Goal: Information Seeking & Learning: Find contact information

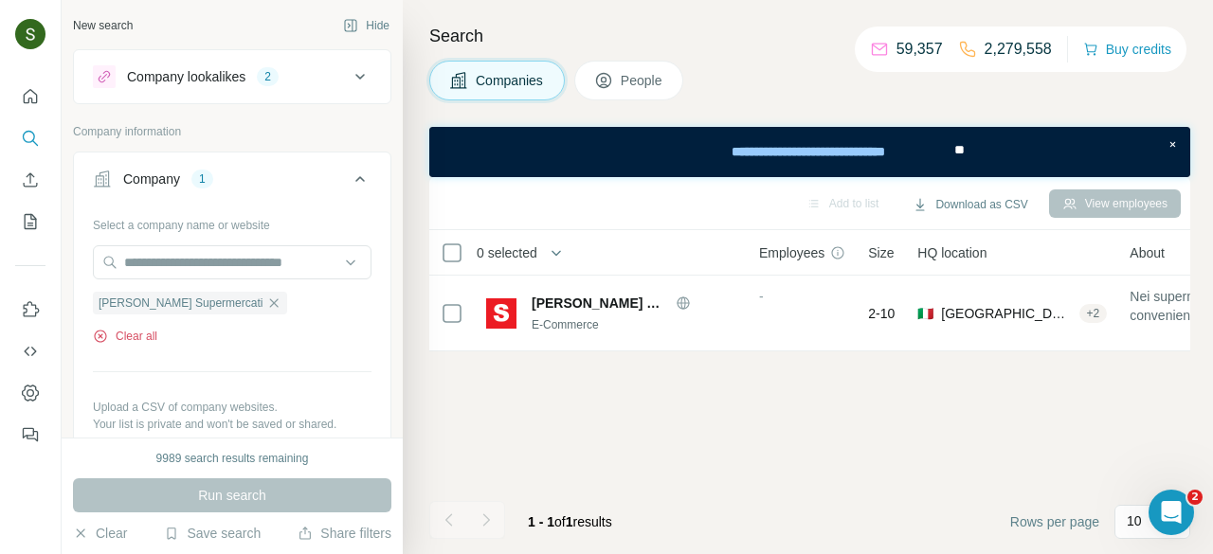
click at [147, 336] on button "Clear all" at bounding box center [125, 336] width 64 height 17
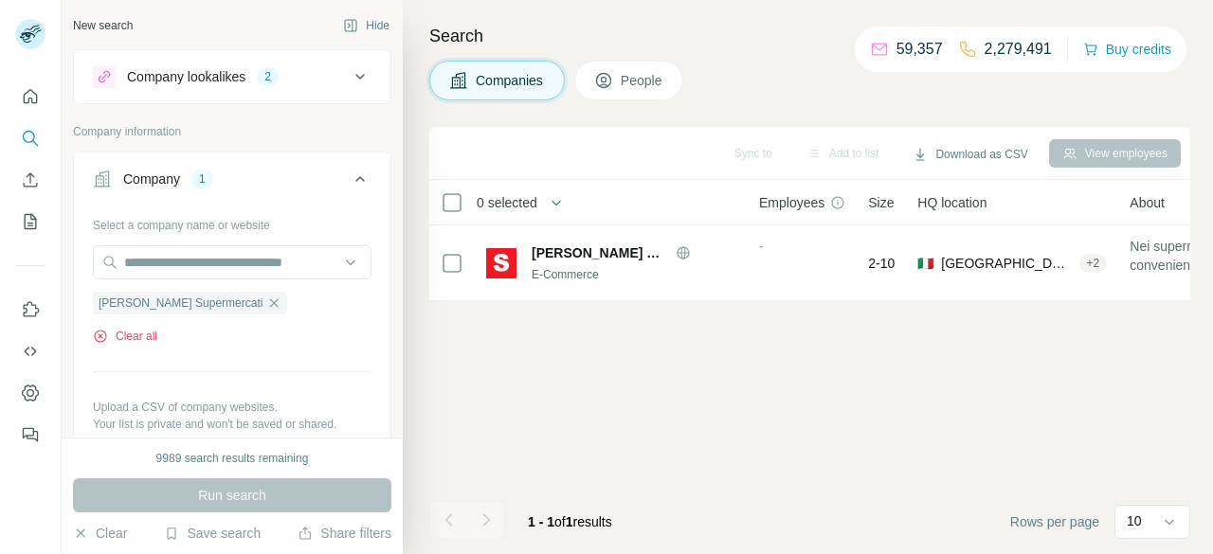
click at [151, 332] on button "Clear all" at bounding box center [125, 336] width 64 height 17
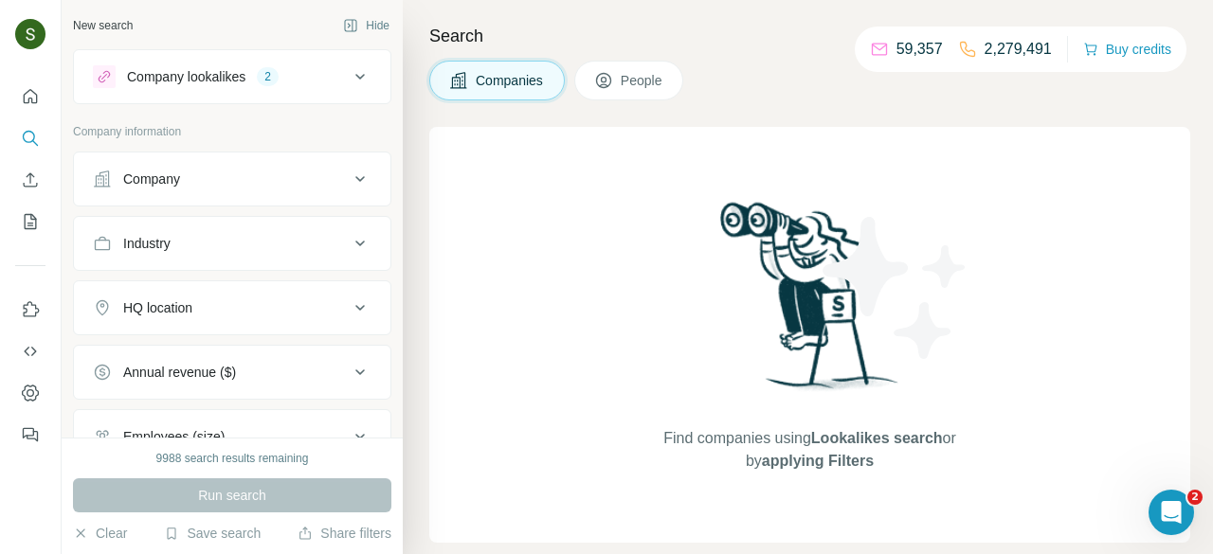
click at [281, 184] on div "Company" at bounding box center [221, 179] width 256 height 19
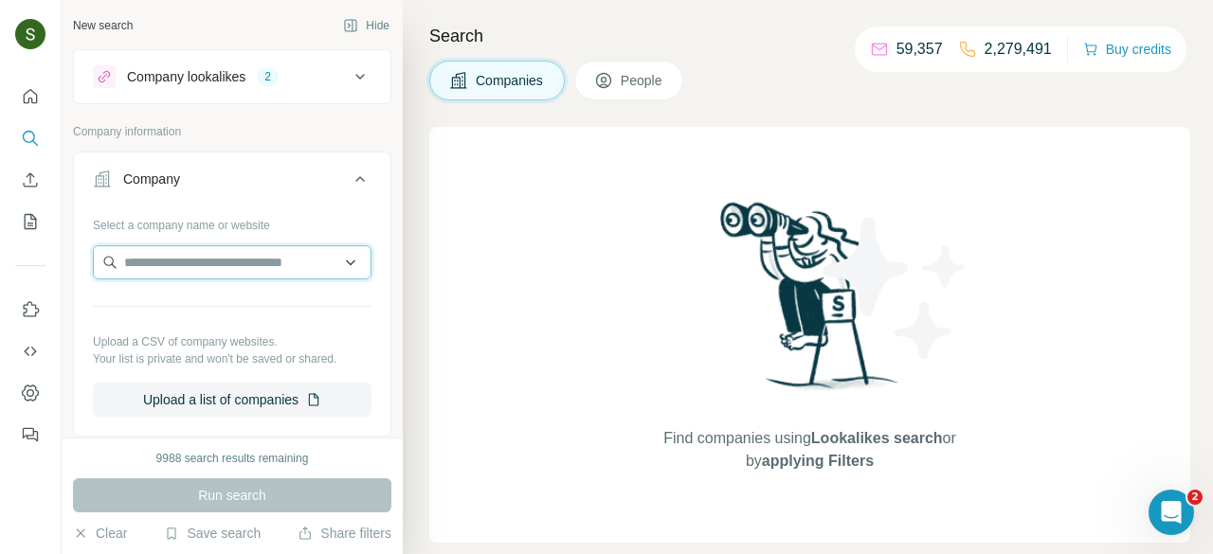
click at [234, 254] on input "text" at bounding box center [232, 262] width 279 height 34
paste input "********"
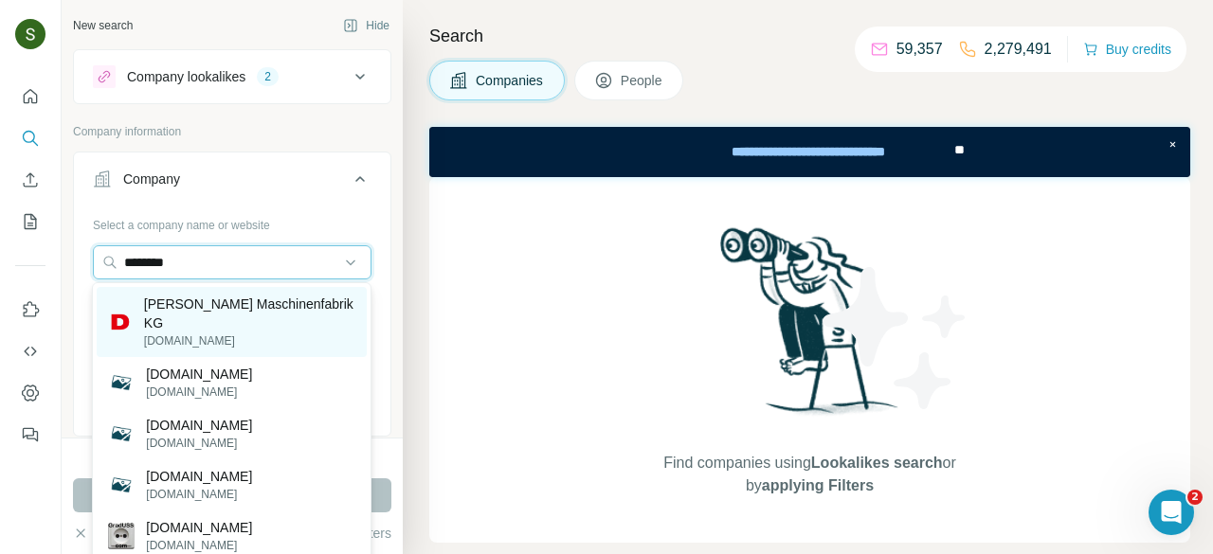
type input "********"
click at [231, 339] on p "duss.com" at bounding box center [249, 341] width 211 height 17
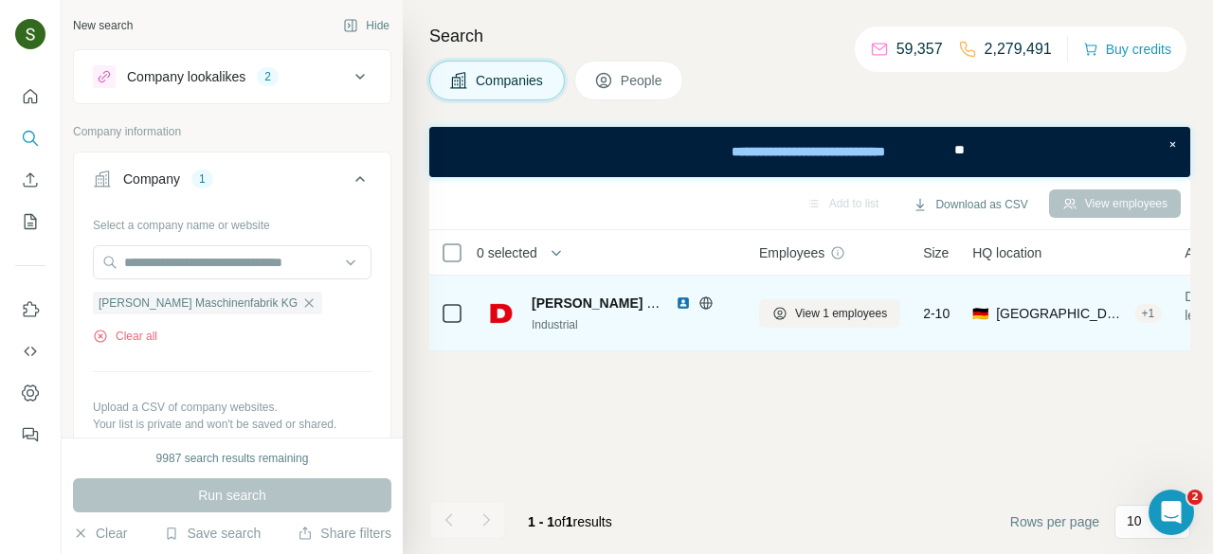
click at [683, 303] on img at bounding box center [683, 303] width 15 height 15
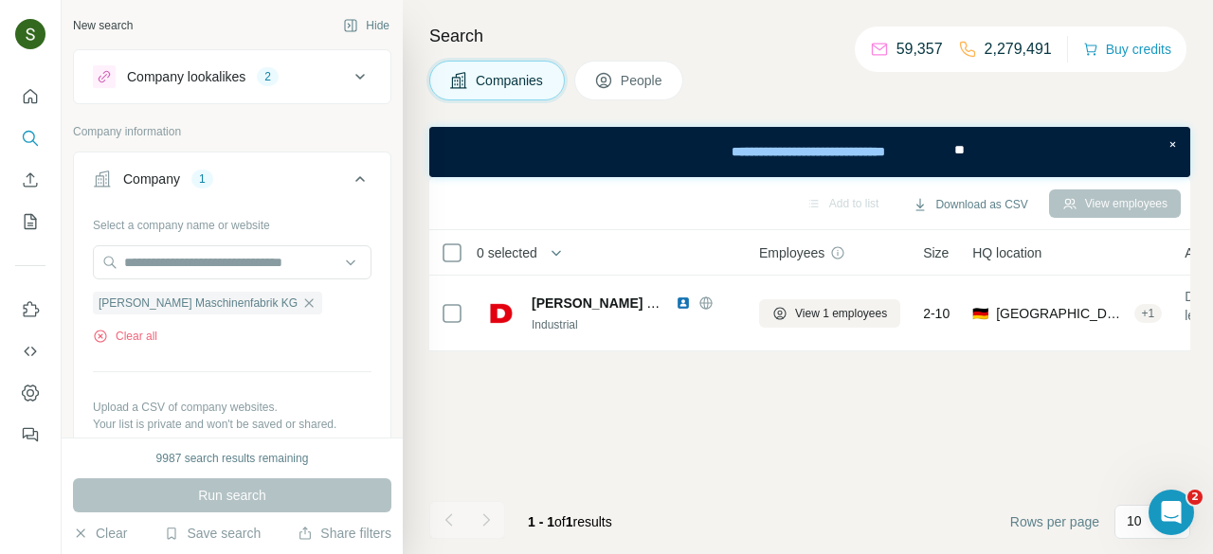
click at [654, 72] on span "People" at bounding box center [643, 80] width 44 height 19
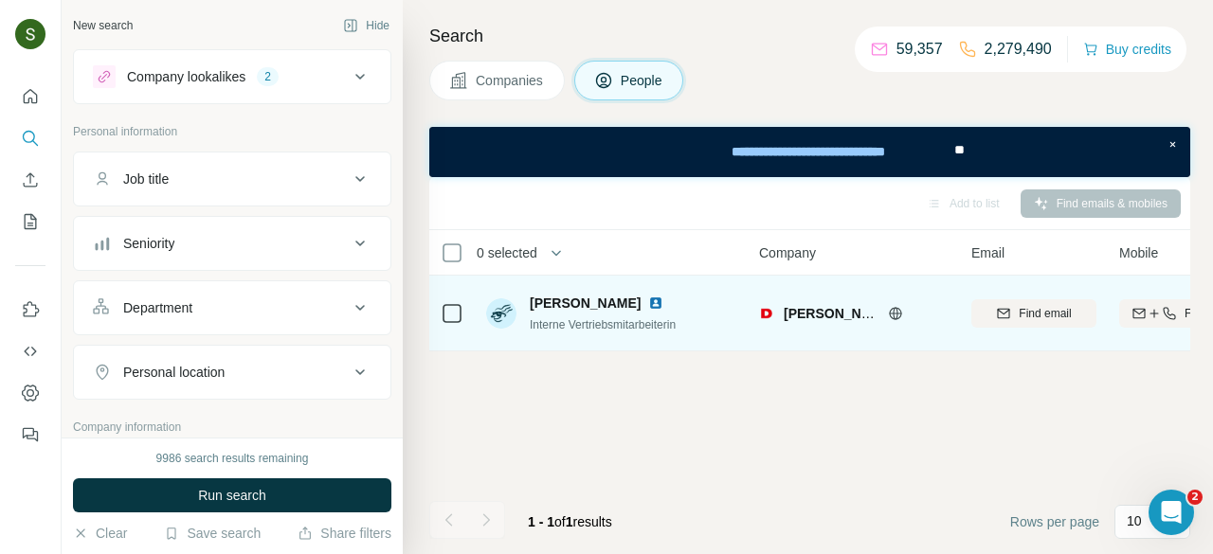
click at [648, 299] on img at bounding box center [655, 303] width 15 height 15
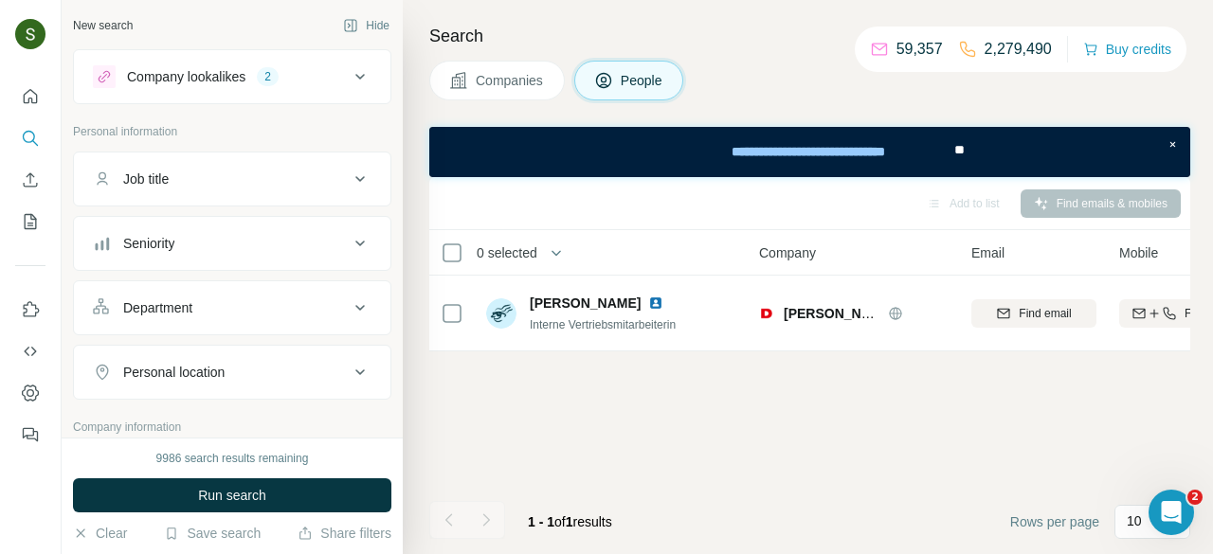
click at [517, 67] on button "Companies" at bounding box center [497, 81] width 136 height 40
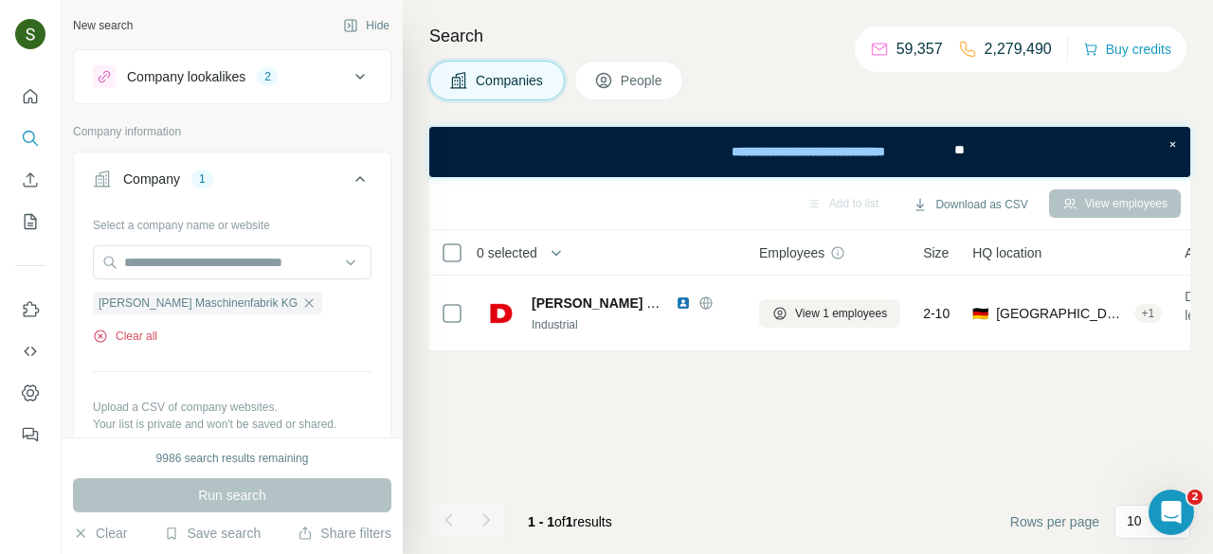
click at [129, 329] on button "Clear all" at bounding box center [125, 336] width 64 height 17
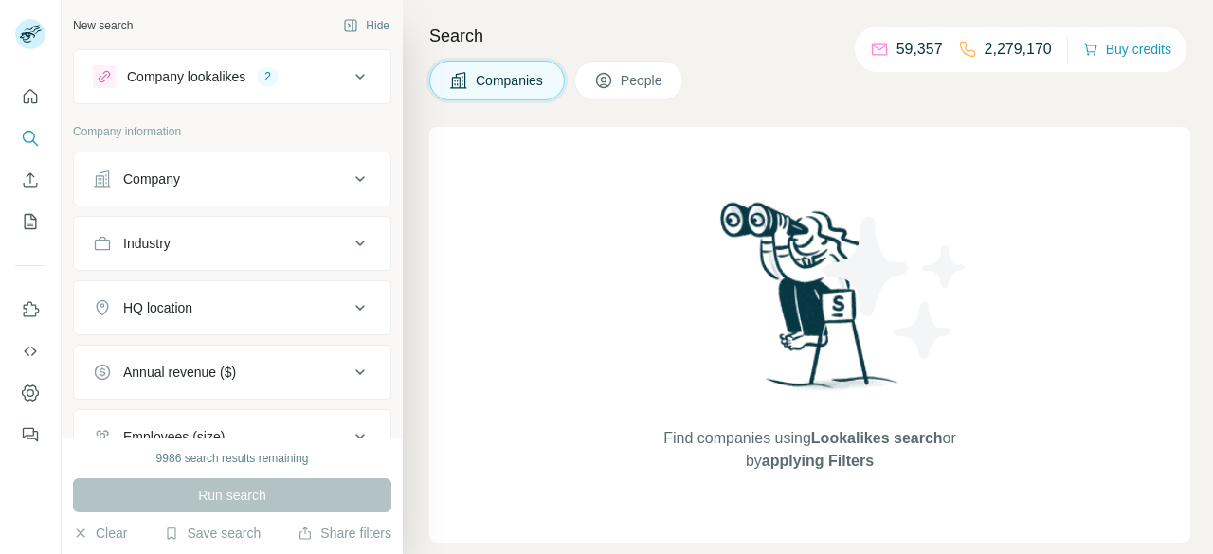
click at [291, 187] on div "Company" at bounding box center [221, 179] width 256 height 19
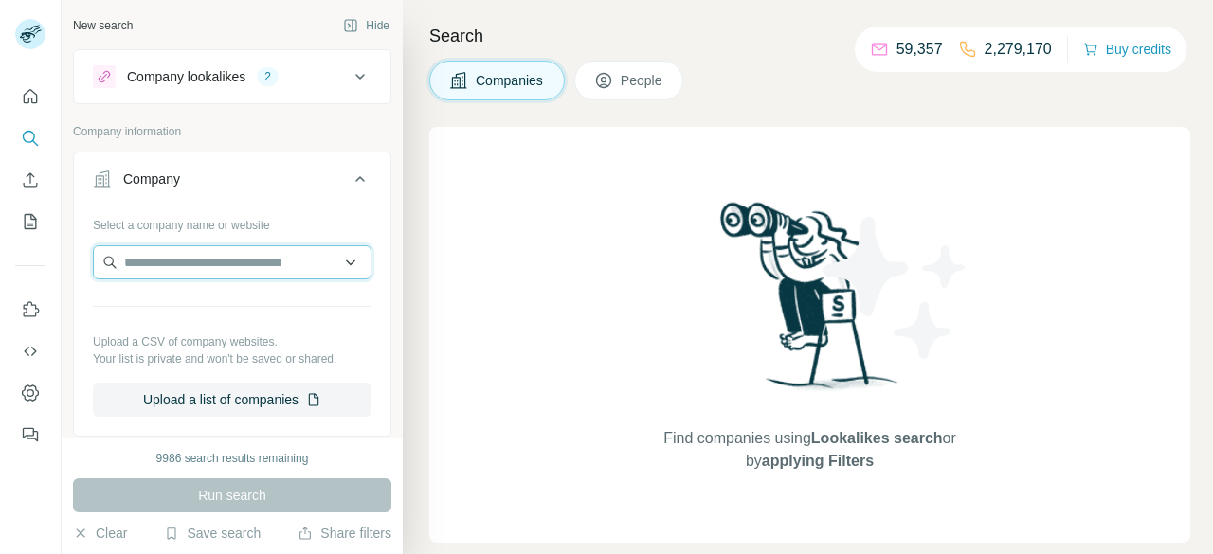
click at [216, 274] on input "text" at bounding box center [232, 262] width 279 height 34
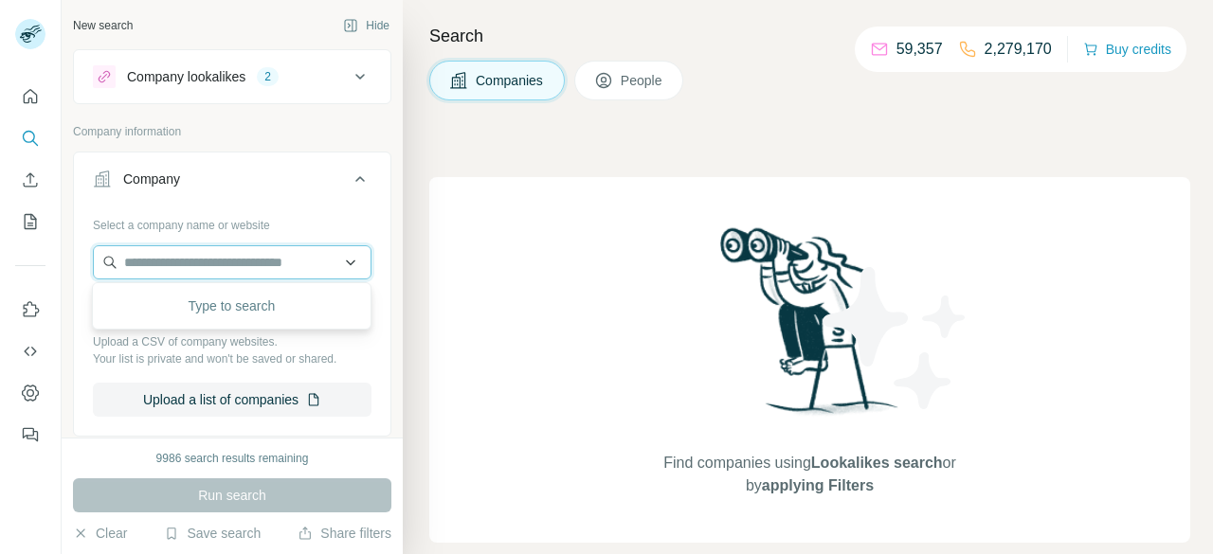
paste input "**********"
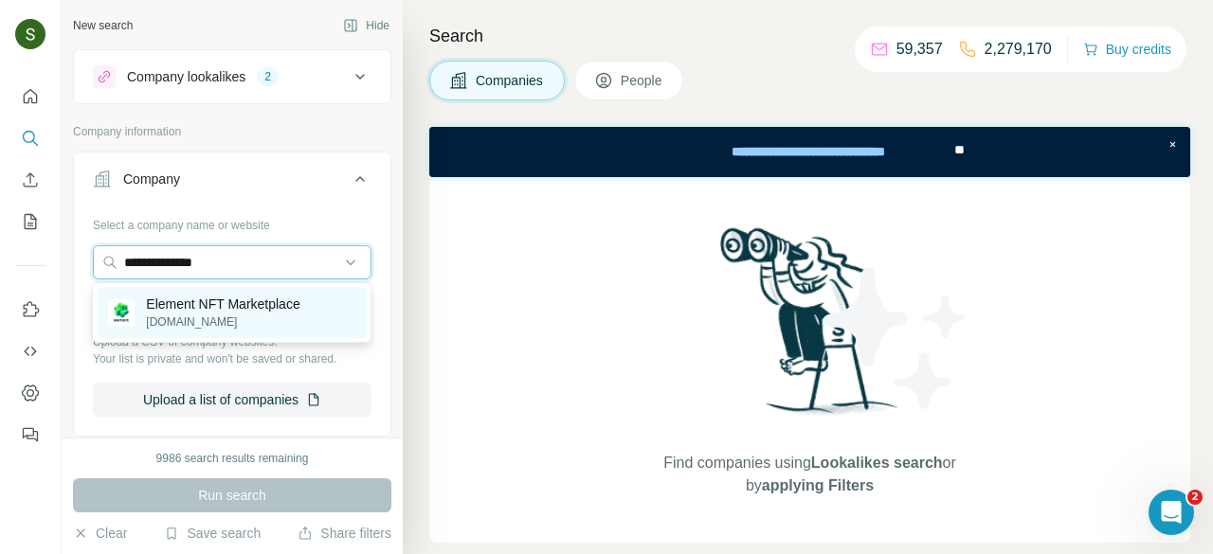
type input "**********"
click at [241, 322] on p "element.market" at bounding box center [223, 322] width 154 height 17
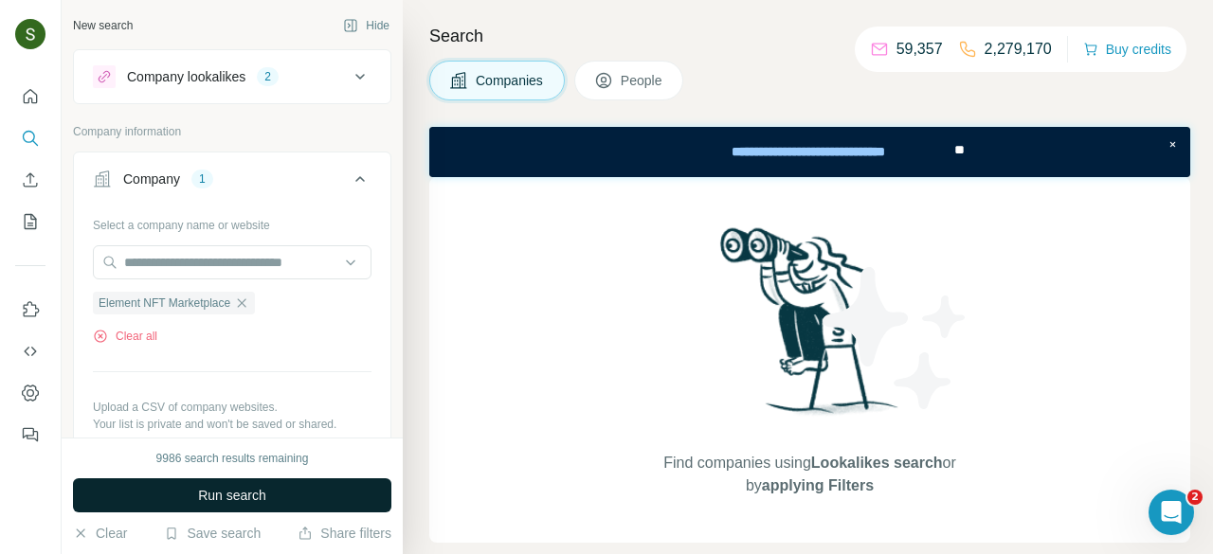
click at [307, 504] on button "Run search" at bounding box center [232, 496] width 318 height 34
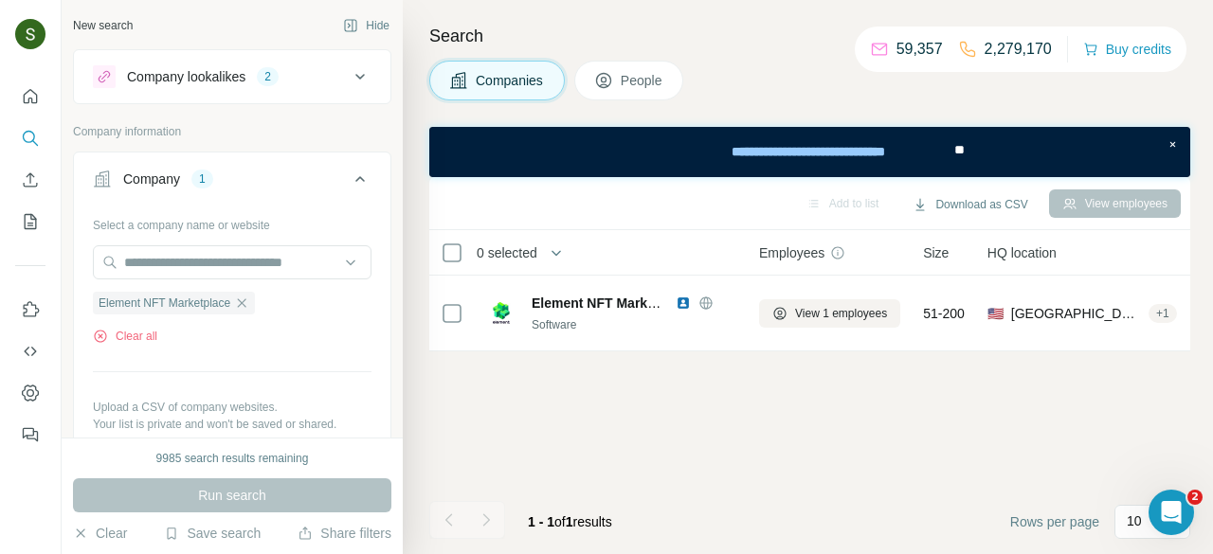
click at [640, 87] on span "People" at bounding box center [643, 80] width 44 height 19
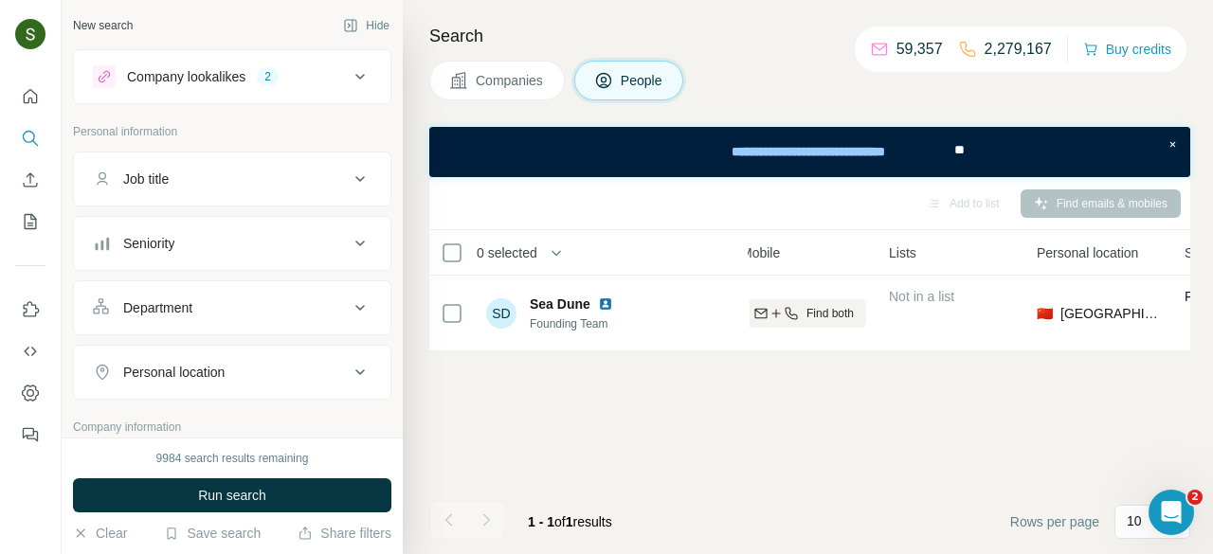
scroll to position [0, 408]
click at [491, 80] on span "Companies" at bounding box center [510, 80] width 69 height 19
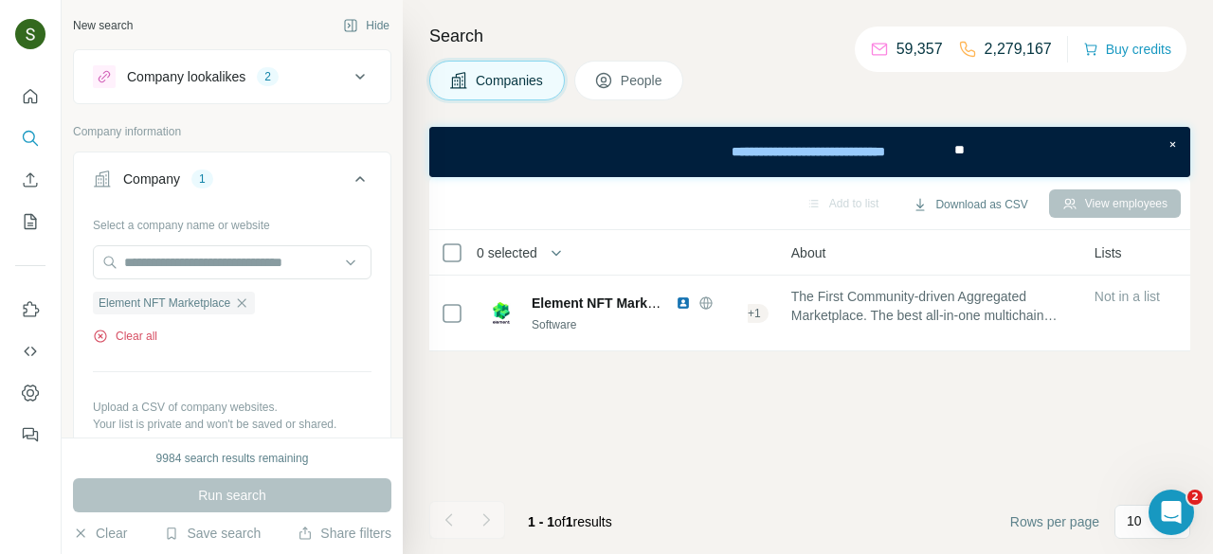
click at [137, 335] on button "Clear all" at bounding box center [125, 336] width 64 height 17
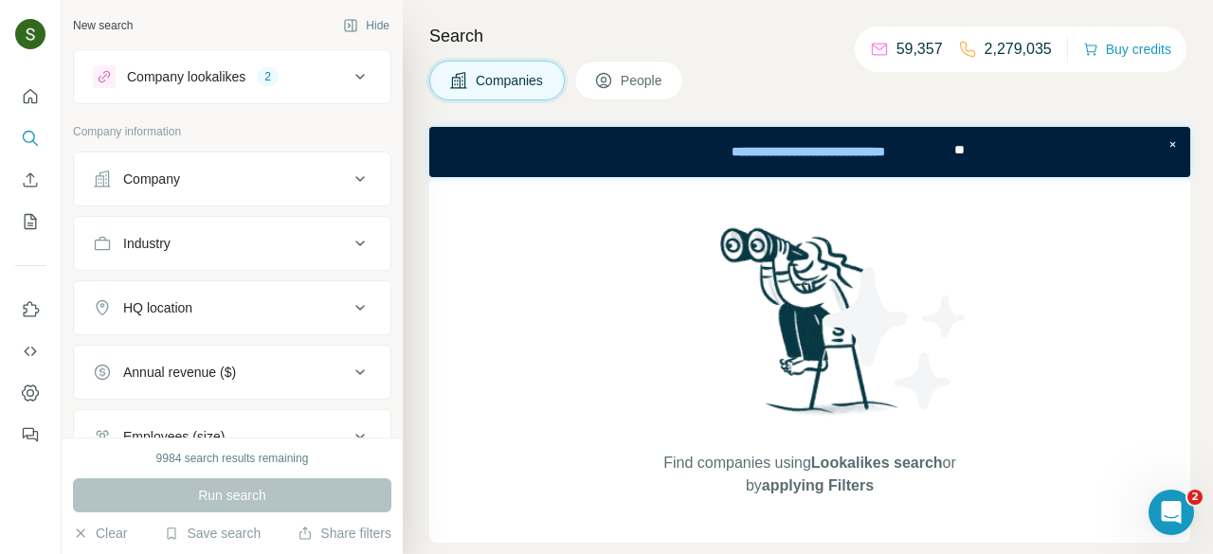
click at [240, 189] on button "Company" at bounding box center [232, 178] width 317 height 45
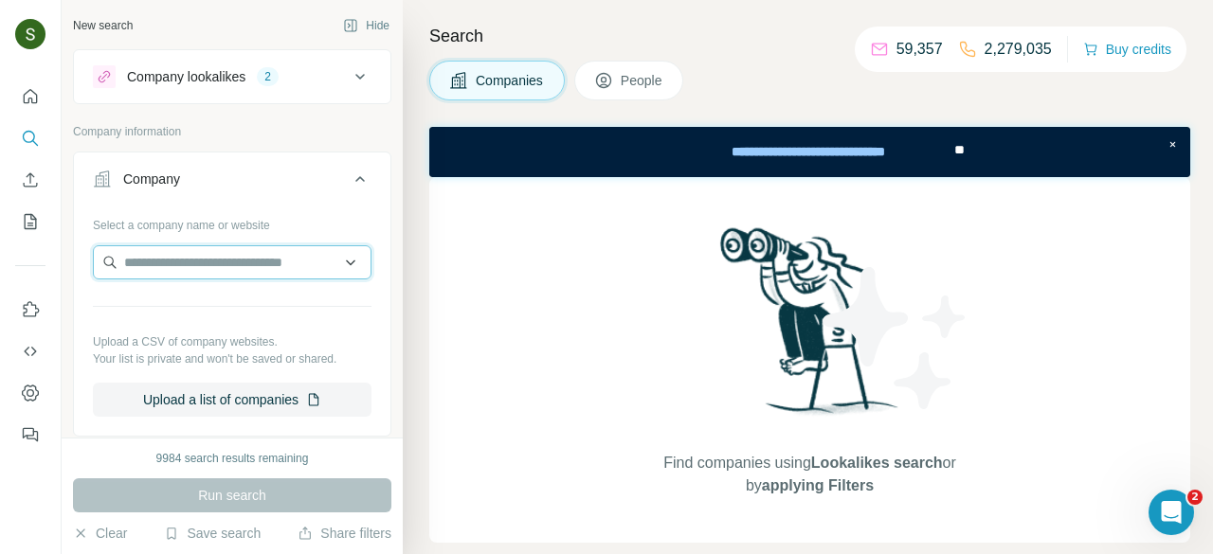
click at [212, 256] on input "text" at bounding box center [232, 262] width 279 height 34
paste input "**********"
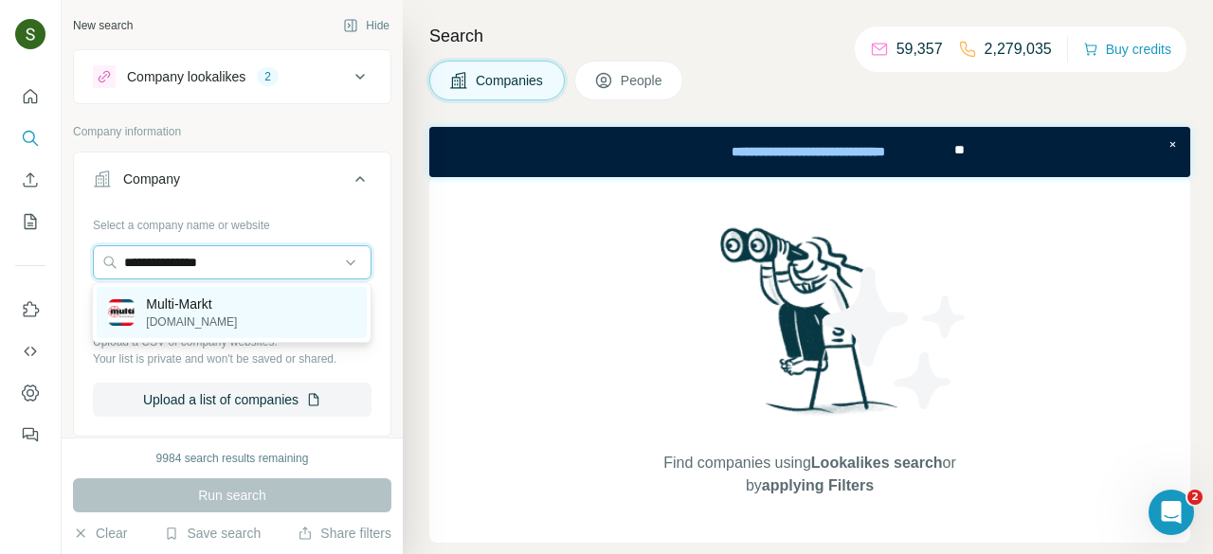
type input "**********"
click at [198, 330] on p "multi-markt.app" at bounding box center [191, 322] width 91 height 17
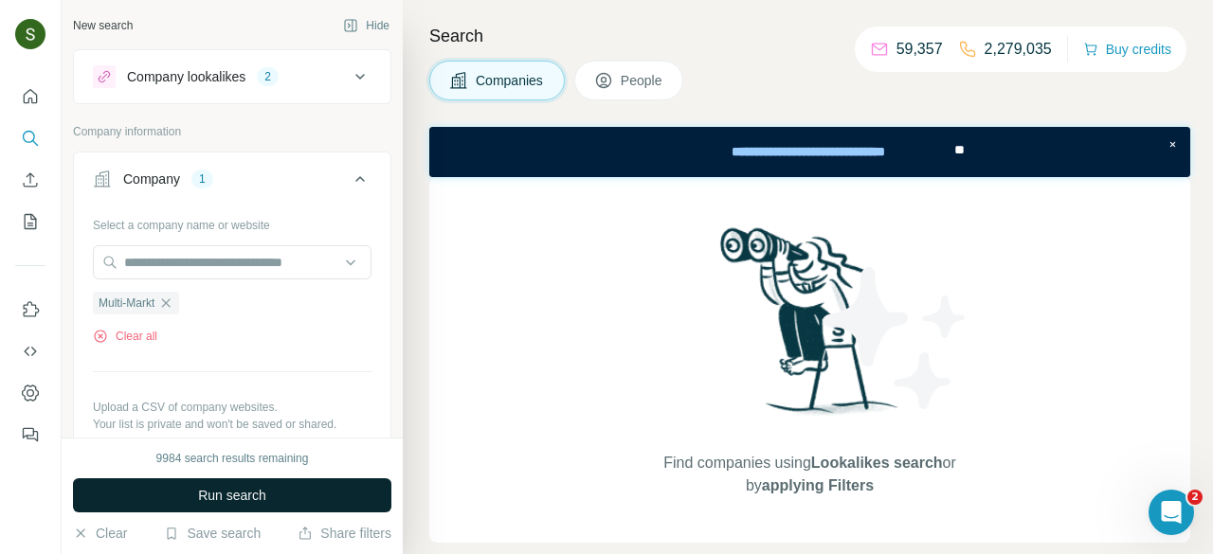
click at [212, 498] on span "Run search" at bounding box center [232, 495] width 68 height 19
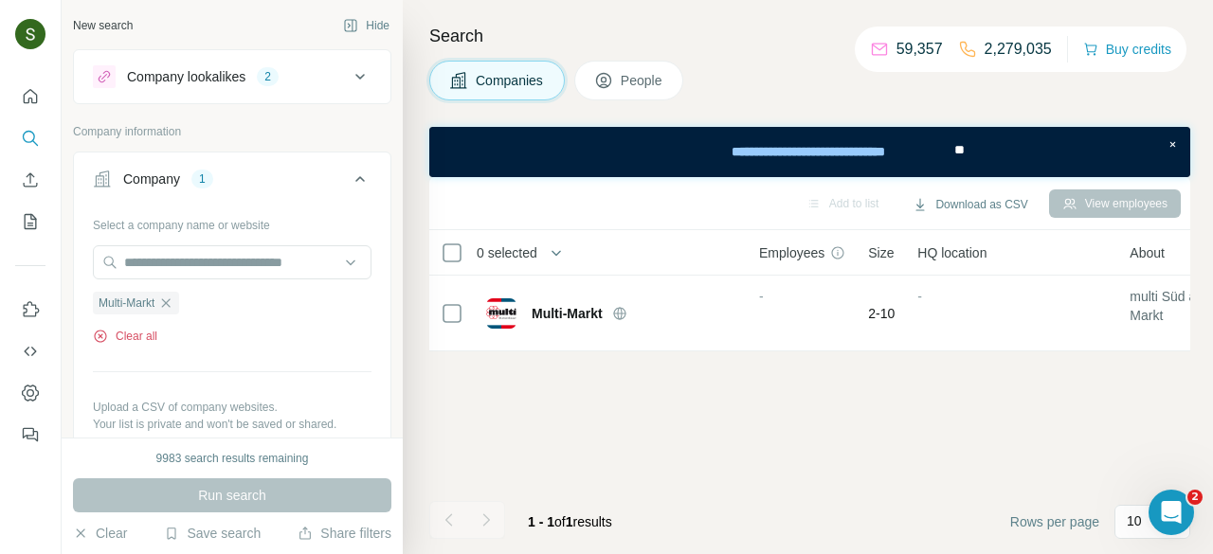
click at [150, 334] on button "Clear all" at bounding box center [125, 336] width 64 height 17
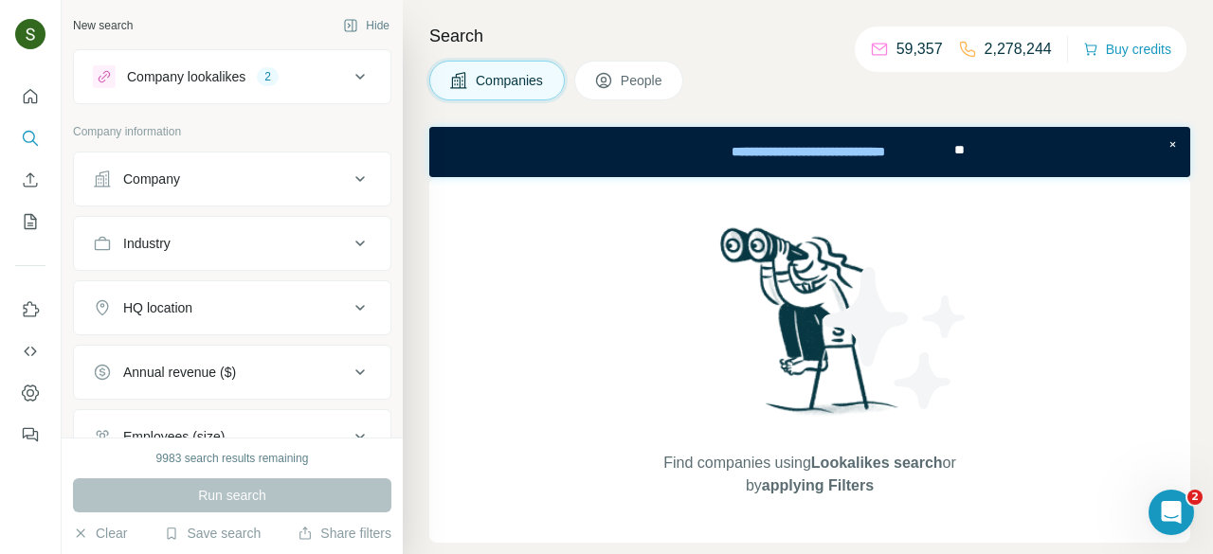
click at [244, 187] on div "Company" at bounding box center [221, 179] width 256 height 19
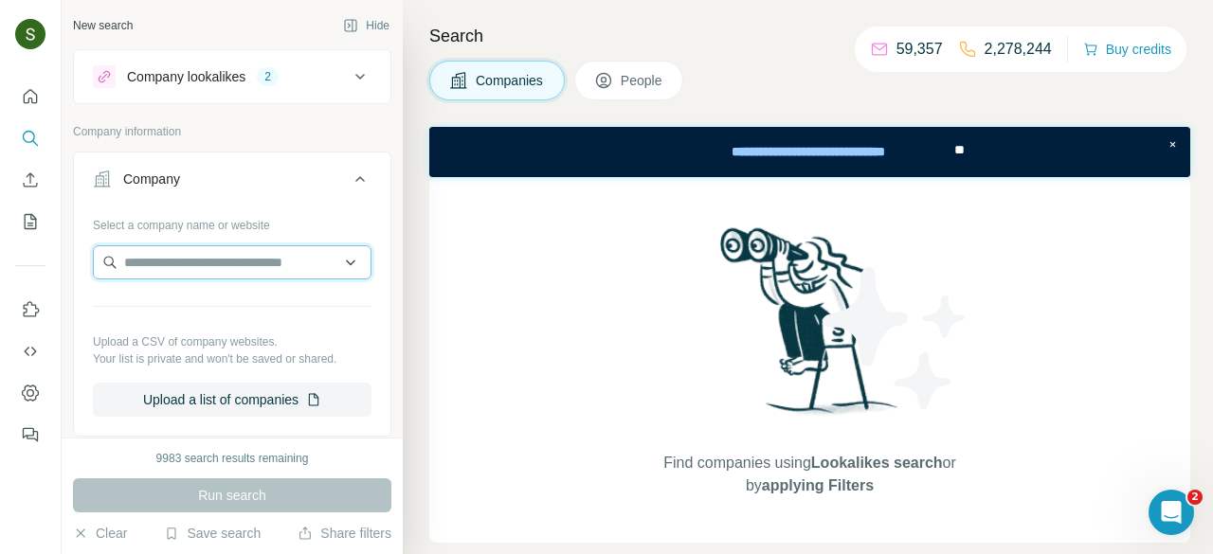
click at [227, 258] on input "text" at bounding box center [232, 262] width 279 height 34
paste input "**********"
type input "**********"
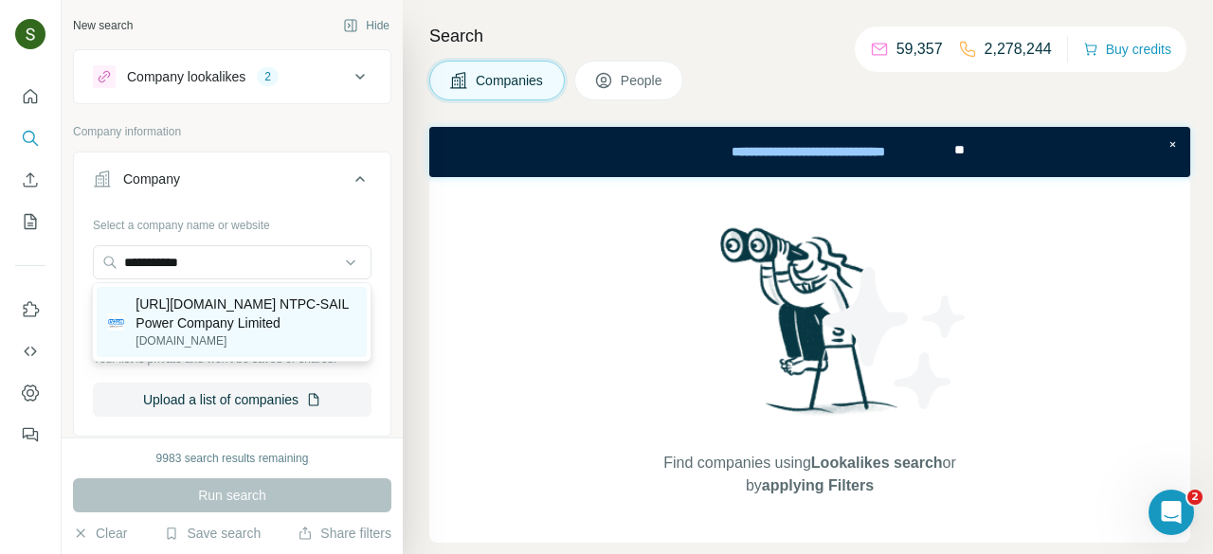
click at [211, 303] on p "[URL][DOMAIN_NAME] NTPC-SAIL Power Company Limited" at bounding box center [246, 314] width 220 height 38
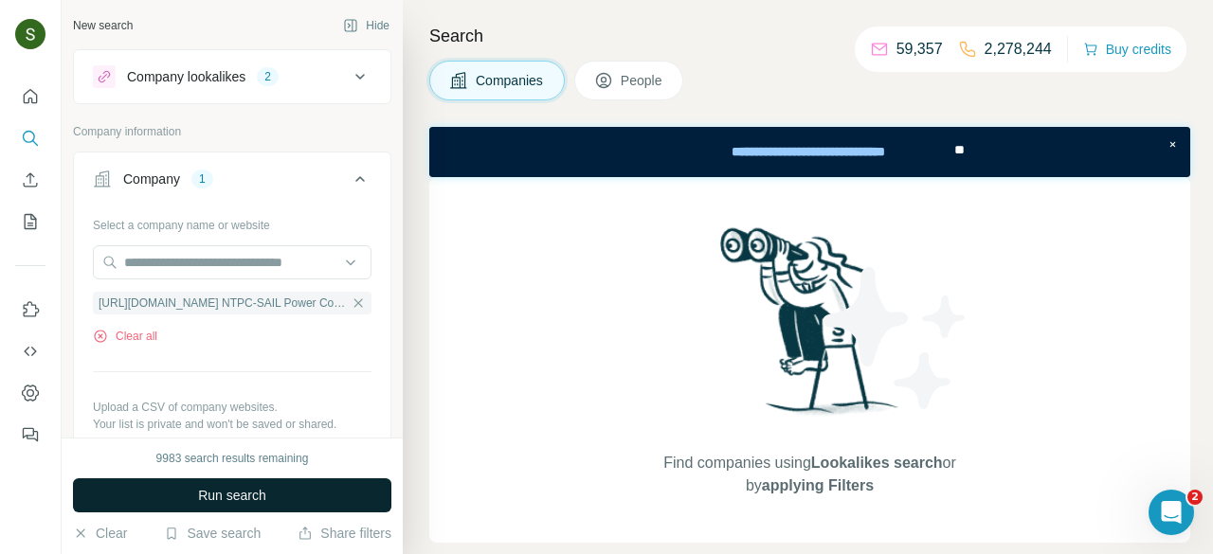
click at [263, 487] on span "Run search" at bounding box center [232, 495] width 68 height 19
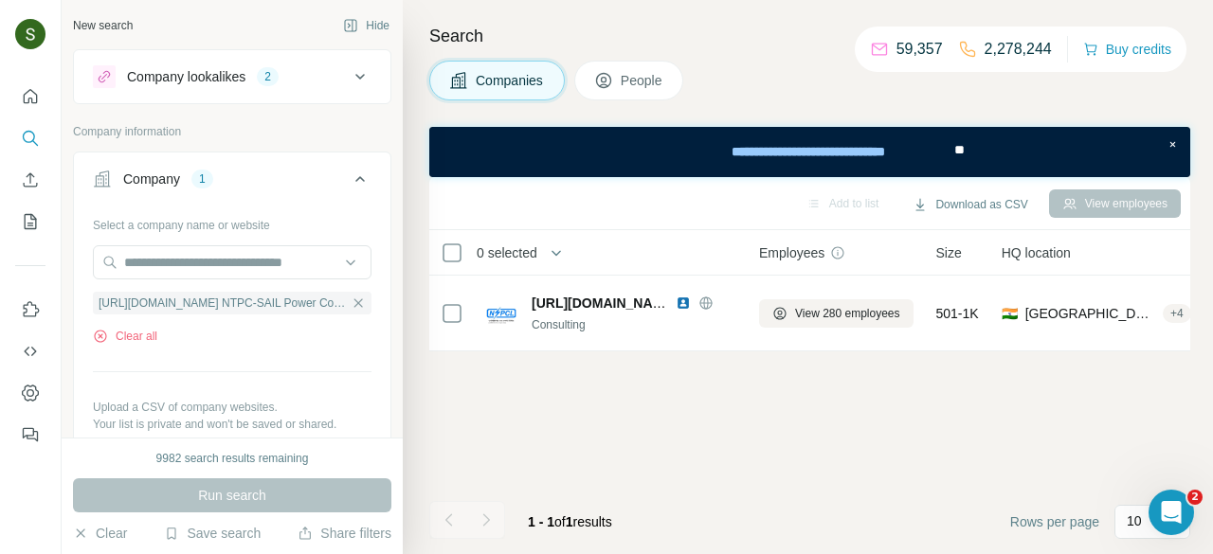
click at [645, 90] on button "People" at bounding box center [629, 81] width 110 height 40
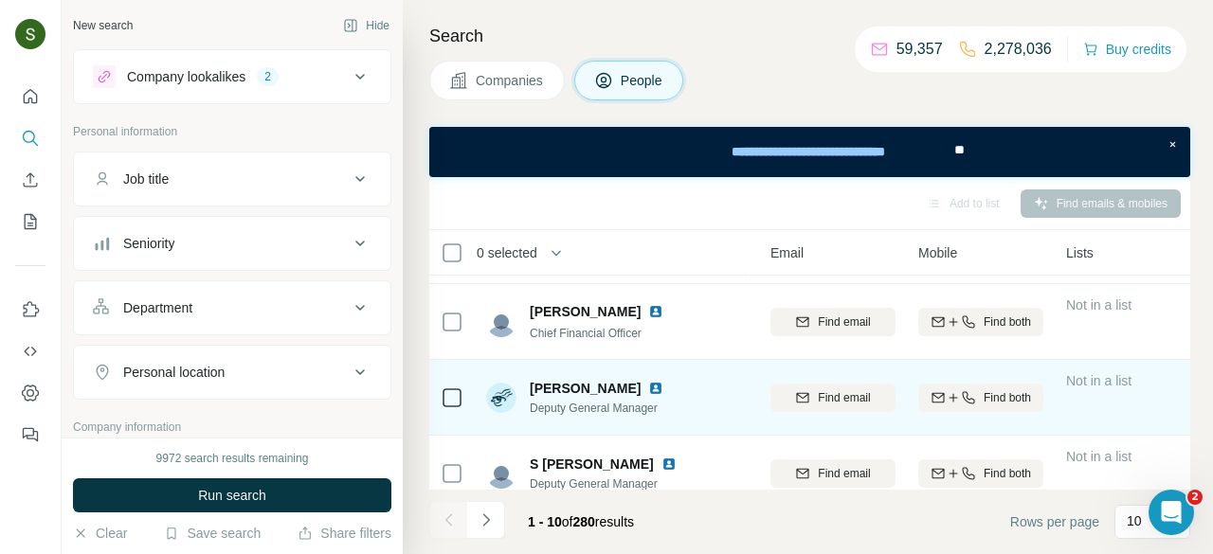
scroll to position [220, 204]
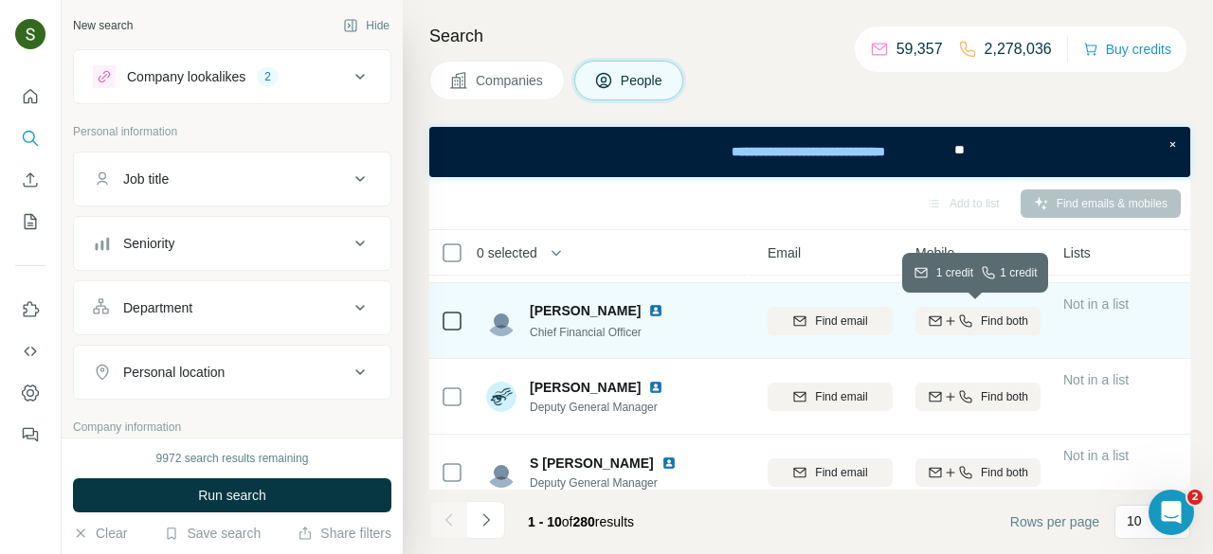
click at [967, 326] on icon "button" at bounding box center [965, 321] width 15 height 15
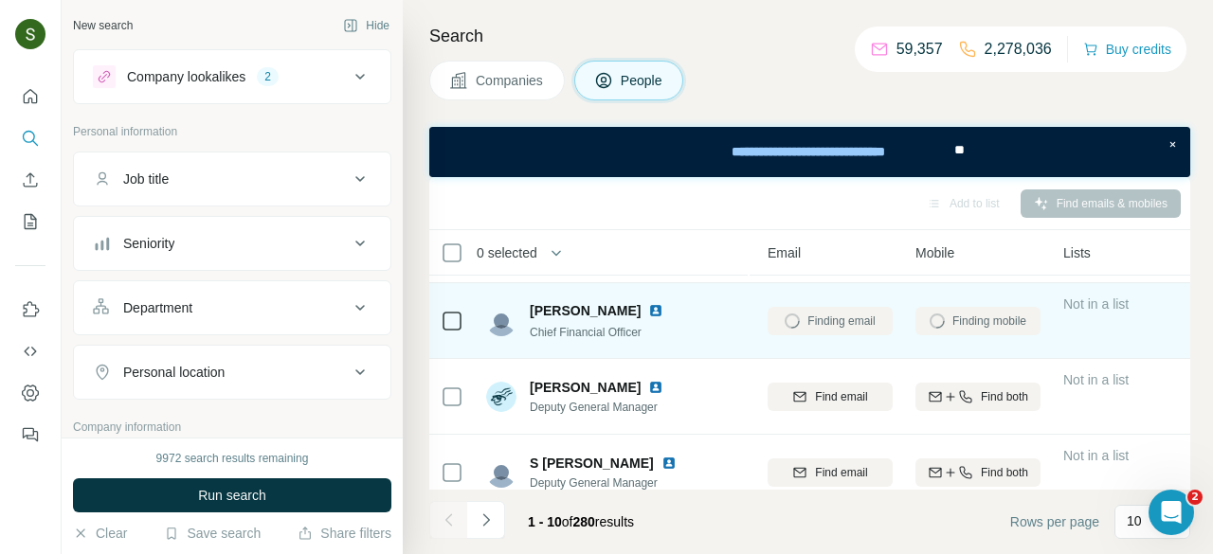
click at [648, 311] on img at bounding box center [655, 310] width 15 height 15
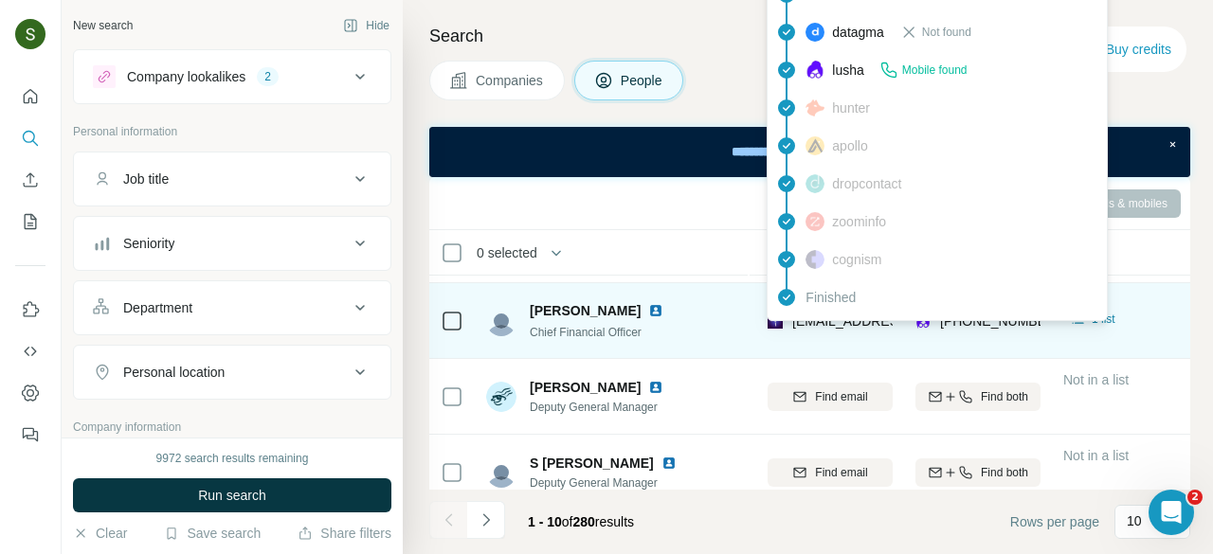
click at [830, 323] on span "[EMAIL_ADDRESS][DOMAIN_NAME]" at bounding box center [904, 321] width 225 height 15
copy span "[EMAIL_ADDRESS][DOMAIN_NAME]"
click at [788, 354] on td "[EMAIL_ADDRESS][DOMAIN_NAME]" at bounding box center [830, 321] width 148 height 76
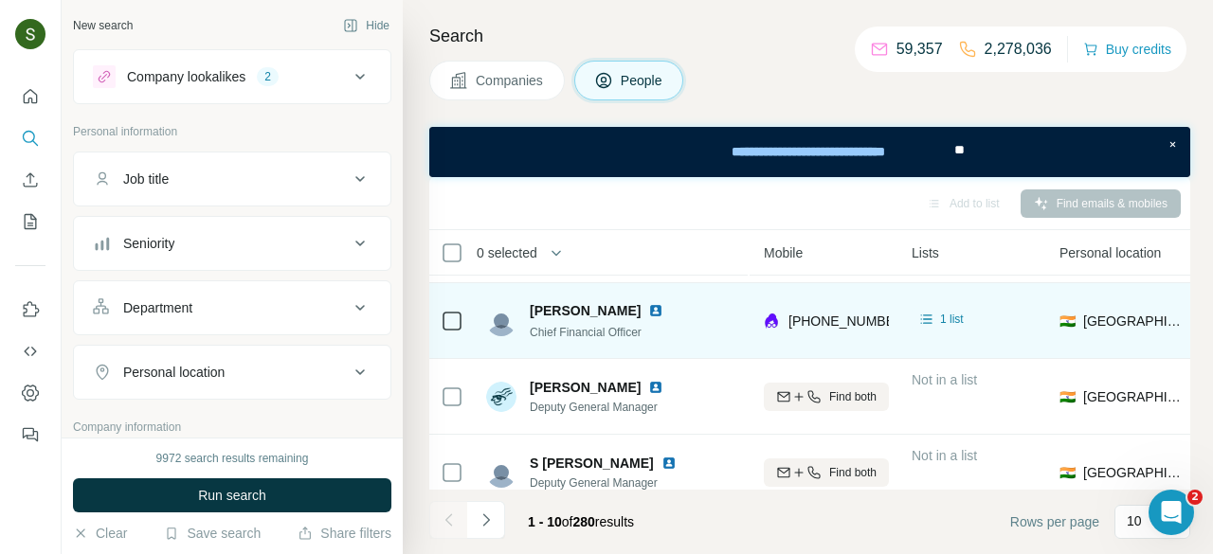
scroll to position [220, 356]
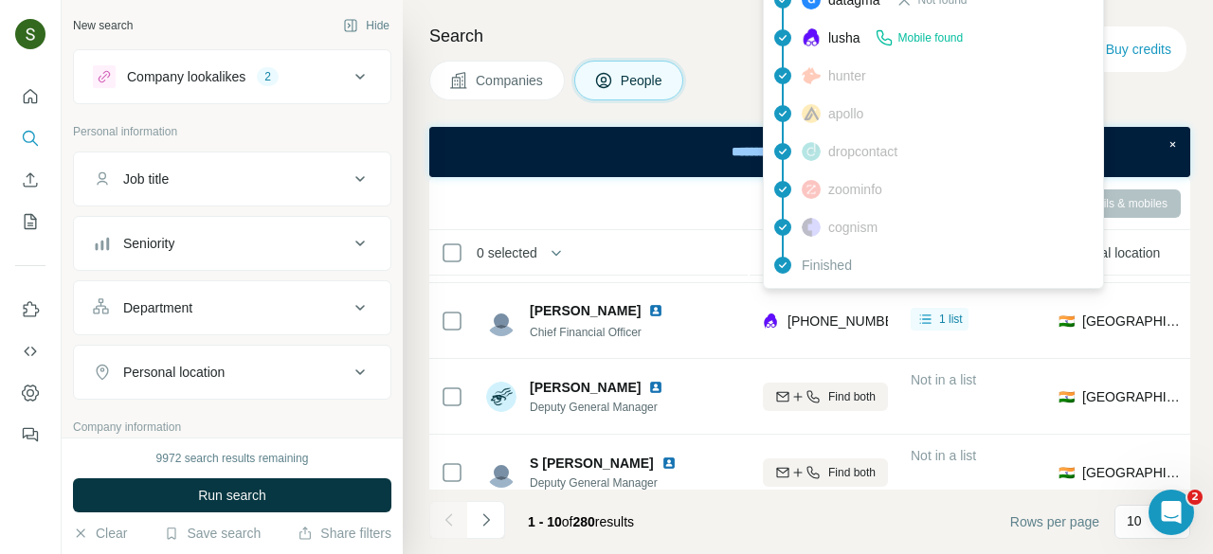
click at [824, 318] on span "[PHONE_NUMBER]" at bounding box center [847, 321] width 119 height 15
copy tr "[PHONE_NUMBER]"
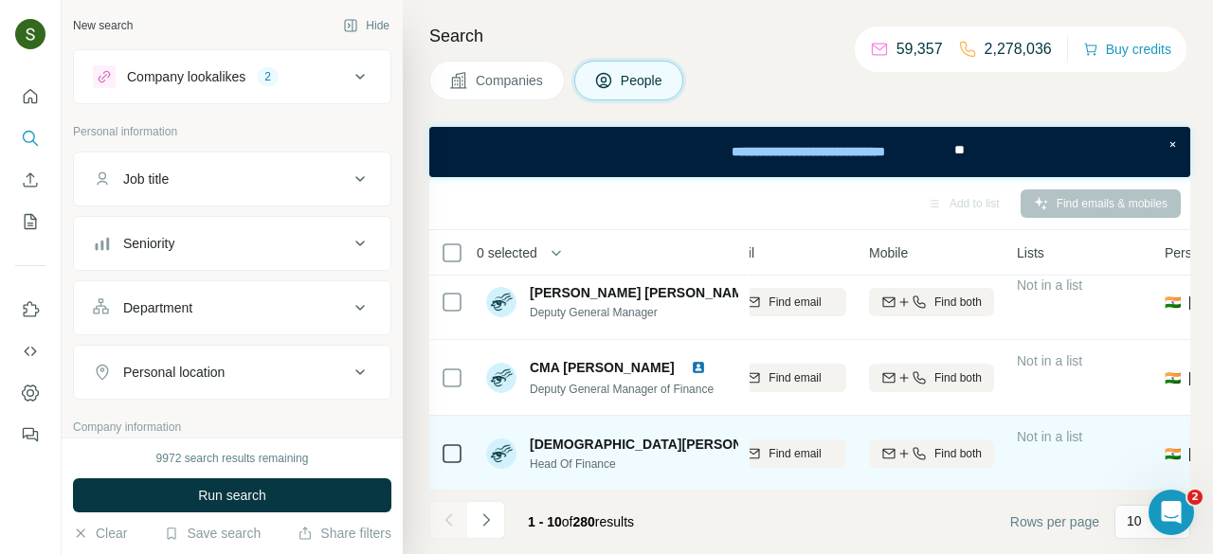
scroll to position [542, 241]
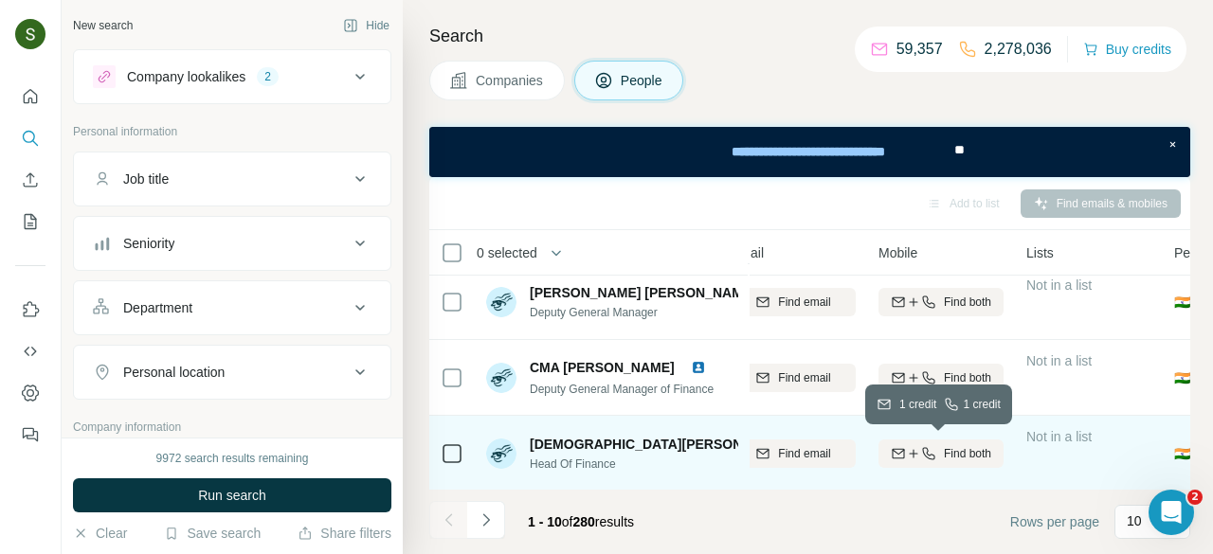
click at [946, 457] on span "Find both" at bounding box center [967, 453] width 47 height 17
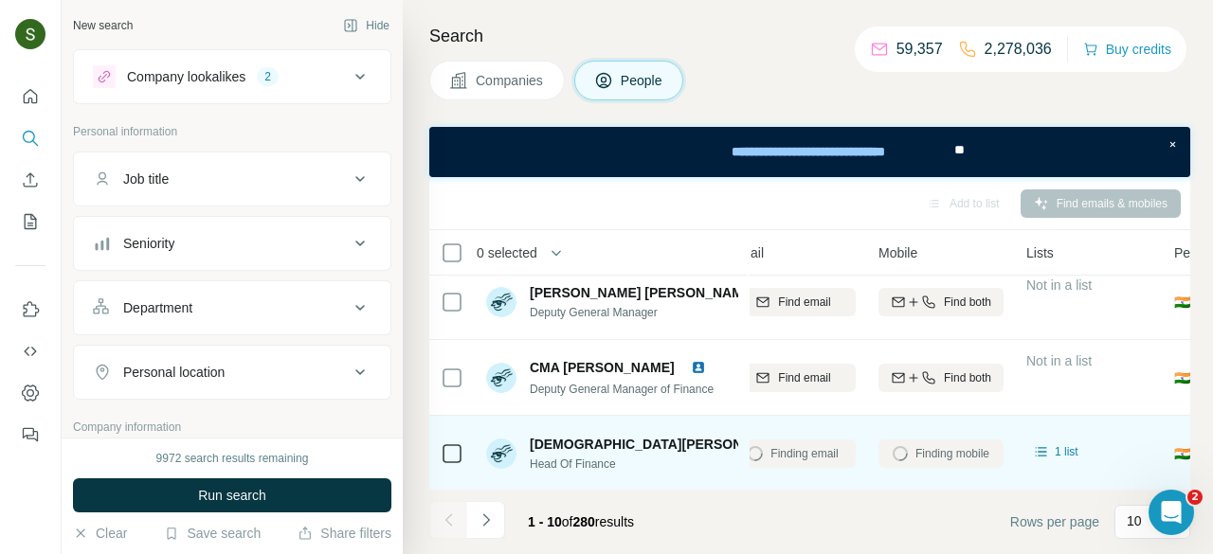
click at [801, 445] on img at bounding box center [805, 444] width 8 height 15
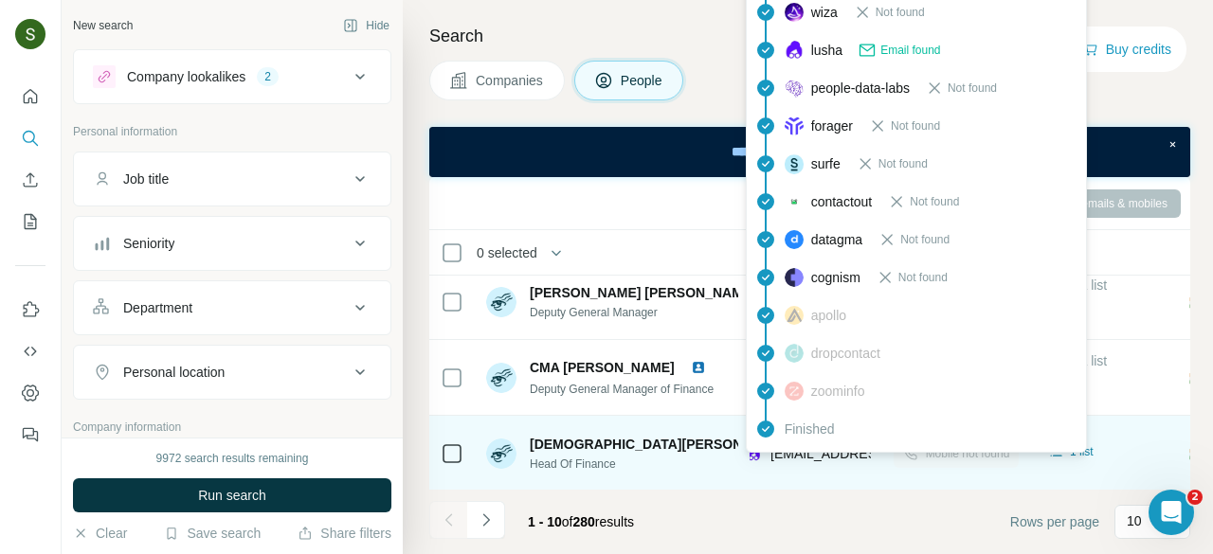
scroll to position [542, 224]
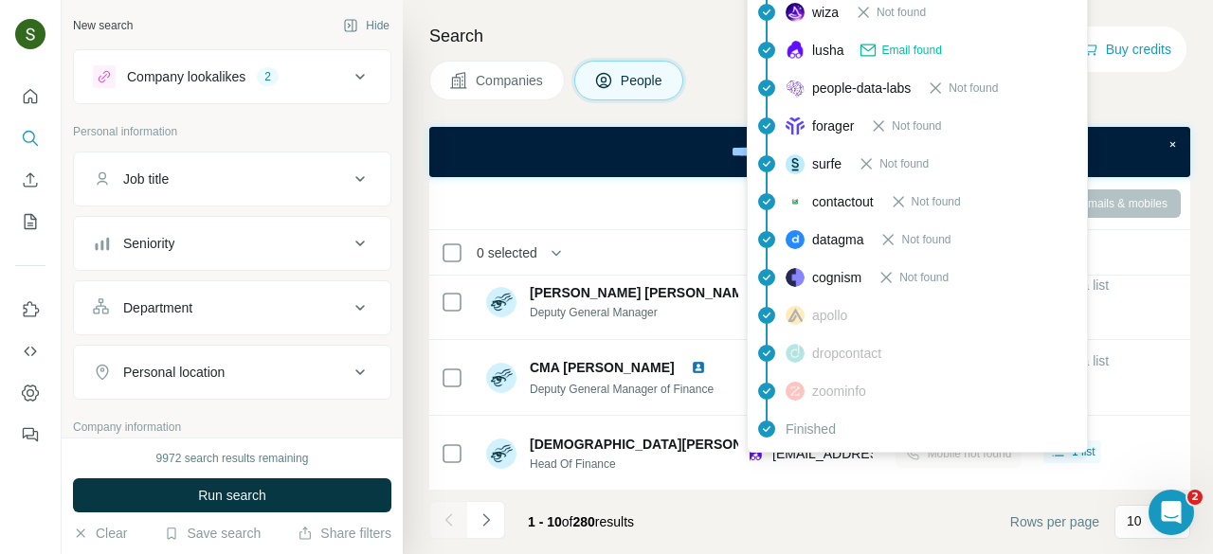
click at [806, 448] on div "findymail Not found leadmagic Not found hunter Not found rocketreach Not found …" at bounding box center [917, 126] width 341 height 654
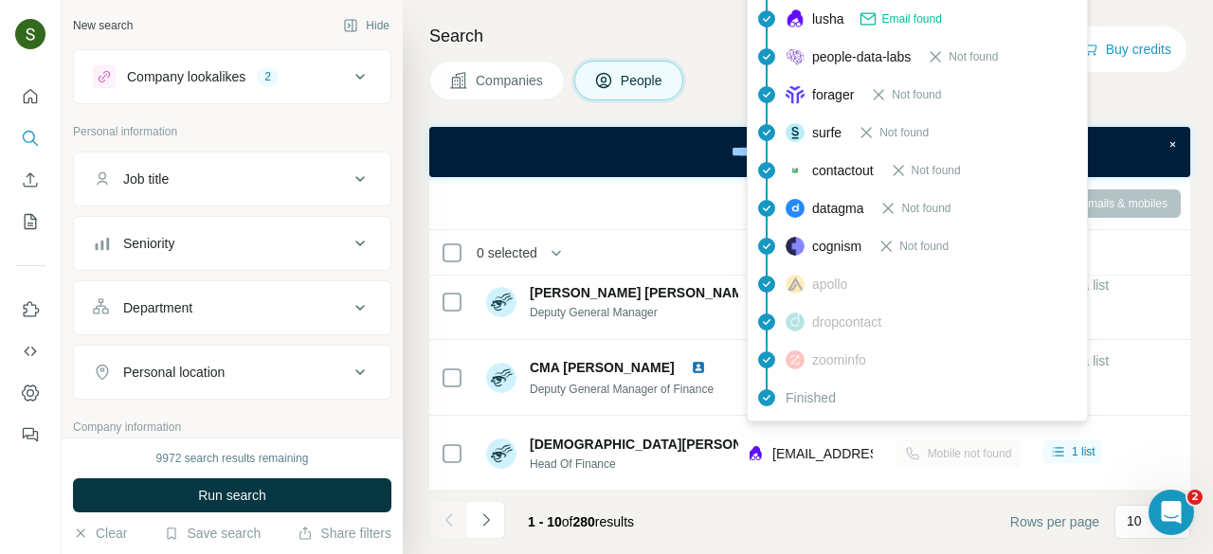
click at [806, 448] on span "[EMAIL_ADDRESS][DOMAIN_NAME]" at bounding box center [884, 453] width 225 height 15
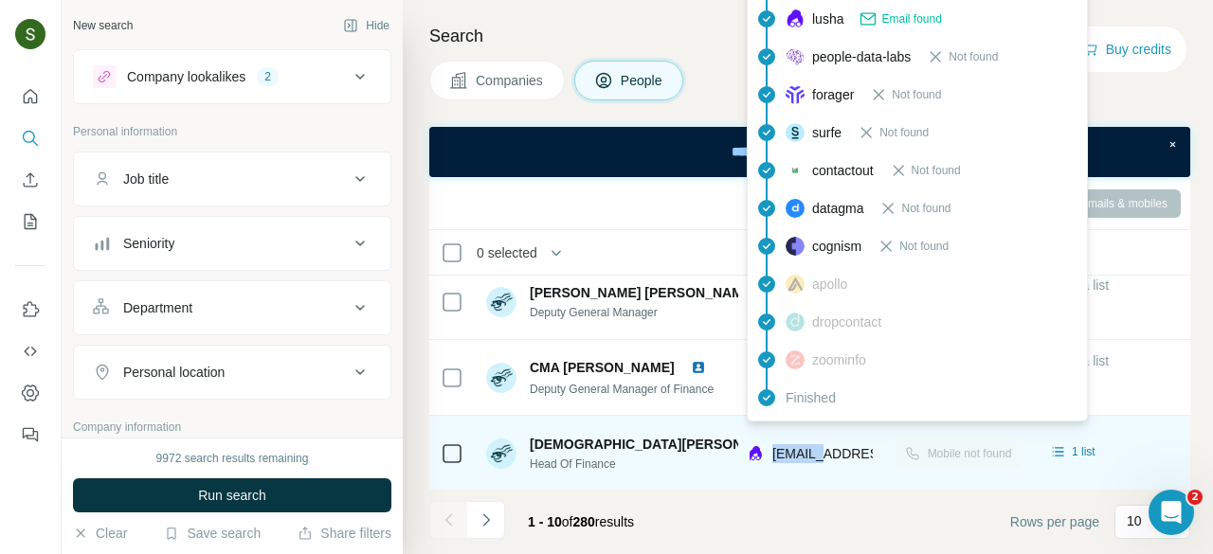
click at [806, 449] on span "[EMAIL_ADDRESS][DOMAIN_NAME]" at bounding box center [884, 453] width 225 height 15
copy tr "[EMAIL_ADDRESS][DOMAIN_NAME]"
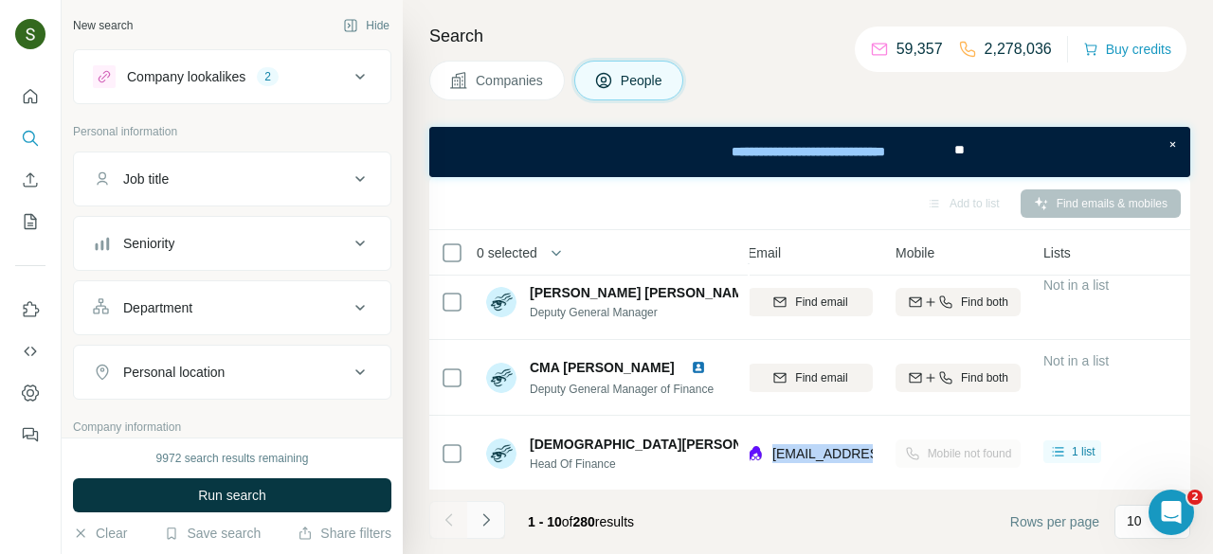
click at [490, 519] on icon "Navigate to next page" at bounding box center [486, 520] width 19 height 19
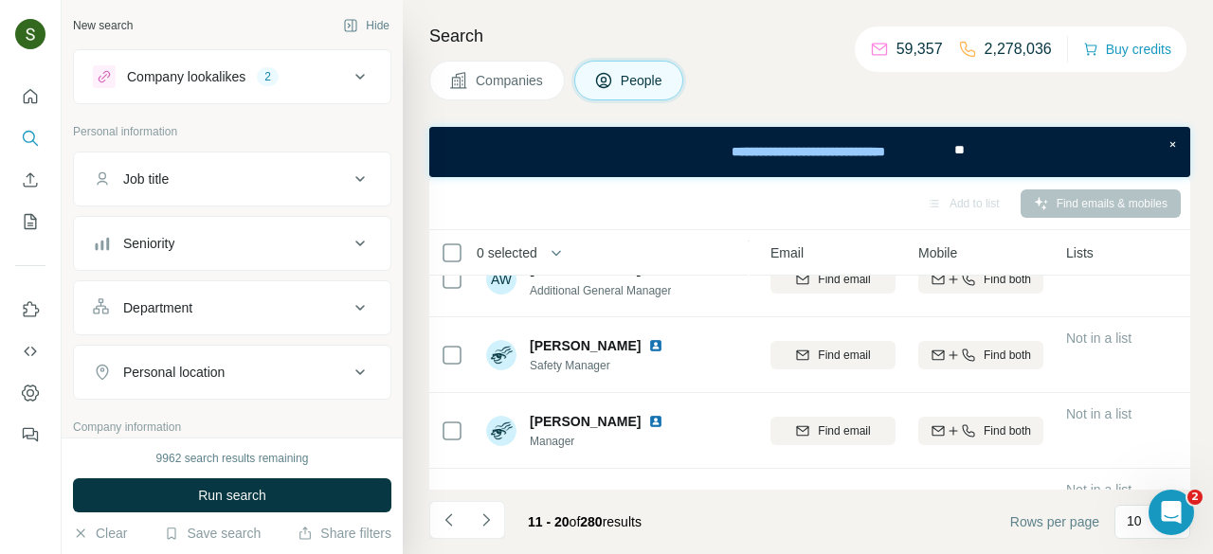
scroll to position [542, 201]
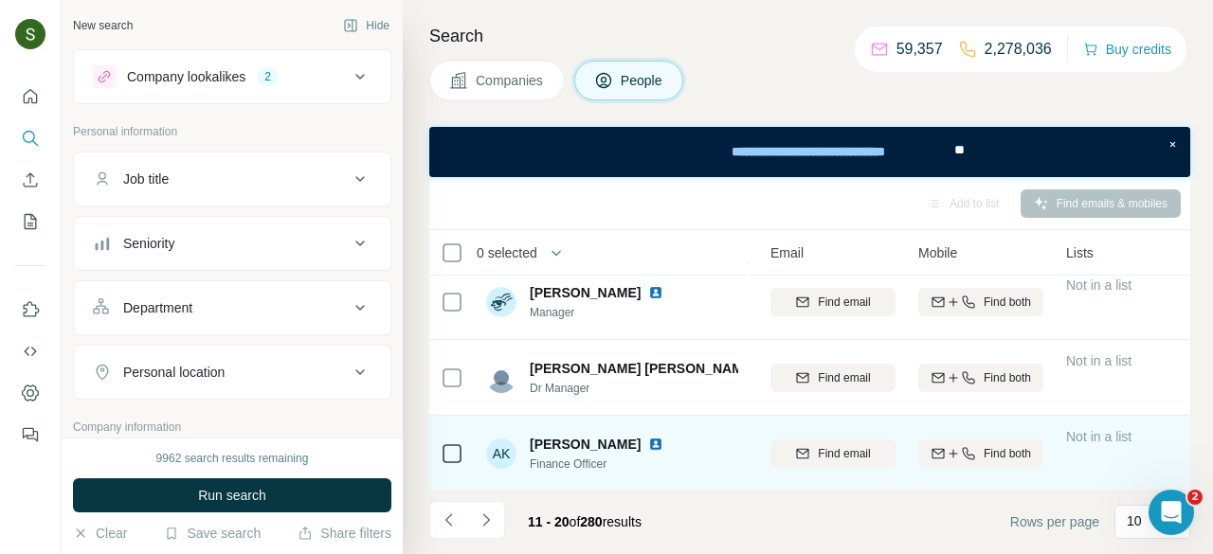
click at [526, 462] on div "AK Amit Kumar Finance Officer" at bounding box center [578, 454] width 185 height 38
copy span "Finance Officer"
click at [648, 440] on img at bounding box center [655, 444] width 15 height 15
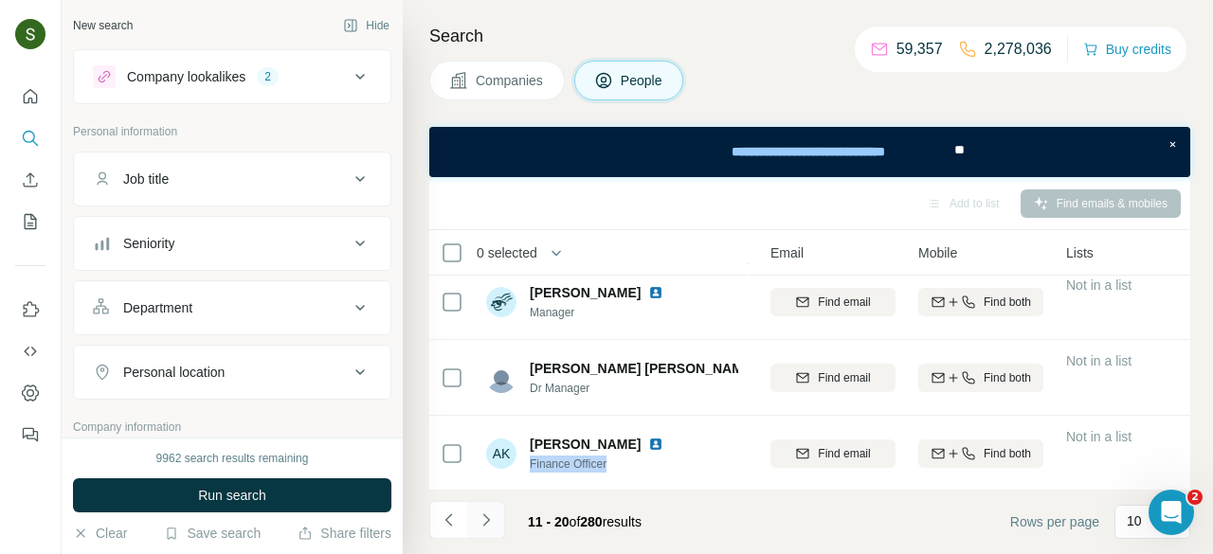
click at [492, 510] on button "Navigate to next page" at bounding box center [486, 520] width 38 height 38
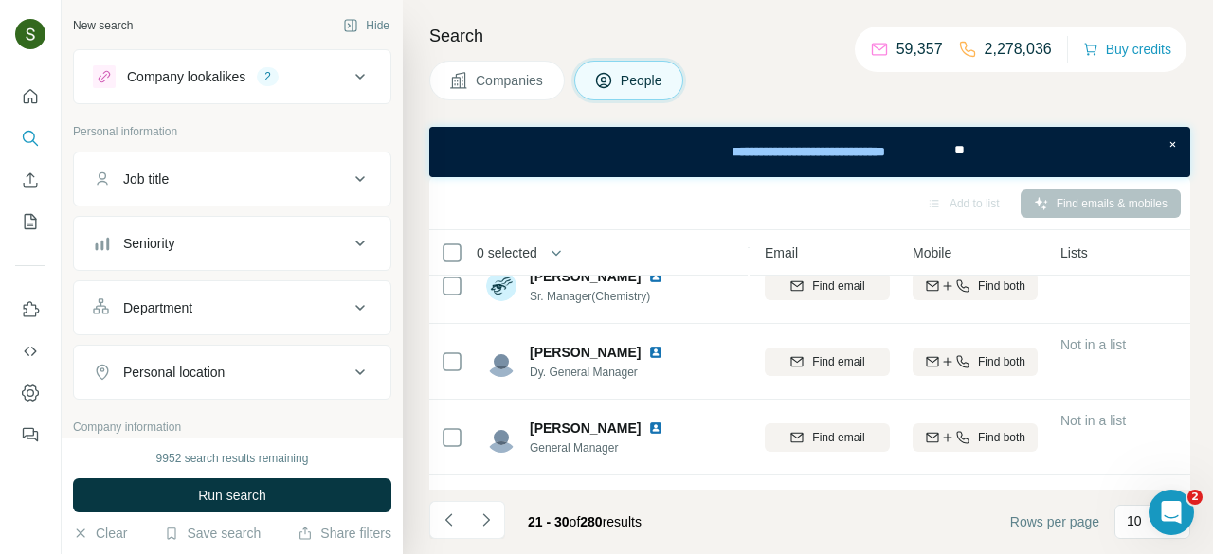
scroll to position [542, 207]
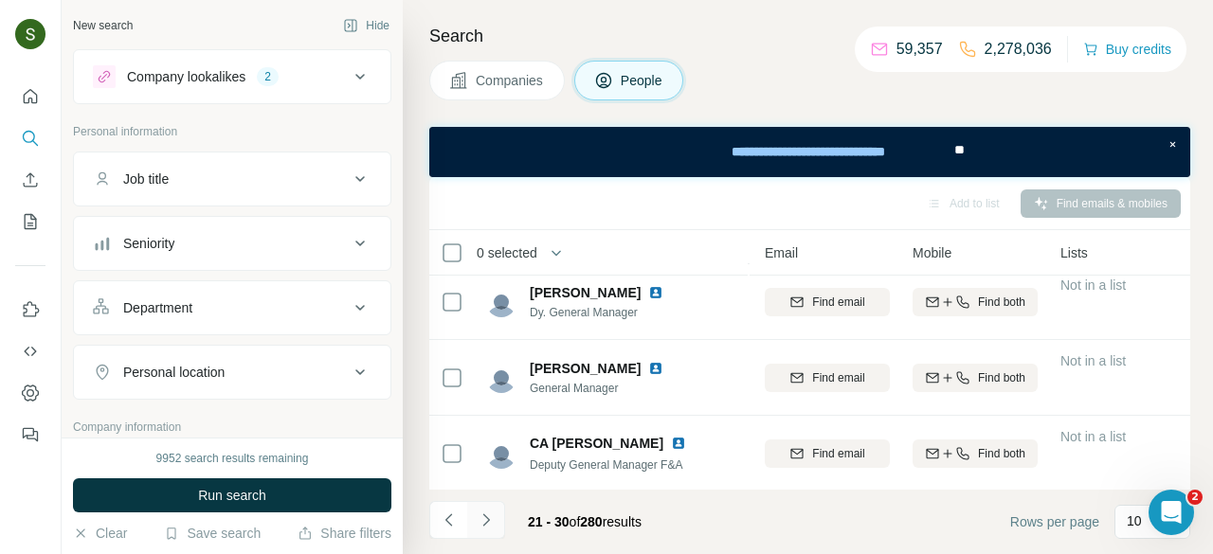
click at [481, 517] on icon "Navigate to next page" at bounding box center [486, 520] width 19 height 19
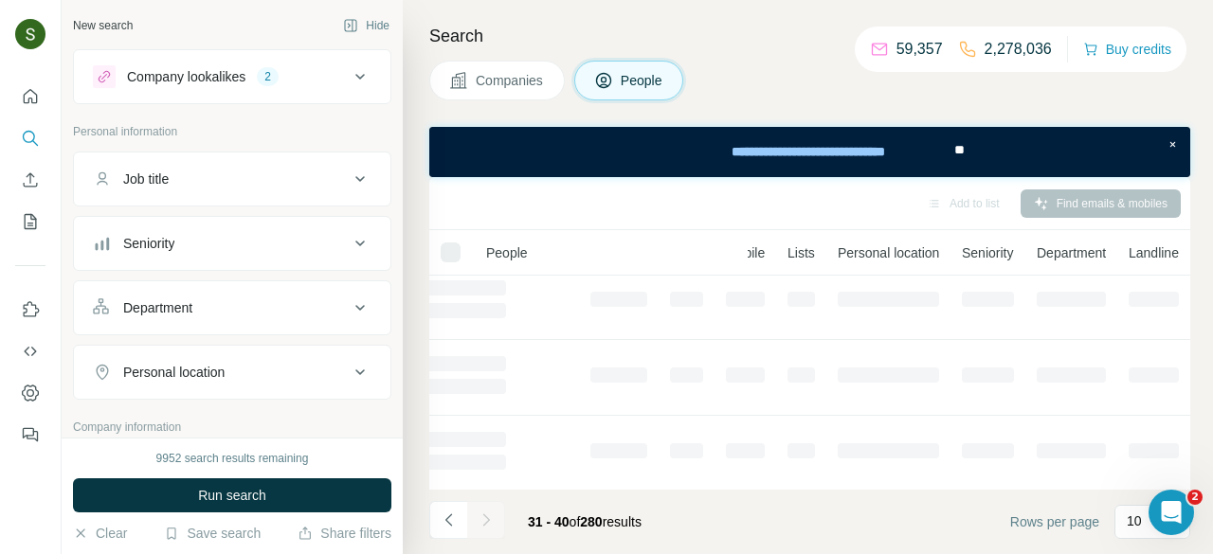
scroll to position [542, 201]
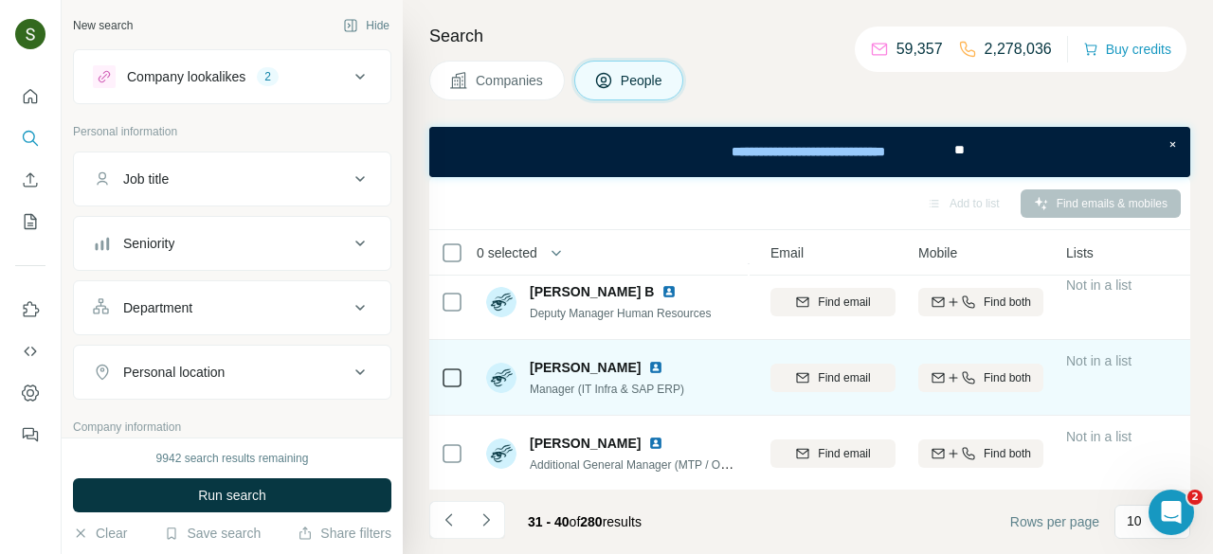
click at [648, 367] on img at bounding box center [655, 367] width 15 height 15
click at [986, 375] on span "Find both" at bounding box center [1007, 378] width 47 height 17
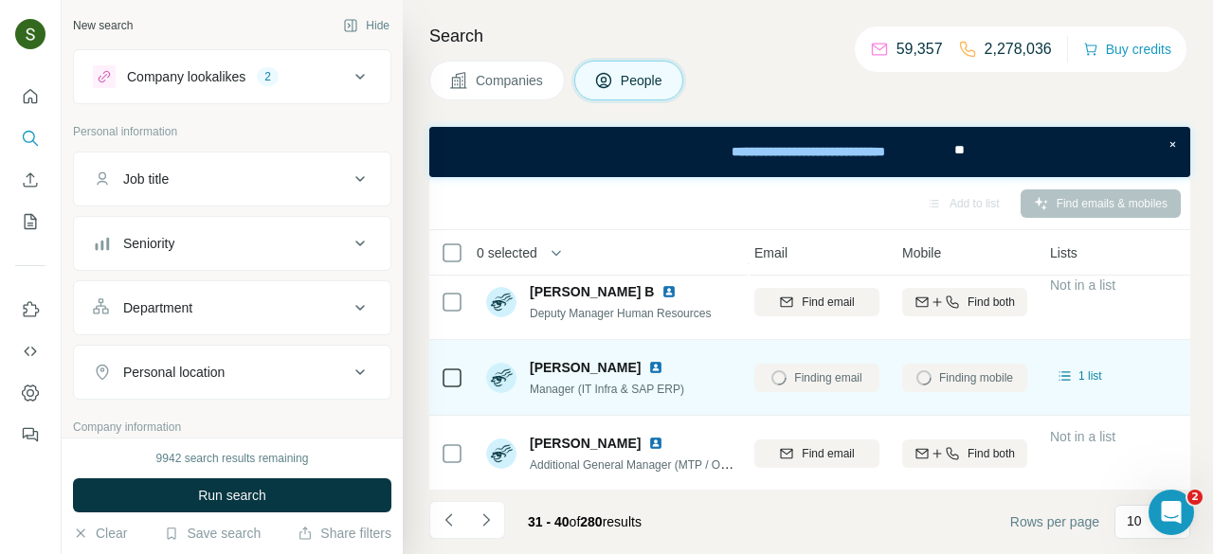
scroll to position [542, 218]
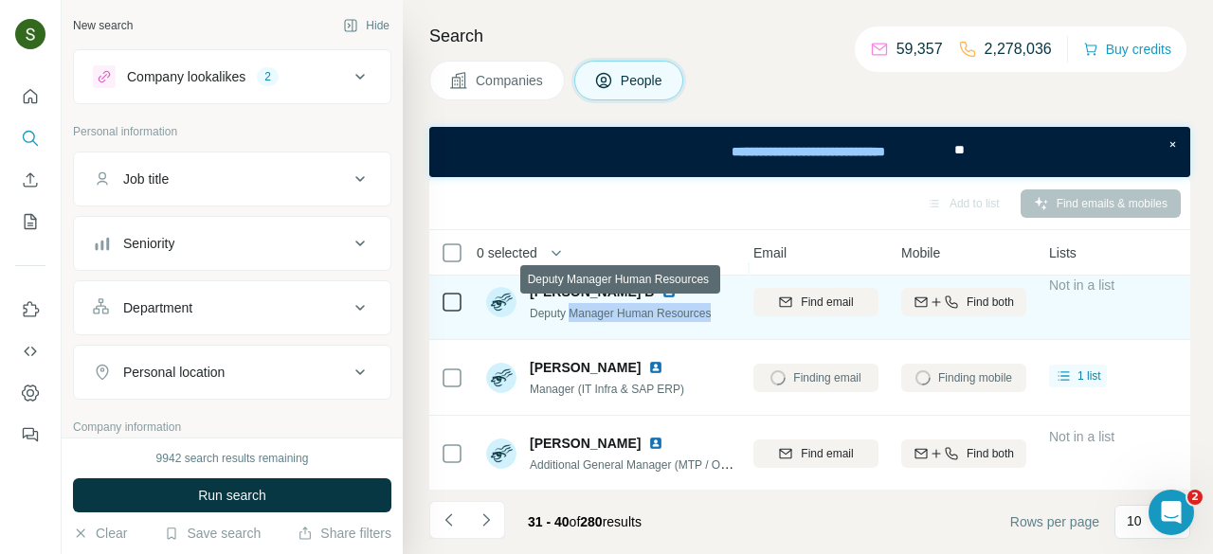
drag, startPoint x: 573, startPoint y: 309, endPoint x: 719, endPoint y: 312, distance: 146.0
click at [719, 312] on div "JATIN B Deputy Manager Human Resources" at bounding box center [612, 302] width 252 height 52
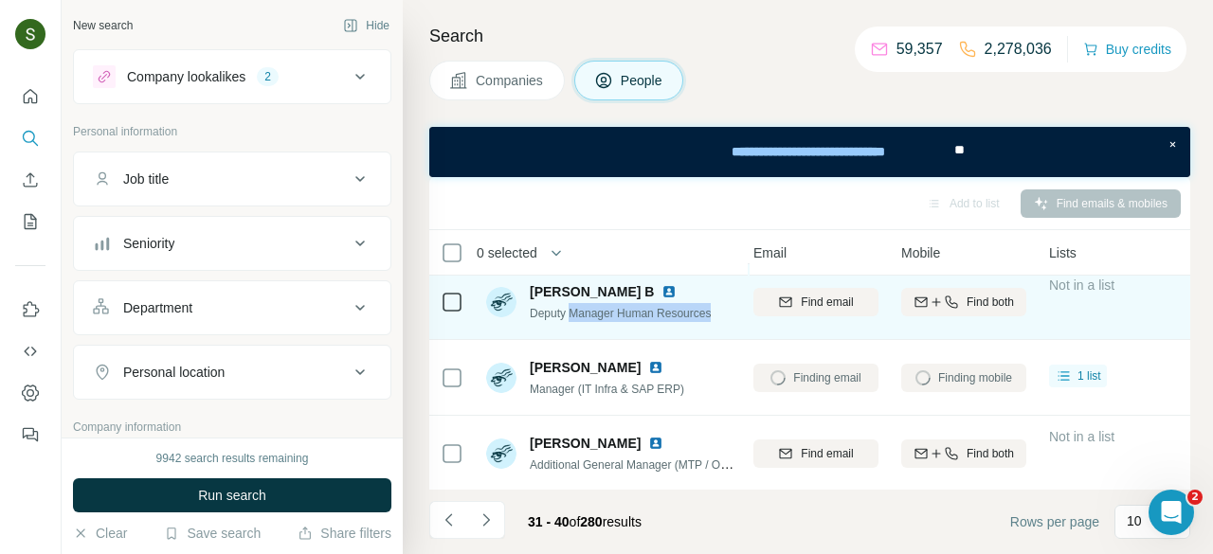
copy span "Manager Human Resources"
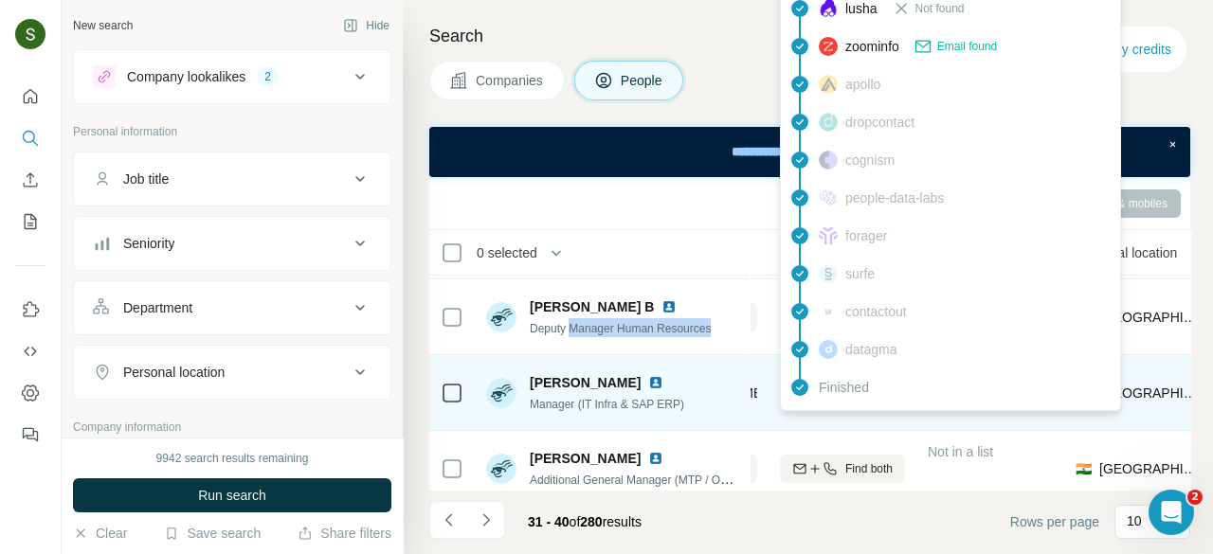
scroll to position [526, 339]
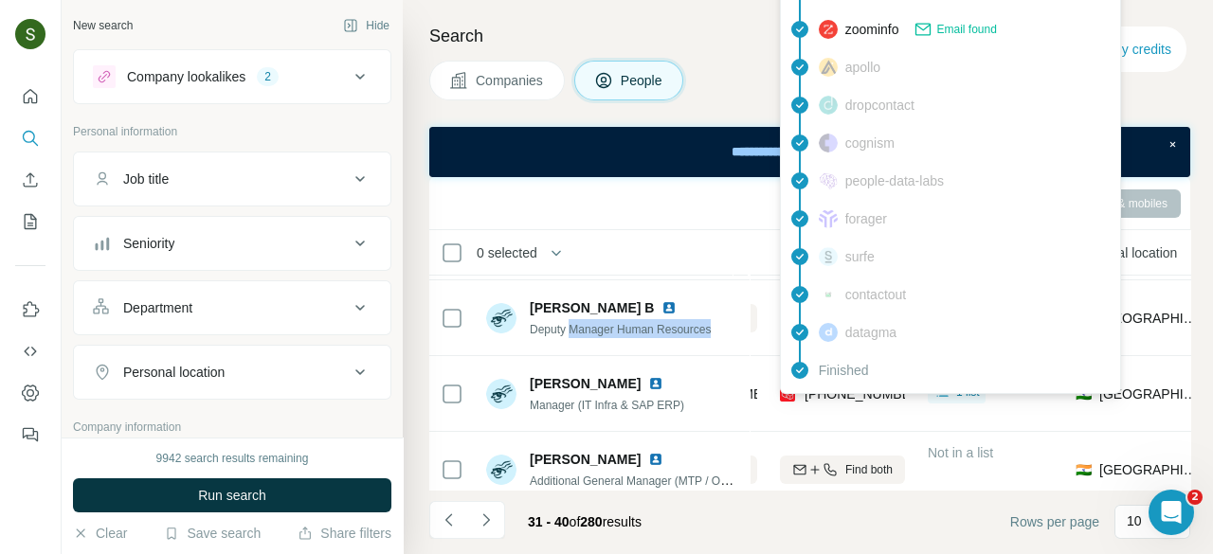
click at [845, 394] on span "[PHONE_NUMBER]" at bounding box center [864, 394] width 119 height 15
copy tr "[PHONE_NUMBER]"
click at [676, 187] on div "Add to list Find emails & mobiles" at bounding box center [810, 203] width 742 height 33
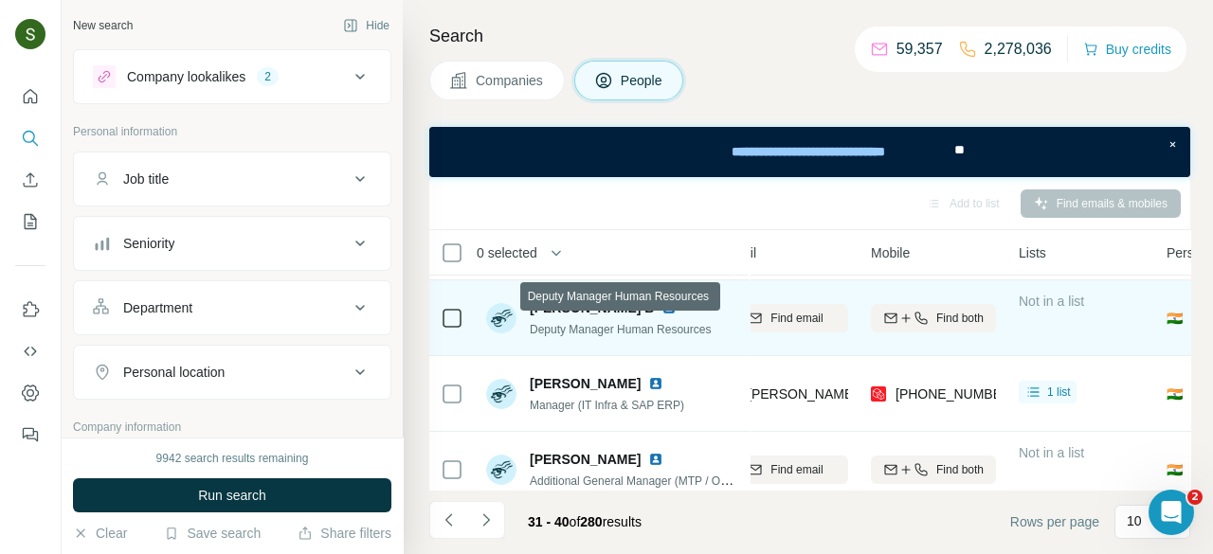
scroll to position [527, 247]
click at [661, 300] on img at bounding box center [668, 306] width 15 height 15
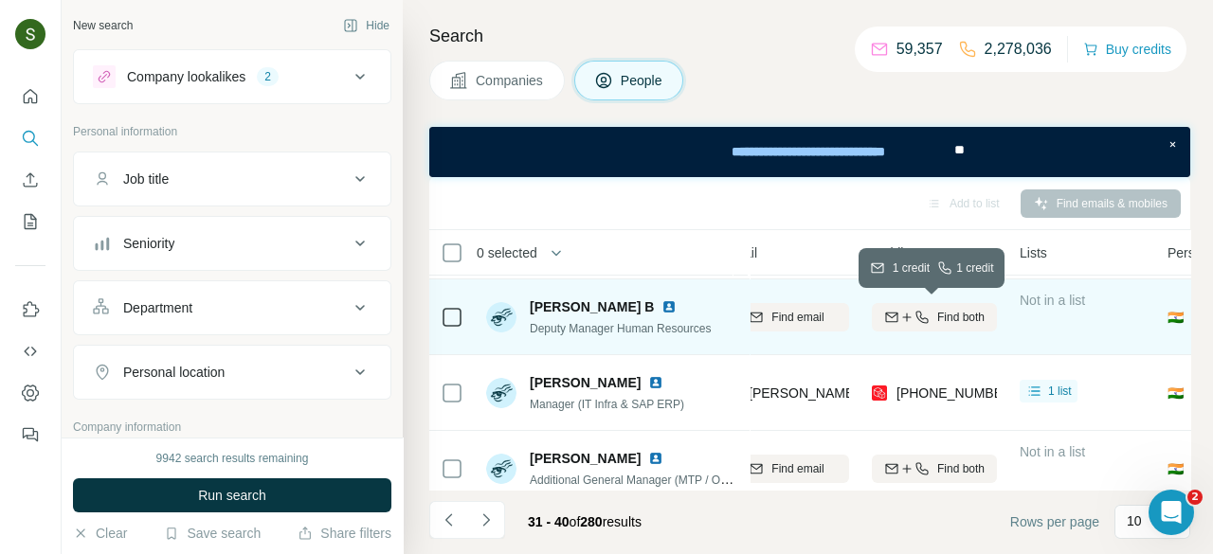
click at [943, 329] on button "Find both" at bounding box center [934, 317] width 125 height 28
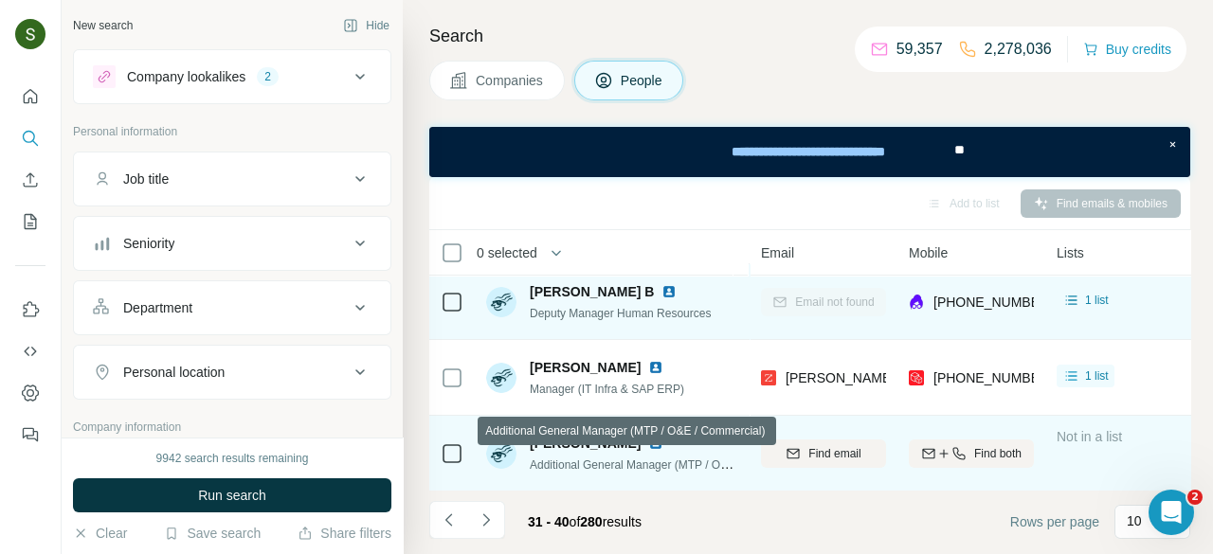
scroll to position [542, 265]
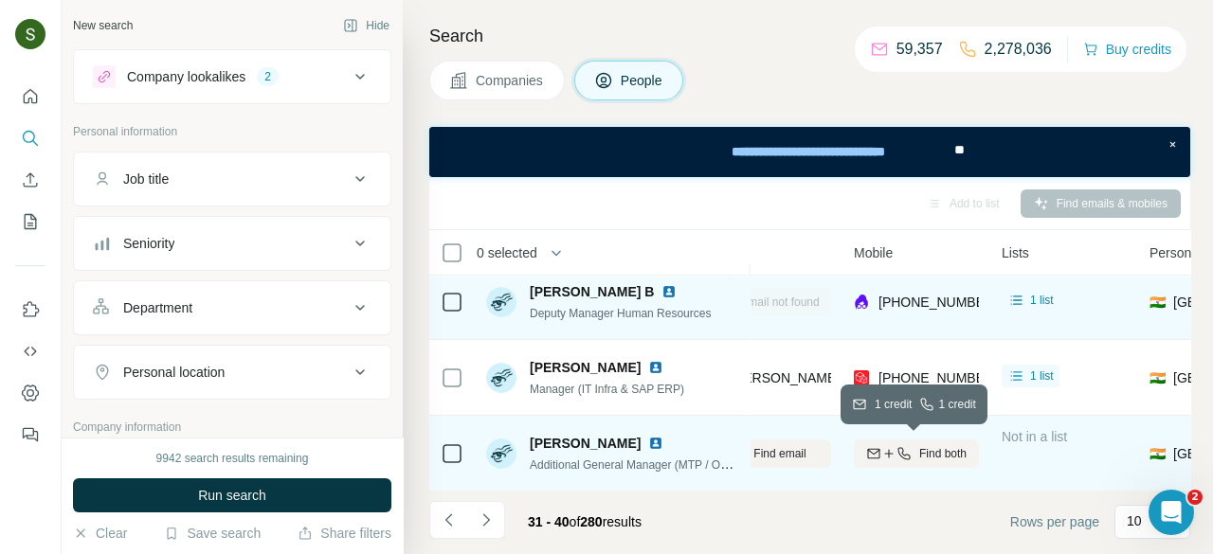
click at [887, 446] on icon "button" at bounding box center [888, 453] width 15 height 15
click at [648, 446] on img at bounding box center [655, 443] width 15 height 15
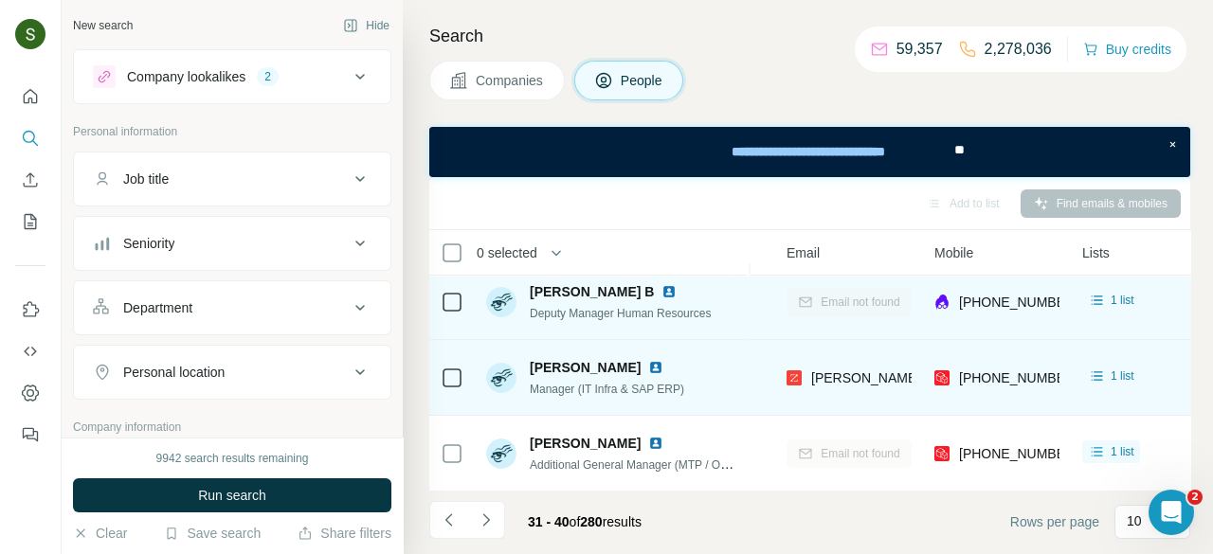
scroll to position [542, 179]
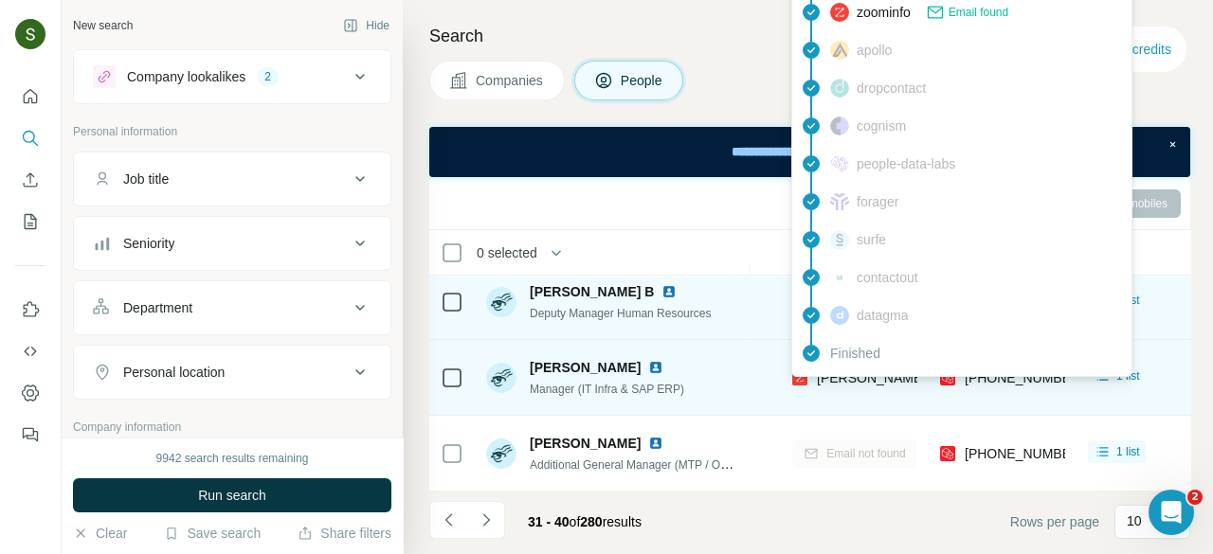
click at [893, 379] on span "[PERSON_NAME][EMAIL_ADDRESS][DOMAIN_NAME]" at bounding box center [984, 378] width 334 height 15
copy span "[PERSON_NAME][EMAIL_ADDRESS][DOMAIN_NAME]"
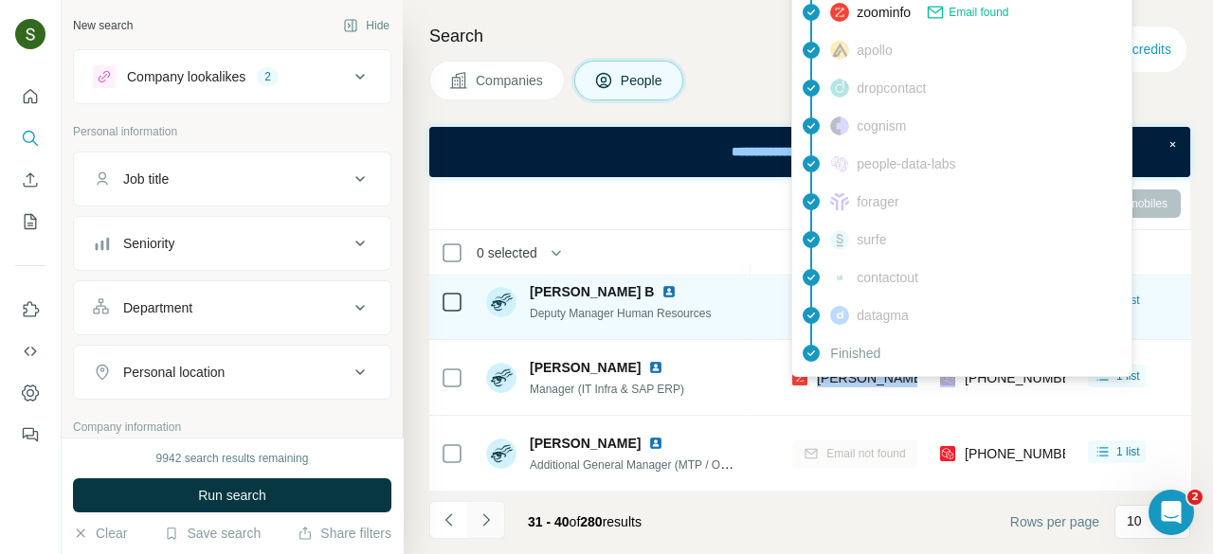
click at [491, 516] on icon "Navigate to next page" at bounding box center [486, 520] width 19 height 19
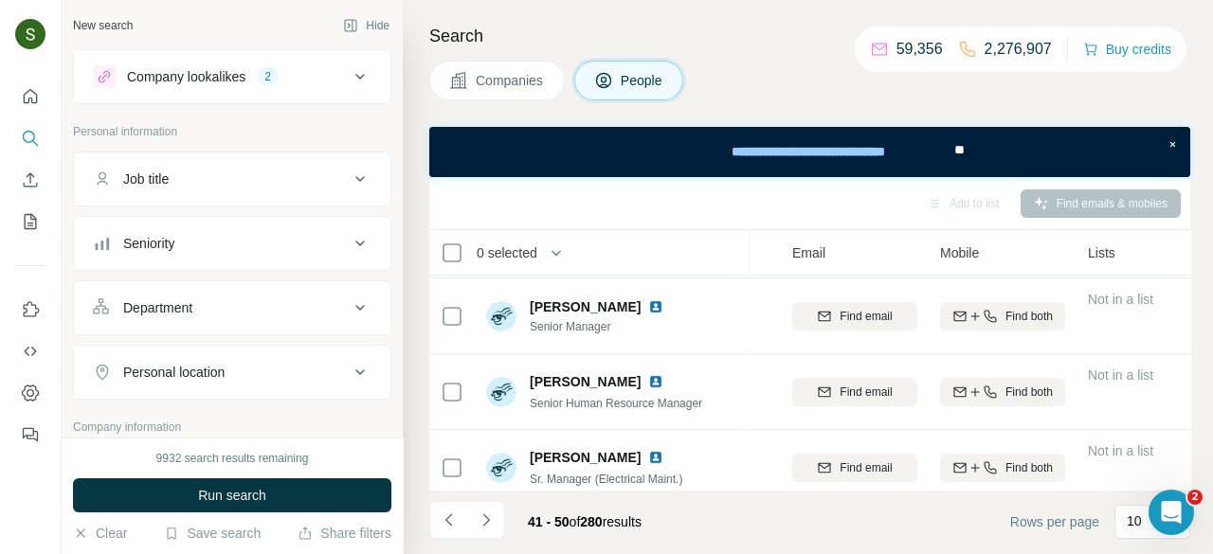
scroll to position [218, 179]
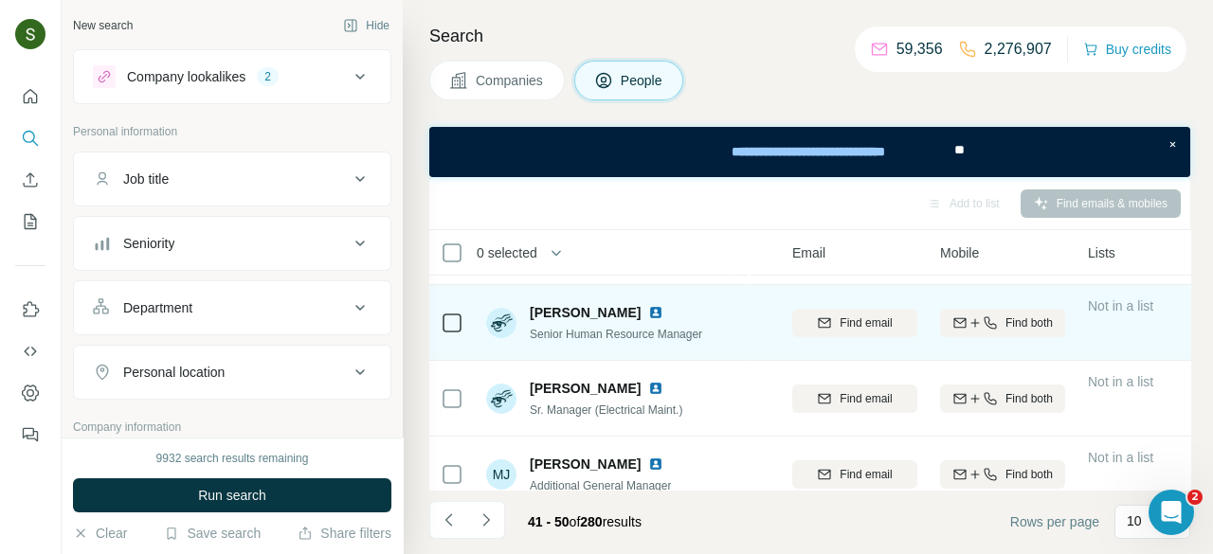
click at [1021, 320] on span "Find both" at bounding box center [1028, 323] width 47 height 17
click at [648, 314] on img at bounding box center [655, 312] width 15 height 15
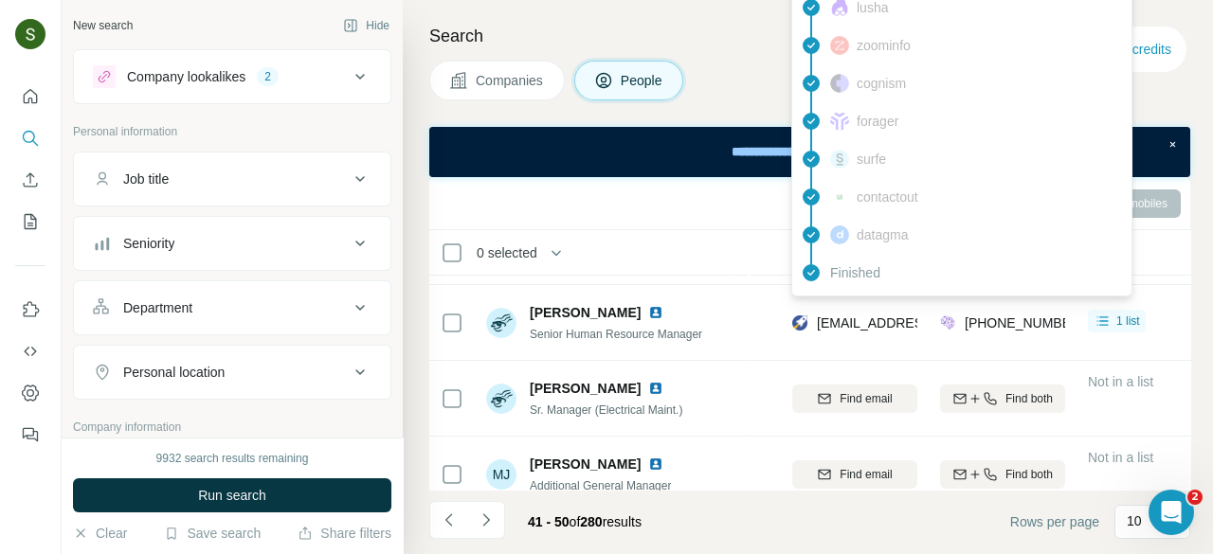
click at [861, 322] on span "[EMAIL_ADDRESS][DOMAIN_NAME]" at bounding box center [929, 323] width 225 height 15
copy span "[EMAIL_ADDRESS][DOMAIN_NAME]"
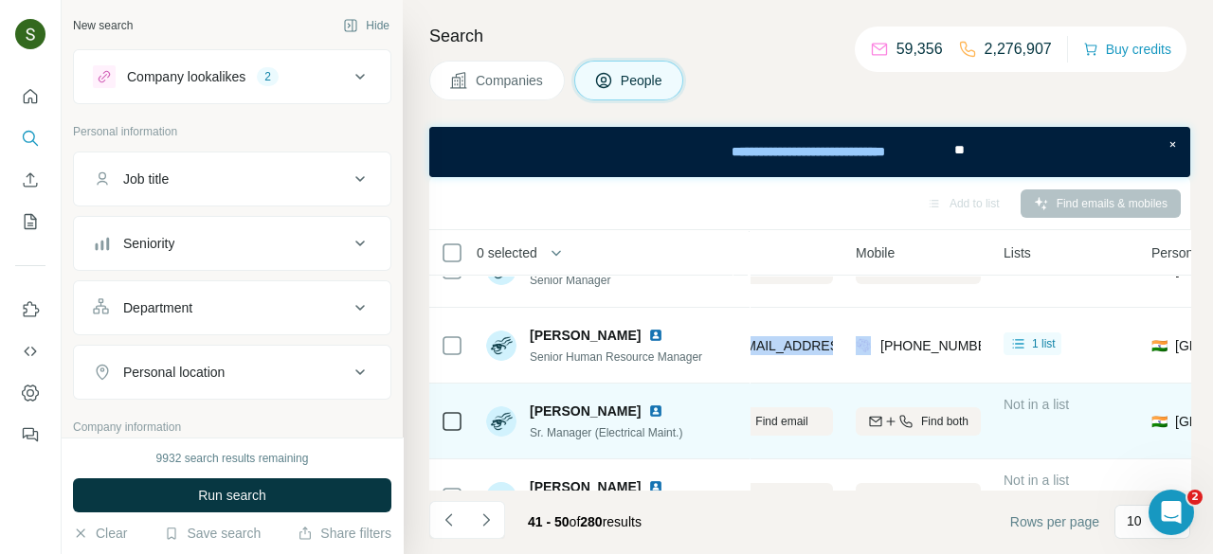
scroll to position [195, 269]
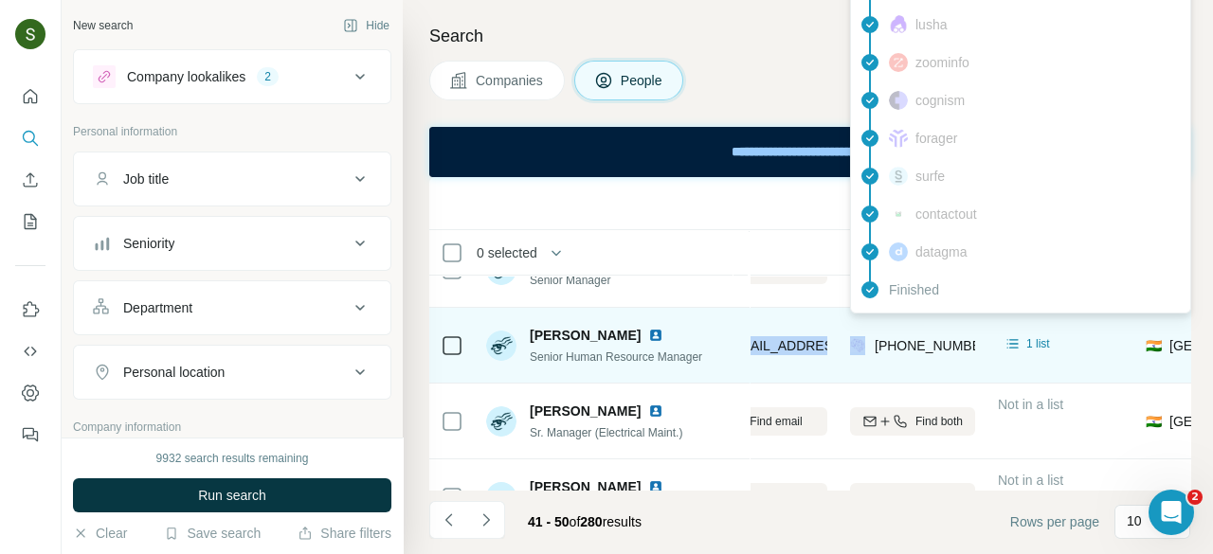
click at [919, 350] on span "[PHONE_NUMBER]" at bounding box center [934, 345] width 119 height 15
copy tr "[PHONE_NUMBER]"
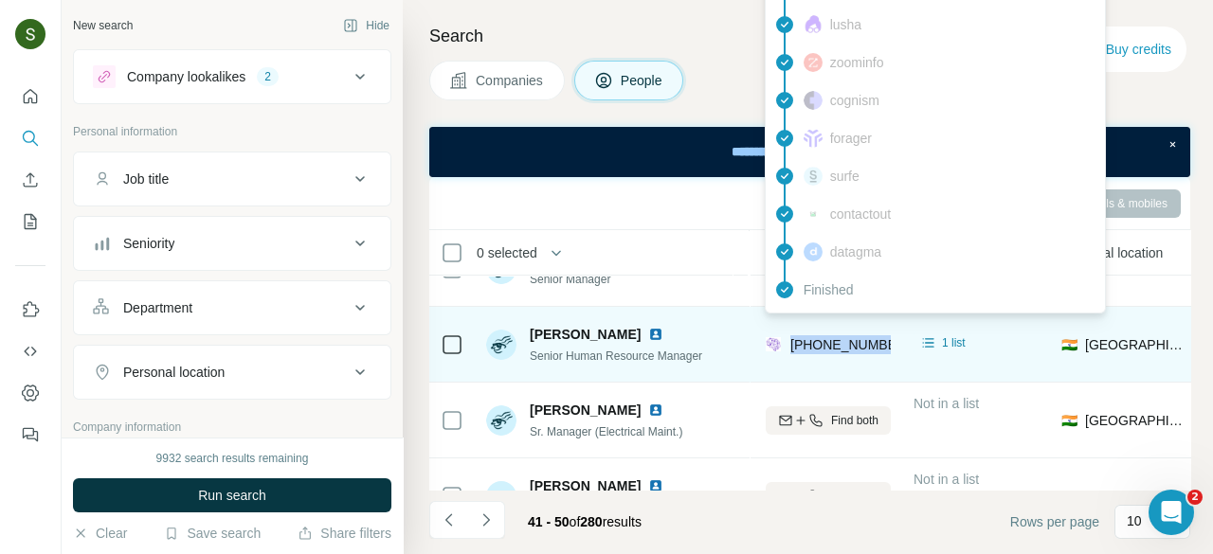
scroll to position [196, 356]
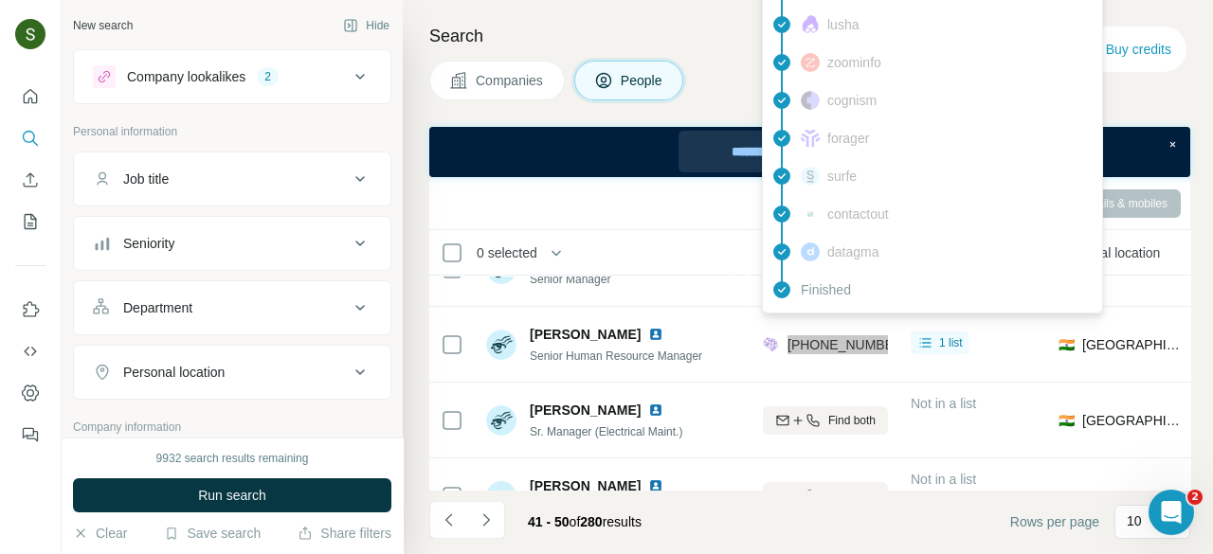
click at [693, 165] on div "**********" at bounding box center [809, 152] width 261 height 42
click at [671, 178] on div "Add to list Find emails & mobiles" at bounding box center [809, 203] width 761 height 53
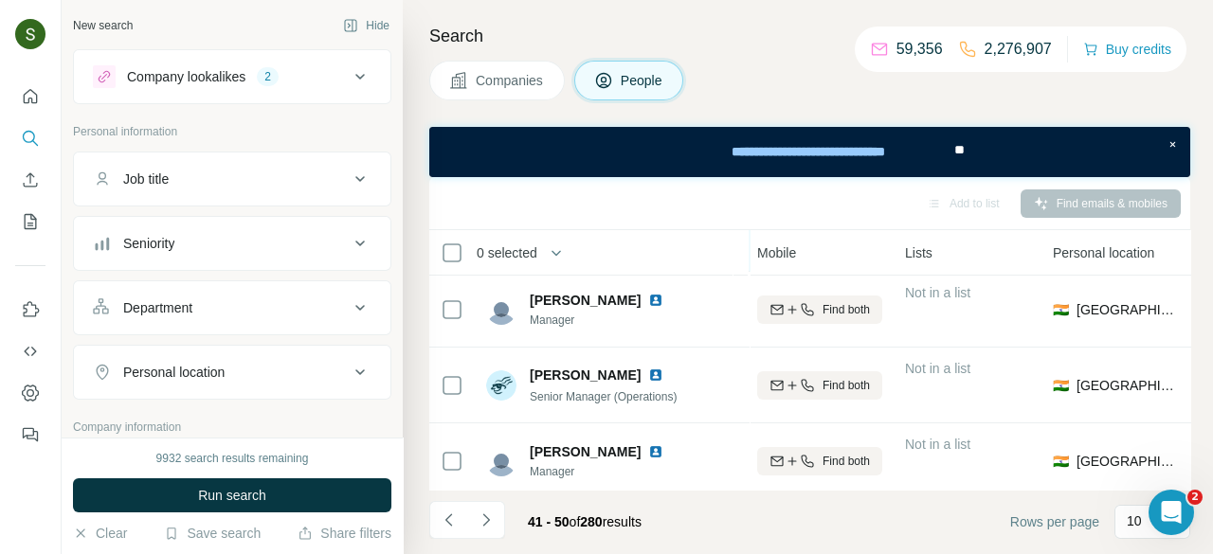
scroll to position [542, 362]
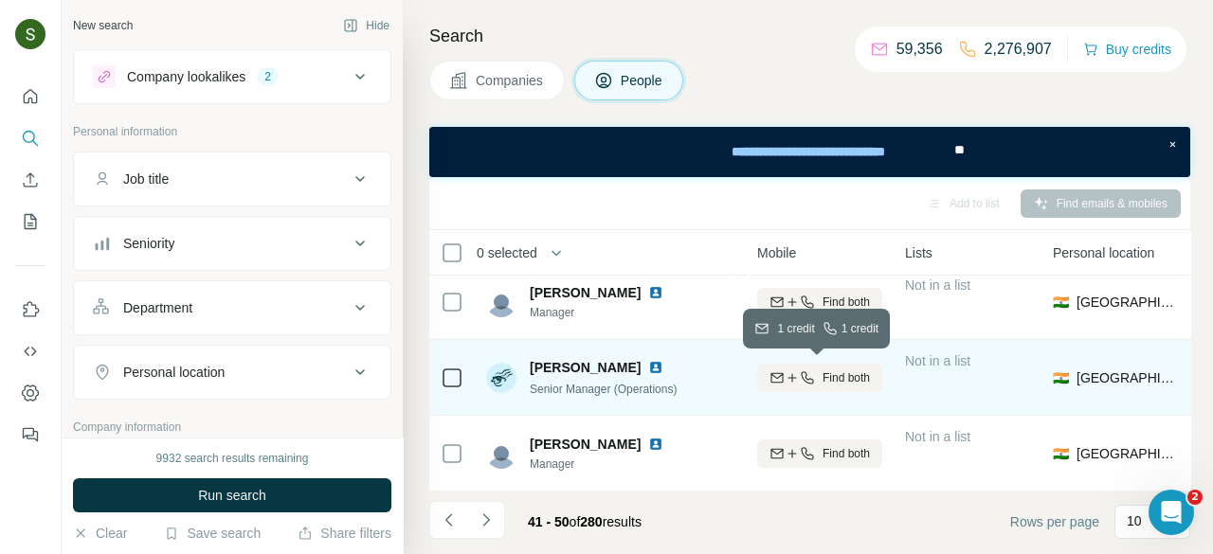
click at [863, 386] on button "Find both" at bounding box center [819, 378] width 125 height 28
click at [648, 367] on img at bounding box center [655, 367] width 15 height 15
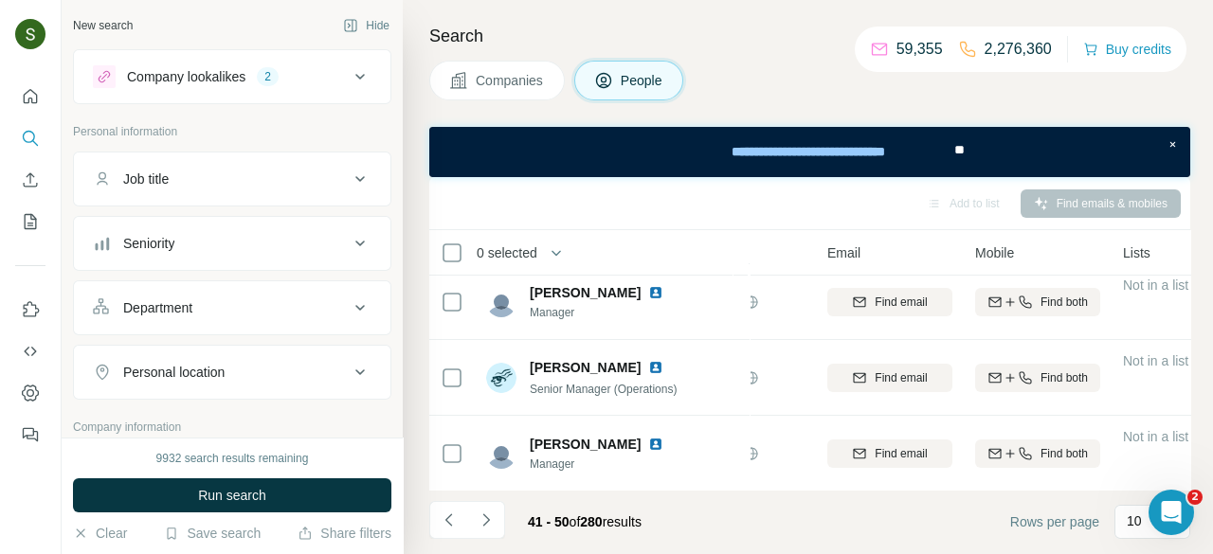
scroll to position [542, 141]
click at [1021, 382] on icon "button" at bounding box center [1028, 378] width 15 height 15
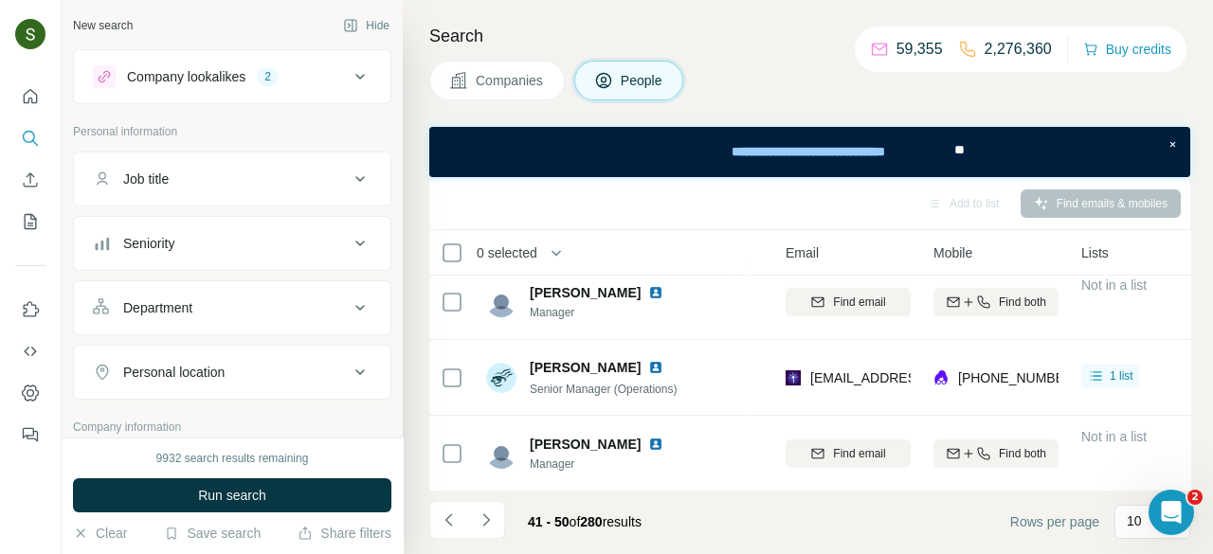
scroll to position [542, 185]
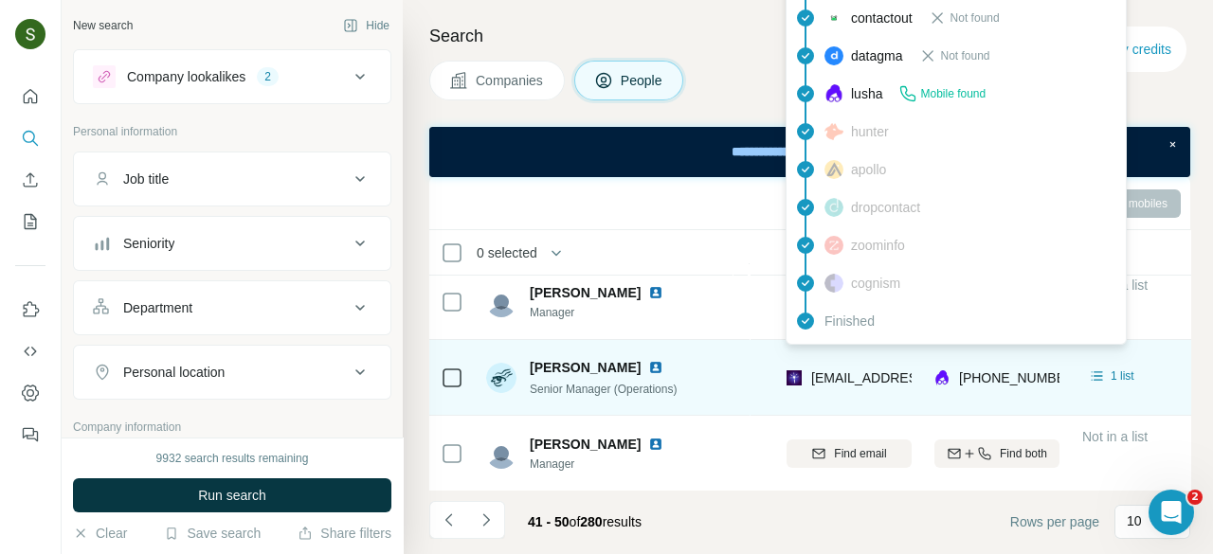
click at [849, 383] on span "[EMAIL_ADDRESS][DOMAIN_NAME]" at bounding box center [923, 378] width 225 height 15
copy span "[EMAIL_ADDRESS][DOMAIN_NAME]"
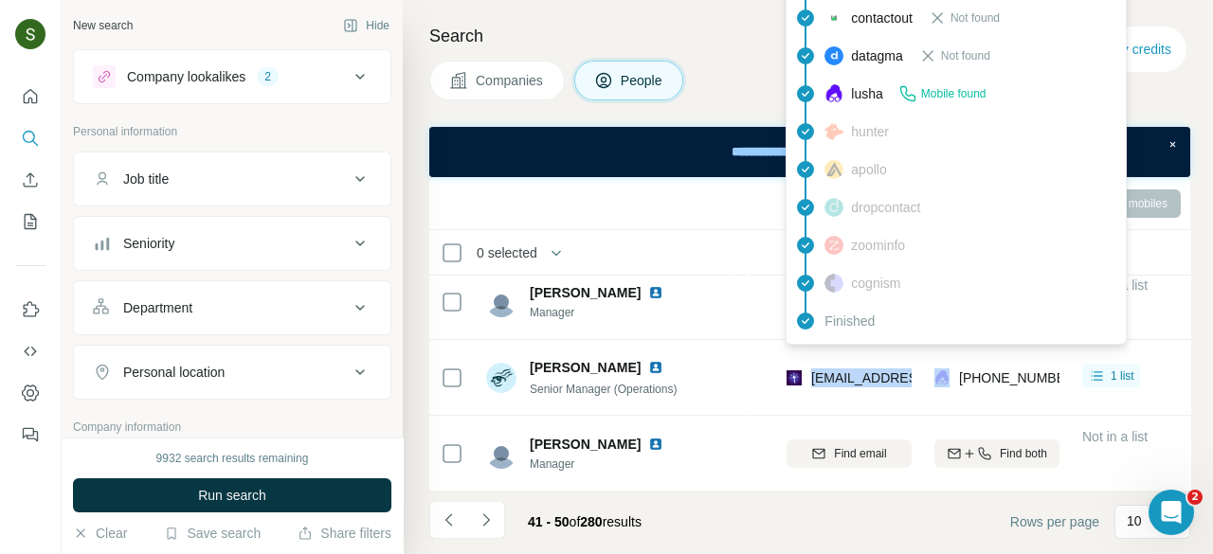
click at [498, 81] on span "Companies" at bounding box center [510, 80] width 69 height 19
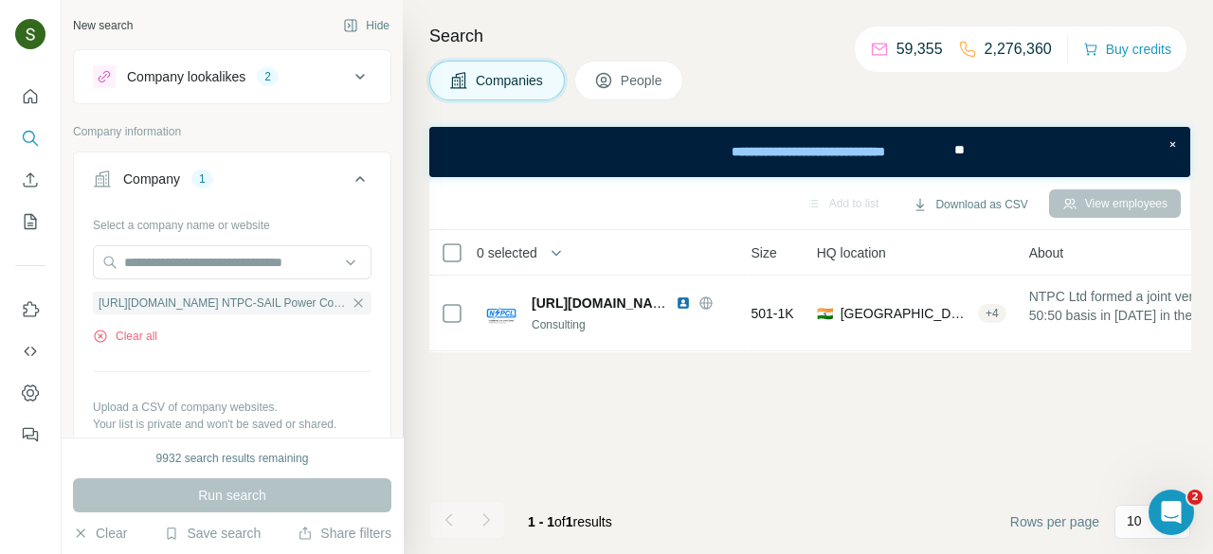
scroll to position [0, 185]
click at [135, 331] on button "Clear all" at bounding box center [125, 336] width 64 height 17
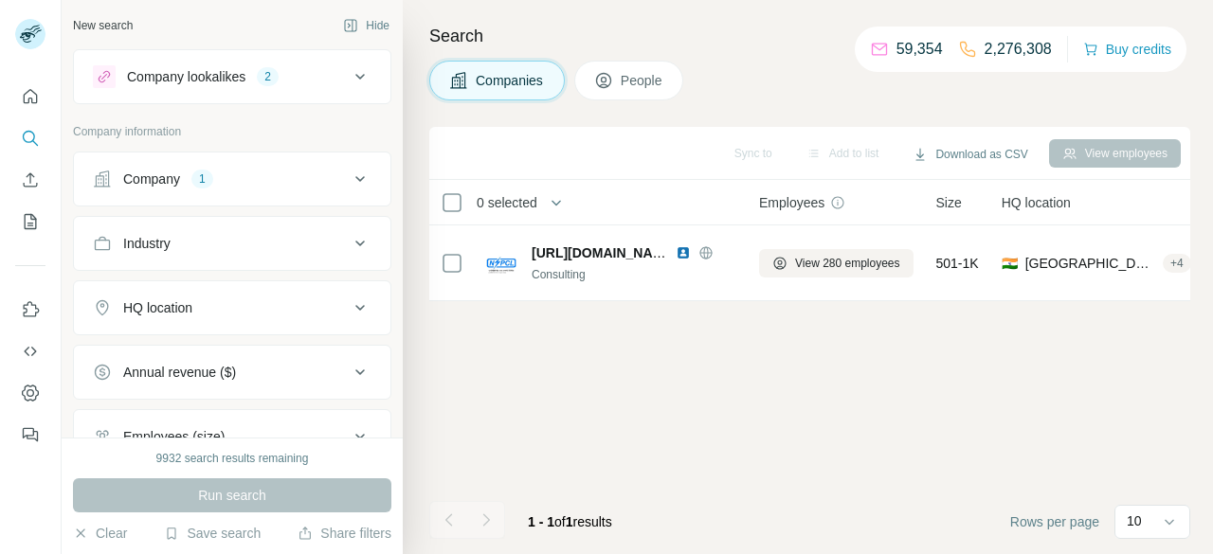
click at [166, 184] on div "Company" at bounding box center [151, 179] width 57 height 19
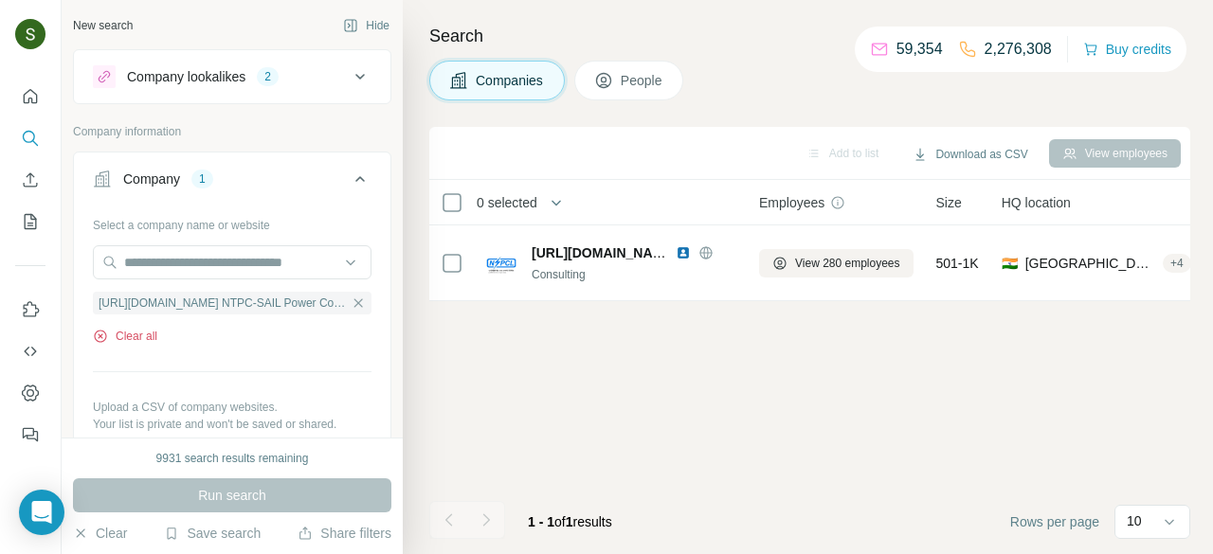
click at [140, 335] on button "Clear all" at bounding box center [125, 336] width 64 height 17
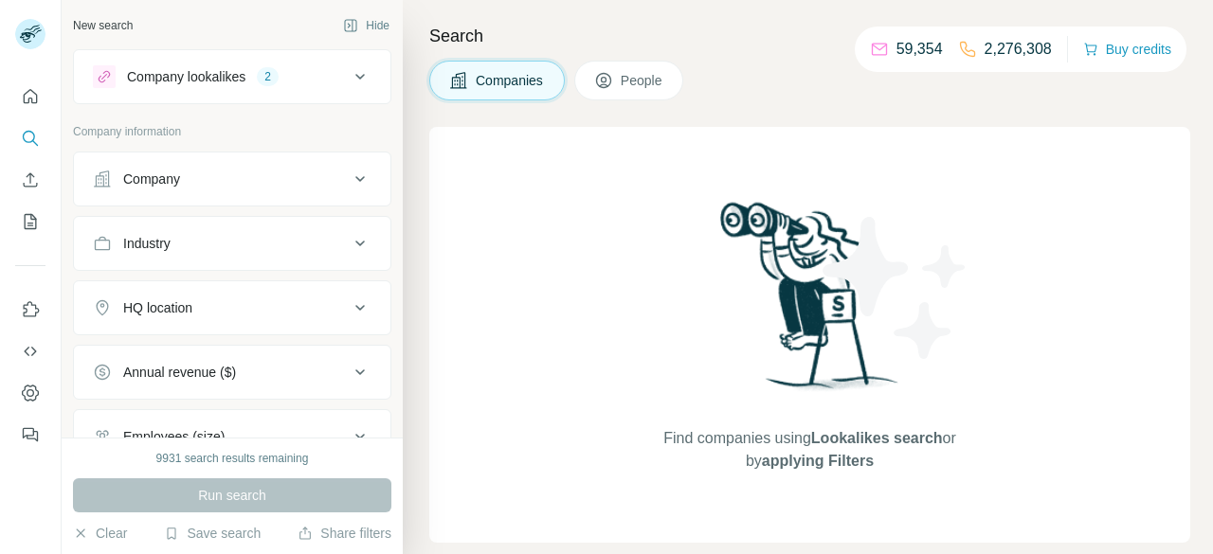
click at [287, 180] on div "Company" at bounding box center [221, 179] width 256 height 19
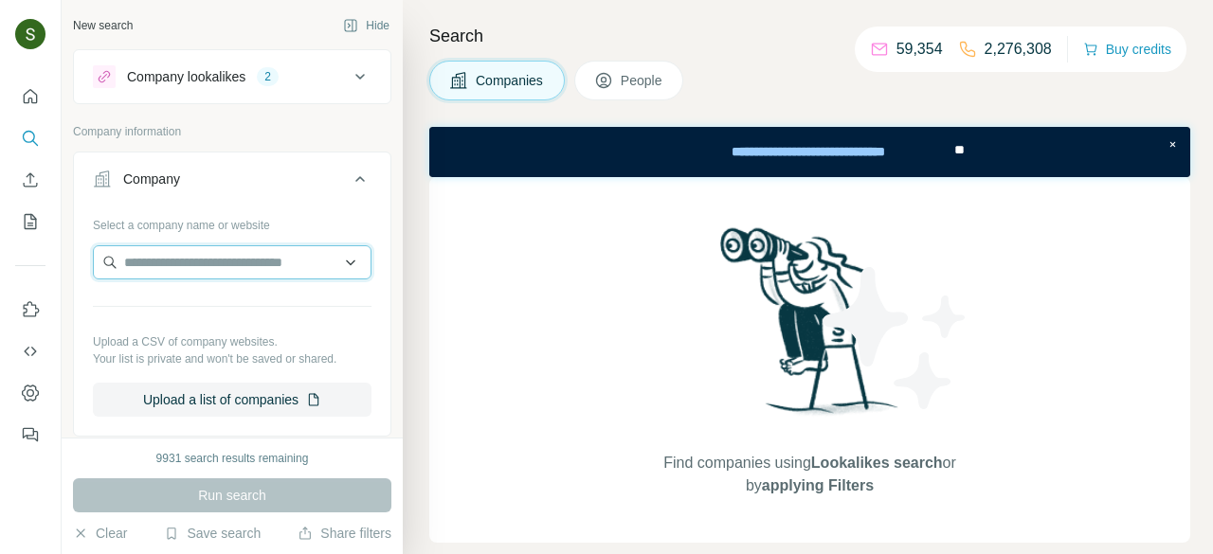
click at [231, 263] on input "text" at bounding box center [232, 262] width 279 height 34
paste input "**********"
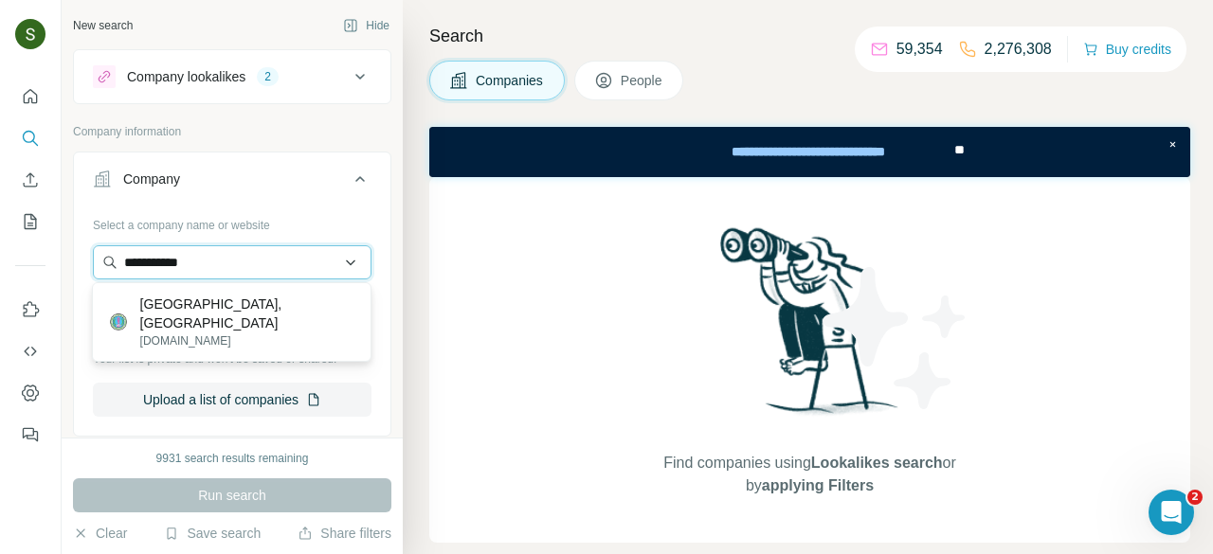
type input "**********"
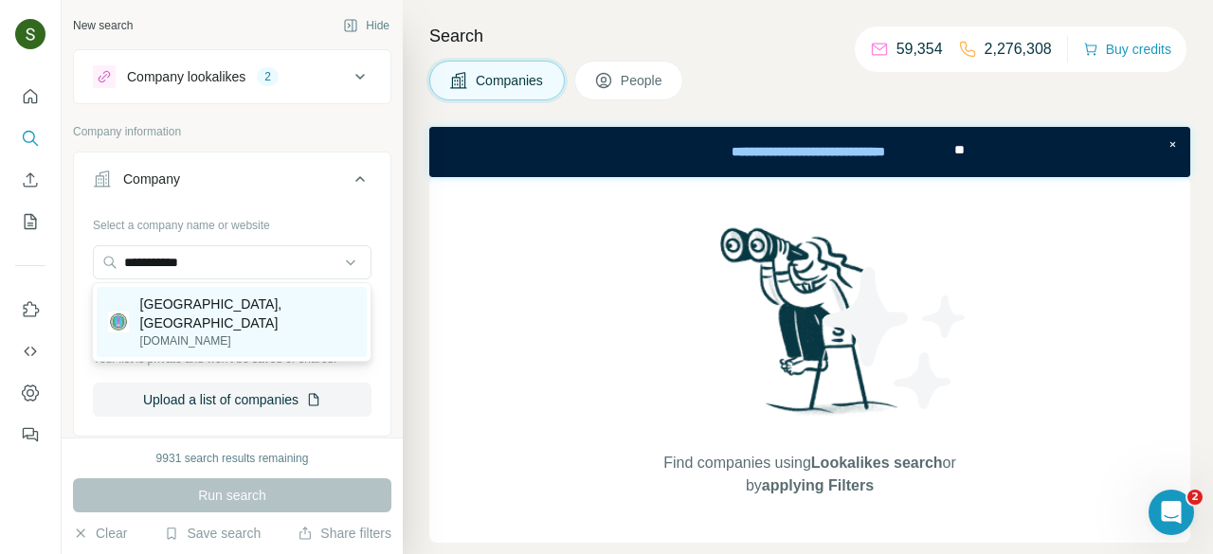
click at [228, 331] on p "[GEOGRAPHIC_DATA], [GEOGRAPHIC_DATA]" at bounding box center [247, 314] width 215 height 38
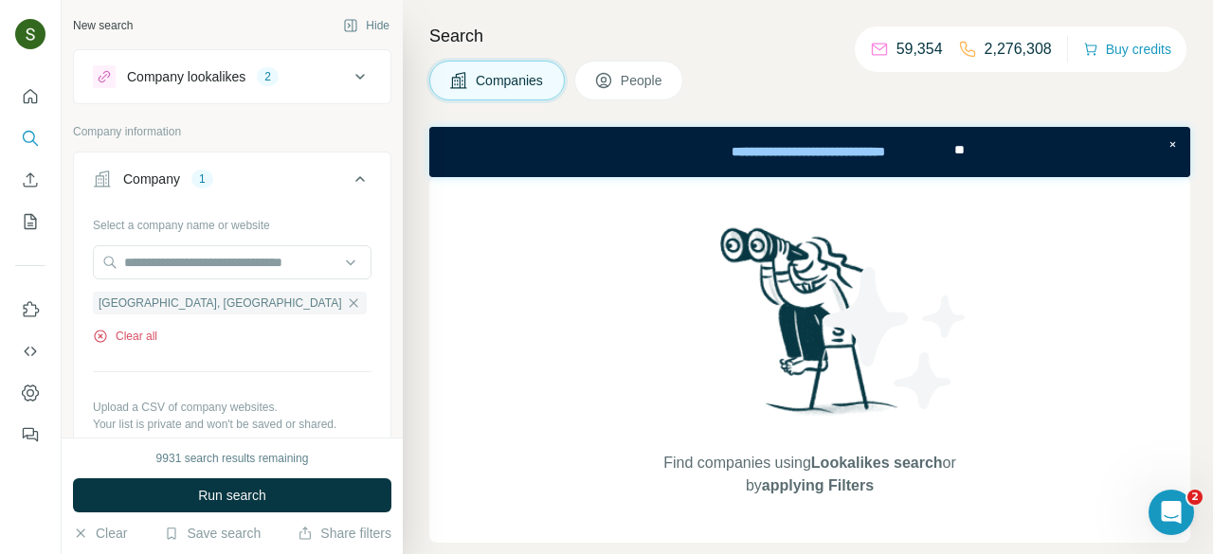
click at [150, 339] on button "Clear all" at bounding box center [125, 336] width 64 height 17
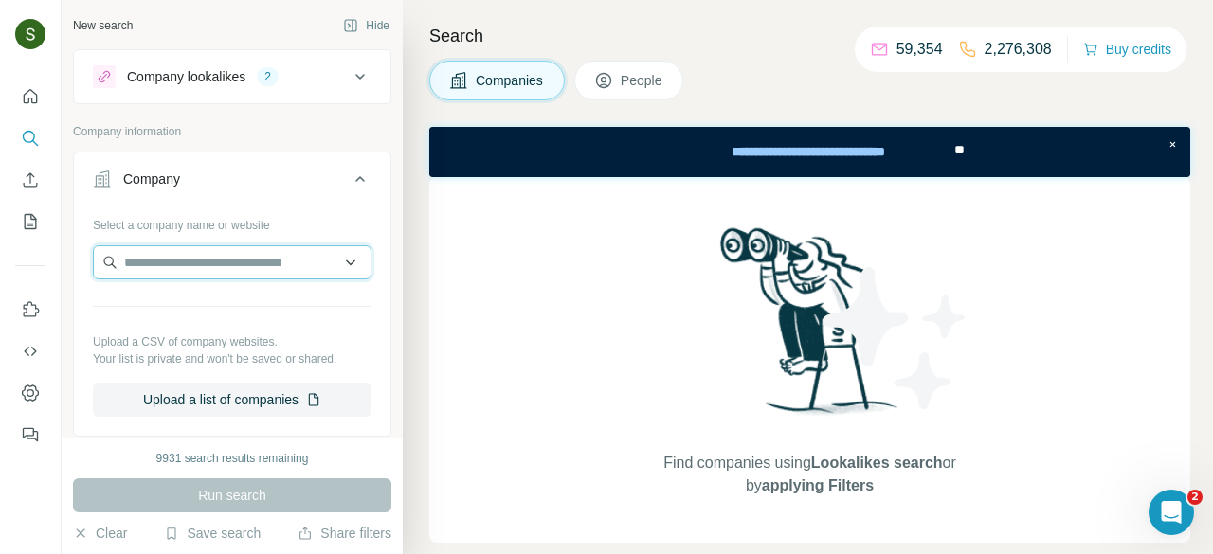
click at [278, 273] on input "text" at bounding box center [232, 262] width 279 height 34
paste input "**********"
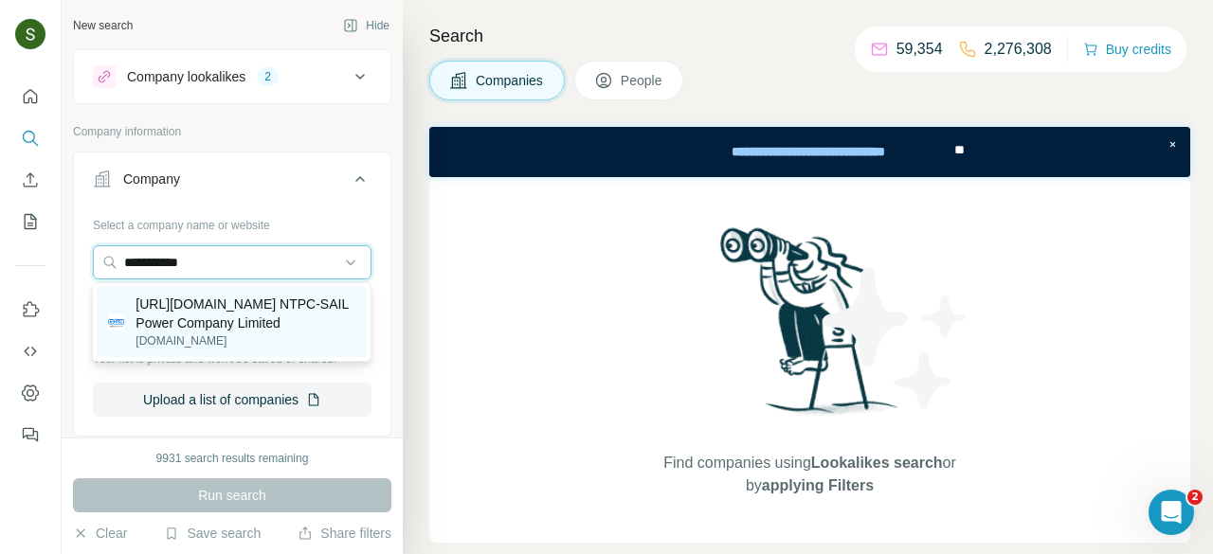
type input "**********"
click at [158, 312] on p "[URL][DOMAIN_NAME] NTPC-SAIL Power Company Limited" at bounding box center [246, 314] width 220 height 38
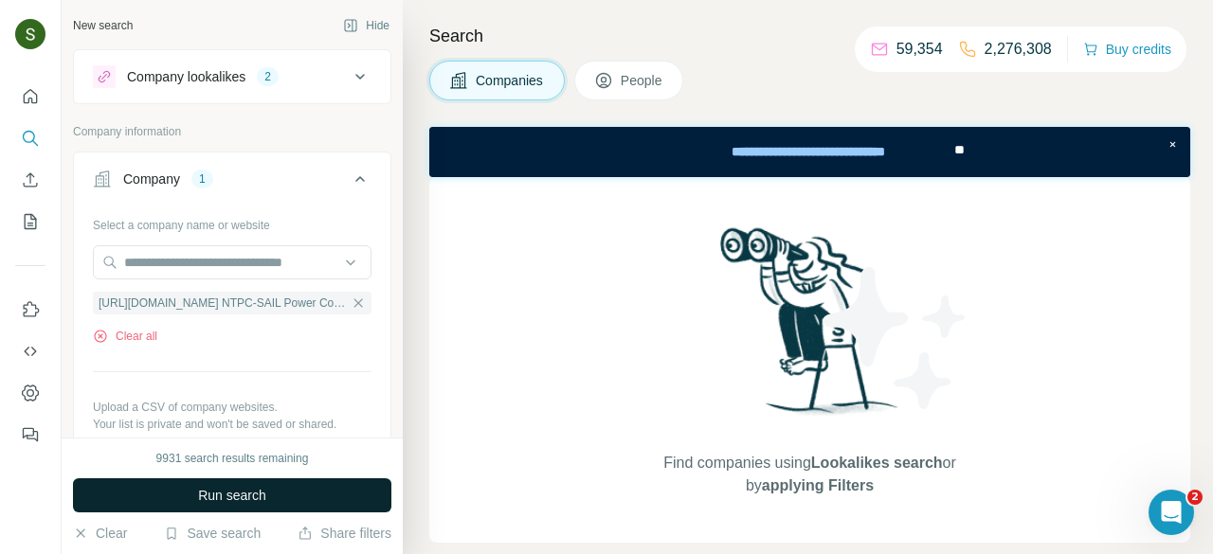
click at [299, 507] on button "Run search" at bounding box center [232, 496] width 318 height 34
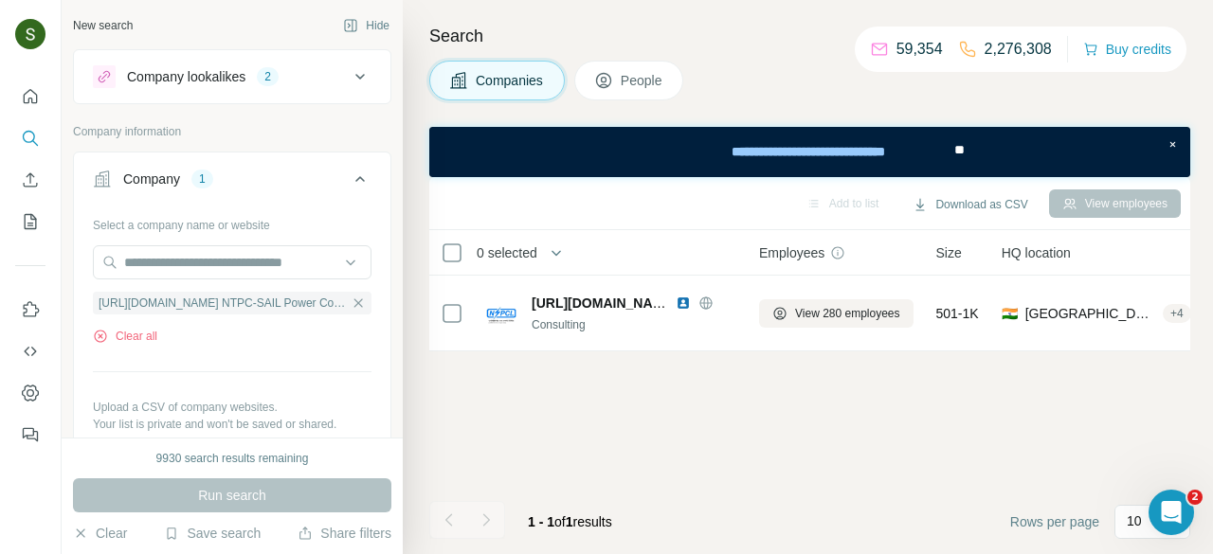
click at [631, 71] on span "People" at bounding box center [643, 80] width 44 height 19
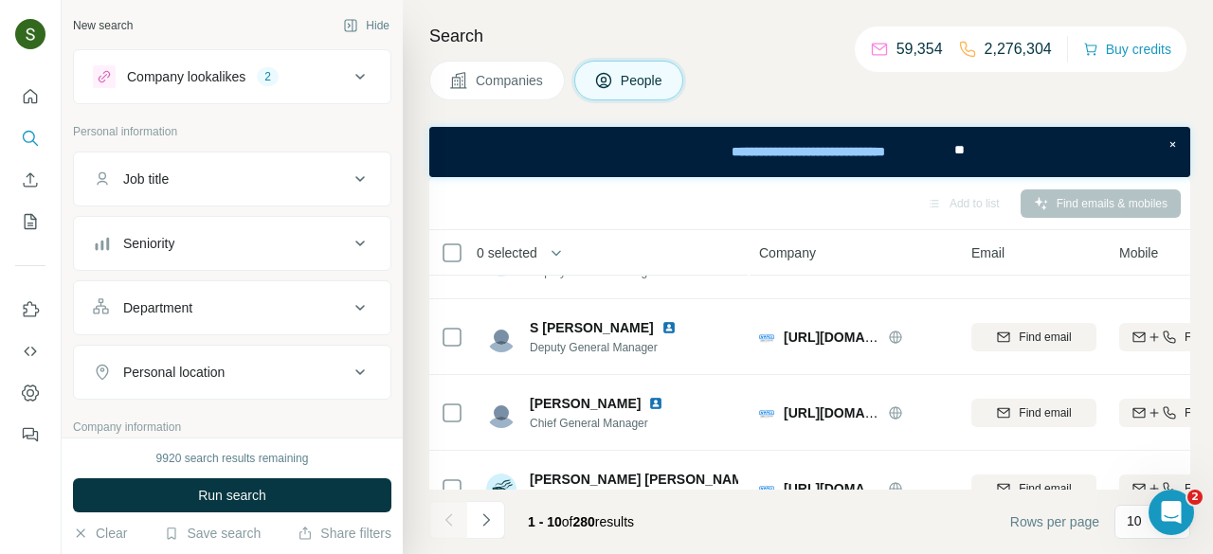
scroll to position [542, 0]
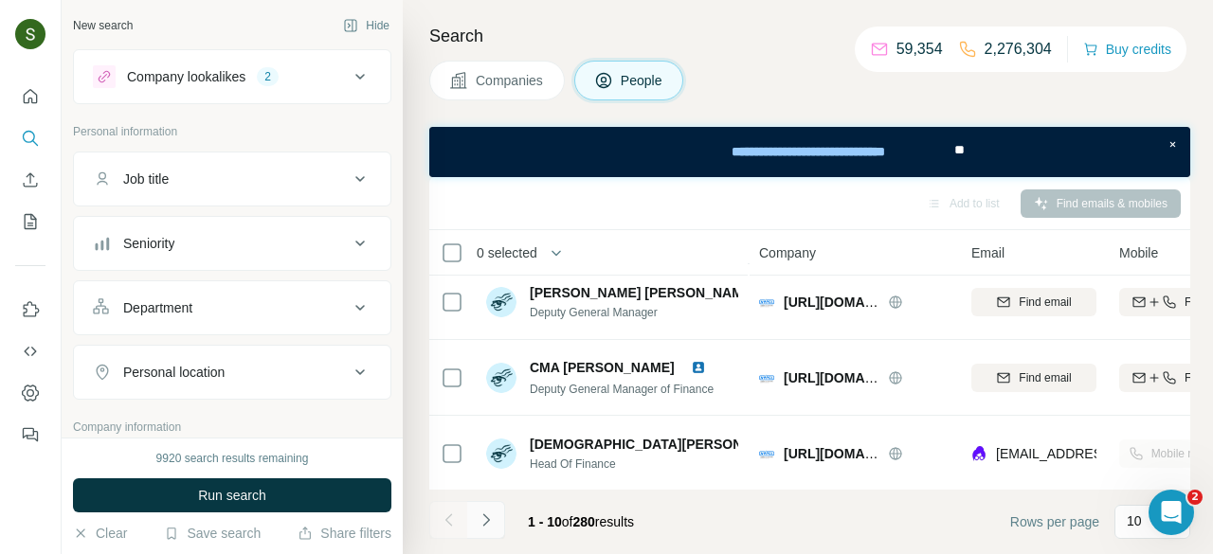
click at [485, 532] on button "Navigate to next page" at bounding box center [486, 520] width 38 height 38
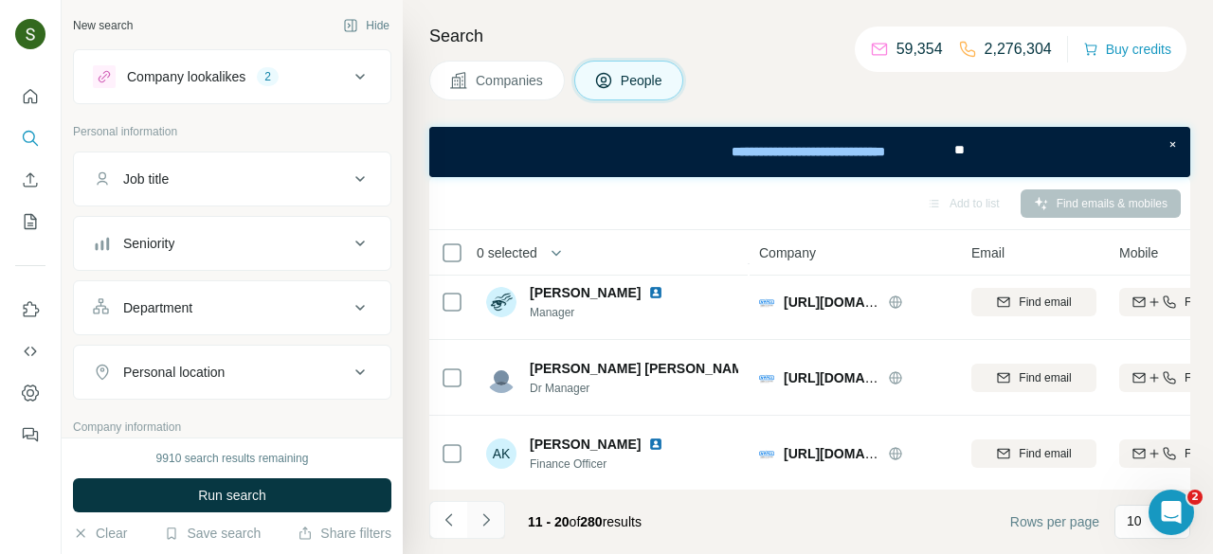
click at [493, 525] on icon "Navigate to next page" at bounding box center [486, 520] width 19 height 19
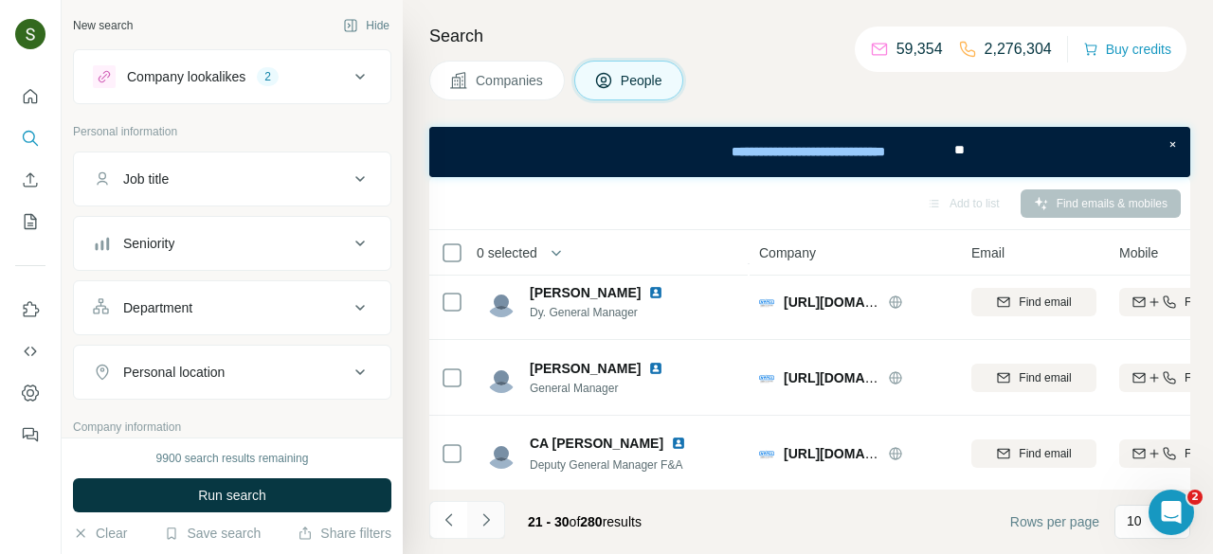
click at [489, 522] on icon "Navigate to next page" at bounding box center [486, 520] width 19 height 19
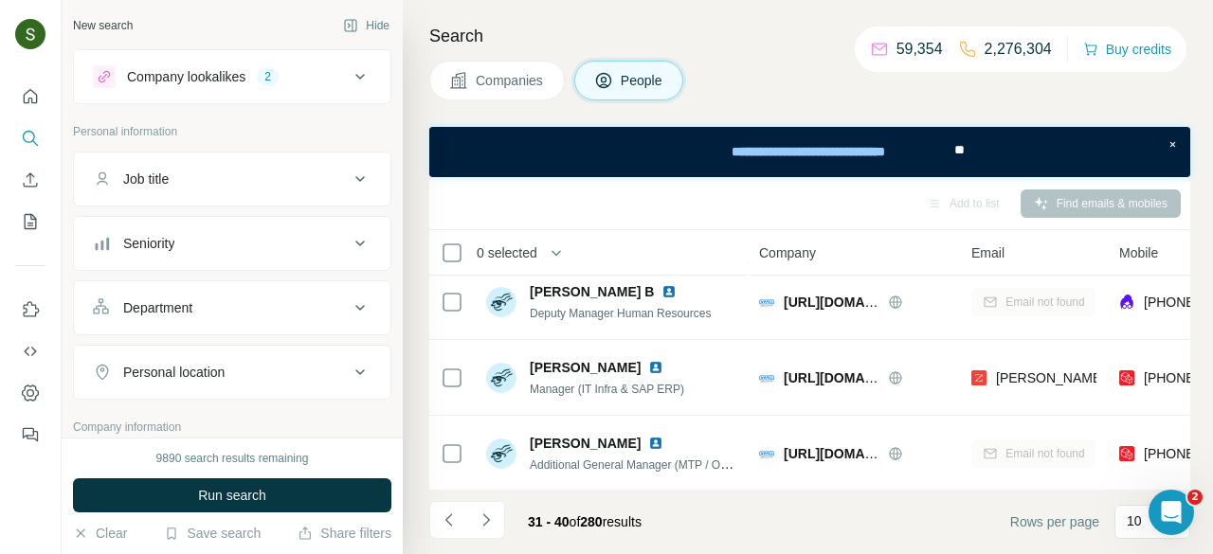
scroll to position [542, 4]
click at [498, 514] on button "Navigate to next page" at bounding box center [486, 520] width 38 height 38
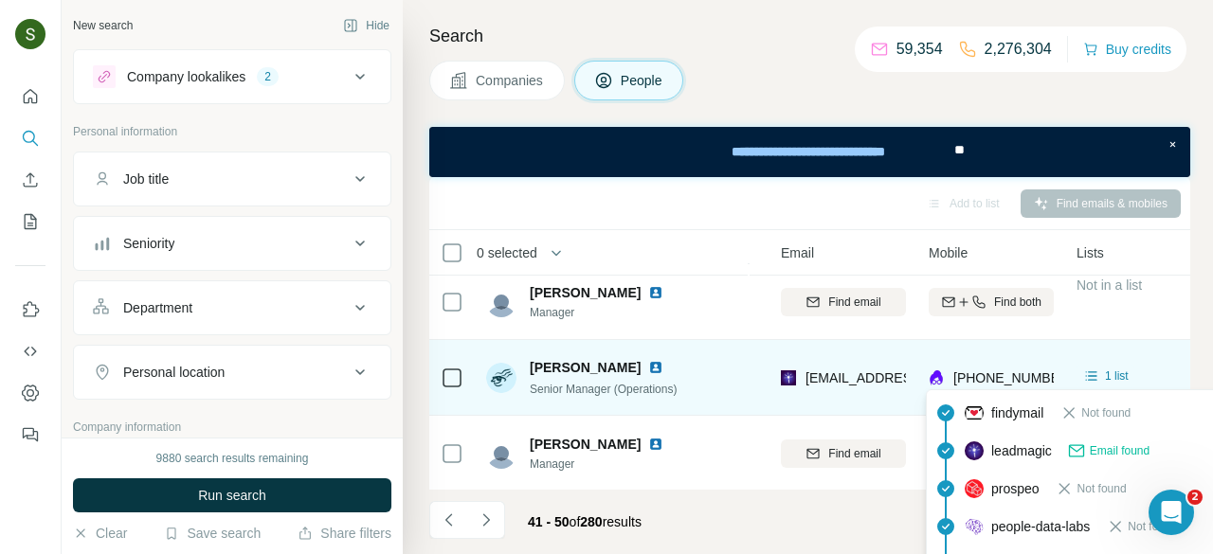
scroll to position [542, 192]
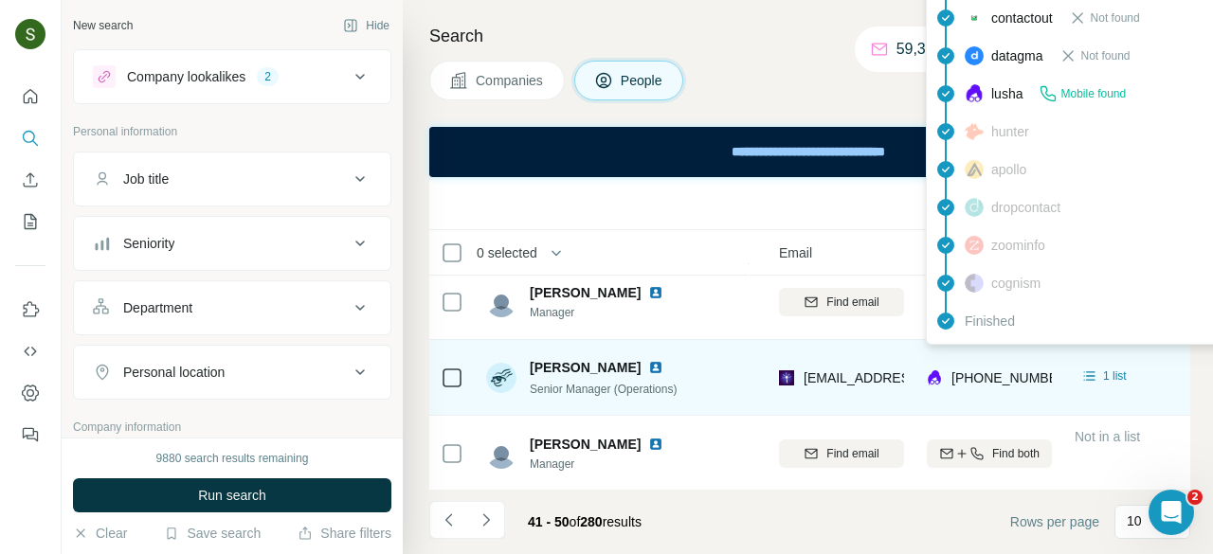
click at [1001, 379] on span "[PHONE_NUMBER]" at bounding box center [1010, 378] width 119 height 15
copy tr "[PHONE_NUMBER]"
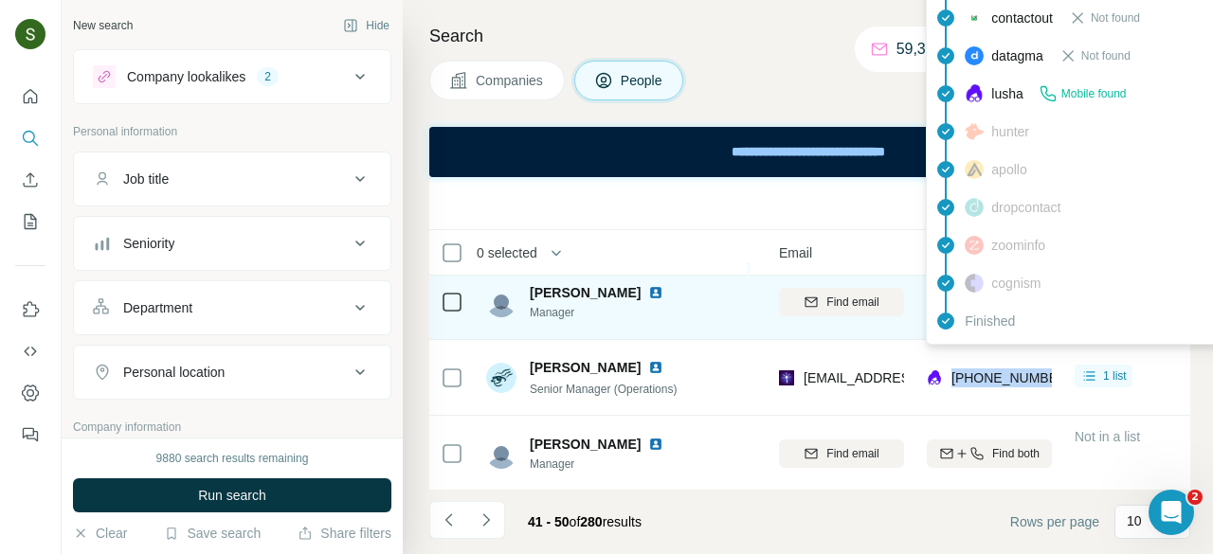
click at [785, 331] on td "Find email" at bounding box center [842, 302] width 148 height 76
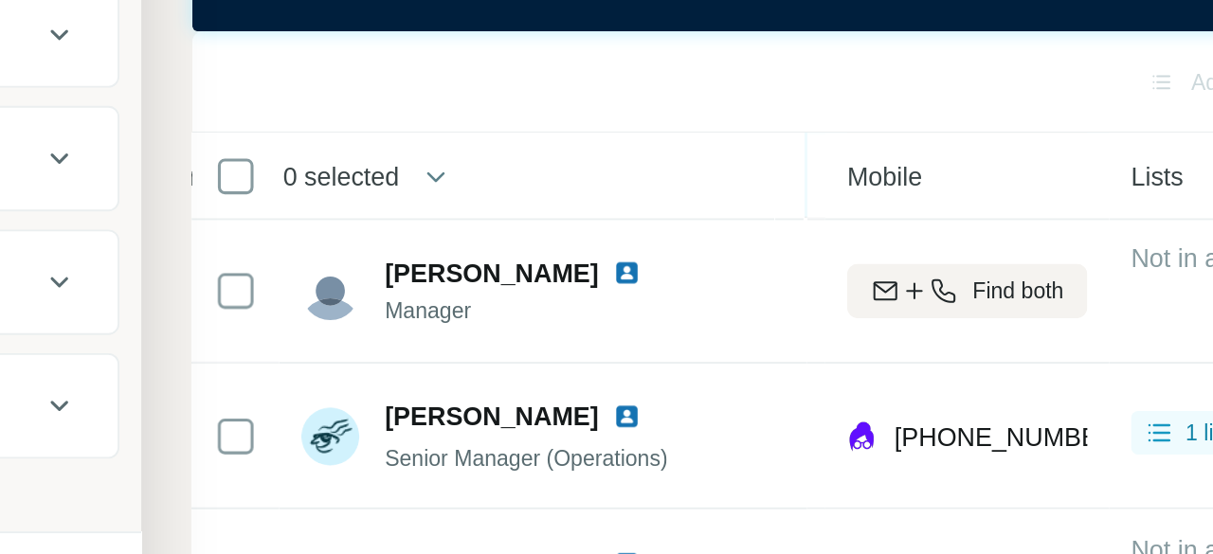
scroll to position [542, 349]
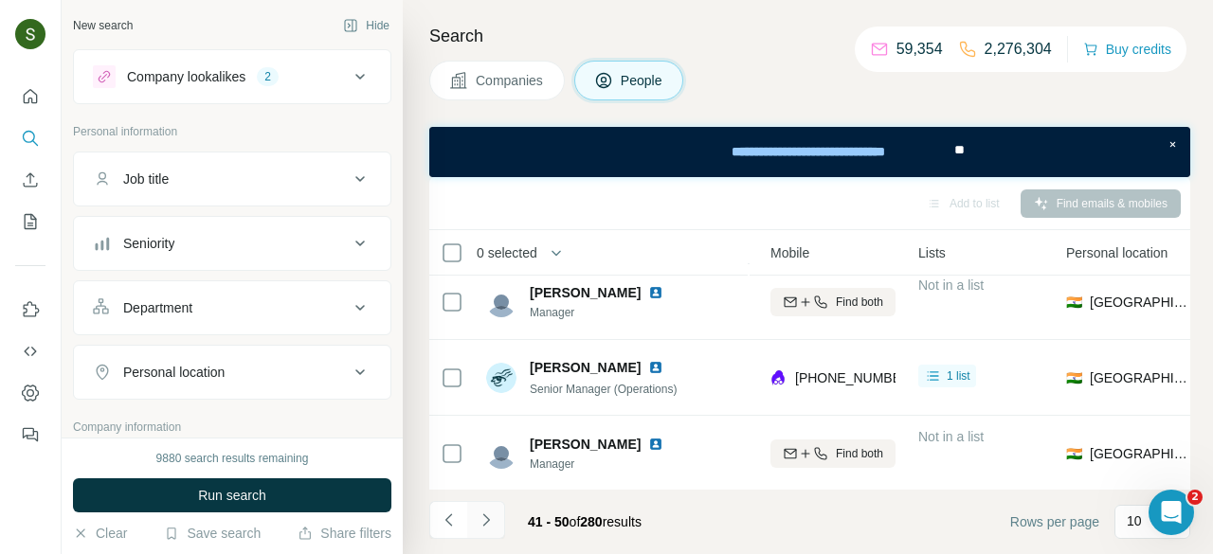
click at [485, 527] on icon "Navigate to next page" at bounding box center [486, 520] width 19 height 19
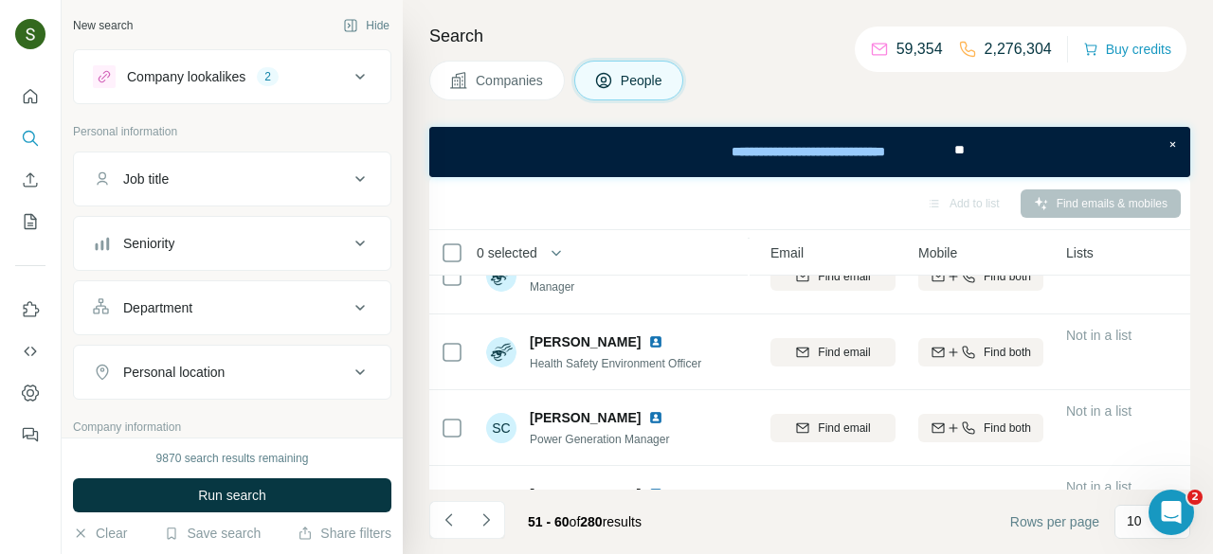
scroll to position [542, 201]
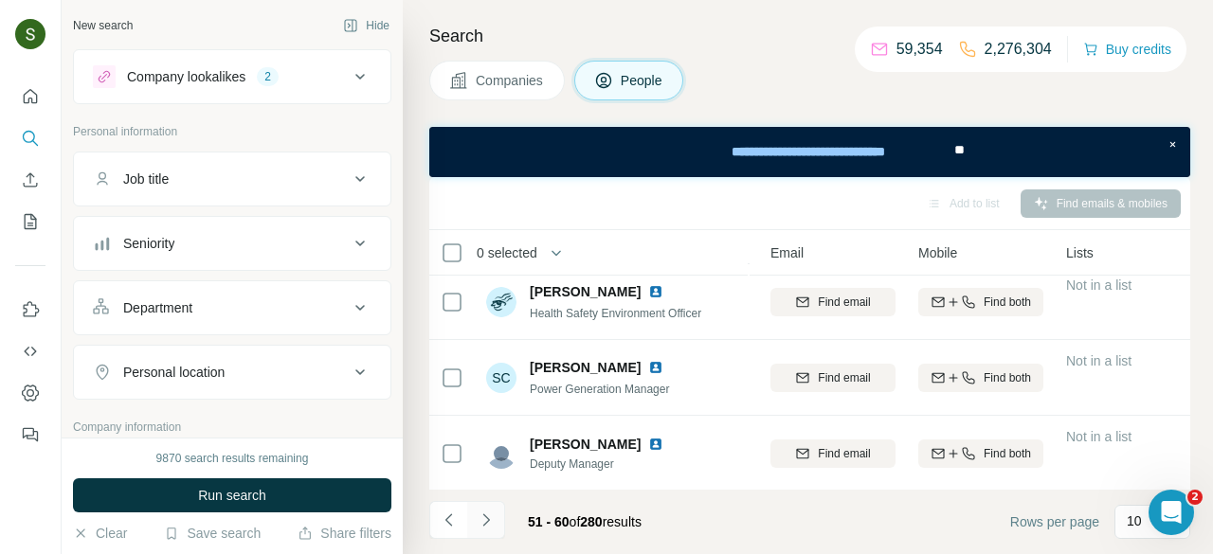
click at [487, 518] on icon "Navigate to next page" at bounding box center [485, 520] width 7 height 12
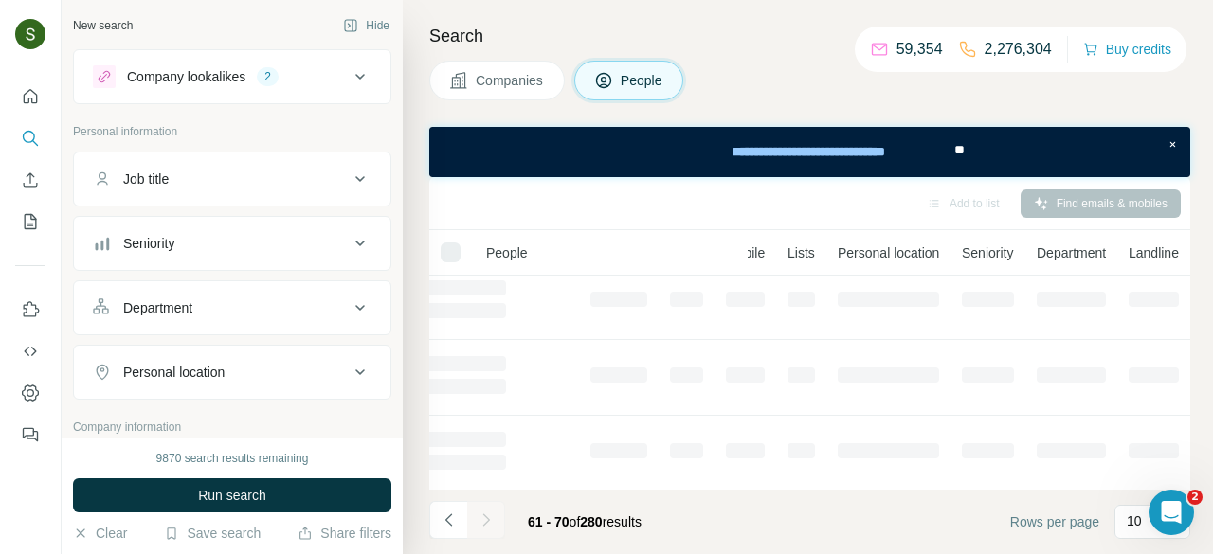
scroll to position [0, 201]
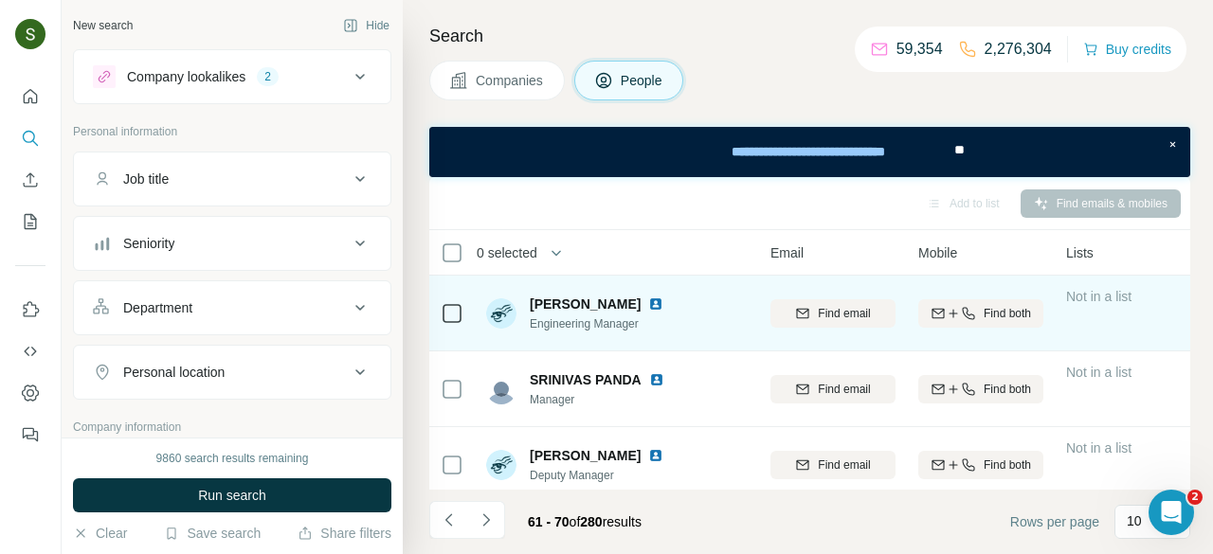
click at [663, 301] on img at bounding box center [655, 304] width 15 height 15
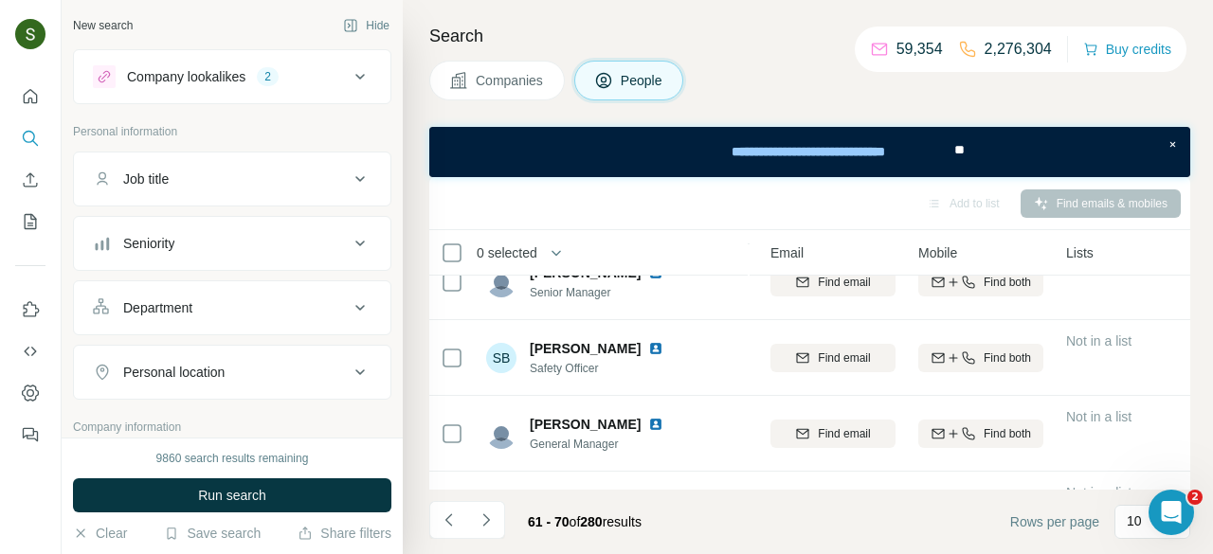
scroll to position [542, 201]
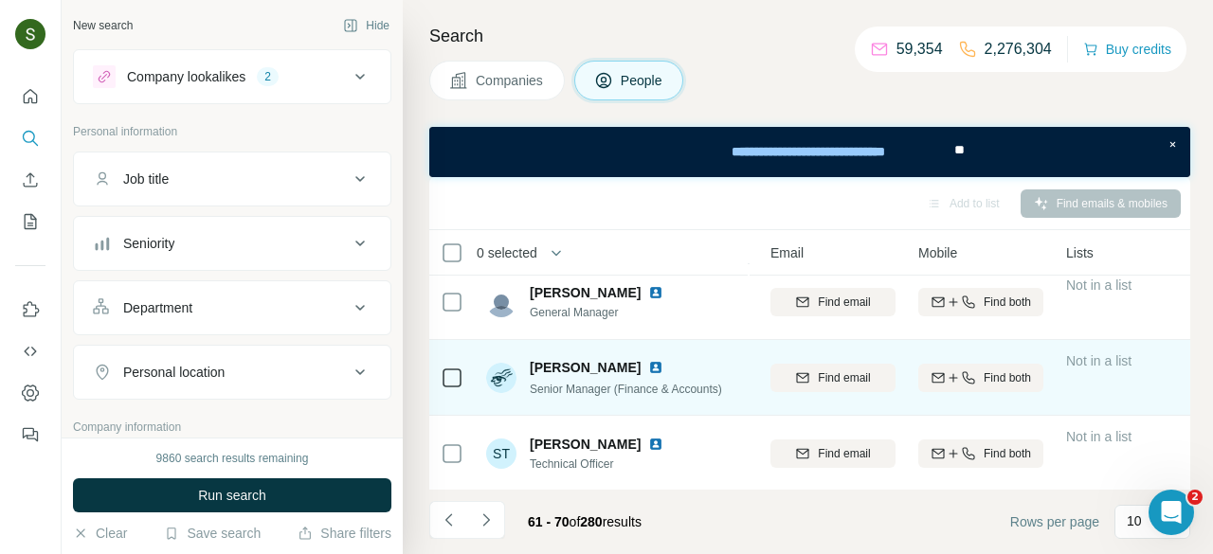
click at [648, 367] on img at bounding box center [655, 367] width 15 height 15
click at [932, 343] on td "Find both" at bounding box center [981, 378] width 148 height 76
click at [971, 364] on button "Find both" at bounding box center [980, 378] width 125 height 28
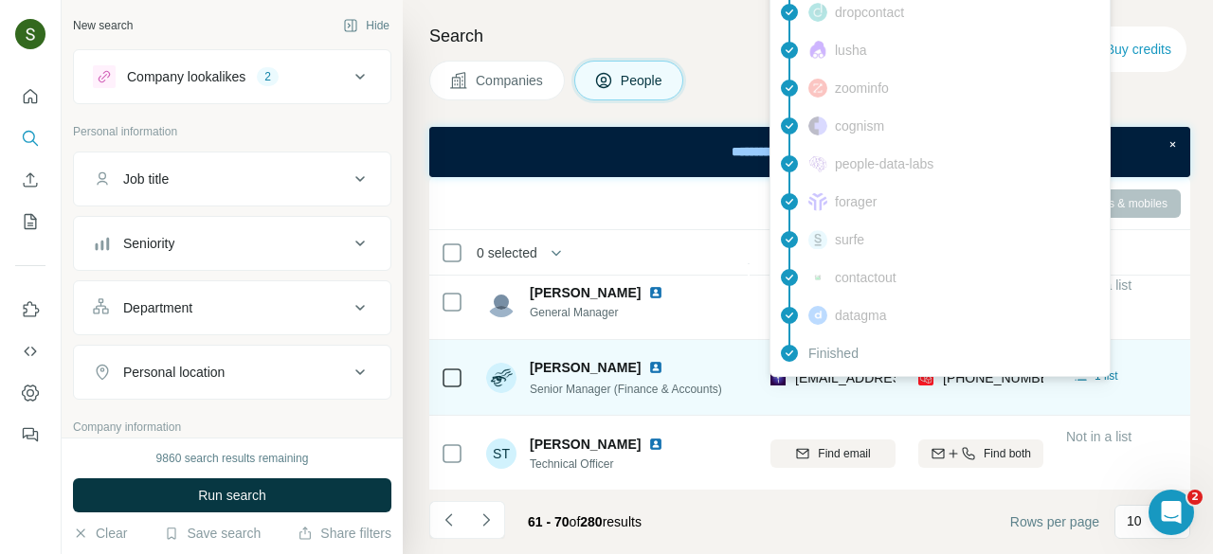
click at [863, 375] on div "findymail Not found leadmagic Email found prospeo Mobile found hunter rocketrea…" at bounding box center [940, 50] width 341 height 654
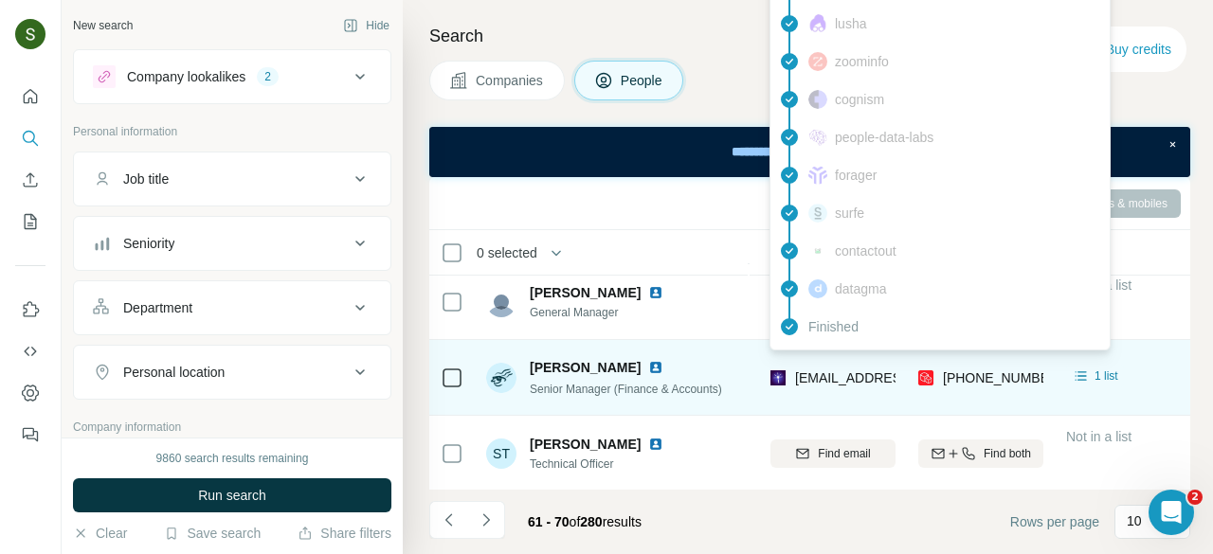
click at [863, 375] on span "[EMAIL_ADDRESS][DOMAIN_NAME]" at bounding box center [907, 378] width 225 height 15
copy span "[EMAIL_ADDRESS][DOMAIN_NAME]"
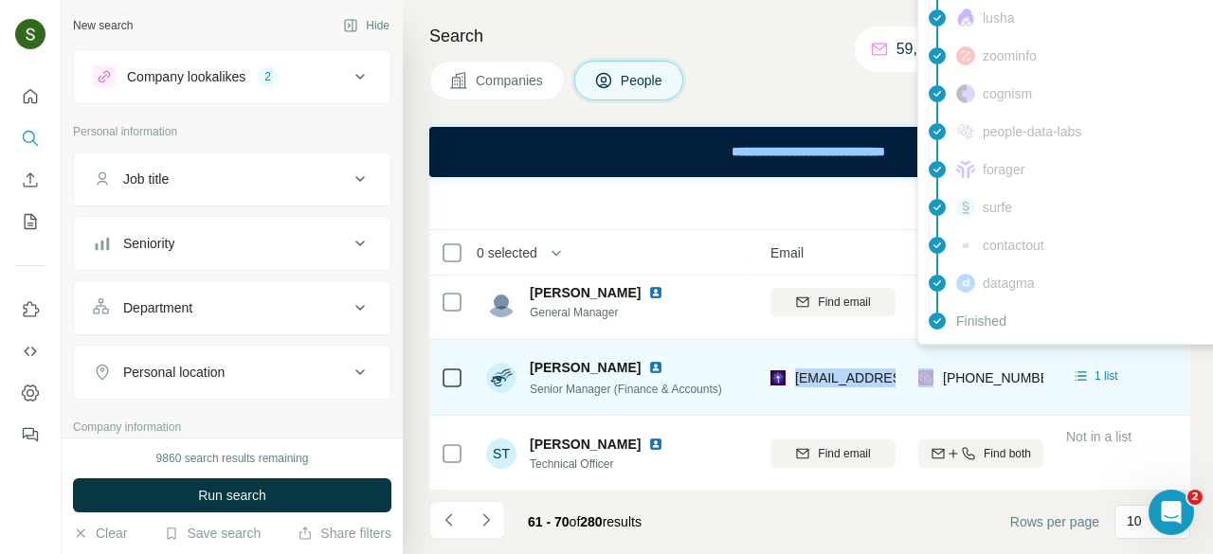
click at [965, 386] on div "[PHONE_NUMBER]" at bounding box center [1002, 378] width 119 height 19
copy tr "[PHONE_NUMBER]"
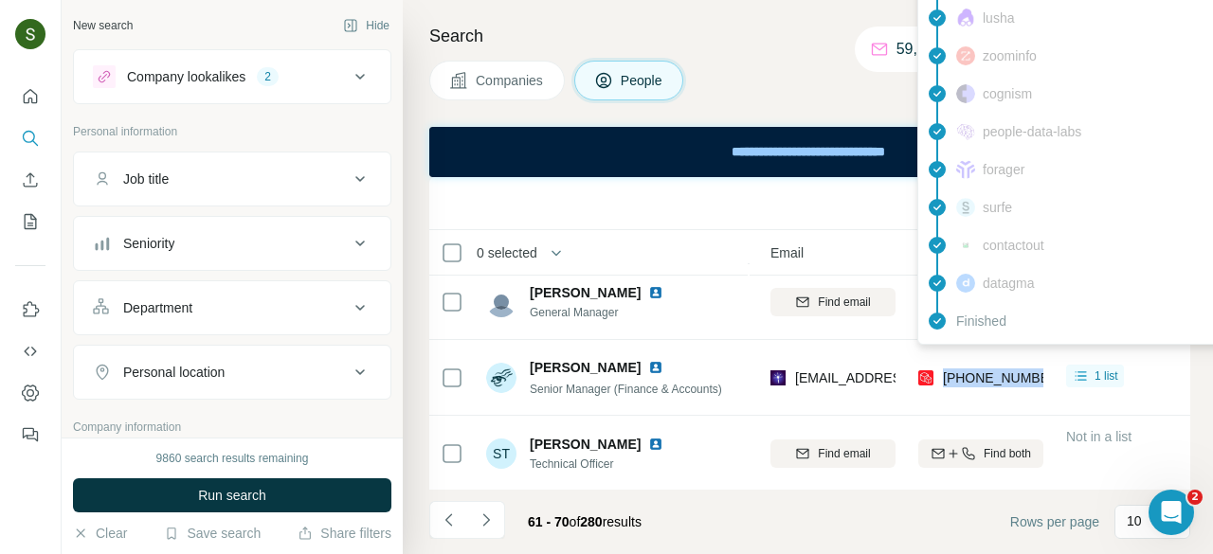
click at [875, 192] on div "Add to list Find emails & mobiles" at bounding box center [810, 203] width 742 height 33
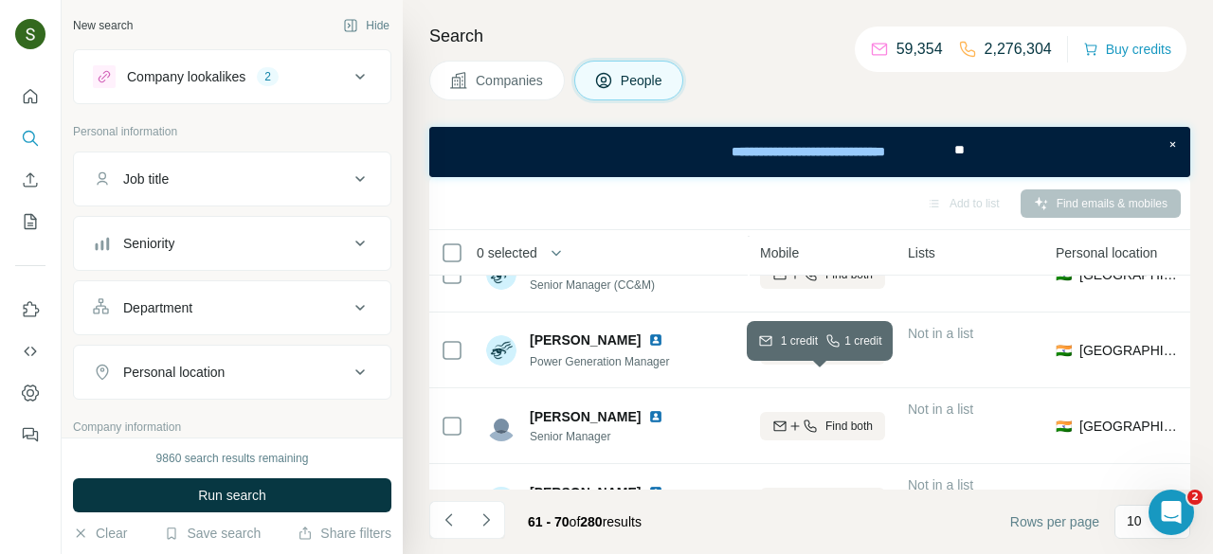
scroll to position [542, 359]
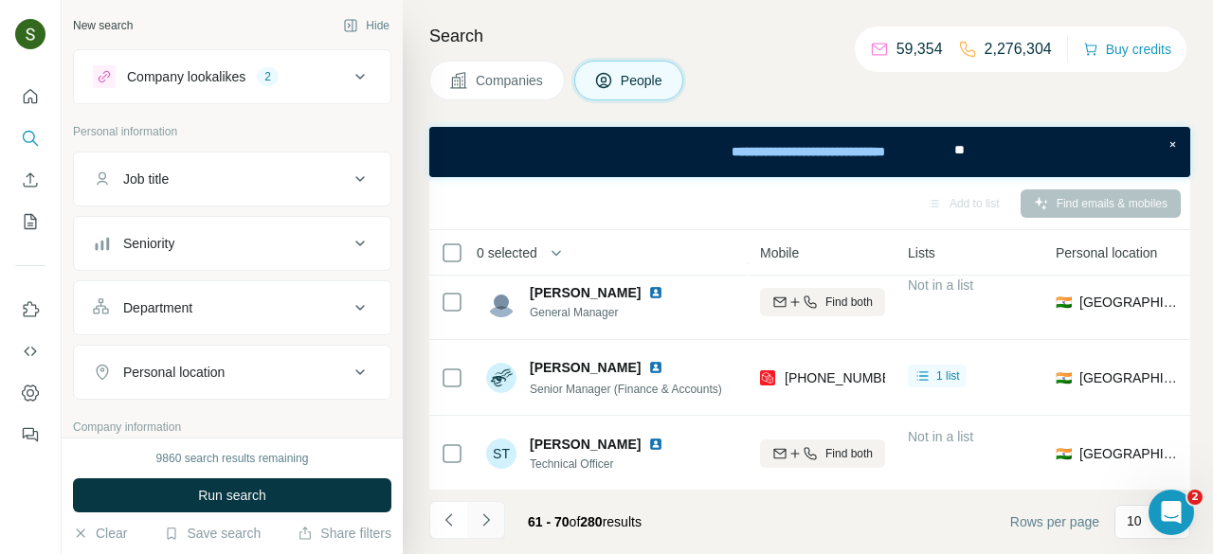
click at [486, 524] on icon "Navigate to next page" at bounding box center [486, 520] width 19 height 19
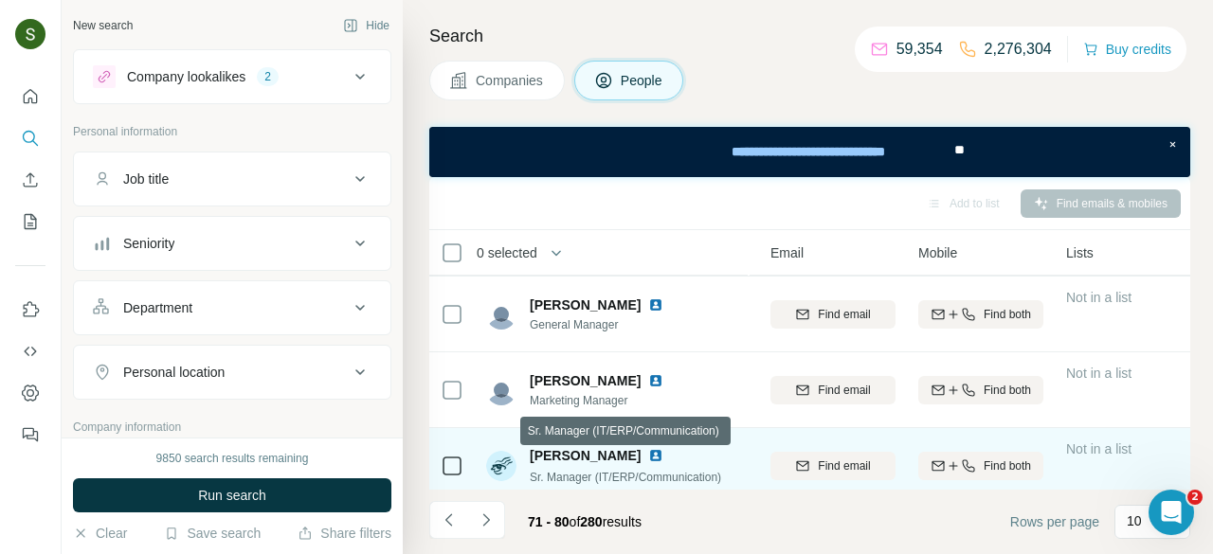
scroll to position [542, 205]
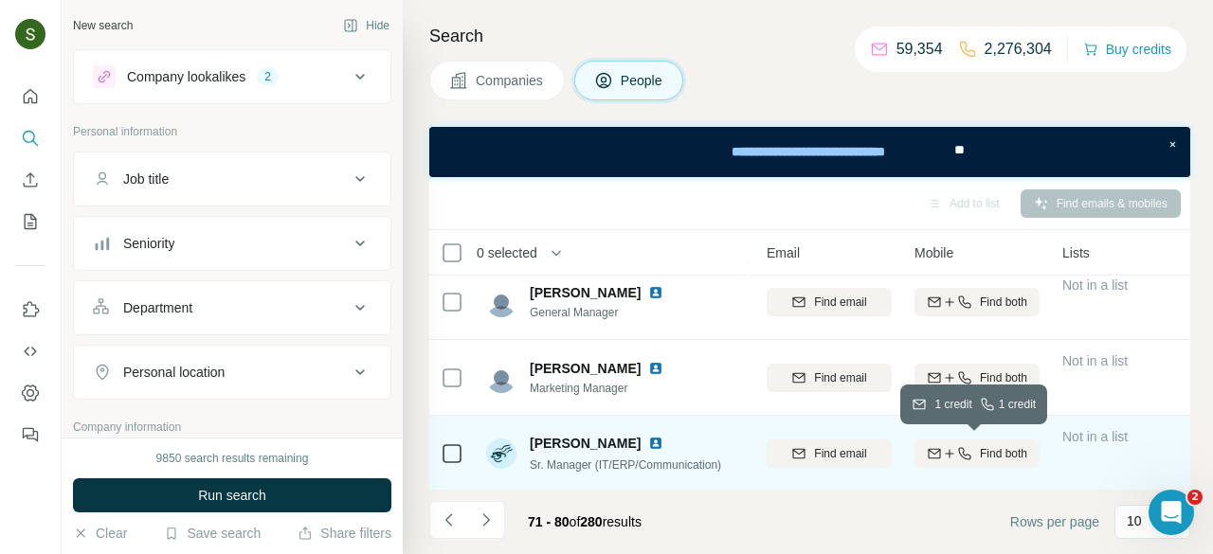
click at [968, 455] on icon "button" at bounding box center [964, 453] width 15 height 15
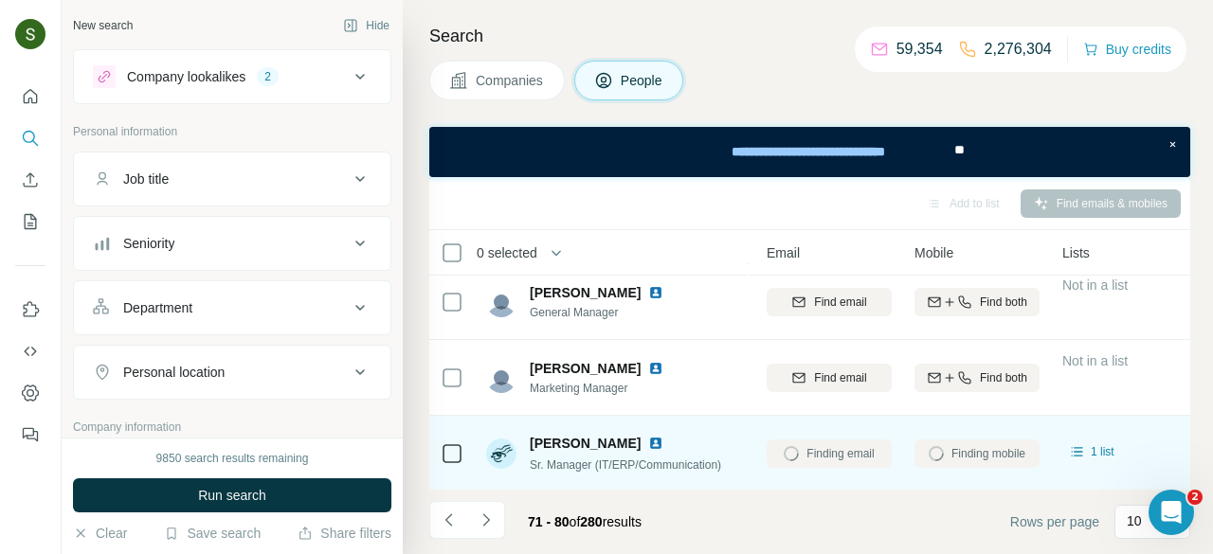
click at [648, 440] on img at bounding box center [655, 443] width 15 height 15
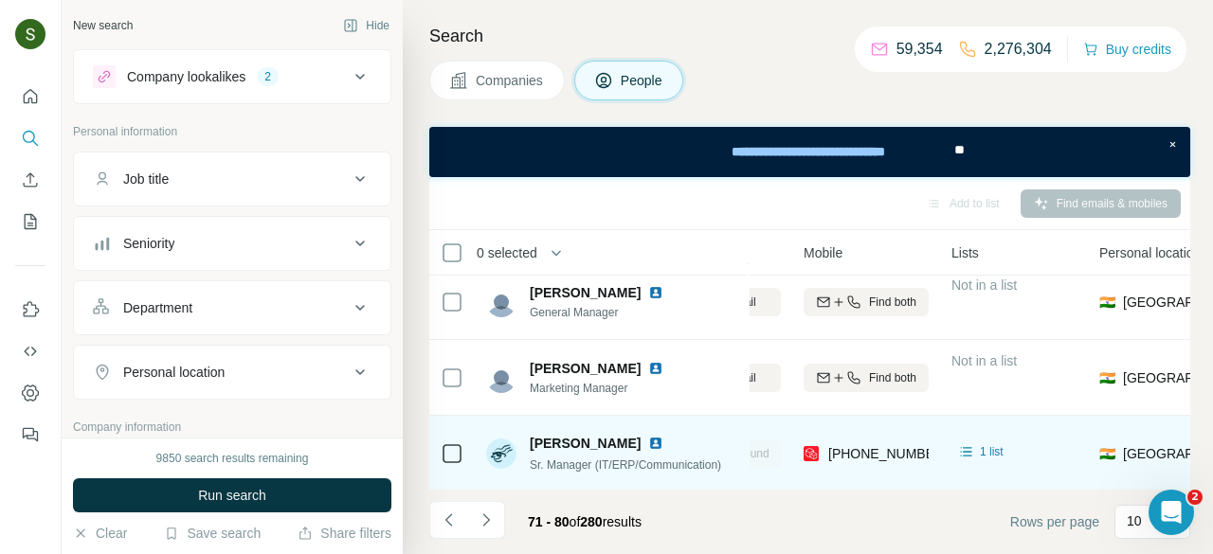
scroll to position [542, 337]
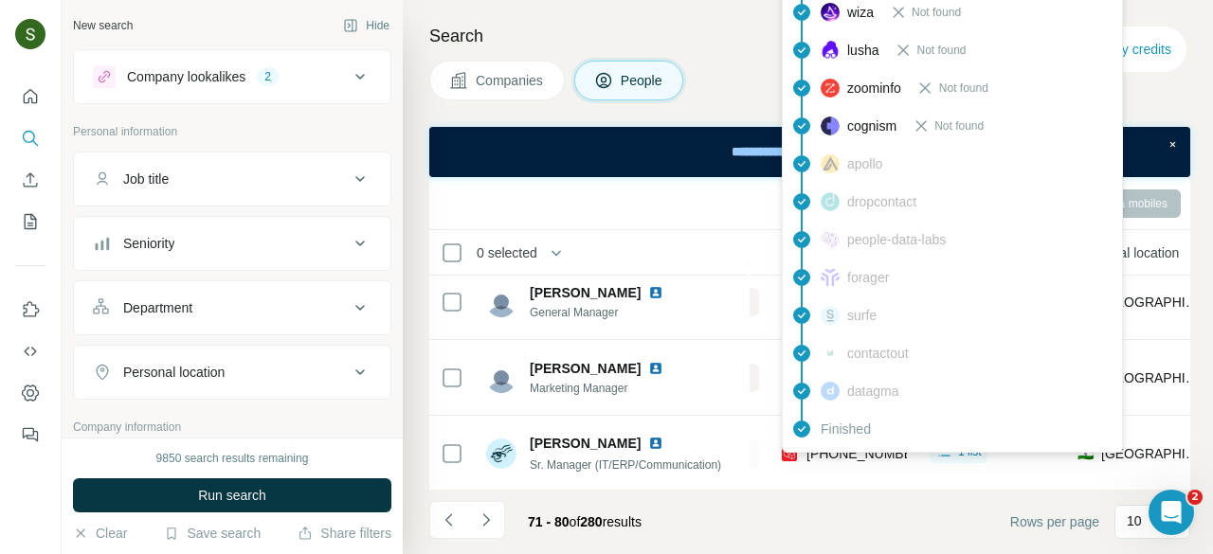
click at [841, 449] on div "findymail Not found leadmagic Not found hunter Not found rocketreach Not found …" at bounding box center [952, 126] width 341 height 654
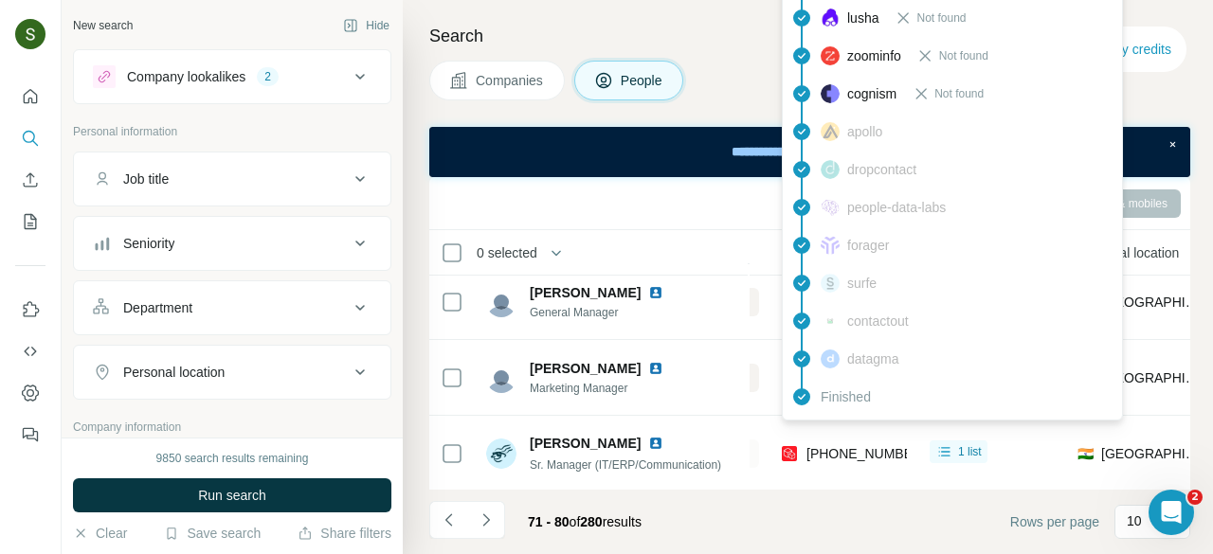
click at [841, 449] on span "[PHONE_NUMBER]" at bounding box center [865, 453] width 119 height 15
copy tr "[PHONE_NUMBER]"
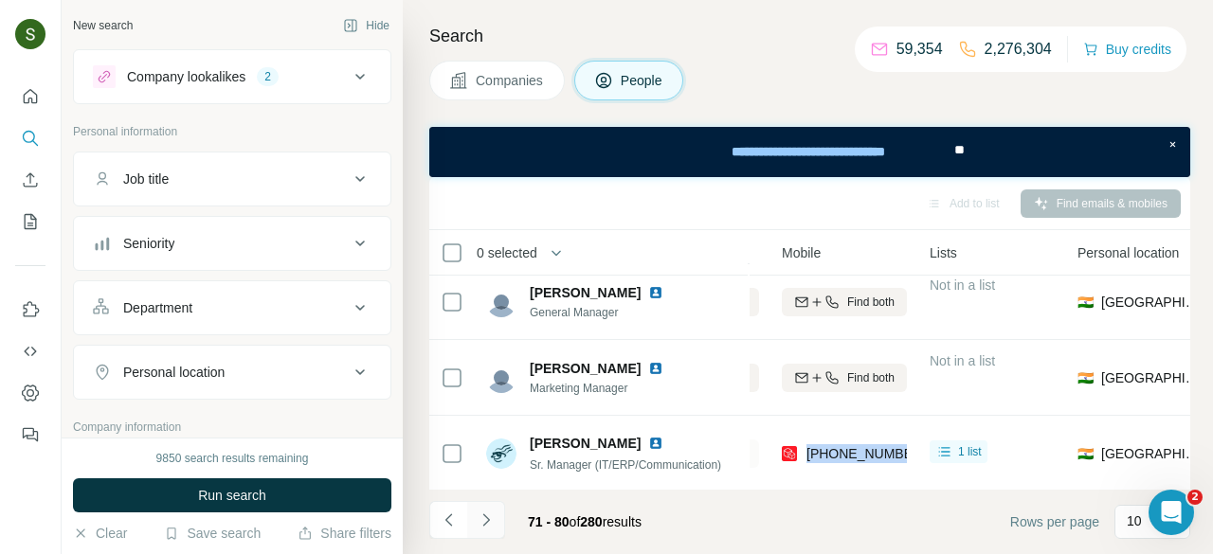
click at [491, 524] on icon "Navigate to next page" at bounding box center [486, 520] width 19 height 19
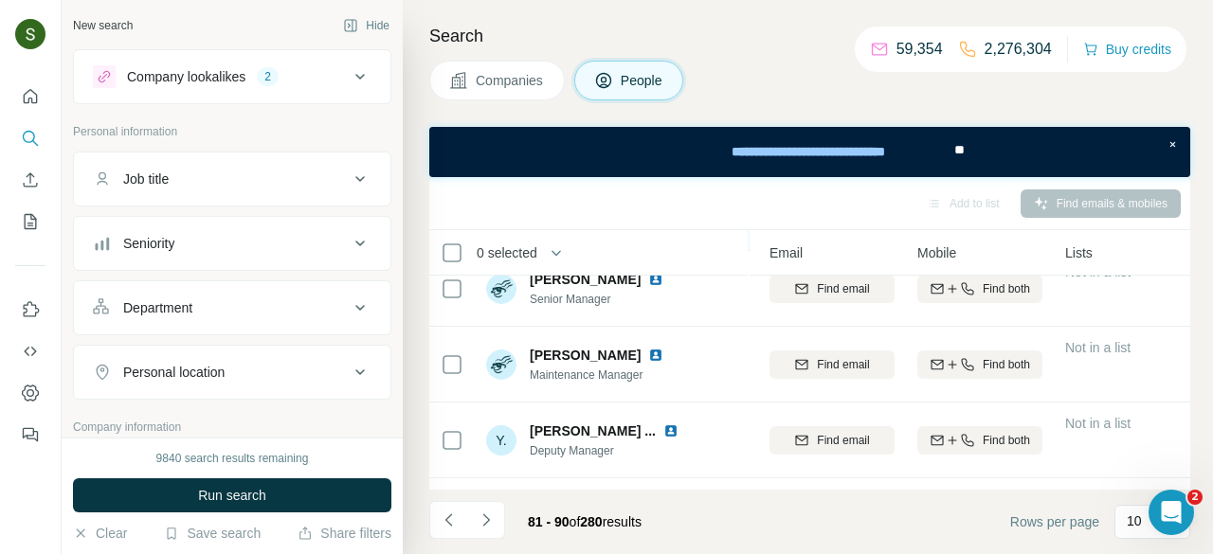
scroll to position [542, 202]
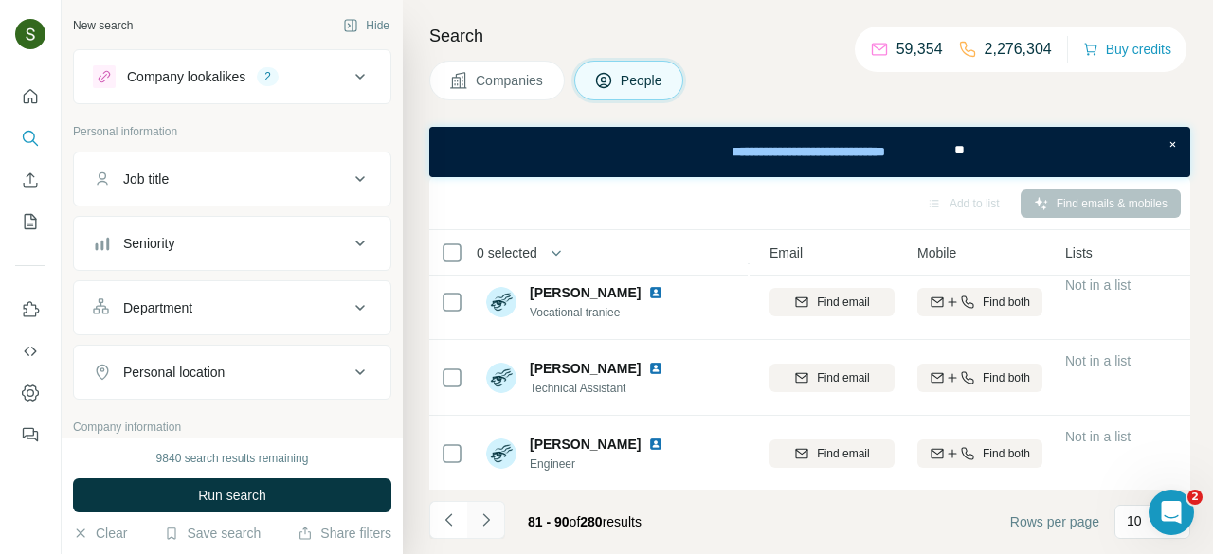
click at [481, 517] on icon "Navigate to next page" at bounding box center [486, 520] width 19 height 19
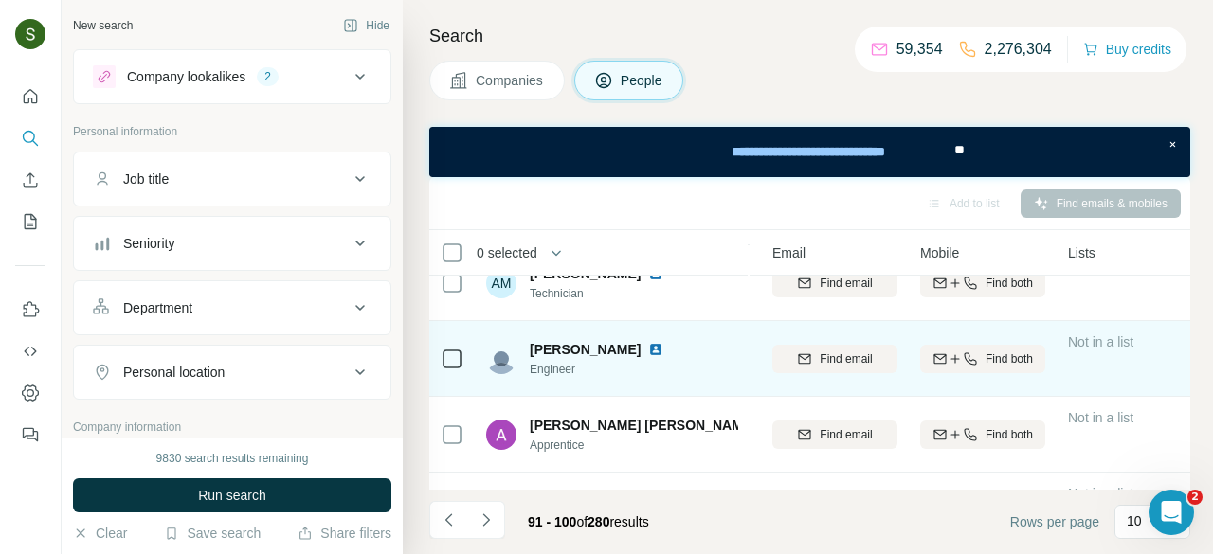
scroll to position [542, 199]
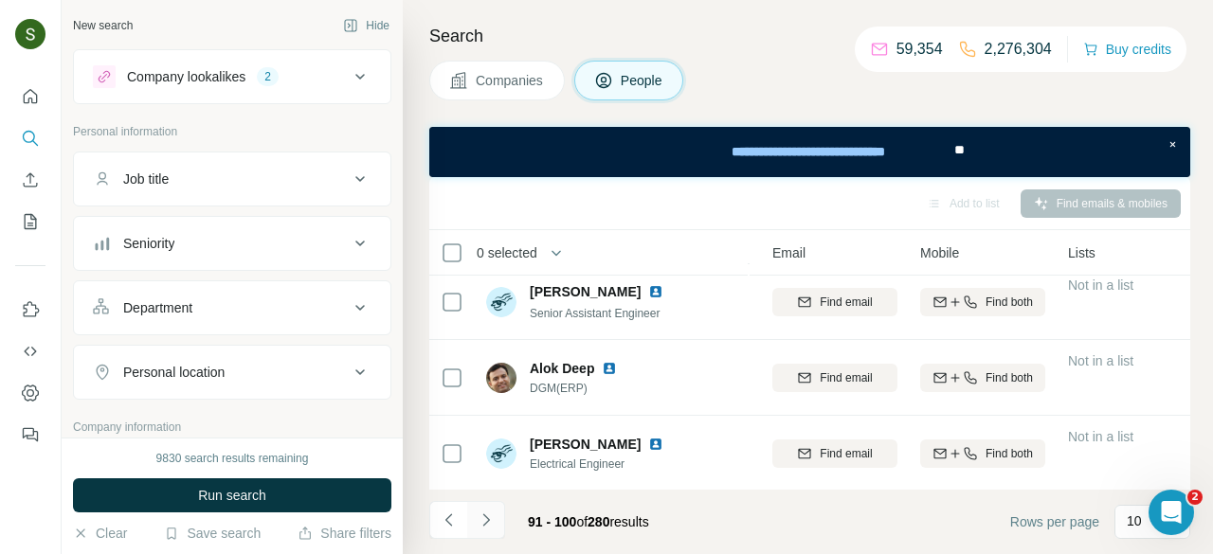
click at [487, 526] on icon "Navigate to next page" at bounding box center [486, 520] width 19 height 19
click at [493, 523] on icon "Navigate to next page" at bounding box center [486, 520] width 19 height 19
click at [496, 525] on button "Navigate to next page" at bounding box center [486, 520] width 38 height 38
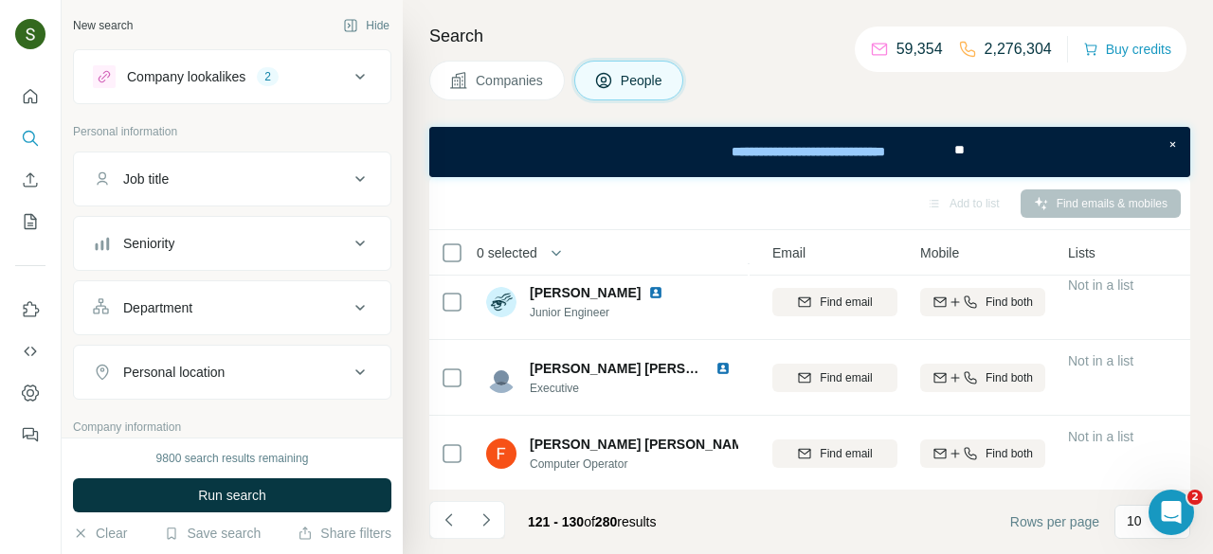
scroll to position [529, 199]
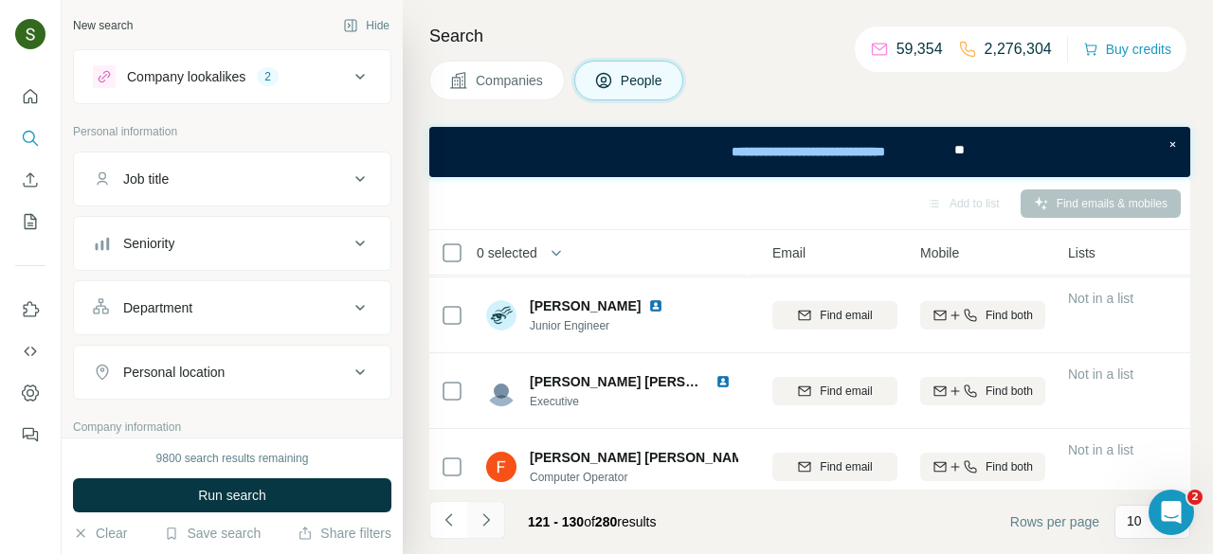
click at [481, 523] on icon "Navigate to next page" at bounding box center [486, 520] width 19 height 19
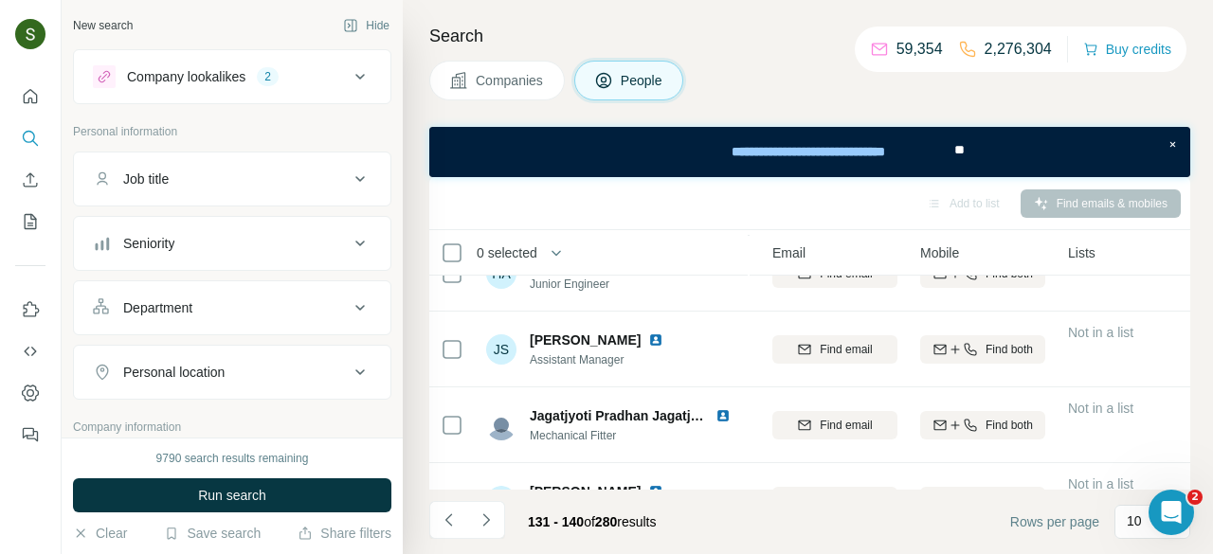
scroll to position [542, 199]
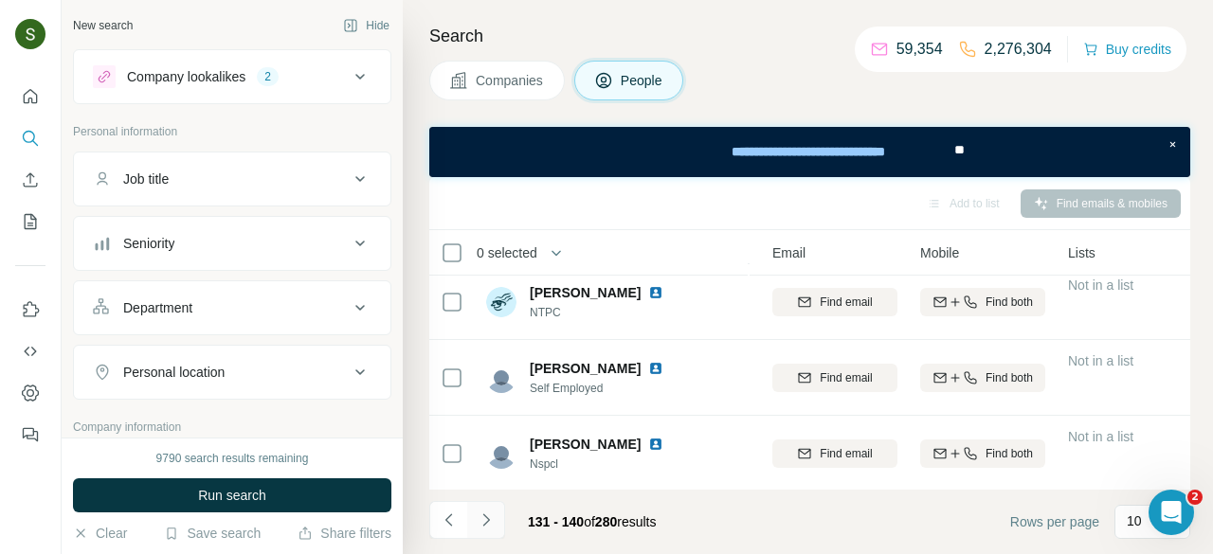
click at [488, 519] on icon "Navigate to next page" at bounding box center [485, 520] width 7 height 12
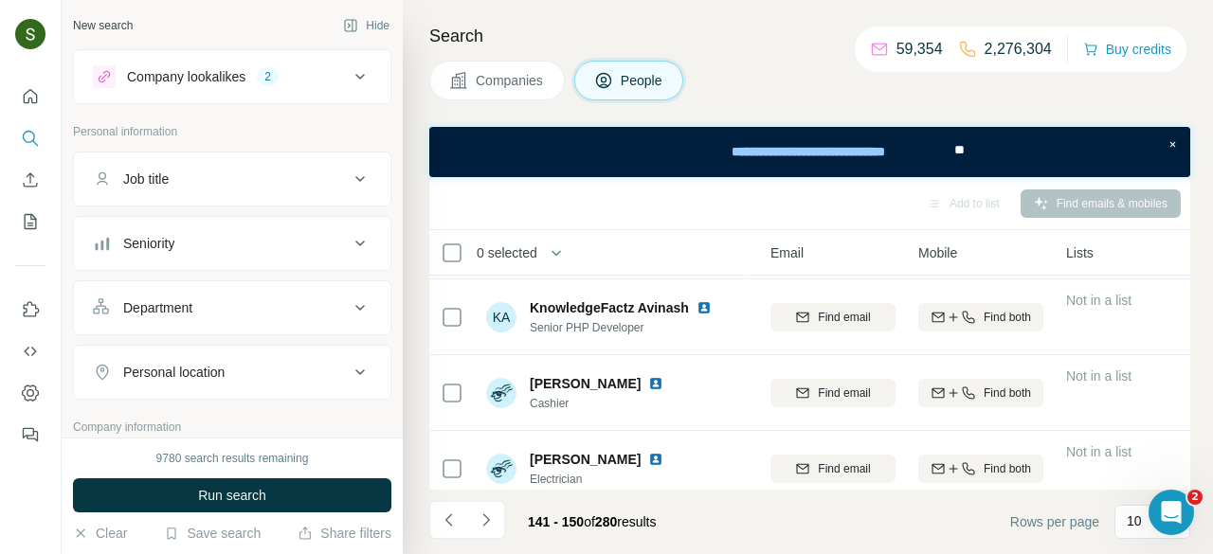
scroll to position [542, 201]
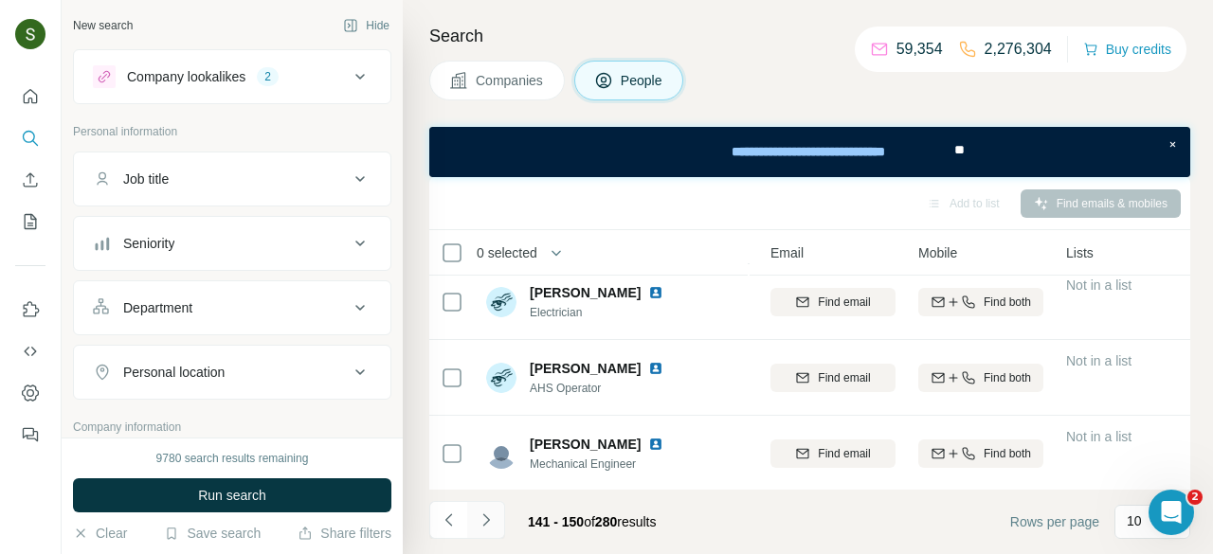
click at [490, 514] on icon "Navigate to next page" at bounding box center [486, 520] width 19 height 19
click at [495, 517] on button "Navigate to next page" at bounding box center [486, 520] width 38 height 38
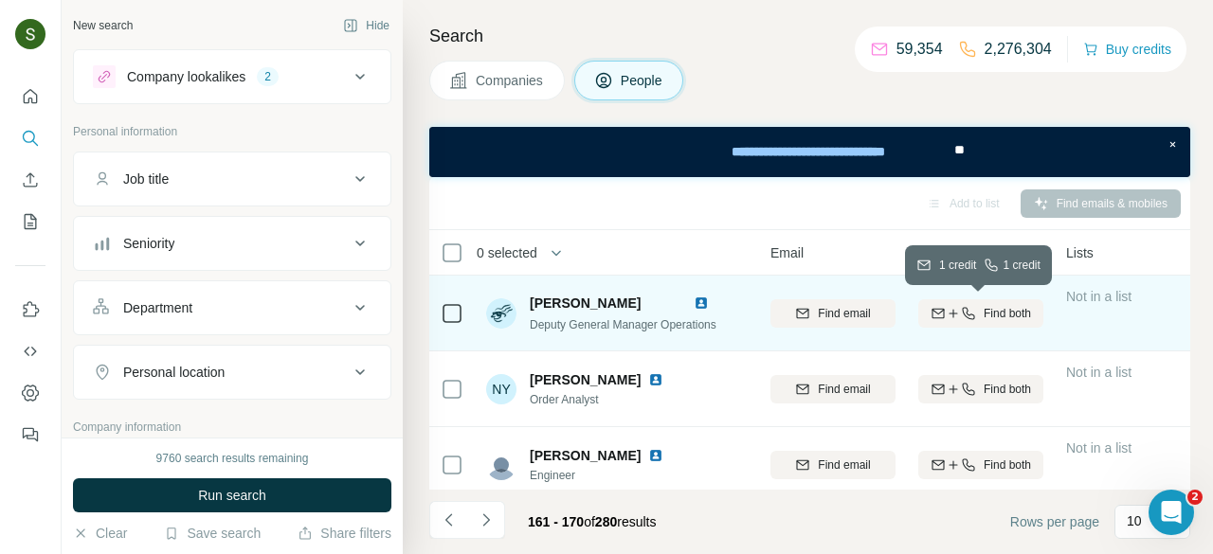
click at [972, 308] on icon "button" at bounding box center [968, 313] width 15 height 15
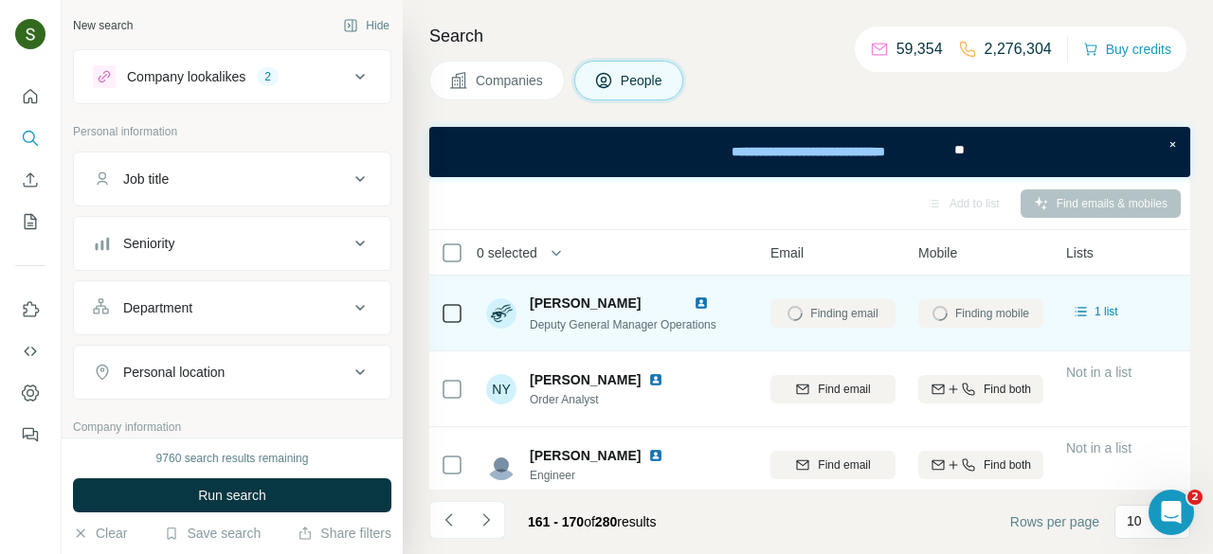
click at [709, 301] on img at bounding box center [701, 303] width 15 height 15
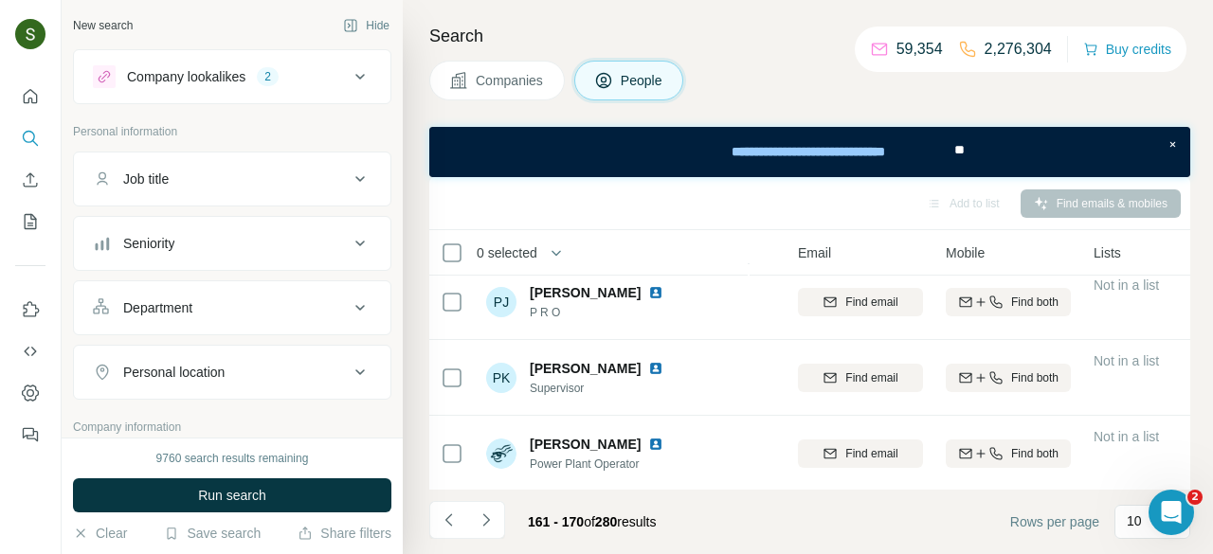
scroll to position [542, 172]
click at [488, 516] on icon "Navigate to next page" at bounding box center [486, 520] width 19 height 19
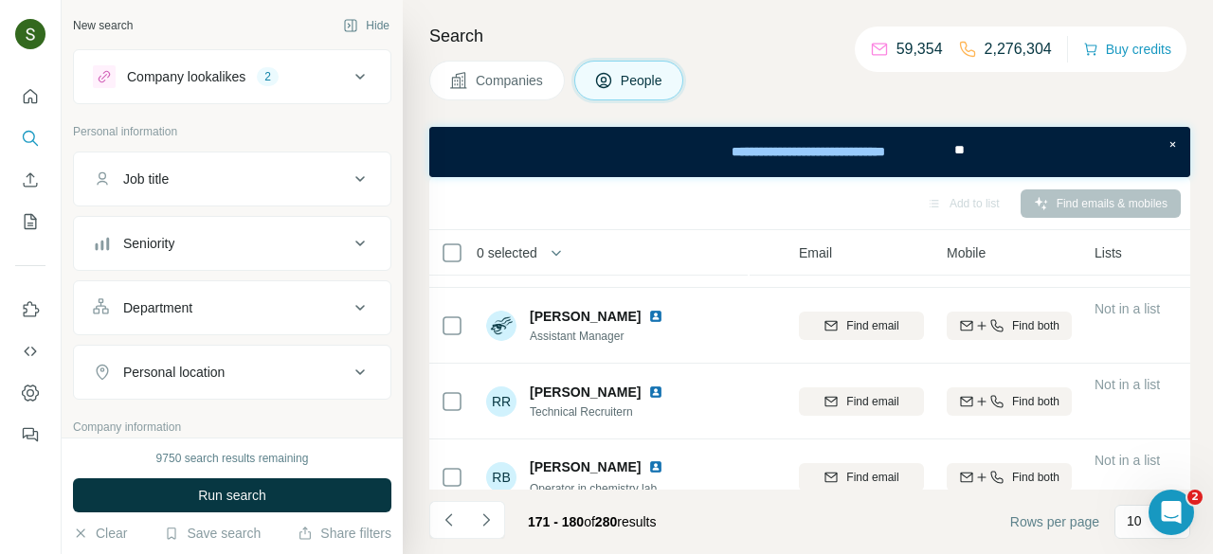
scroll to position [542, 172]
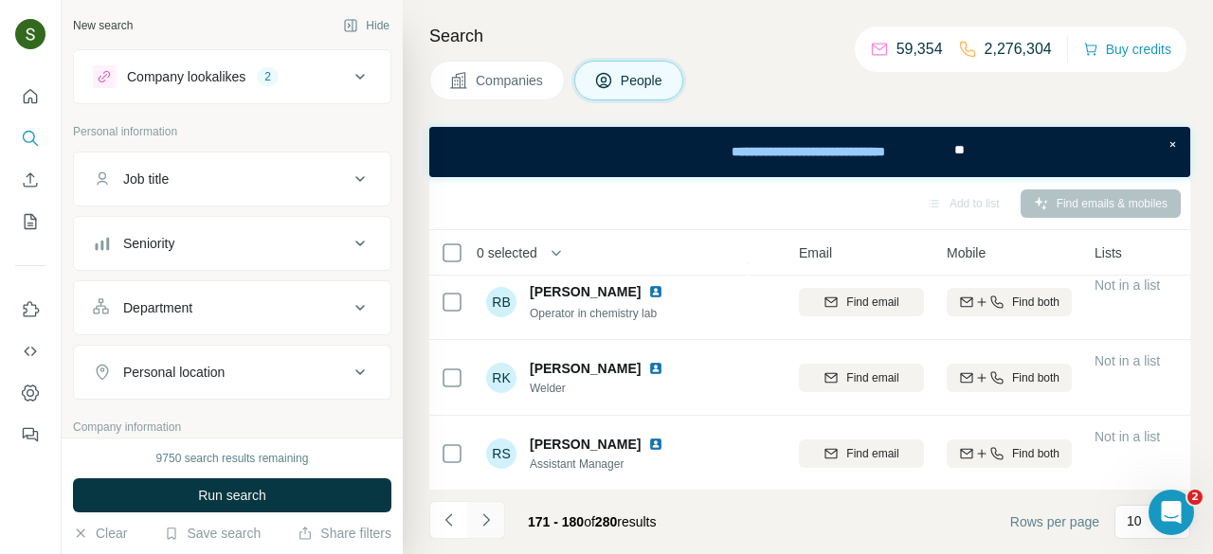
click at [483, 523] on icon "Navigate to next page" at bounding box center [486, 520] width 19 height 19
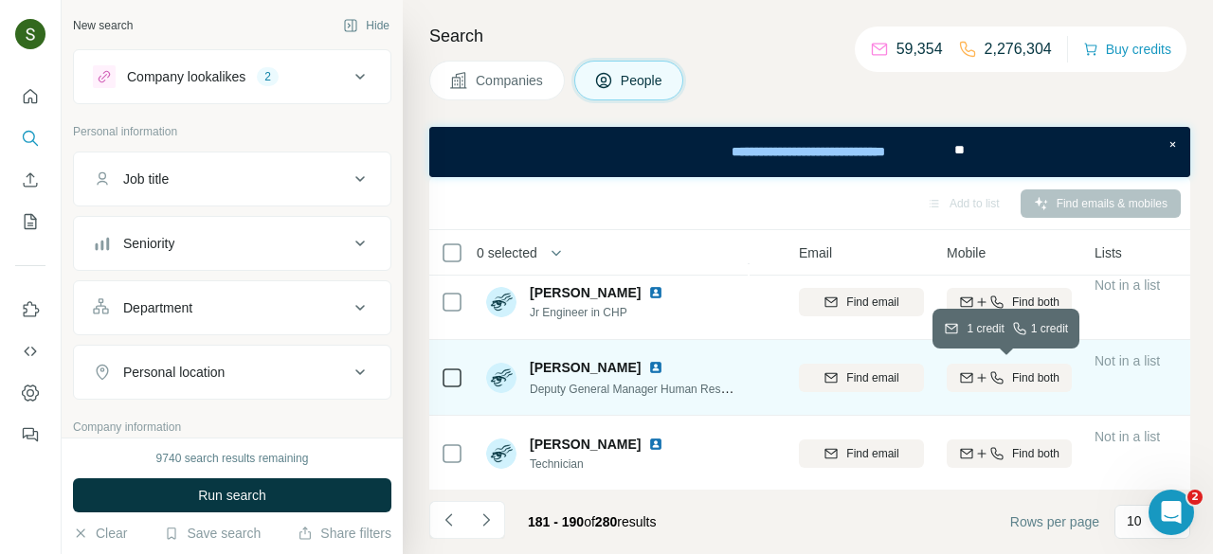
click at [1012, 380] on span "Find both" at bounding box center [1035, 378] width 47 height 17
click at [648, 366] on img at bounding box center [655, 367] width 15 height 15
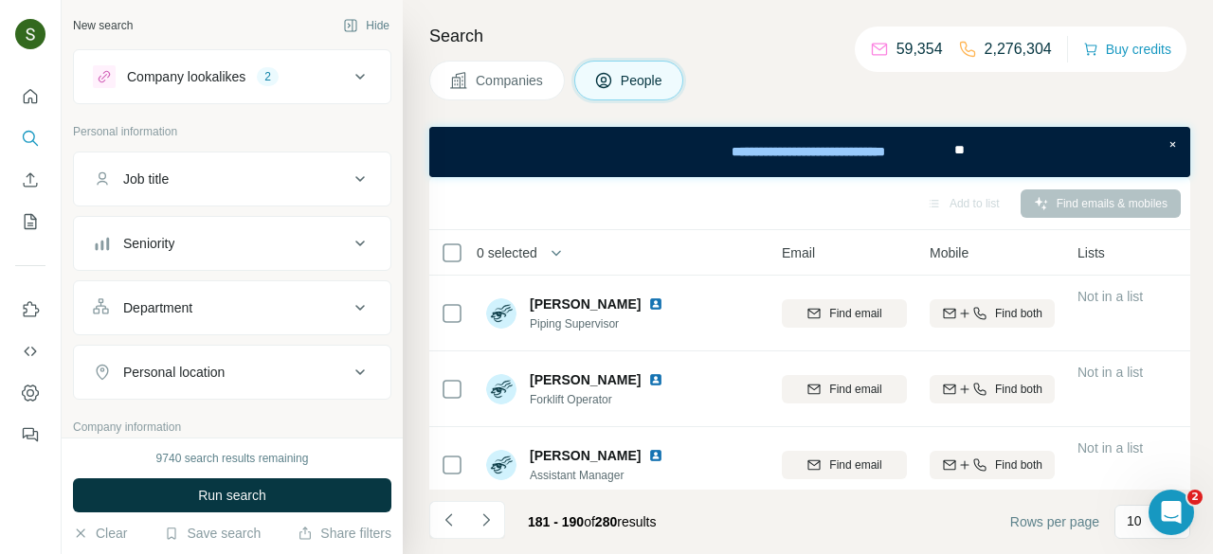
scroll to position [542, 190]
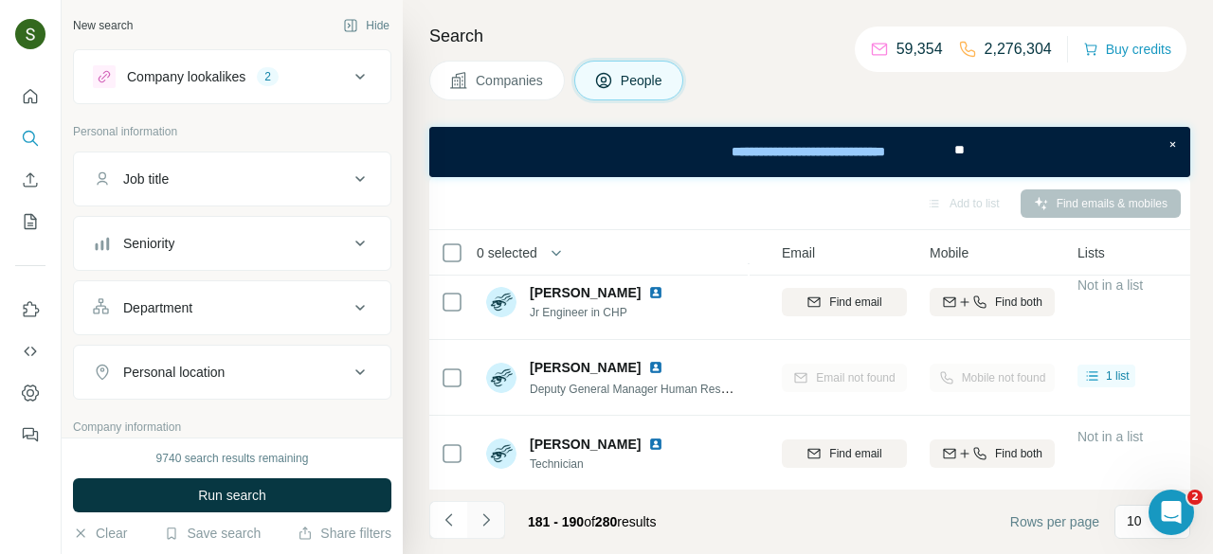
click at [491, 516] on icon "Navigate to next page" at bounding box center [486, 520] width 19 height 19
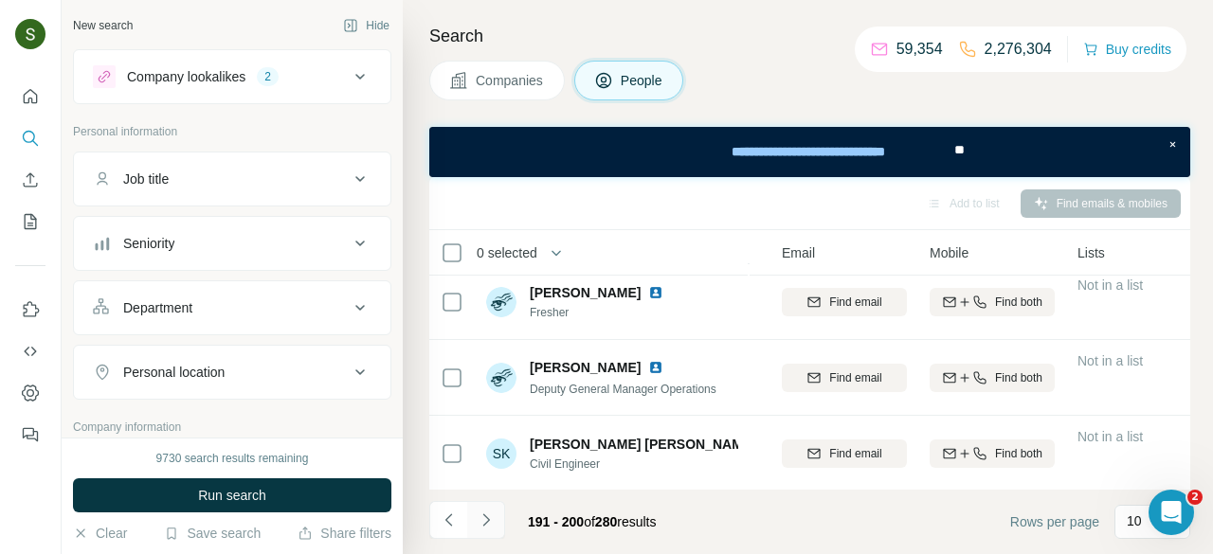
click at [487, 523] on icon "Navigate to next page" at bounding box center [486, 520] width 19 height 19
click at [488, 524] on icon "Navigate to next page" at bounding box center [486, 520] width 19 height 19
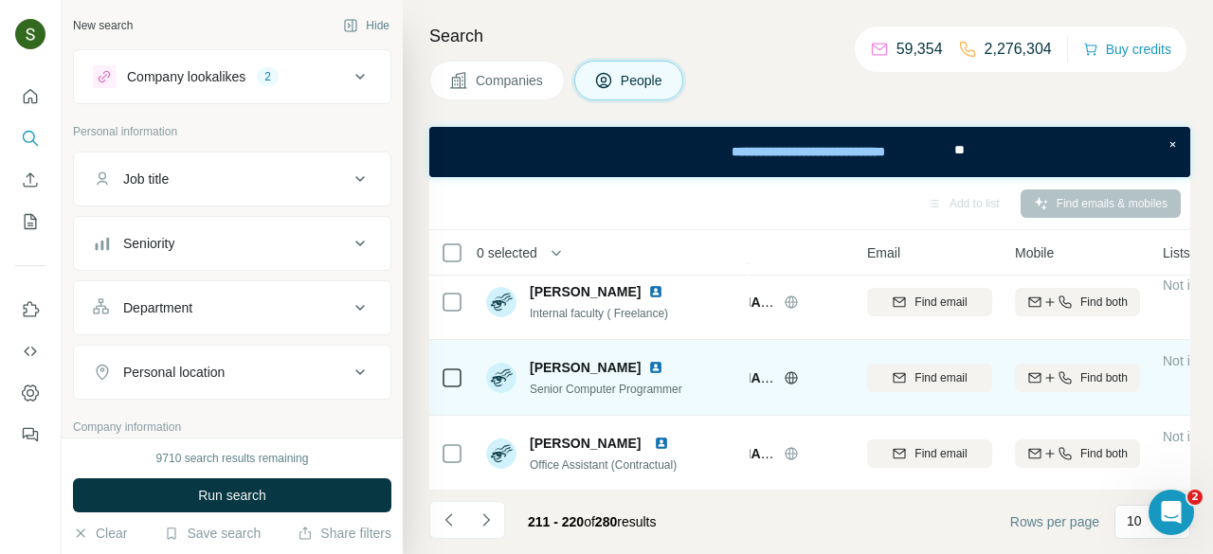
scroll to position [542, 104]
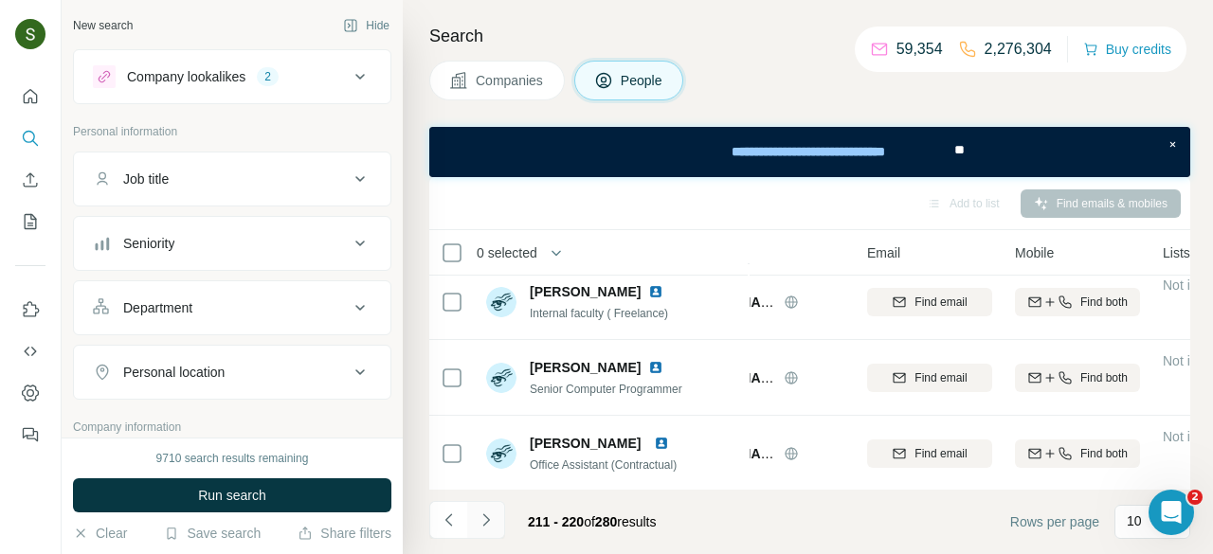
click at [489, 522] on icon "Navigate to next page" at bounding box center [486, 520] width 19 height 19
click at [499, 519] on button "Navigate to next page" at bounding box center [486, 520] width 38 height 38
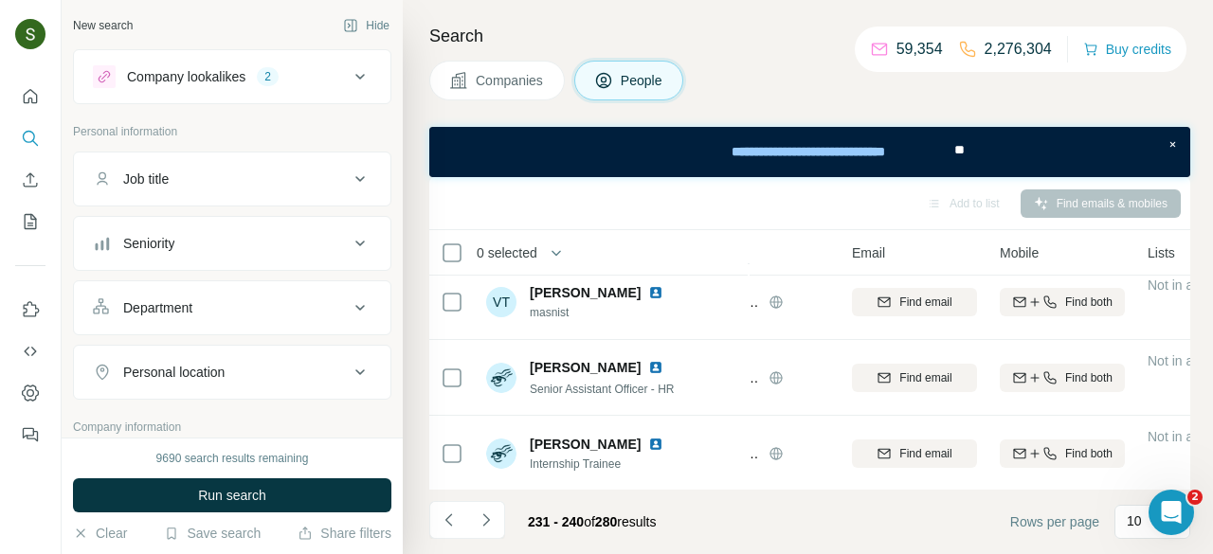
scroll to position [542, 119]
click at [490, 523] on icon "Navigate to next page" at bounding box center [486, 520] width 19 height 19
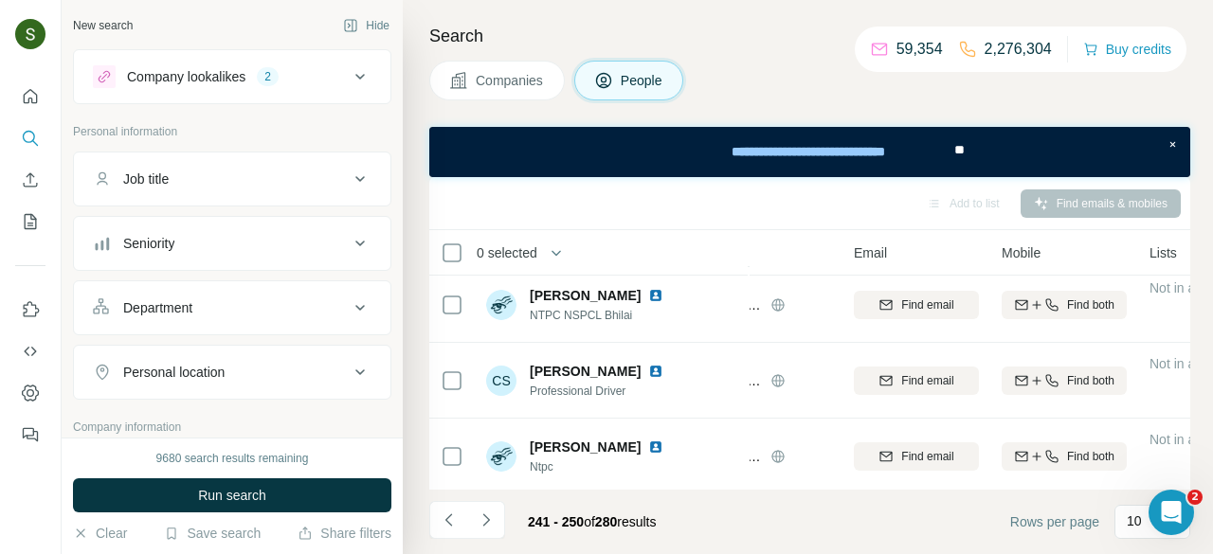
scroll to position [542, 118]
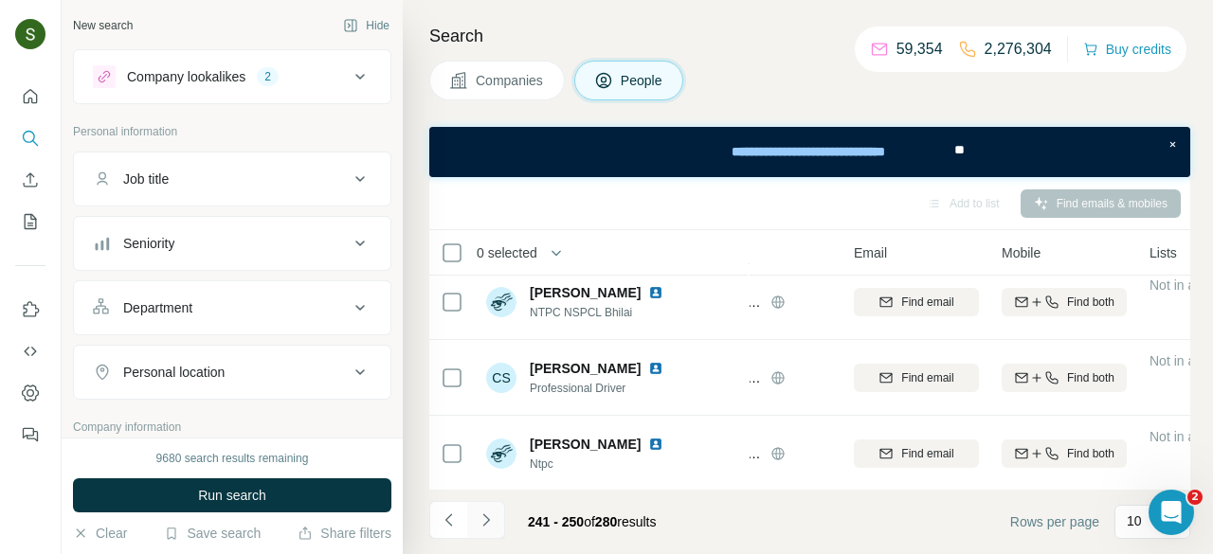
click at [485, 524] on icon "Navigate to next page" at bounding box center [486, 520] width 19 height 19
click at [482, 527] on icon "Navigate to next page" at bounding box center [486, 520] width 19 height 19
click at [486, 516] on icon "Navigate to next page" at bounding box center [486, 520] width 19 height 19
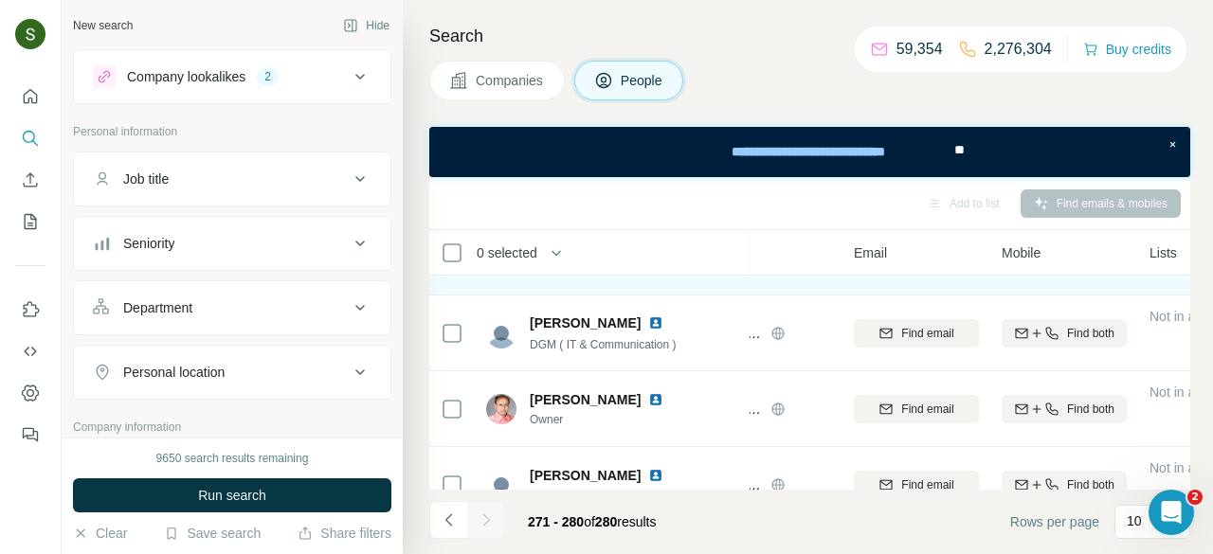
scroll to position [57, 118]
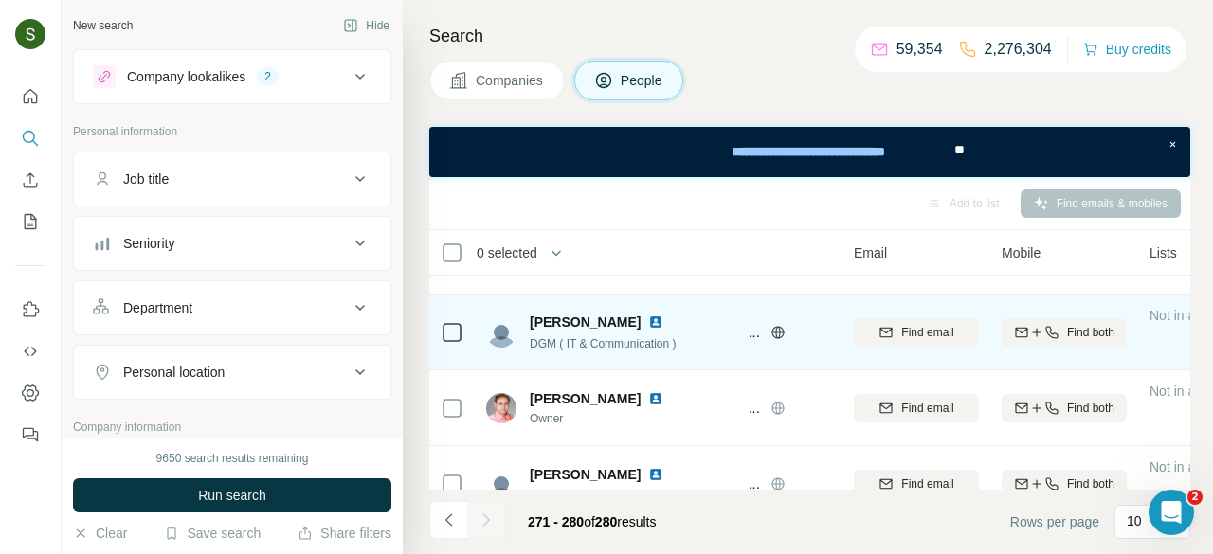
click at [656, 324] on img at bounding box center [655, 322] width 15 height 15
click at [1050, 334] on icon "button" at bounding box center [1051, 332] width 15 height 15
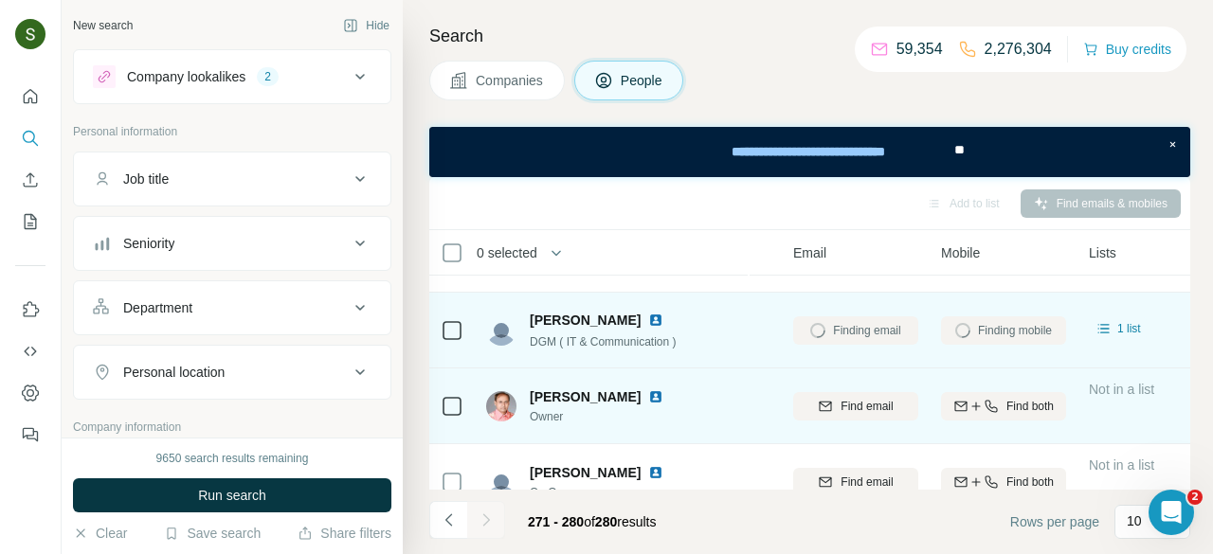
scroll to position [60, 180]
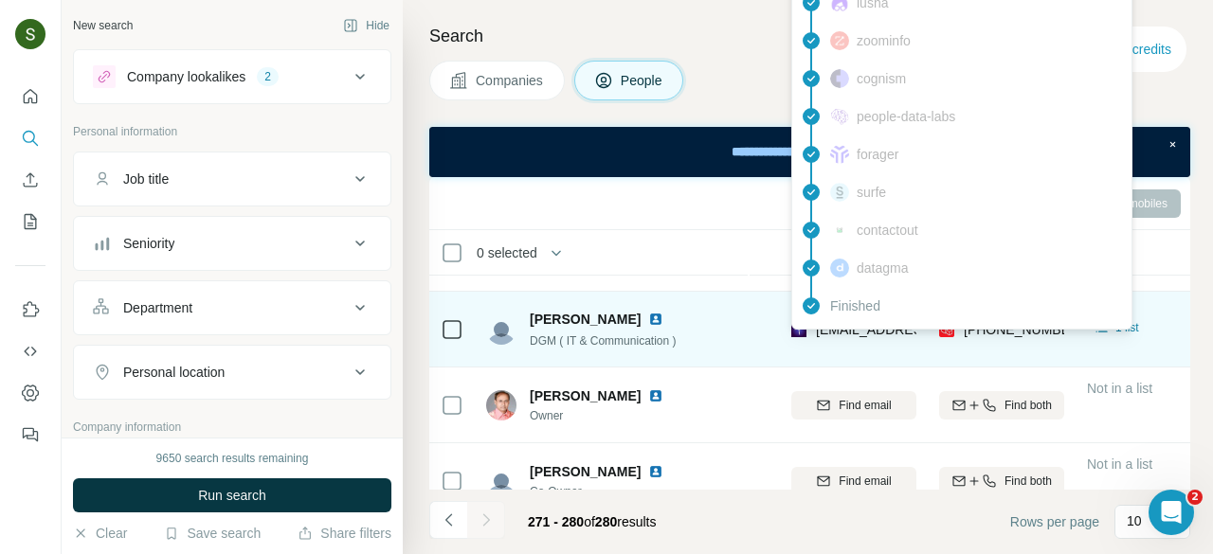
click at [872, 330] on span "[EMAIL_ADDRESS][DOMAIN_NAME]" at bounding box center [928, 329] width 225 height 15
copy span "[EMAIL_ADDRESS][DOMAIN_NAME]"
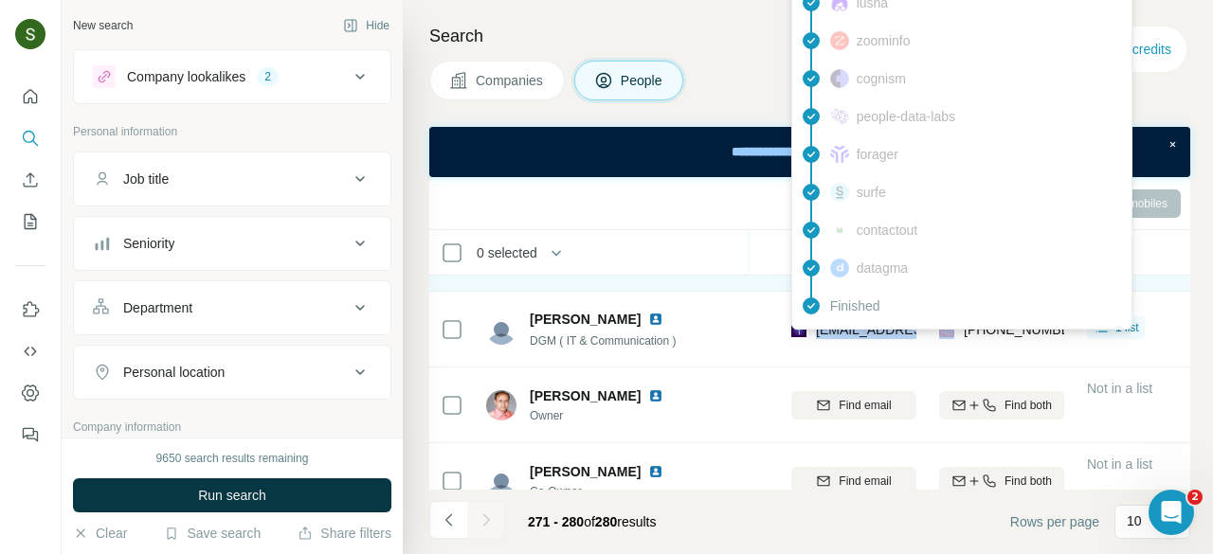
click at [742, 276] on td "PB Prabhulinga B DGM contracts" at bounding box center [612, 254] width 275 height 76
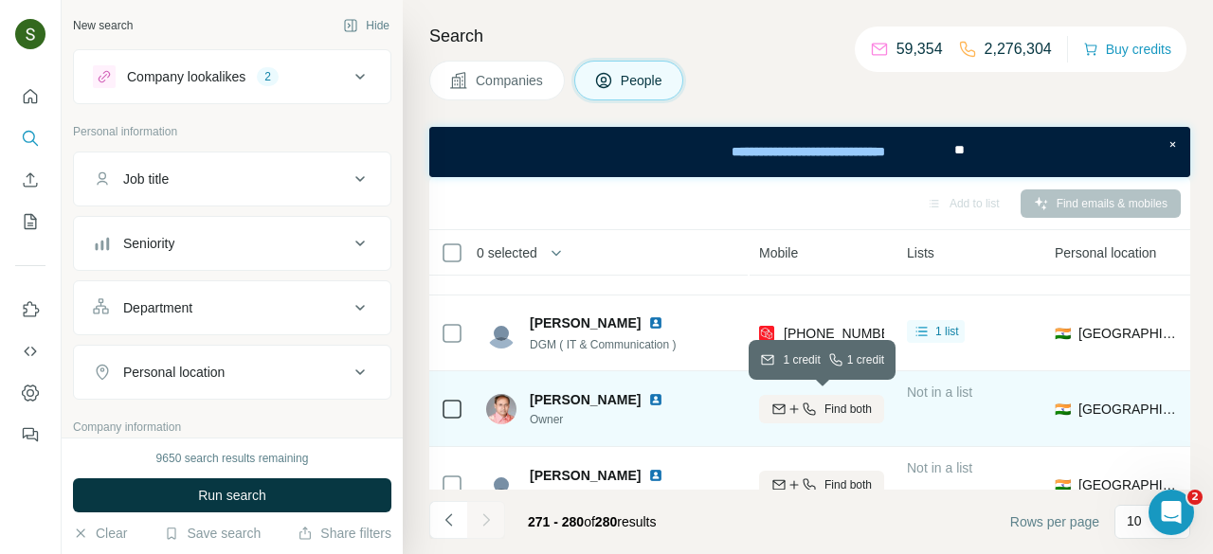
scroll to position [55, 360]
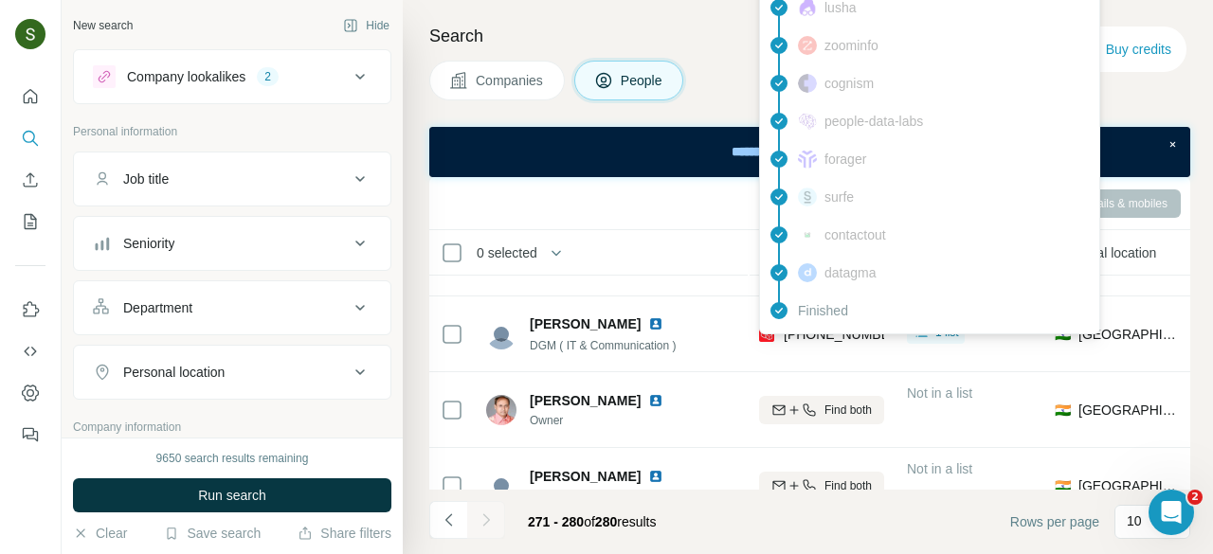
click at [828, 333] on div "findymail Not found leadmagic Email found prospeo Mobile found hunter rocketrea…" at bounding box center [929, 8] width 341 height 654
click at [828, 333] on span "[PHONE_NUMBER]" at bounding box center [843, 334] width 119 height 15
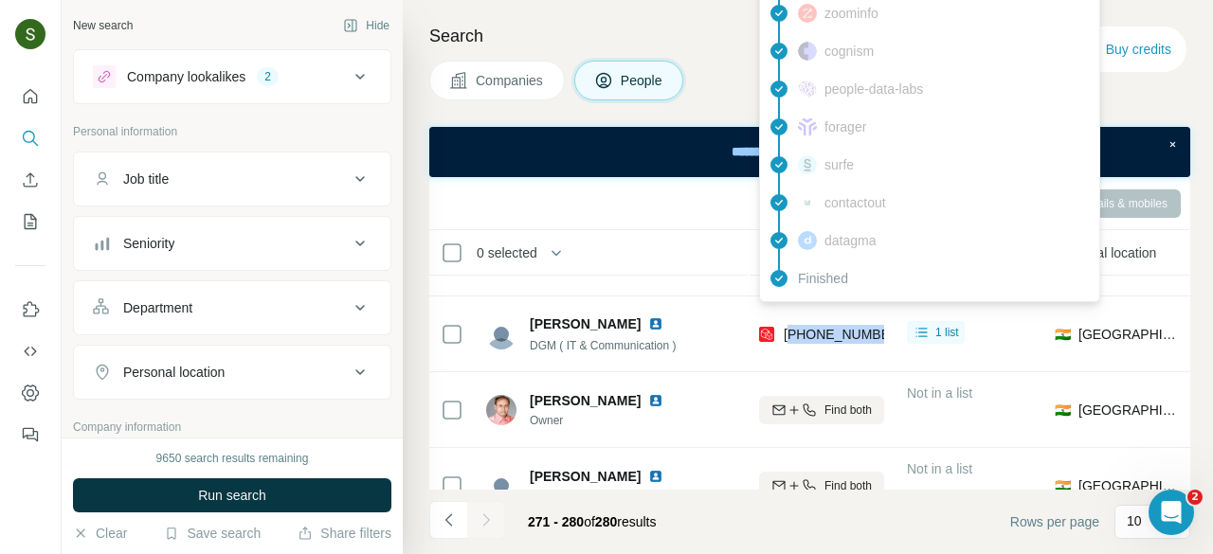
click at [828, 333] on span "[PHONE_NUMBER]" at bounding box center [843, 334] width 119 height 15
copy tr "[PHONE_NUMBER]"
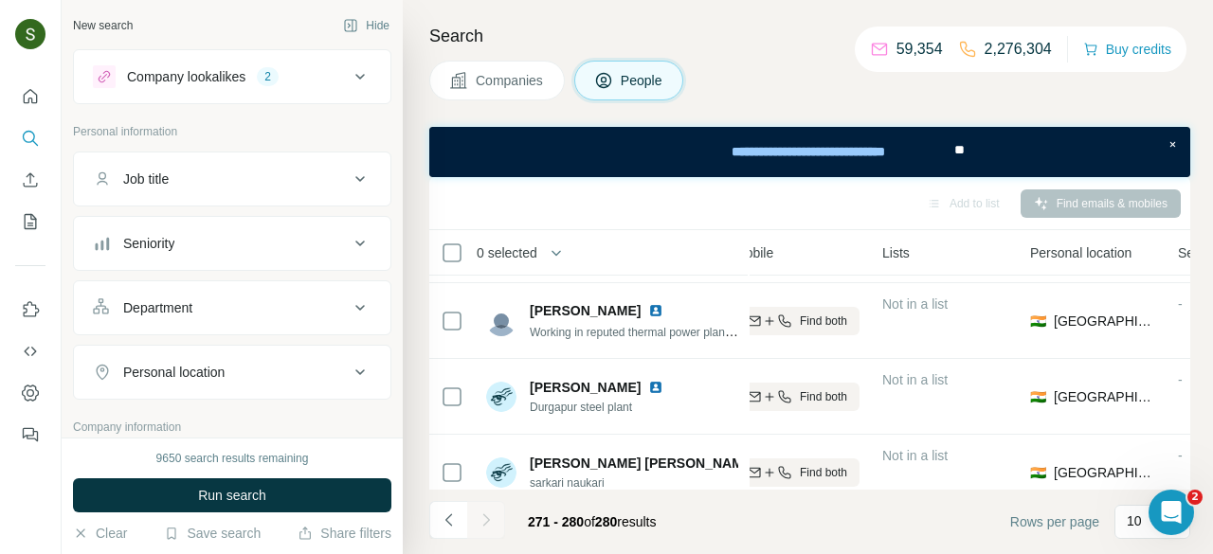
scroll to position [542, 385]
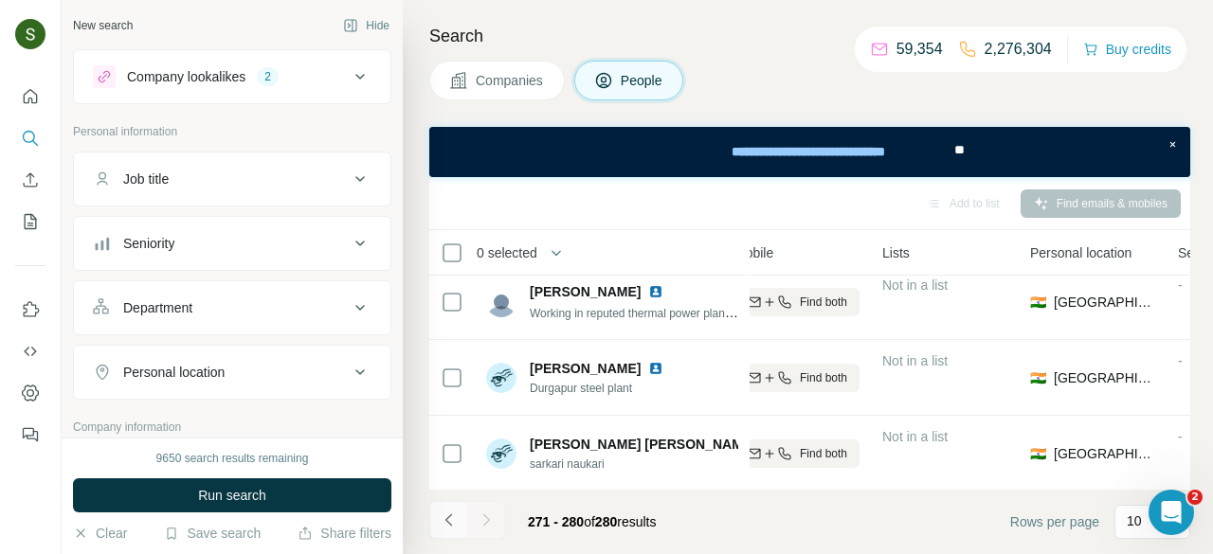
click at [444, 520] on icon "Navigate to previous page" at bounding box center [449, 520] width 19 height 19
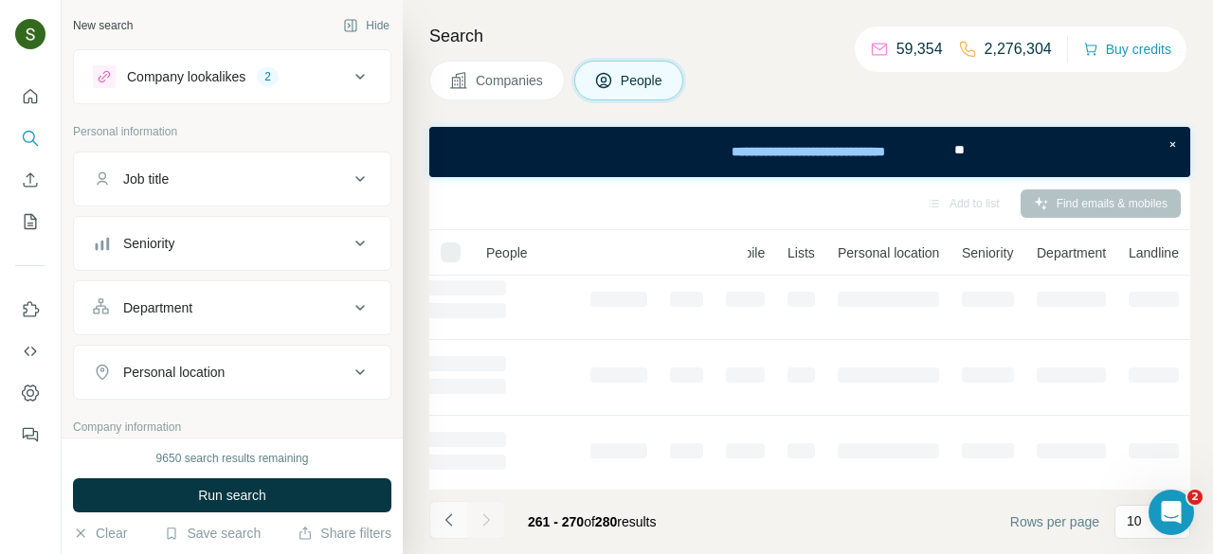
click at [444, 520] on icon "Navigate to previous page" at bounding box center [449, 520] width 19 height 19
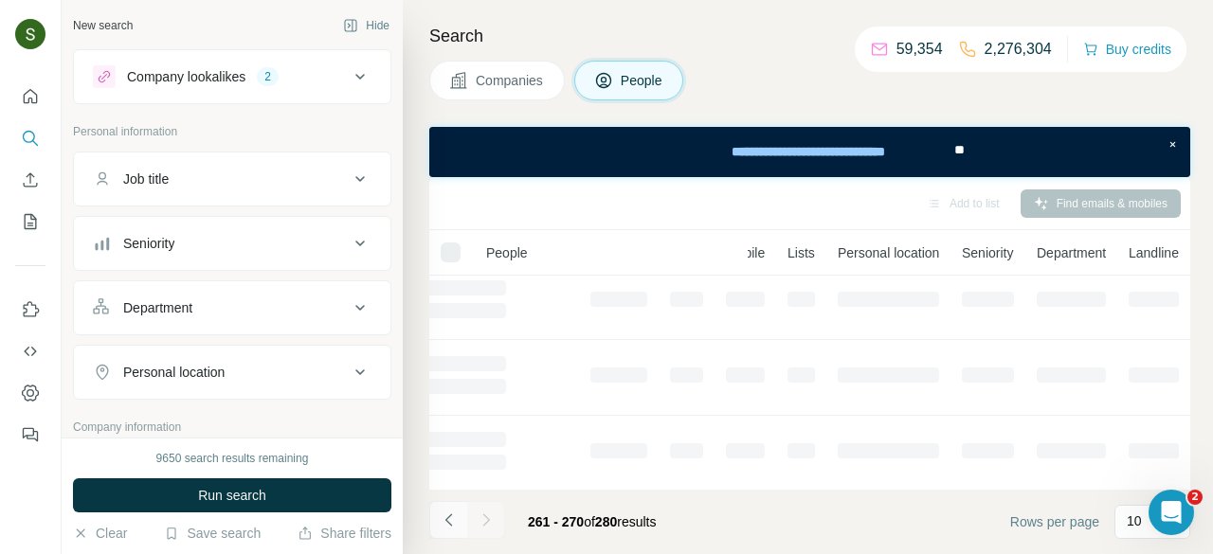
click at [444, 520] on icon "Navigate to previous page" at bounding box center [449, 520] width 19 height 19
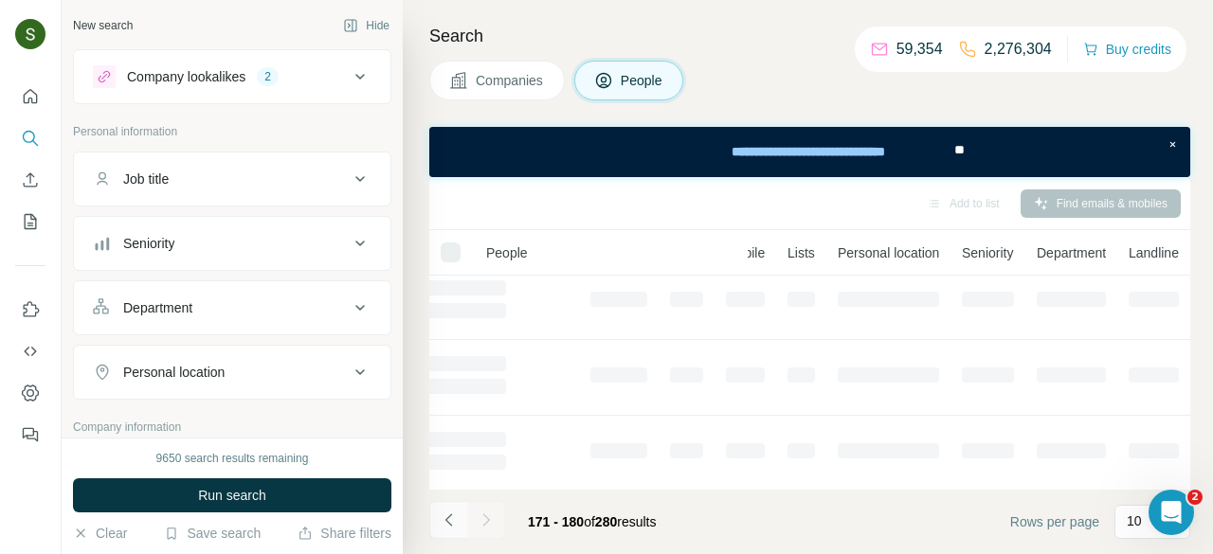
click at [444, 520] on icon "Navigate to previous page" at bounding box center [449, 520] width 19 height 19
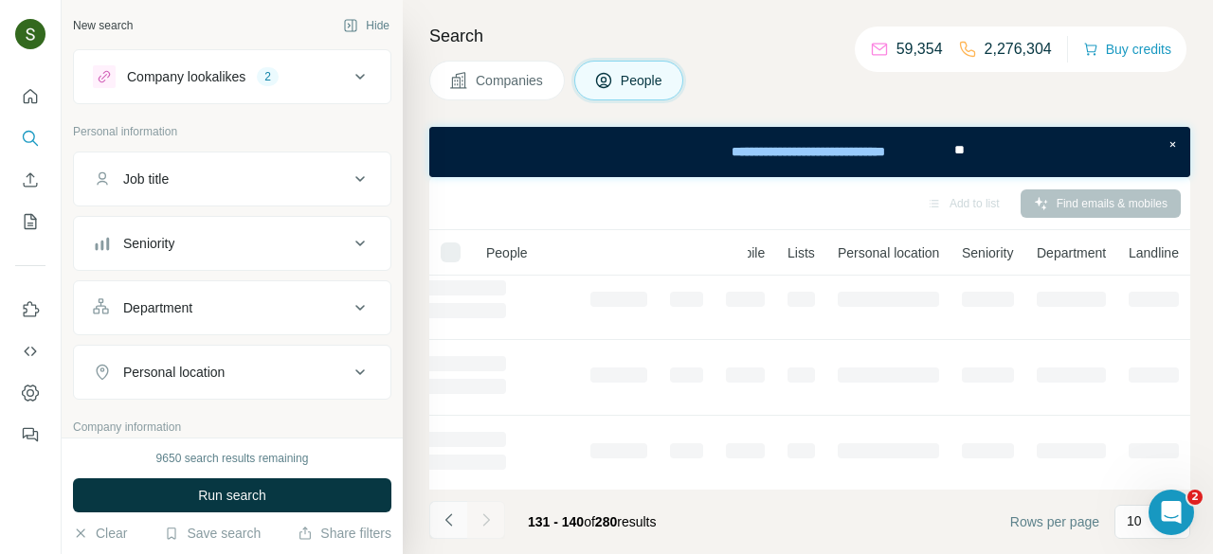
click at [444, 520] on icon "Navigate to previous page" at bounding box center [449, 520] width 19 height 19
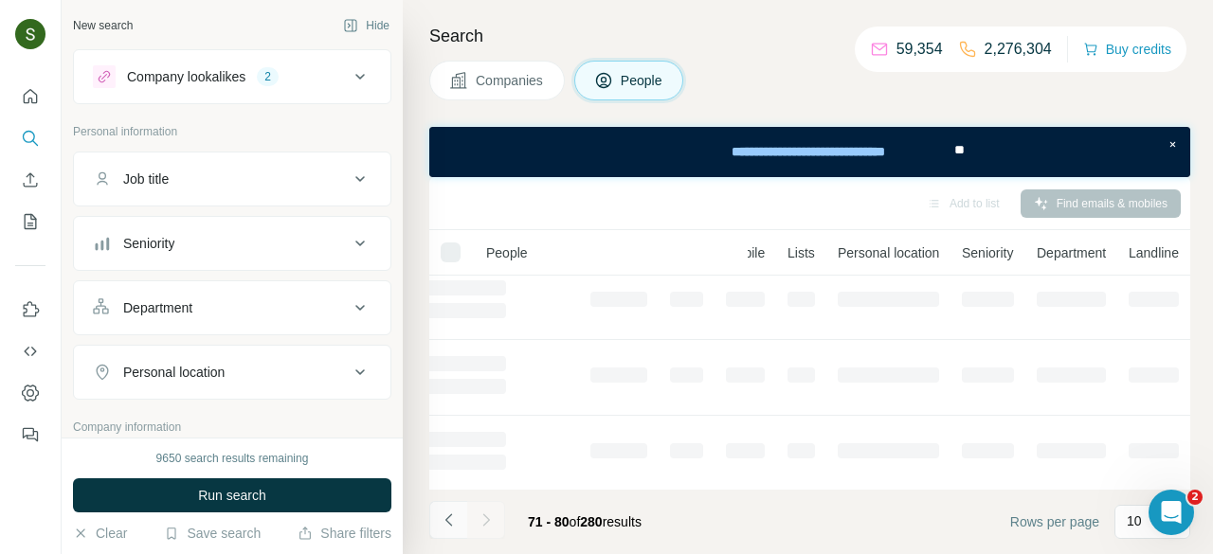
click at [444, 520] on icon "Navigate to previous page" at bounding box center [449, 520] width 19 height 19
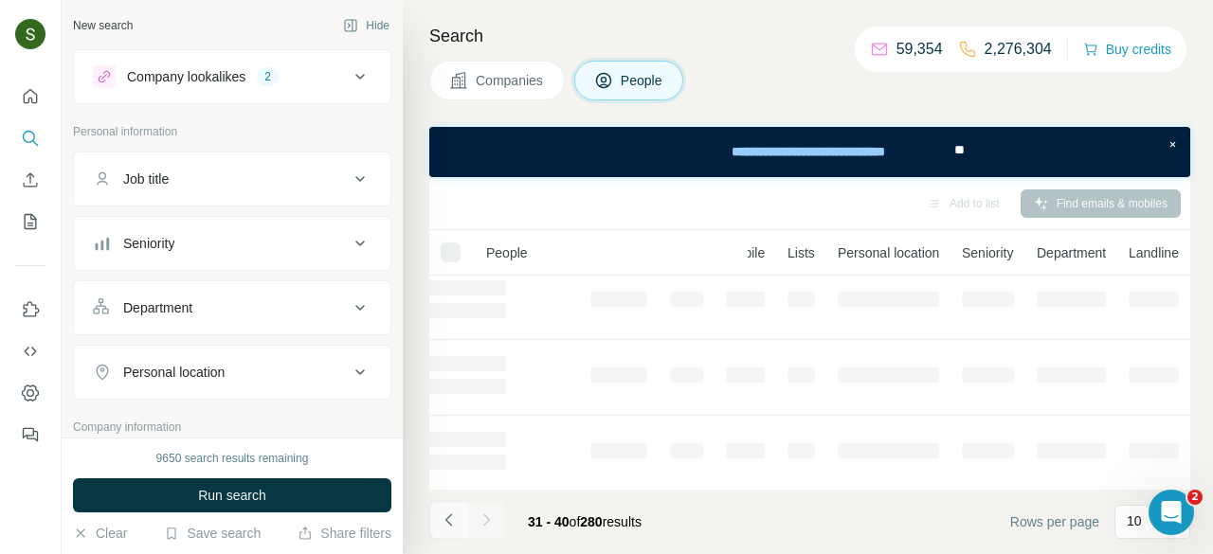
click at [444, 520] on icon "Navigate to previous page" at bounding box center [449, 520] width 19 height 19
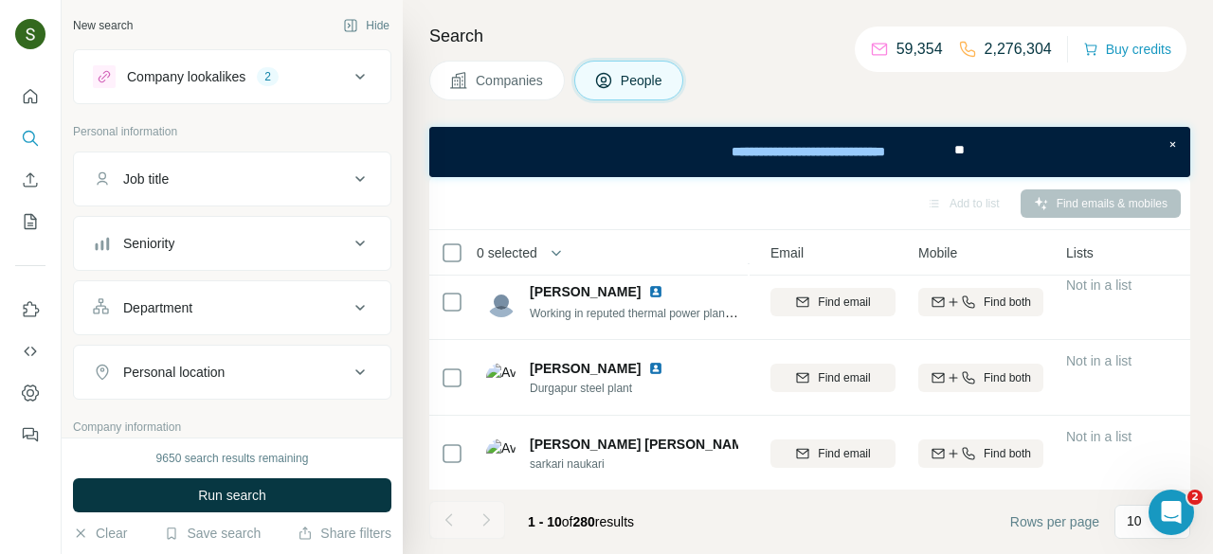
click at [444, 520] on div at bounding box center [448, 520] width 38 height 38
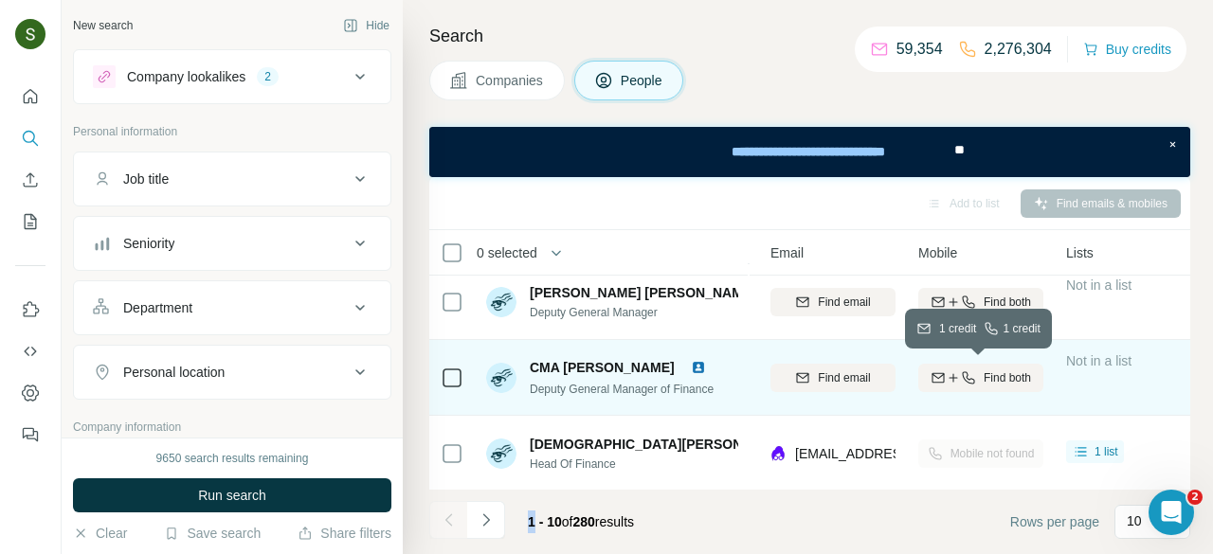
click at [984, 378] on span "Find both" at bounding box center [1007, 378] width 47 height 17
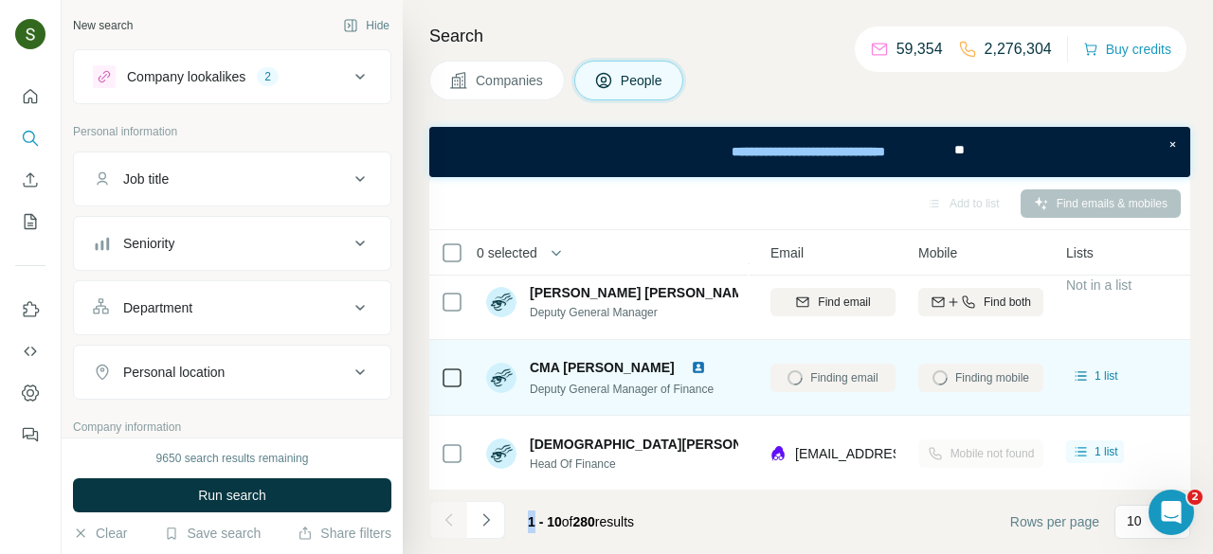
click at [706, 365] on img at bounding box center [698, 367] width 15 height 15
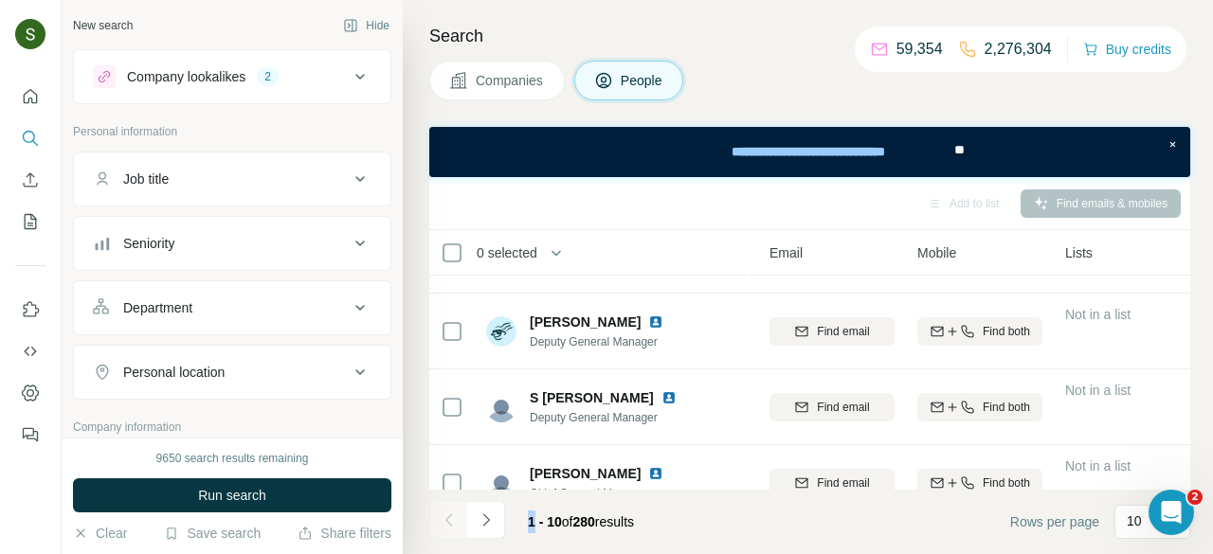
scroll to position [542, 202]
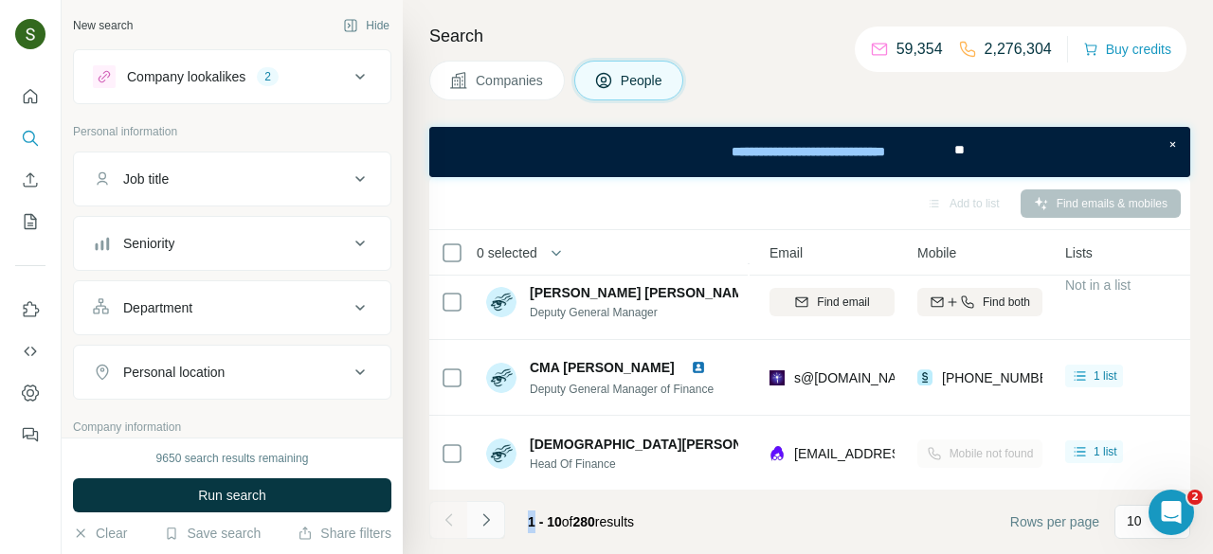
click at [488, 519] on icon "Navigate to next page" at bounding box center [485, 520] width 7 height 12
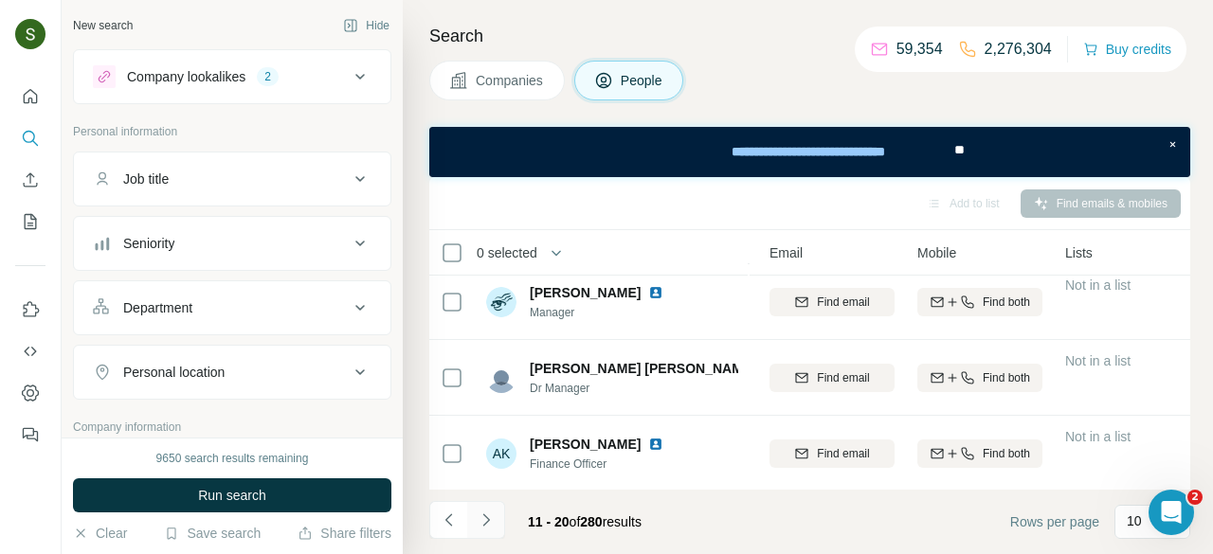
click at [480, 525] on icon "Navigate to next page" at bounding box center [486, 520] width 19 height 19
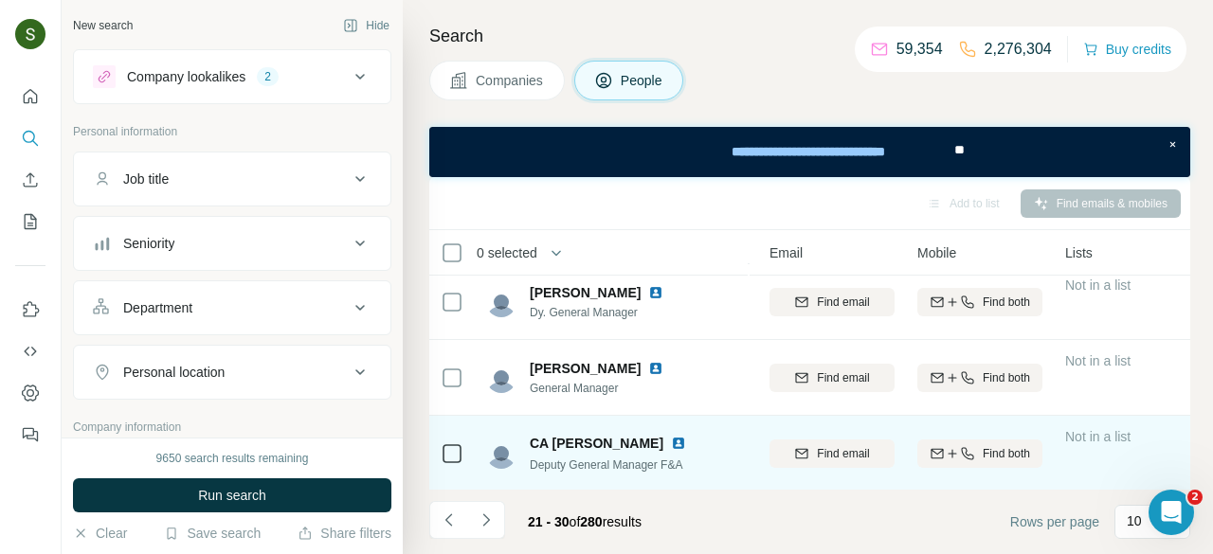
click at [686, 445] on img at bounding box center [678, 443] width 15 height 15
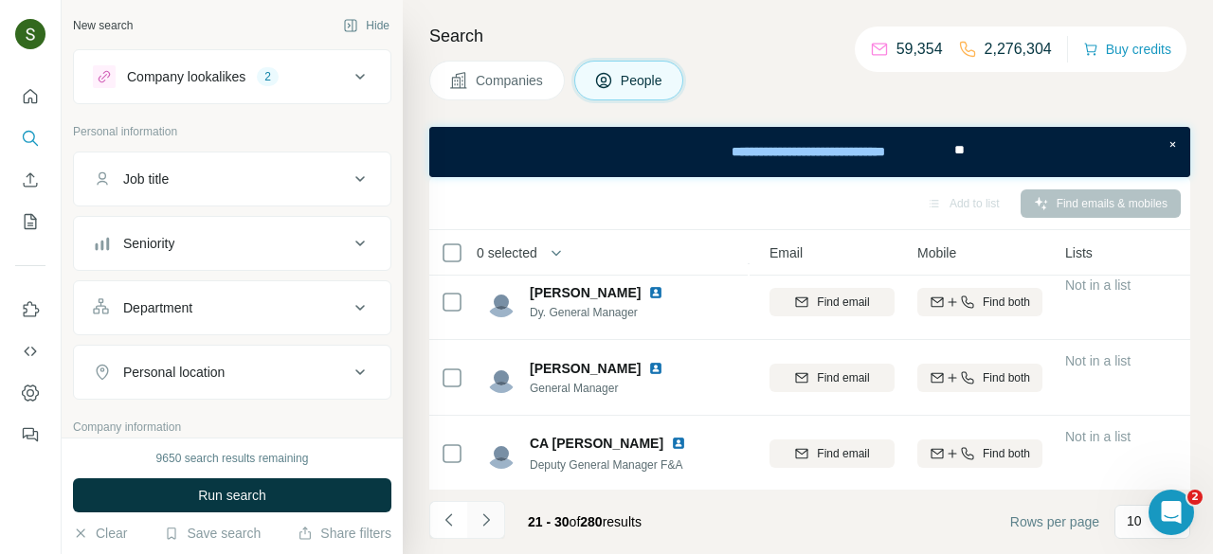
click at [494, 520] on icon "Navigate to next page" at bounding box center [486, 520] width 19 height 19
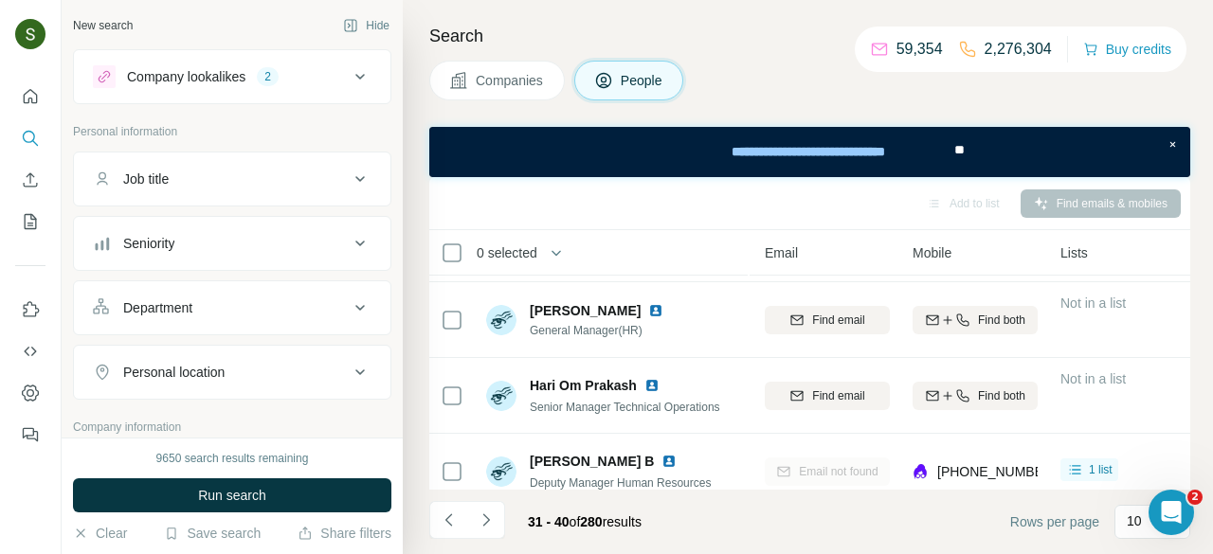
scroll to position [373, 207]
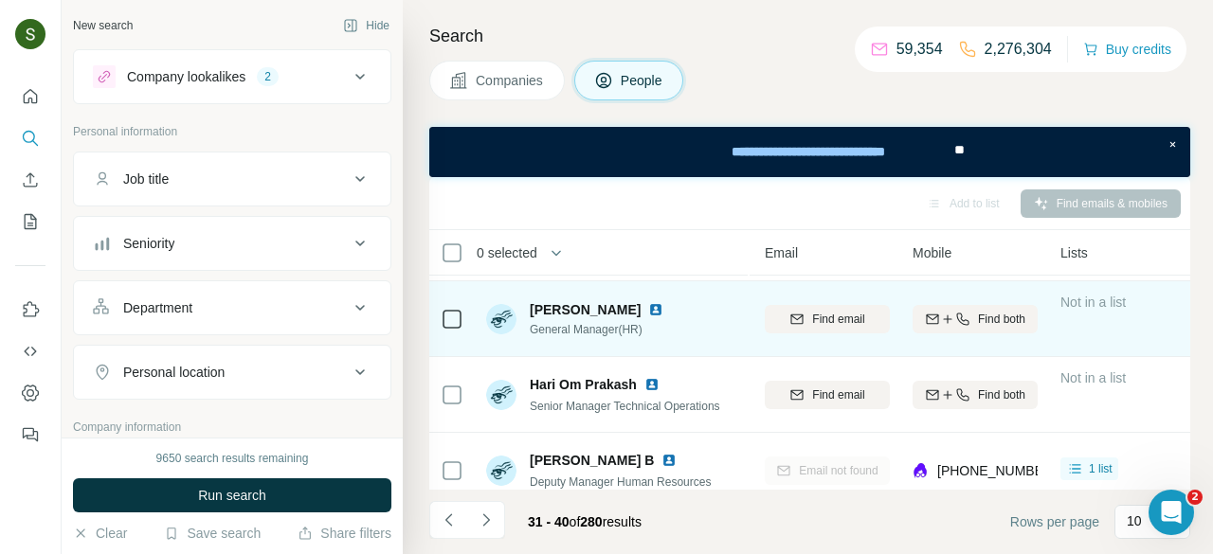
click at [648, 305] on img at bounding box center [655, 309] width 15 height 15
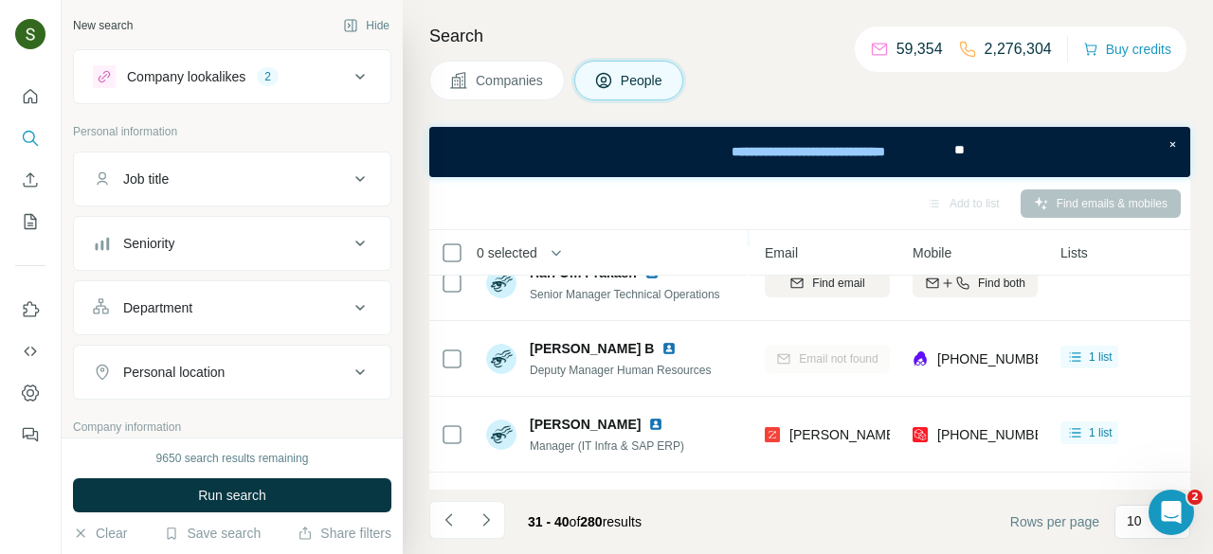
scroll to position [542, 207]
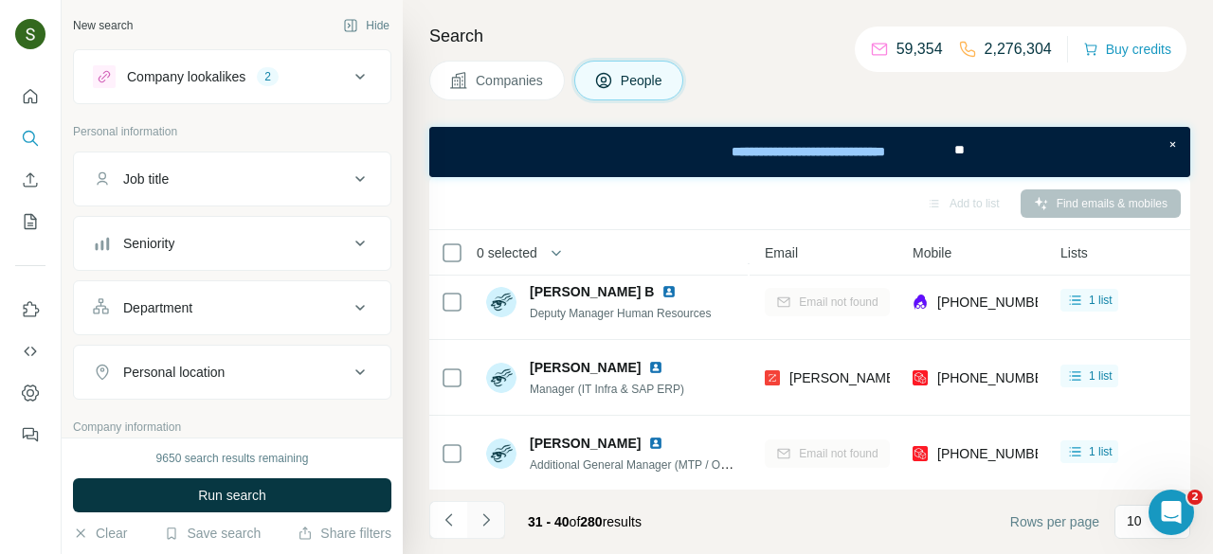
click at [492, 519] on icon "Navigate to next page" at bounding box center [486, 520] width 19 height 19
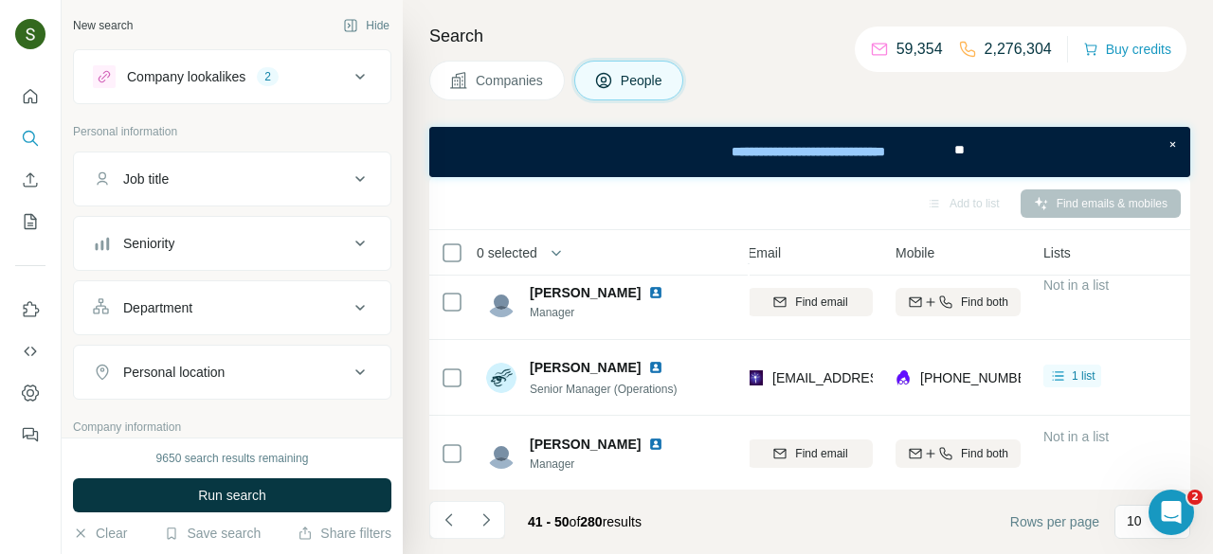
scroll to position [542, 225]
click at [494, 518] on icon "Navigate to next page" at bounding box center [486, 520] width 19 height 19
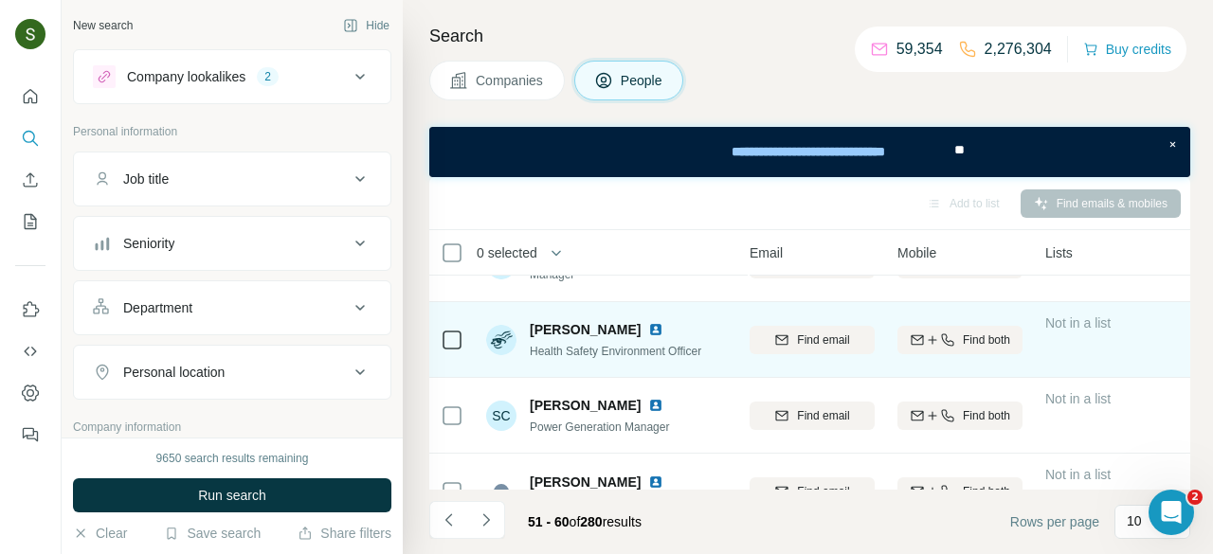
scroll to position [542, 226]
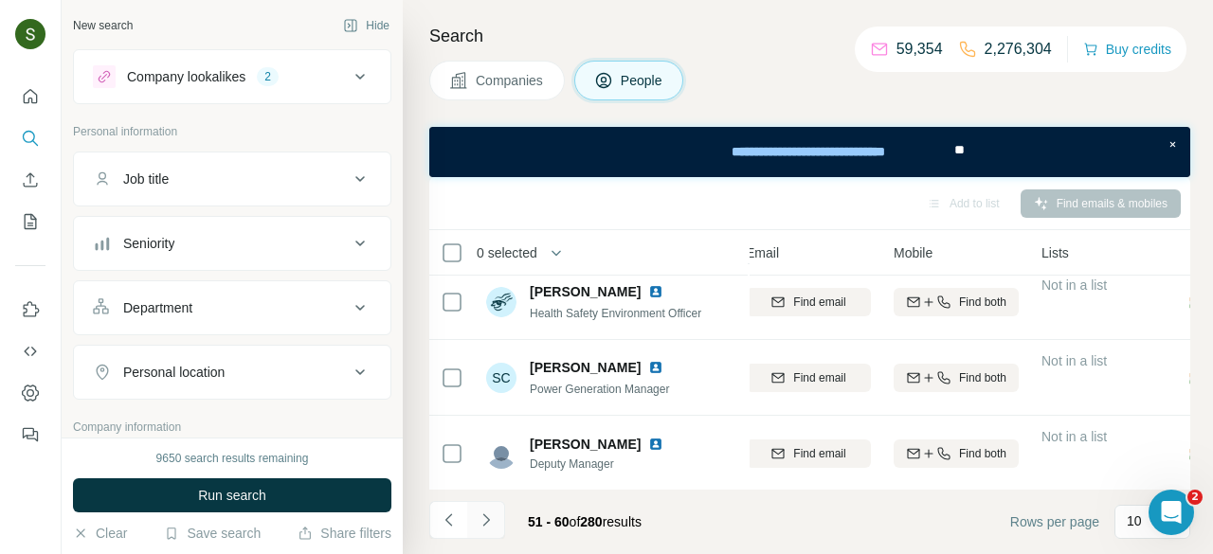
click at [489, 522] on icon "Navigate to next page" at bounding box center [486, 520] width 19 height 19
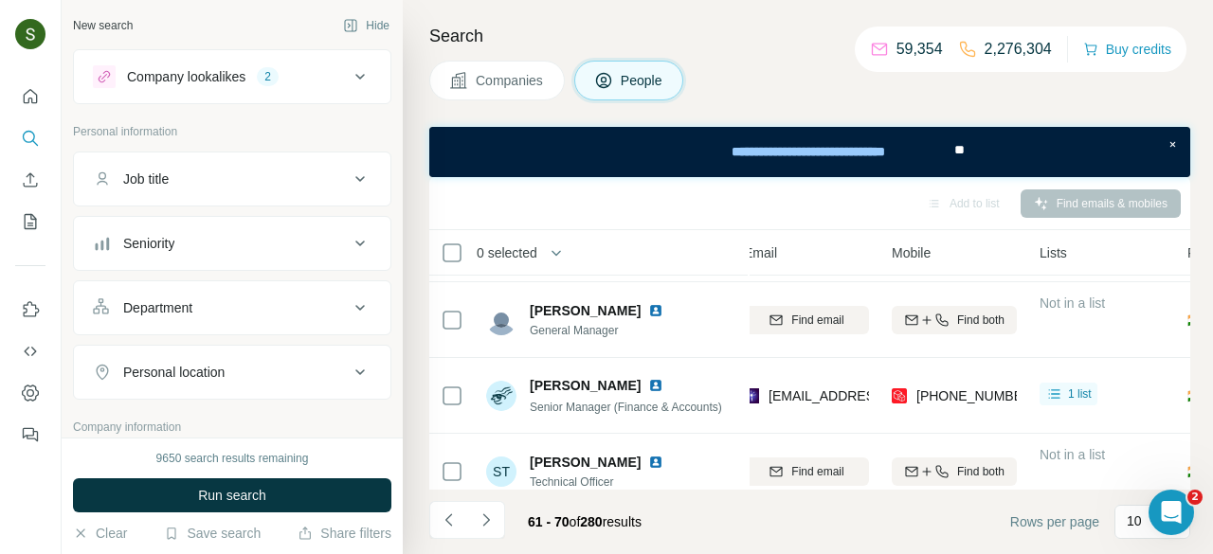
scroll to position [542, 227]
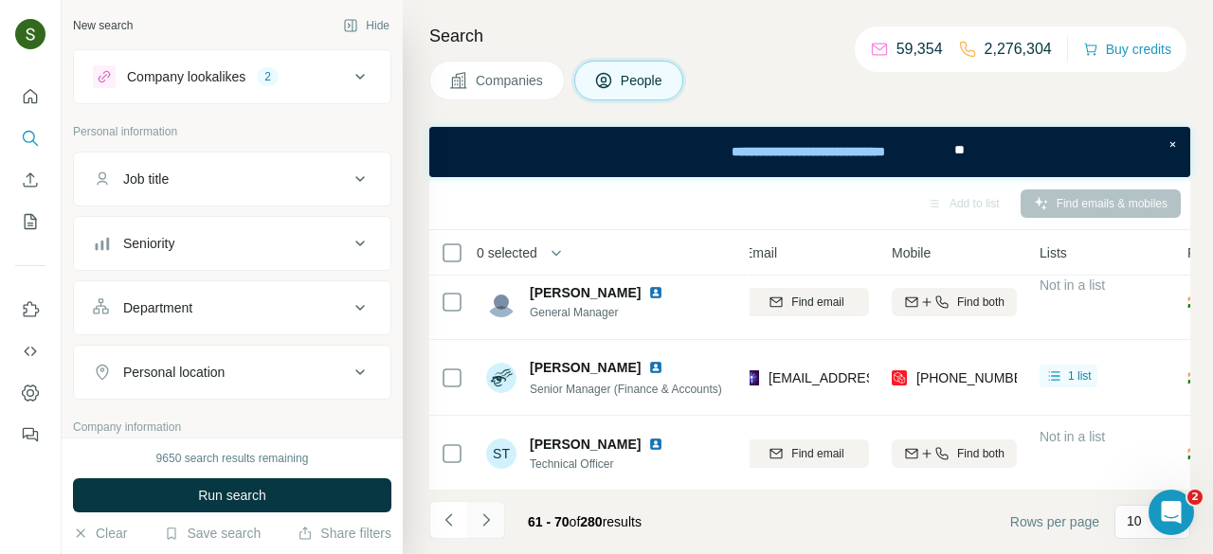
click at [488, 516] on icon "Navigate to next page" at bounding box center [486, 520] width 19 height 19
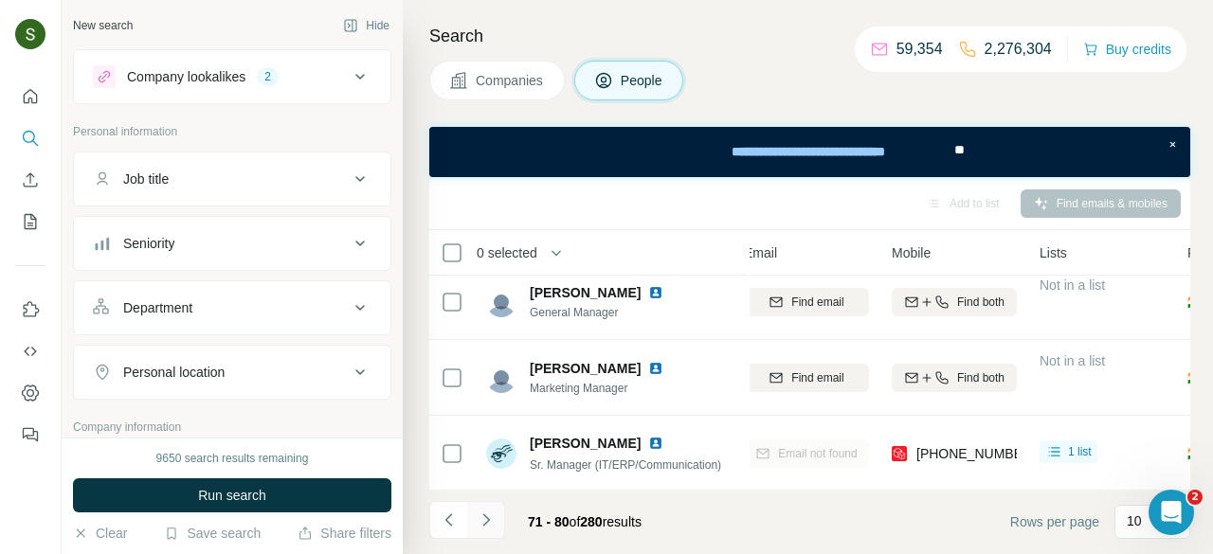
click at [486, 521] on icon "Navigate to next page" at bounding box center [485, 520] width 7 height 12
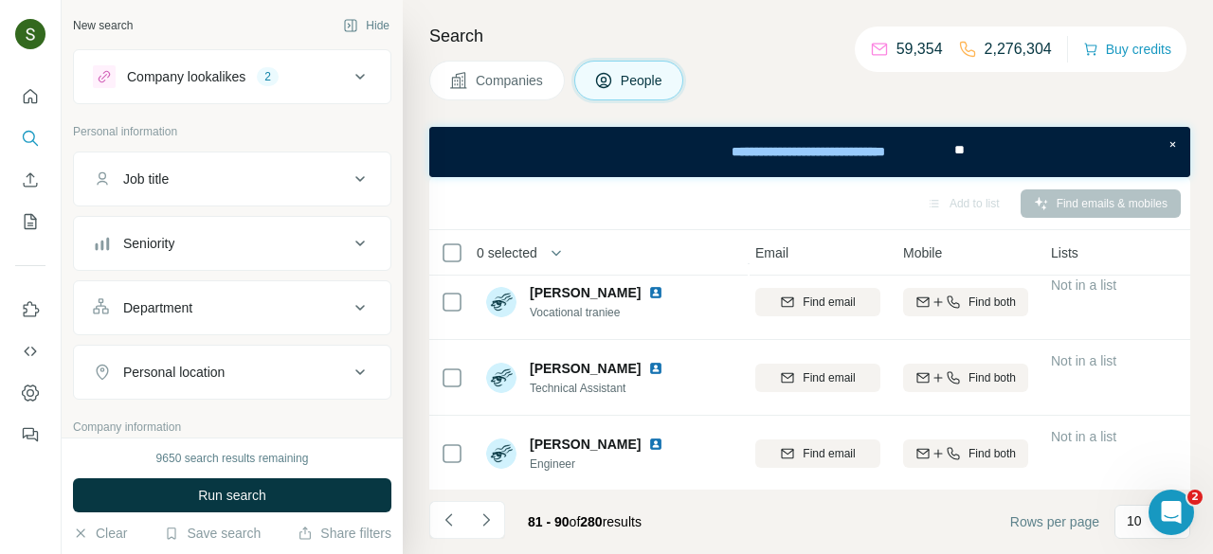
scroll to position [542, 213]
click at [498, 515] on button "Navigate to next page" at bounding box center [486, 520] width 38 height 38
click at [495, 516] on button "Navigate to next page" at bounding box center [486, 520] width 38 height 38
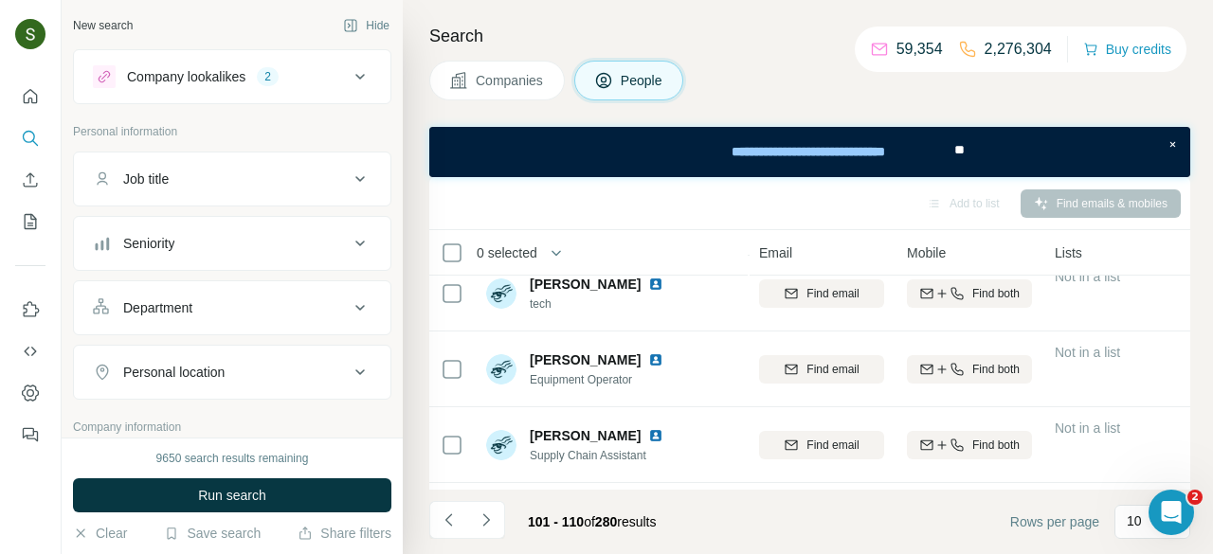
scroll to position [542, 212]
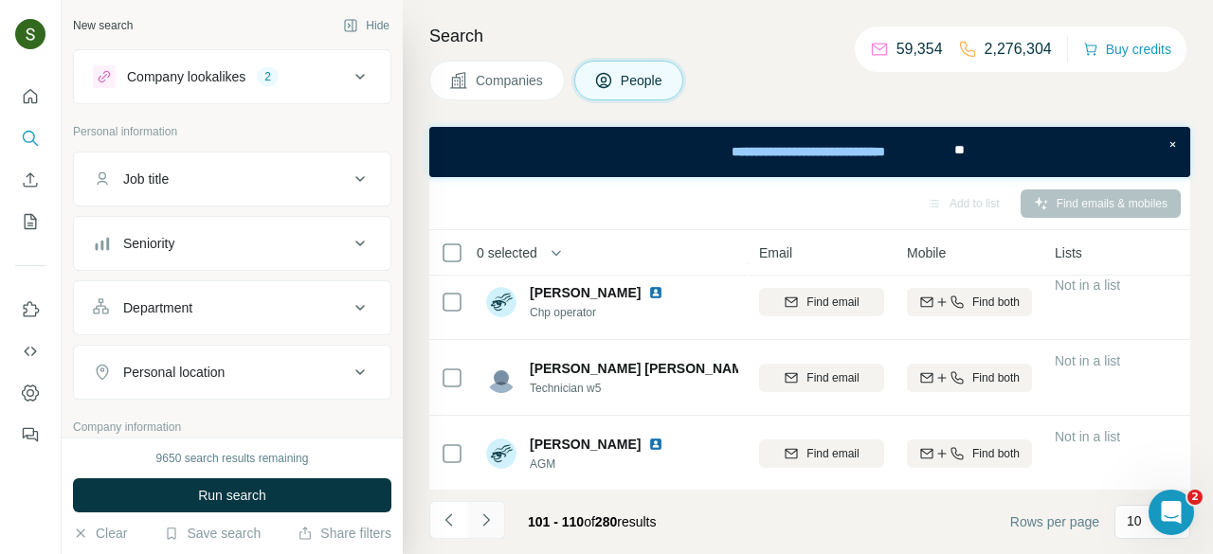
click at [484, 526] on icon "Navigate to next page" at bounding box center [486, 520] width 19 height 19
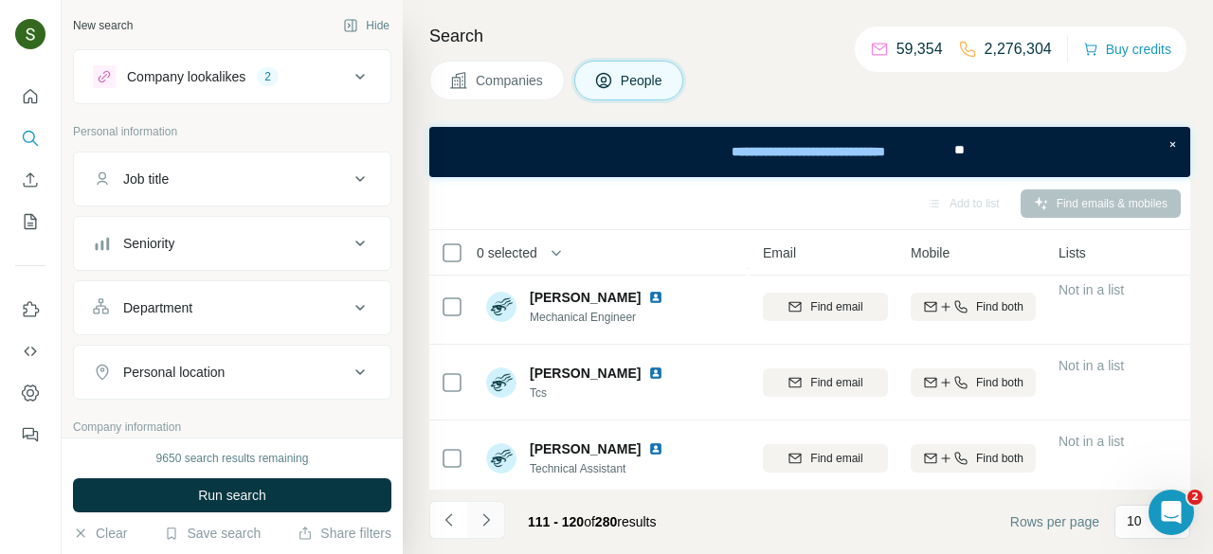
click at [490, 516] on icon "Navigate to next page" at bounding box center [486, 520] width 19 height 19
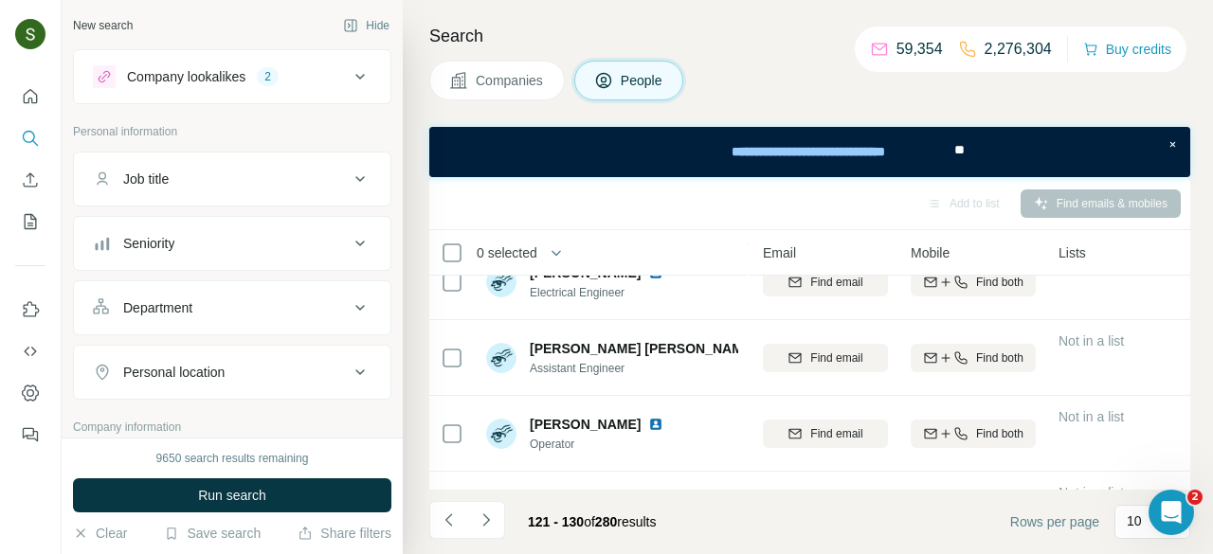
scroll to position [542, 208]
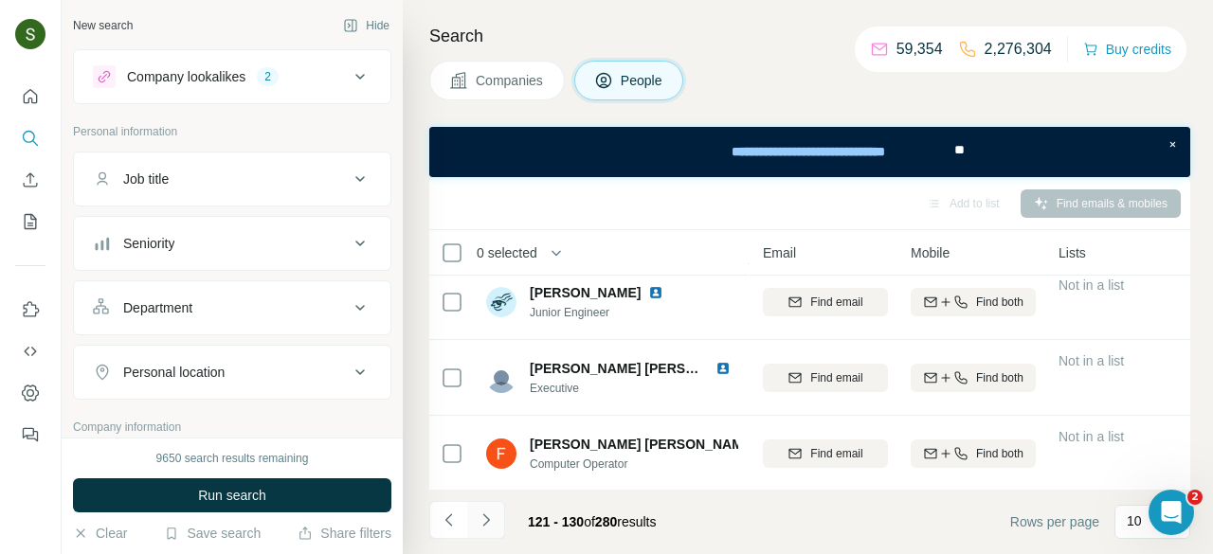
click at [491, 521] on icon "Navigate to next page" at bounding box center [486, 520] width 19 height 19
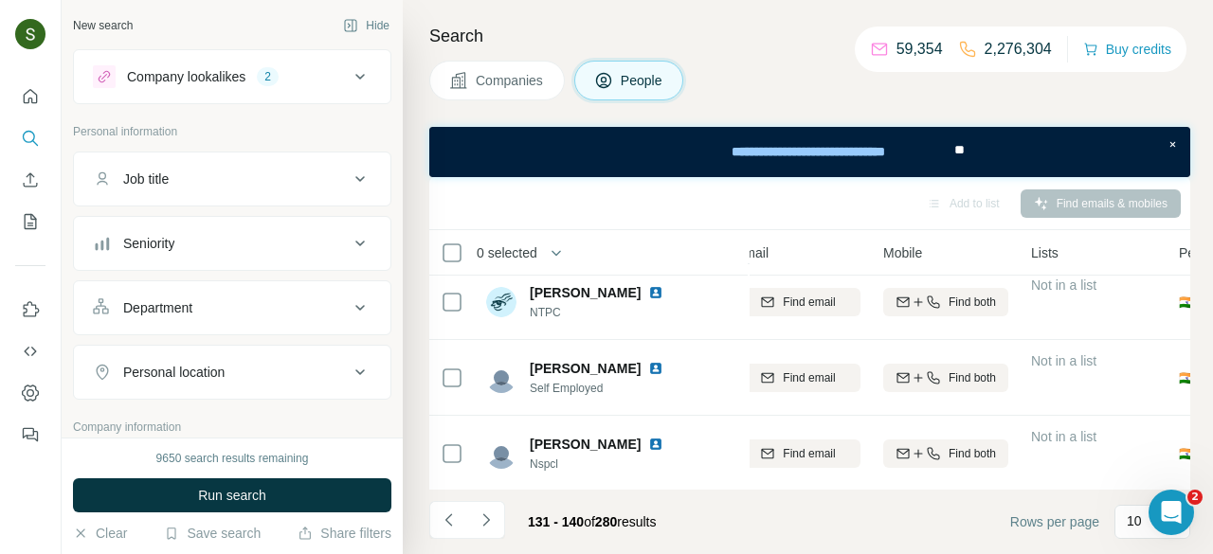
scroll to position [542, 237]
click at [486, 517] on icon "Navigate to next page" at bounding box center [485, 520] width 7 height 12
click at [490, 523] on icon "Navigate to next page" at bounding box center [486, 520] width 19 height 19
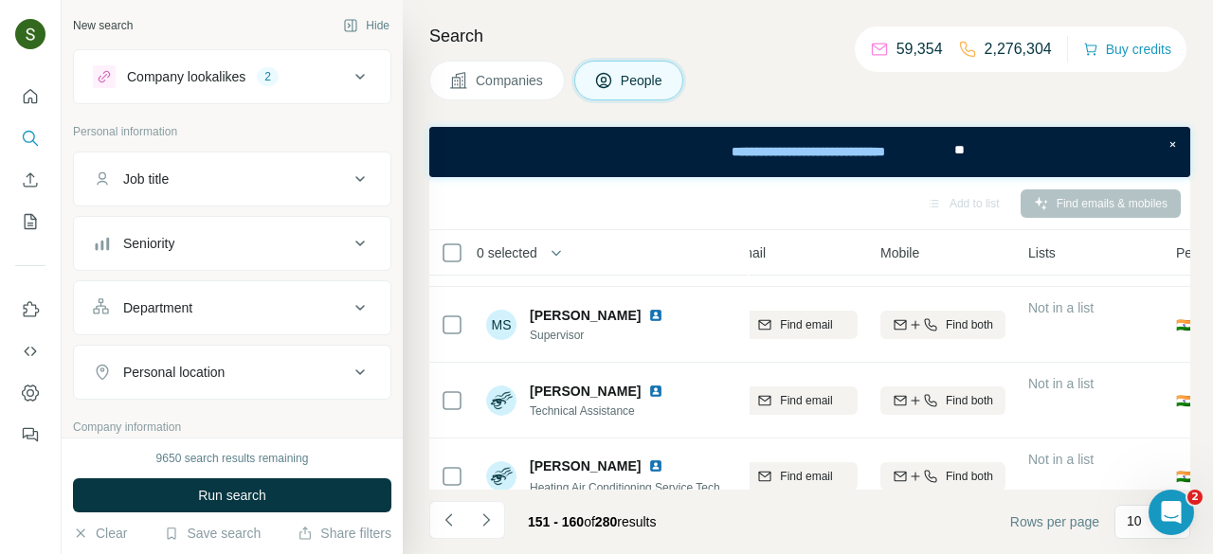
scroll to position [542, 239]
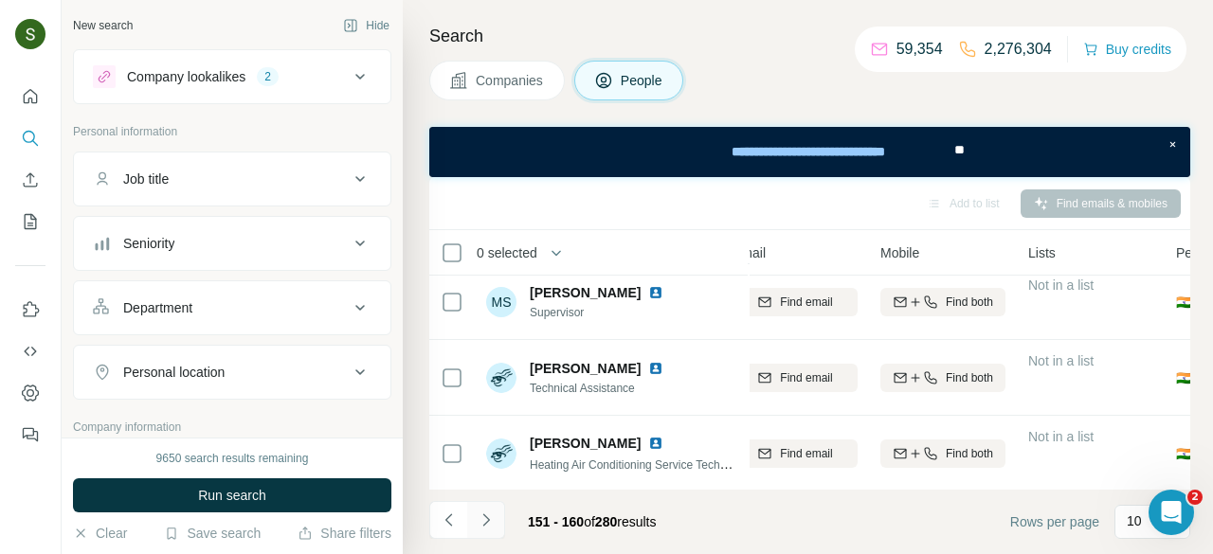
click at [489, 522] on icon "Navigate to next page" at bounding box center [486, 520] width 19 height 19
click at [490, 522] on icon "Navigate to next page" at bounding box center [486, 520] width 19 height 19
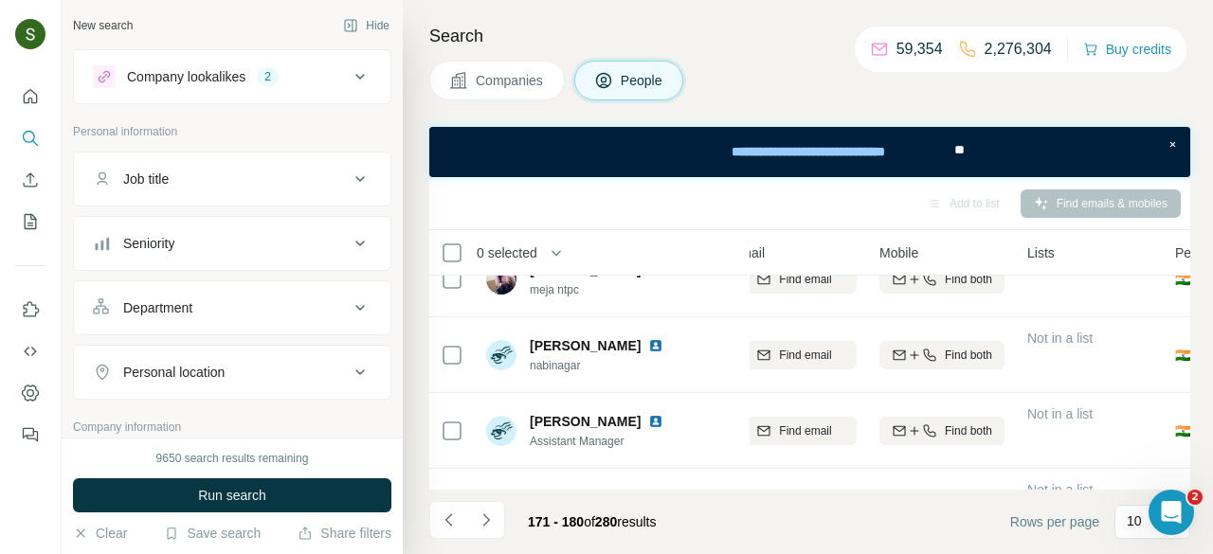
scroll to position [542, 252]
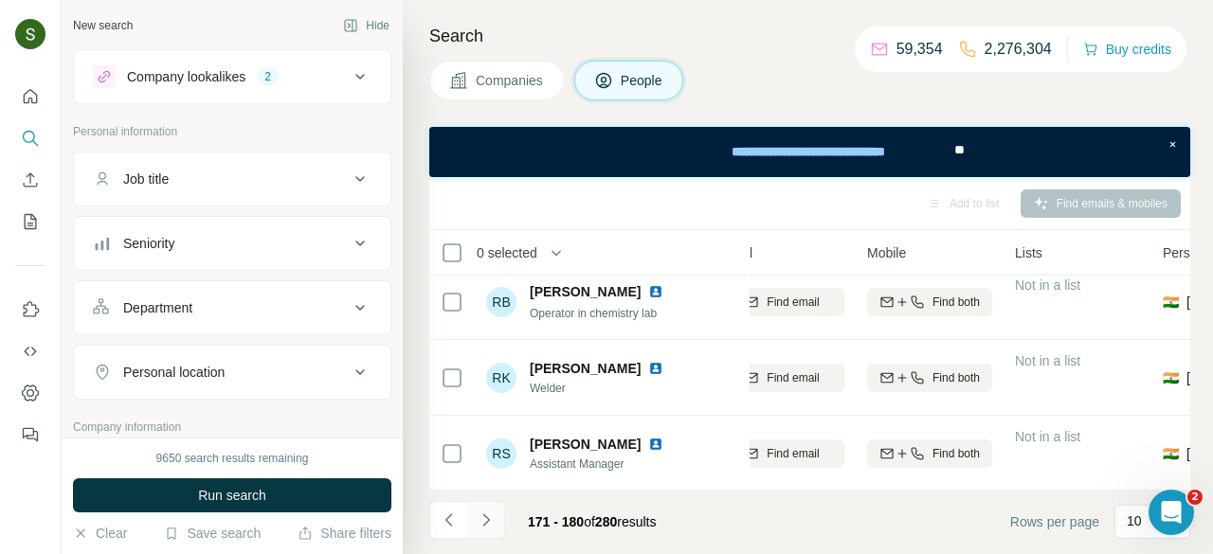
click at [489, 526] on icon "Navigate to next page" at bounding box center [486, 520] width 19 height 19
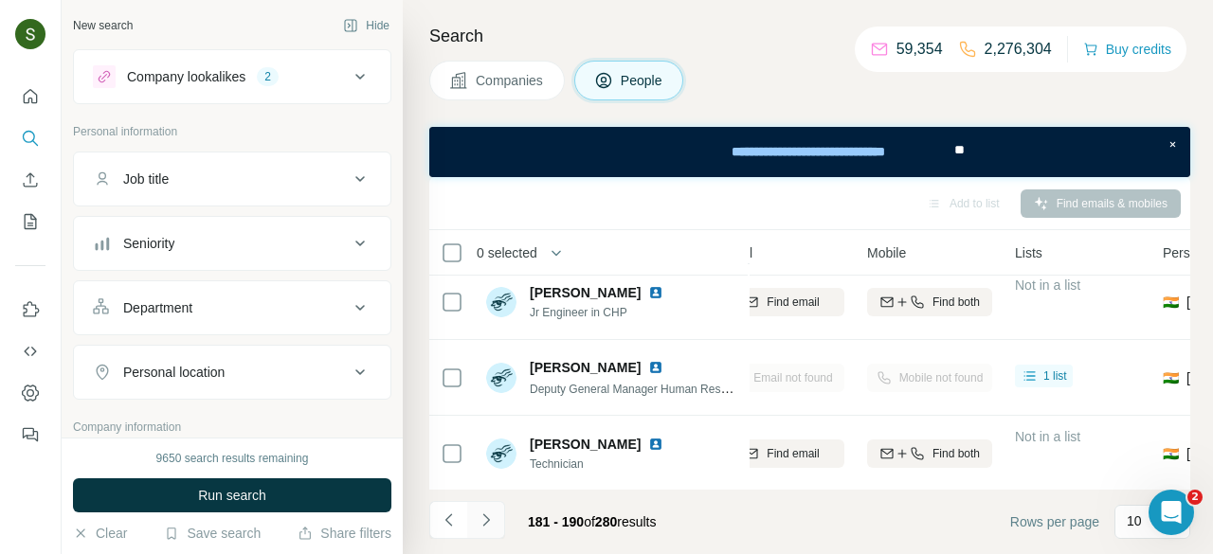
click at [494, 518] on icon "Navigate to next page" at bounding box center [486, 520] width 19 height 19
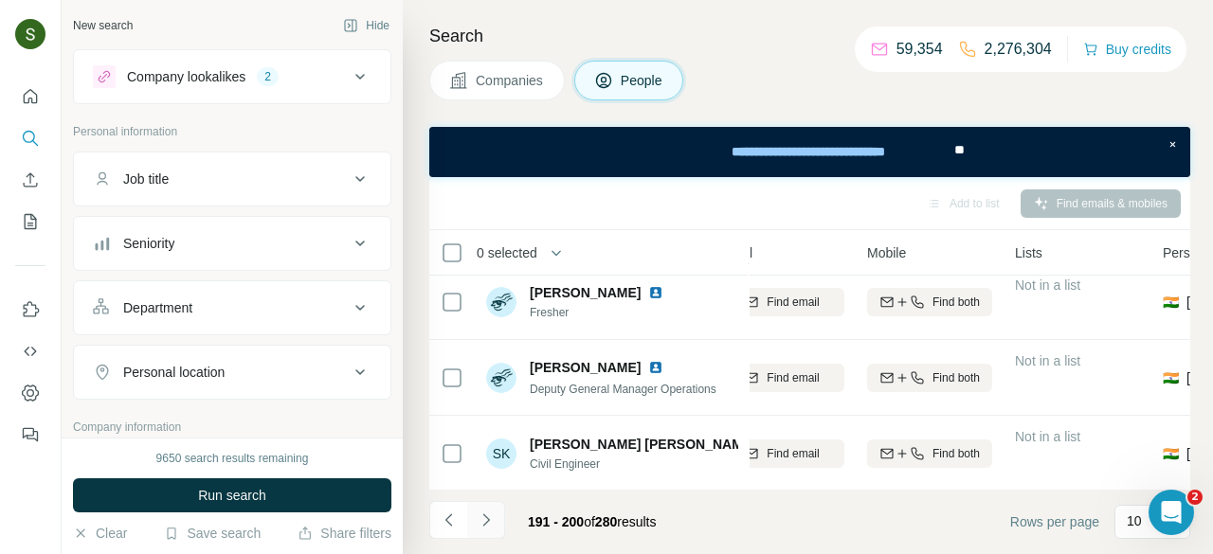
click at [491, 529] on icon "Navigate to next page" at bounding box center [486, 520] width 19 height 19
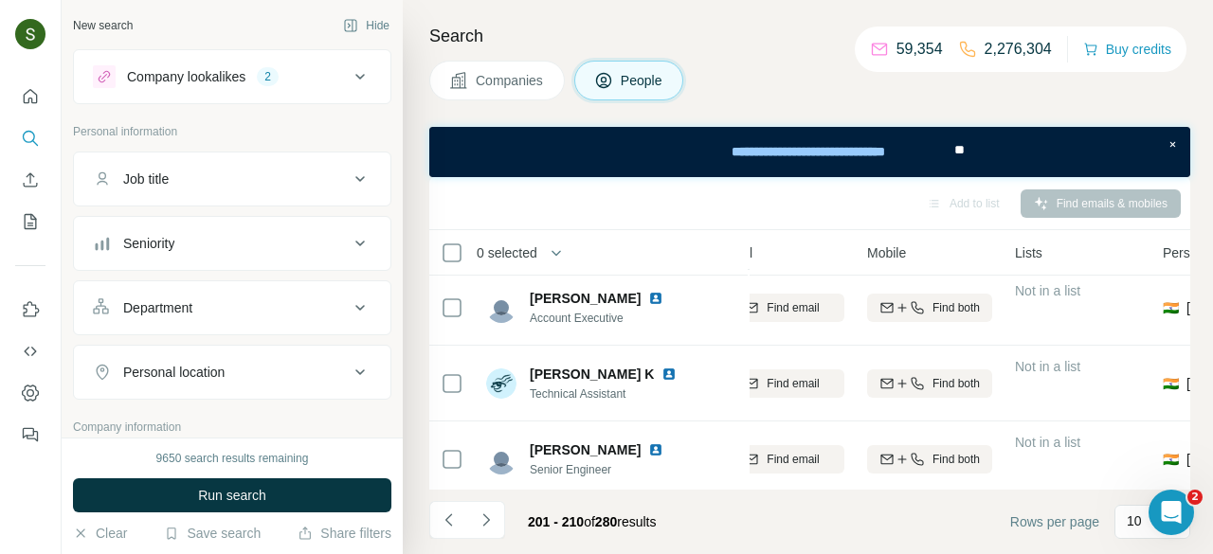
scroll to position [542, 284]
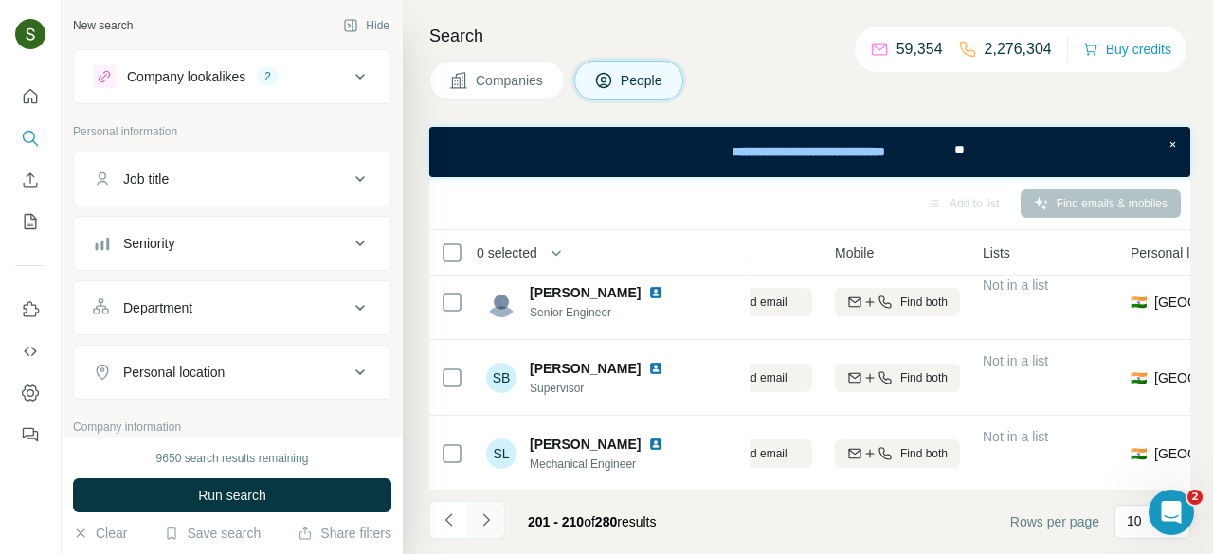
click at [494, 512] on icon "Navigate to next page" at bounding box center [486, 520] width 19 height 19
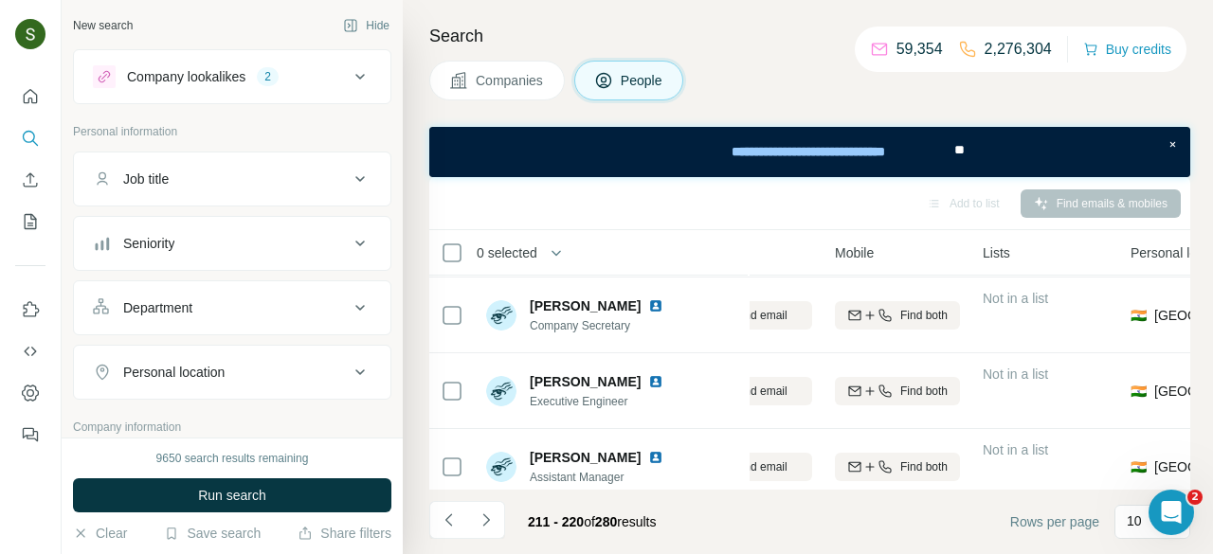
scroll to position [542, 290]
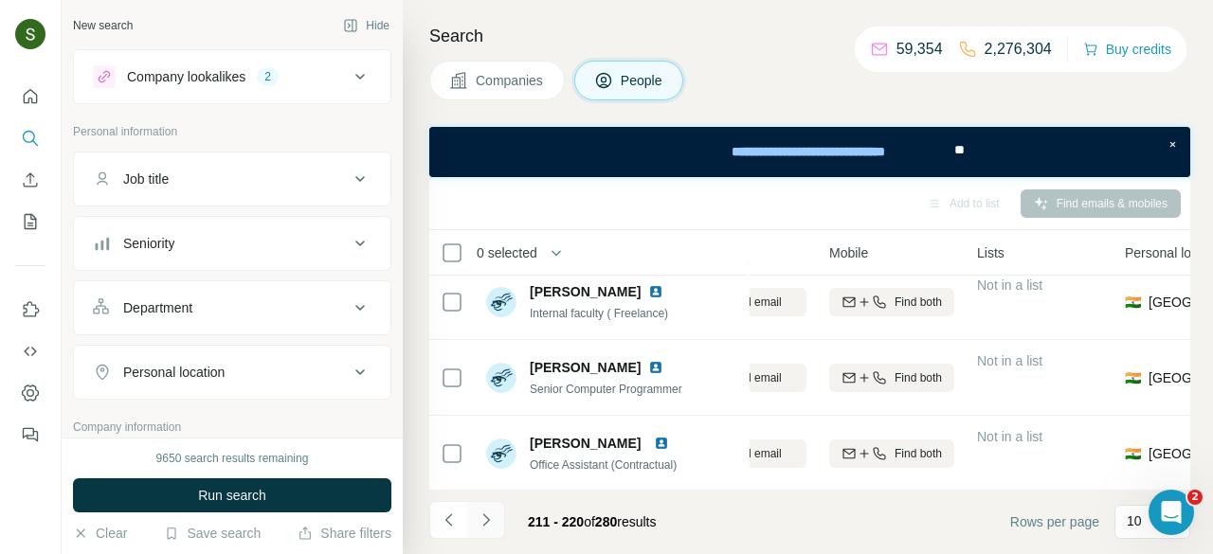
click at [483, 522] on icon "Navigate to next page" at bounding box center [486, 520] width 19 height 19
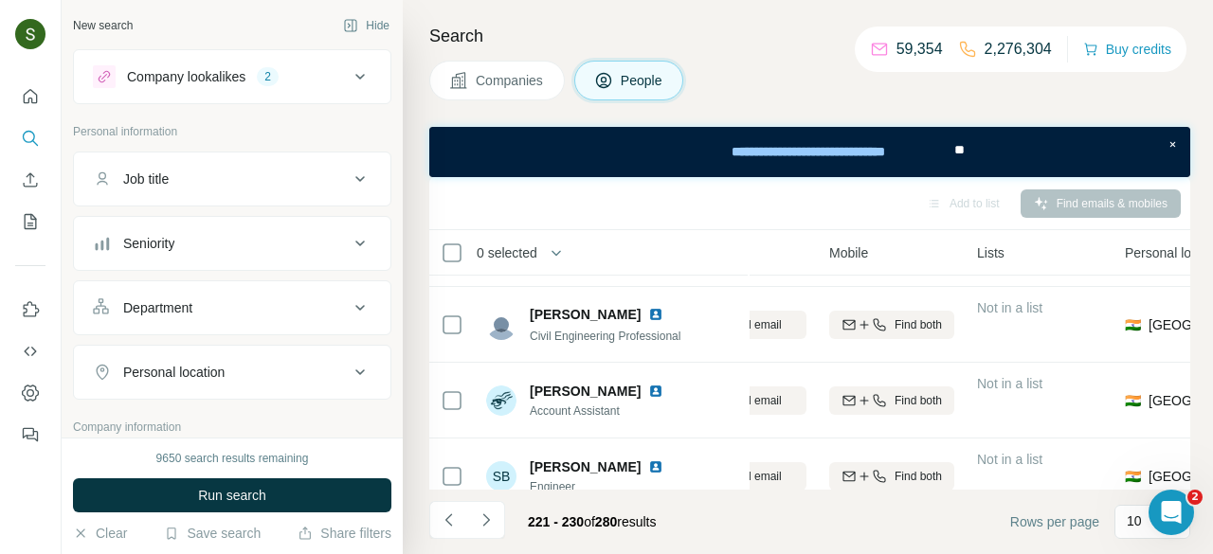
scroll to position [542, 296]
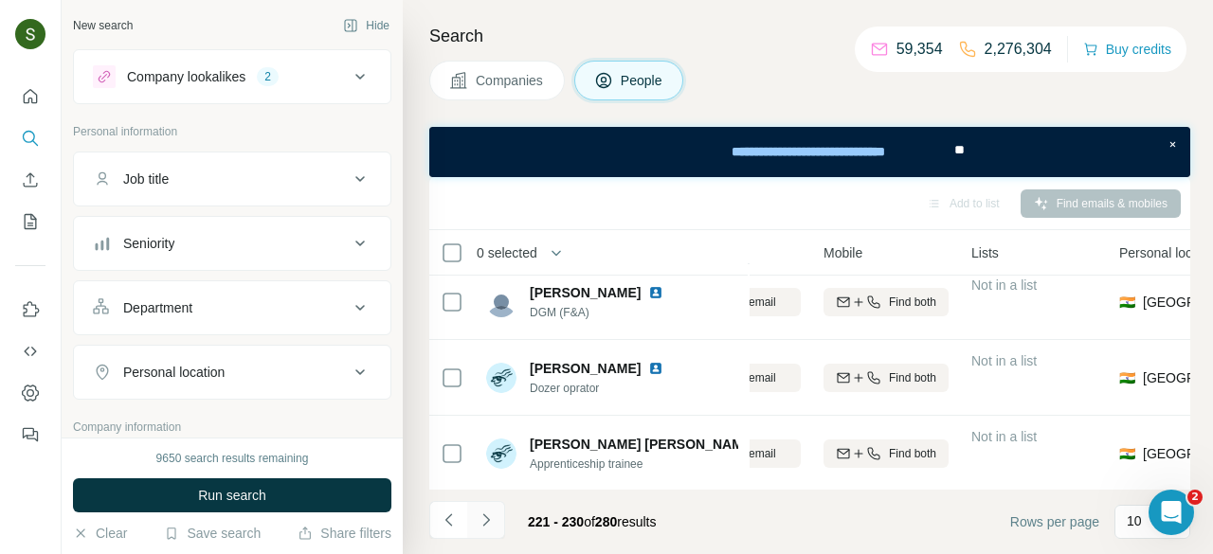
click at [485, 522] on icon "Navigate to next page" at bounding box center [486, 520] width 19 height 19
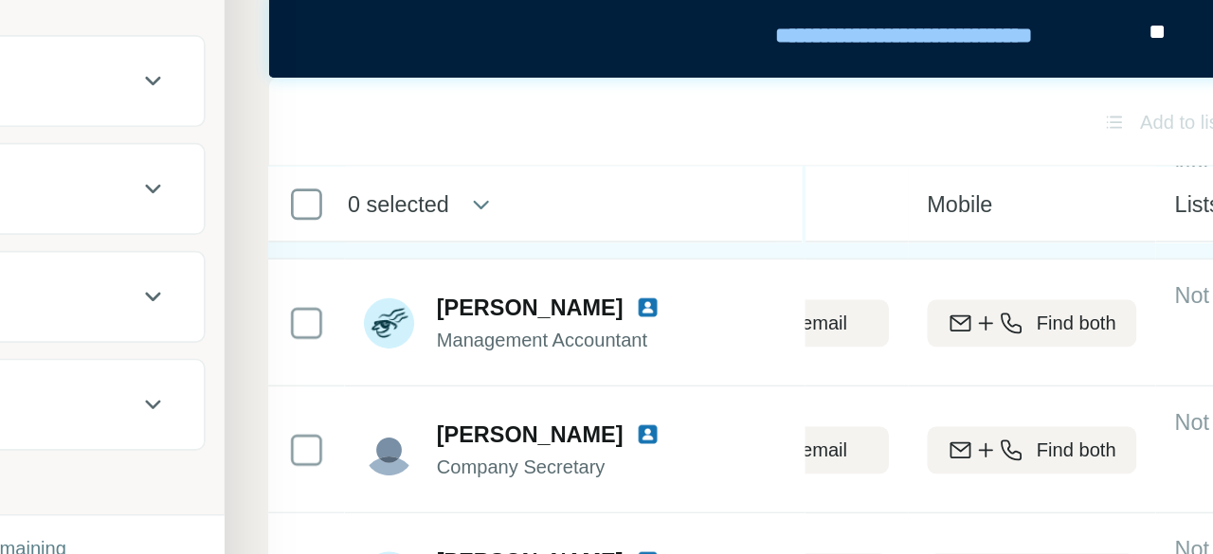
scroll to position [542, 297]
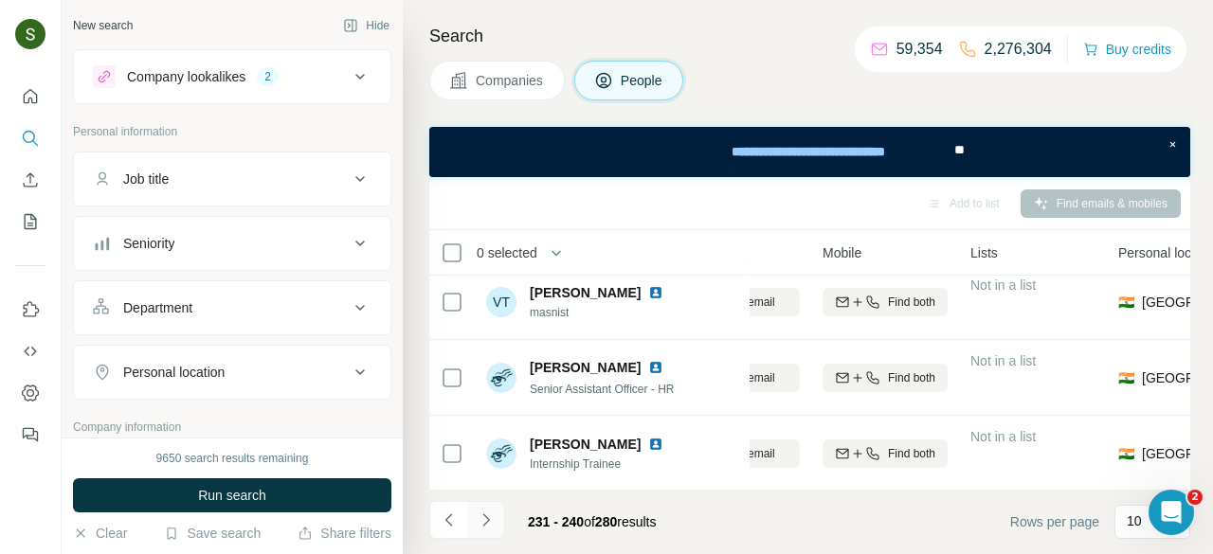
click at [495, 510] on button "Navigate to next page" at bounding box center [486, 520] width 38 height 38
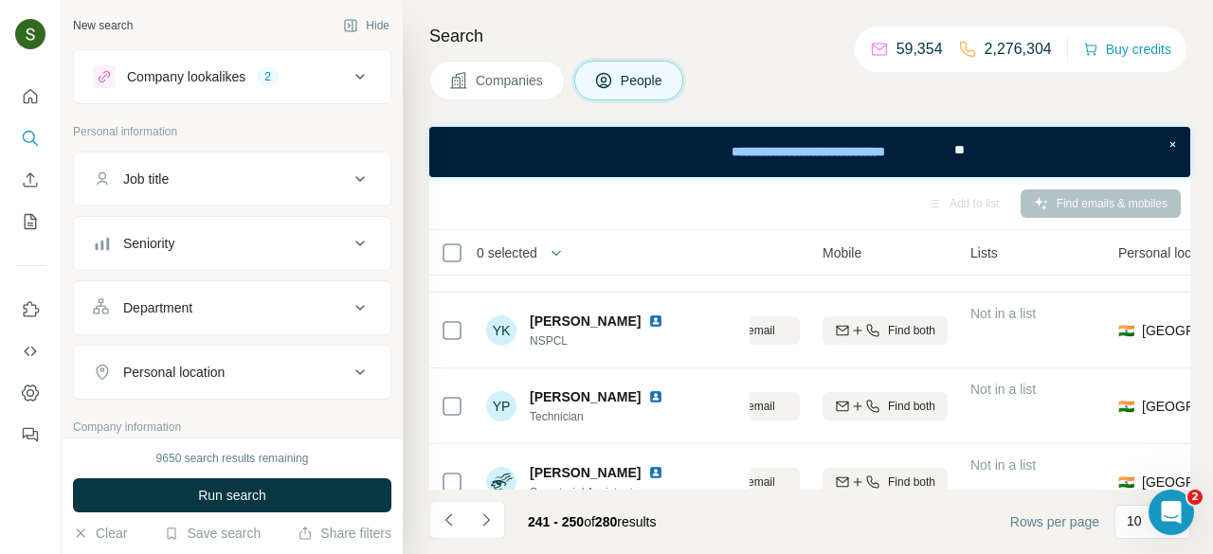
scroll to position [542, 298]
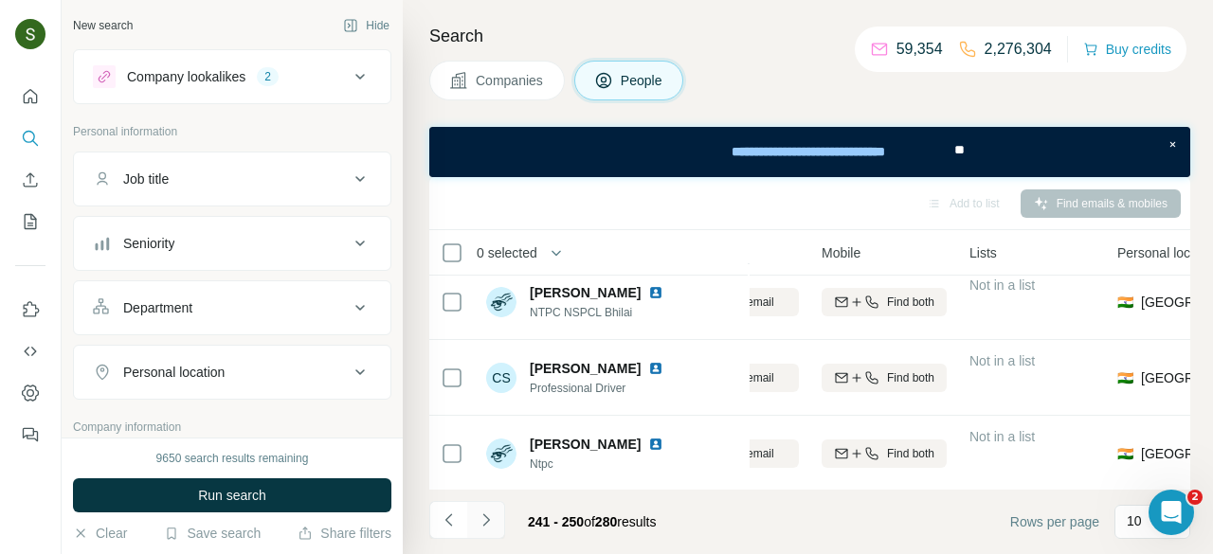
click at [487, 537] on button "Navigate to next page" at bounding box center [486, 520] width 38 height 38
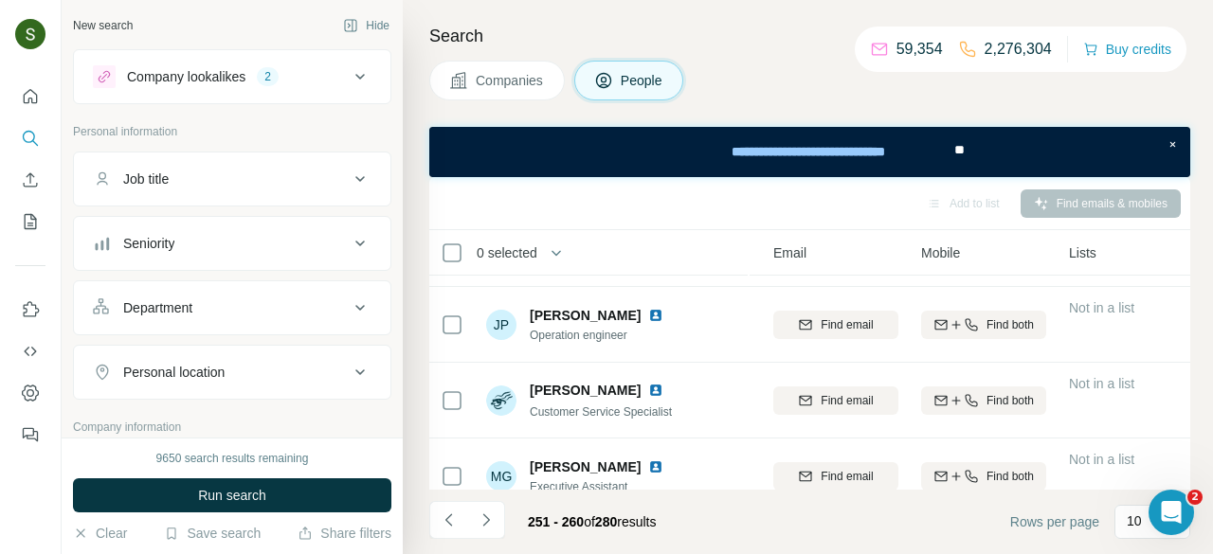
scroll to position [542, 199]
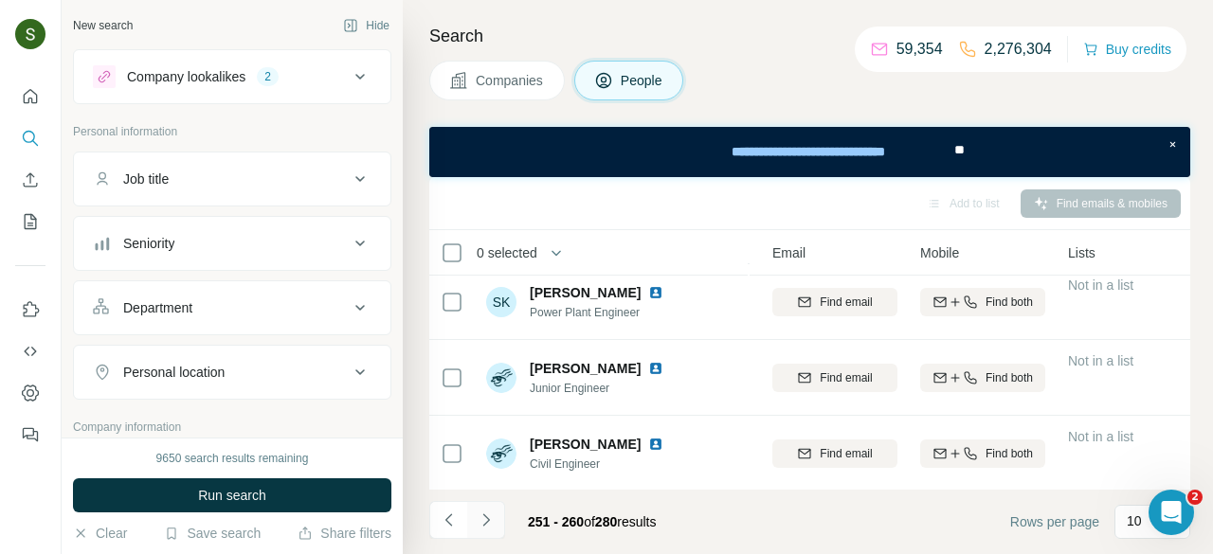
click at [495, 522] on icon "Navigate to next page" at bounding box center [486, 520] width 19 height 19
click at [498, 522] on button "Navigate to next page" at bounding box center [486, 520] width 38 height 38
click at [486, 518] on div at bounding box center [486, 520] width 38 height 38
click at [449, 514] on icon "Navigate to previous page" at bounding box center [449, 520] width 19 height 19
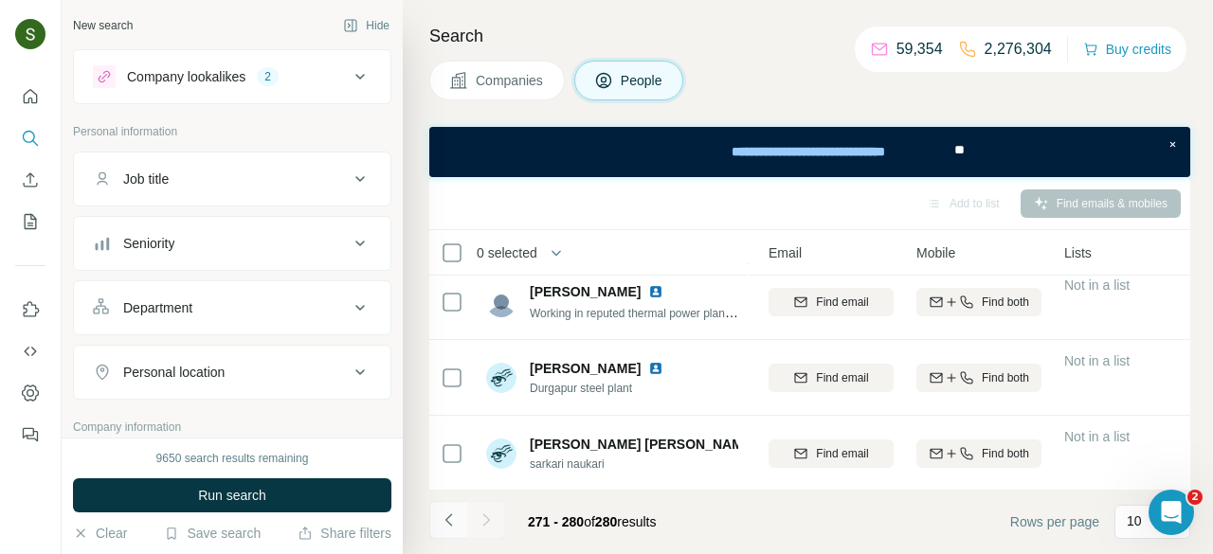
click at [449, 514] on icon "Navigate to previous page" at bounding box center [449, 520] width 19 height 19
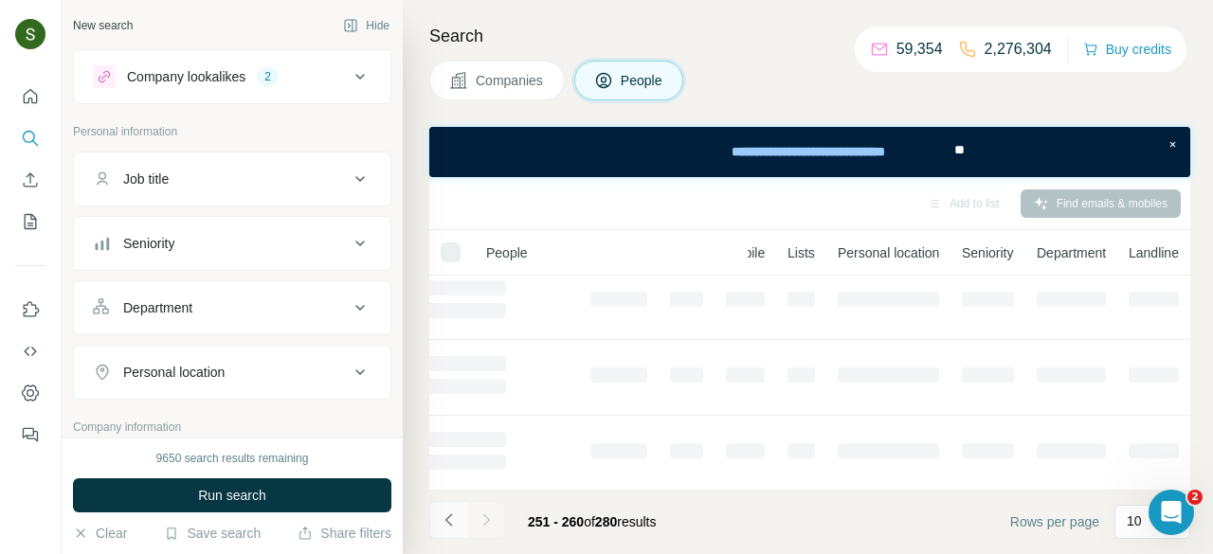
scroll to position [542, 201]
click at [449, 514] on icon "Navigate to previous page" at bounding box center [449, 520] width 19 height 19
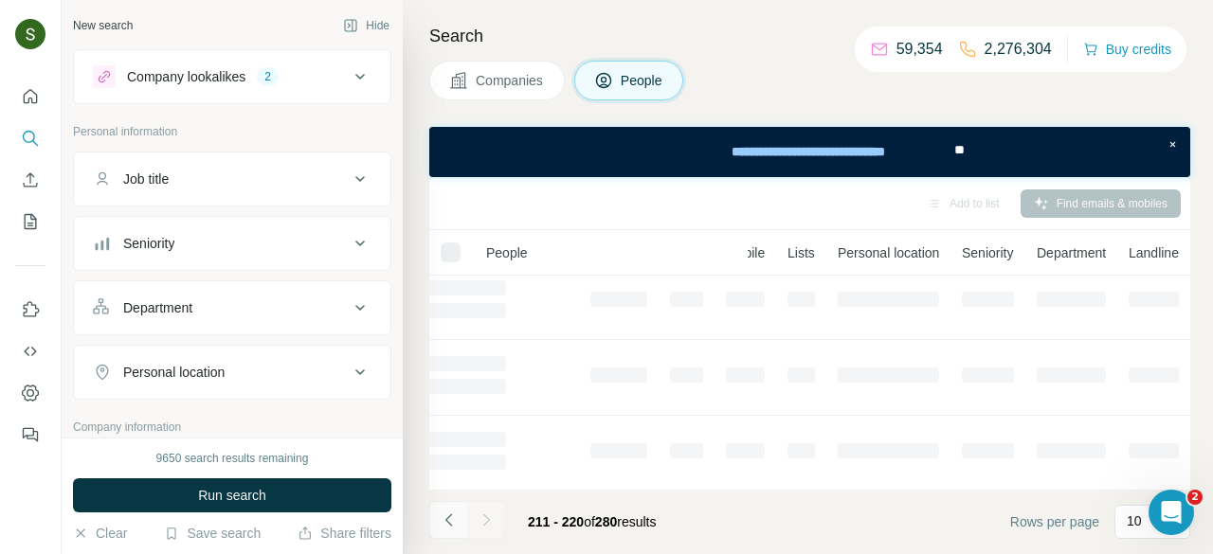
click at [449, 514] on icon "Navigate to previous page" at bounding box center [449, 520] width 19 height 19
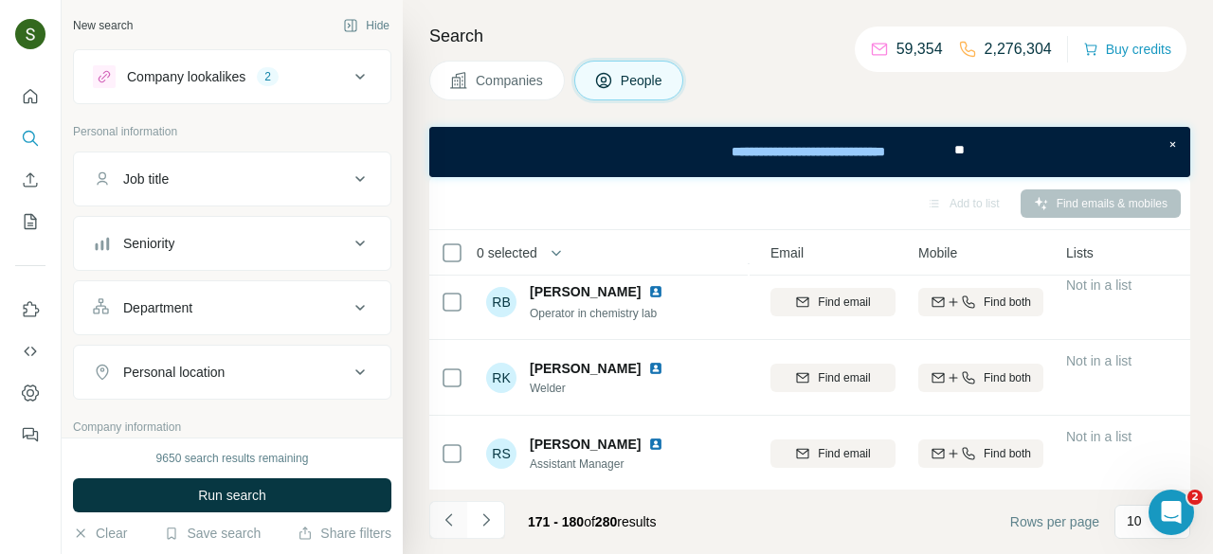
click at [449, 514] on icon "Navigate to previous page" at bounding box center [449, 520] width 19 height 19
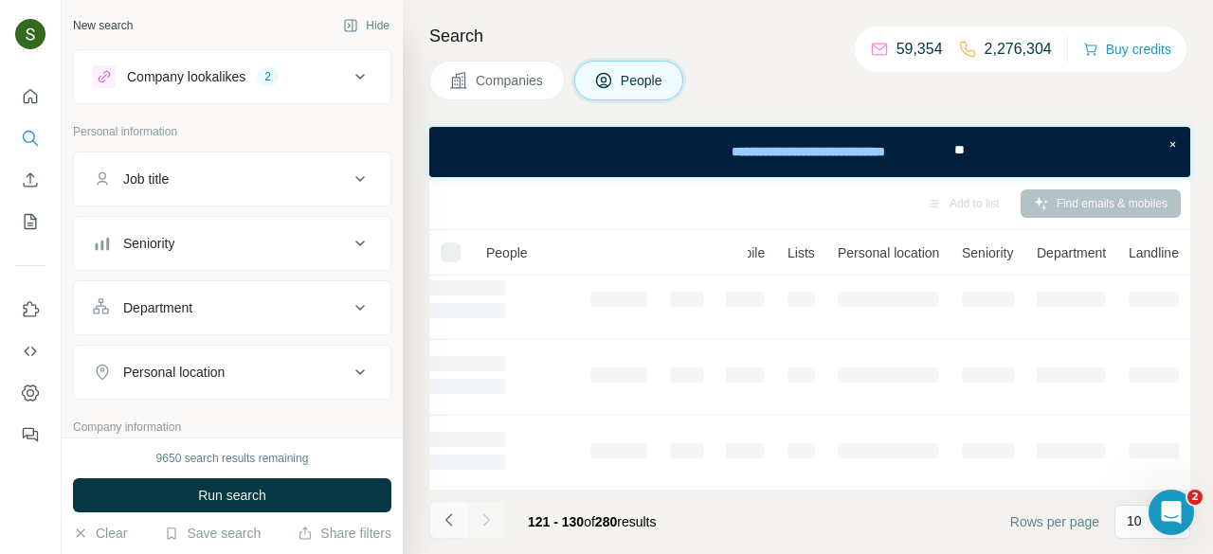
click at [449, 514] on icon "Navigate to previous page" at bounding box center [449, 520] width 19 height 19
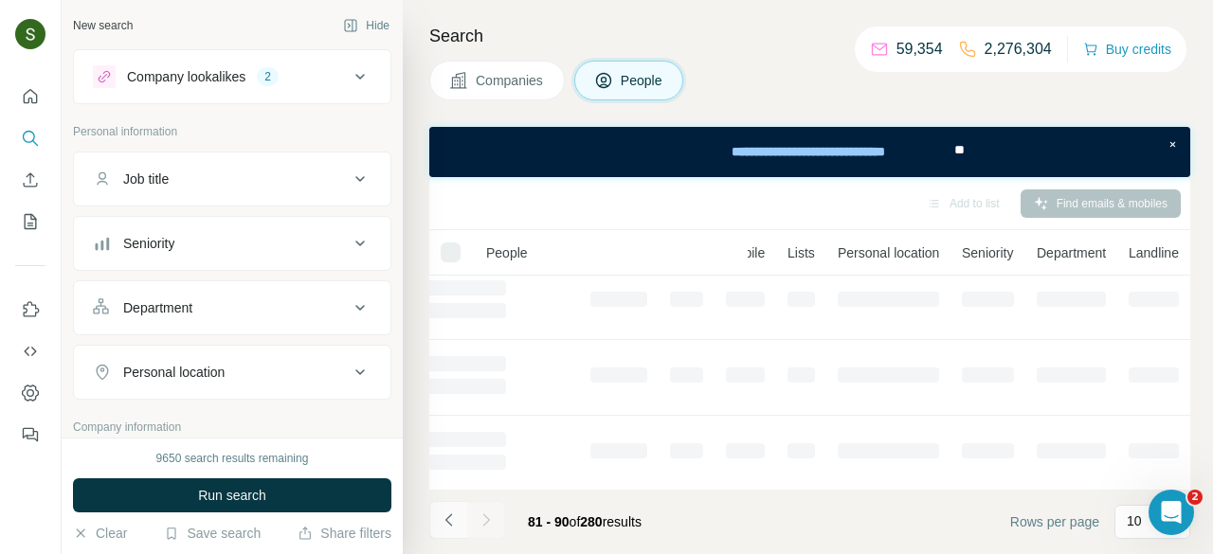
click at [449, 514] on icon "Navigate to previous page" at bounding box center [449, 520] width 19 height 19
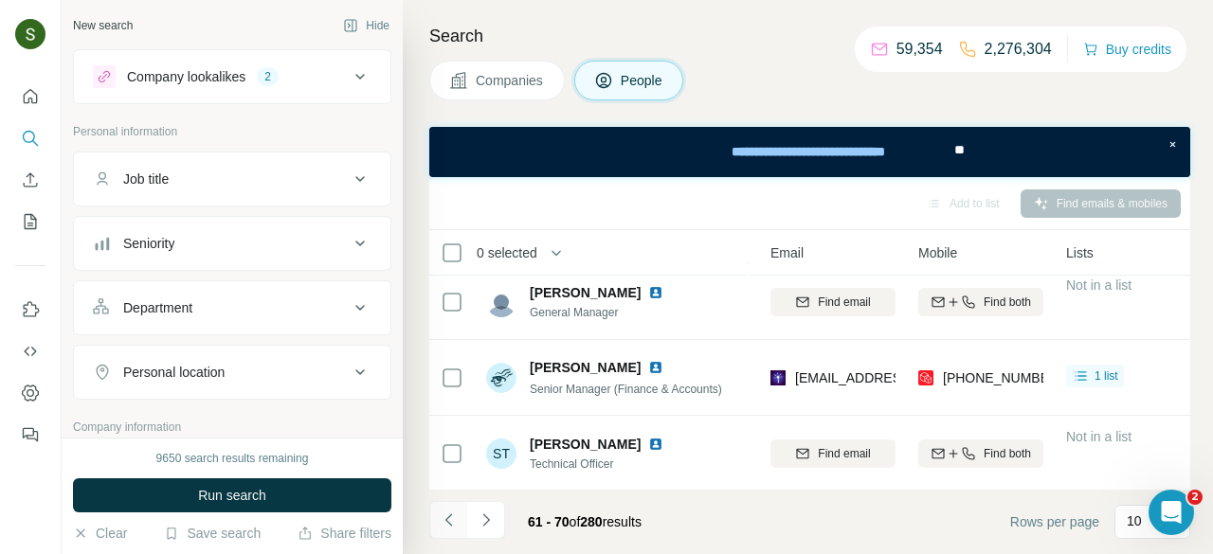
click at [449, 514] on icon "Navigate to previous page" at bounding box center [449, 520] width 19 height 19
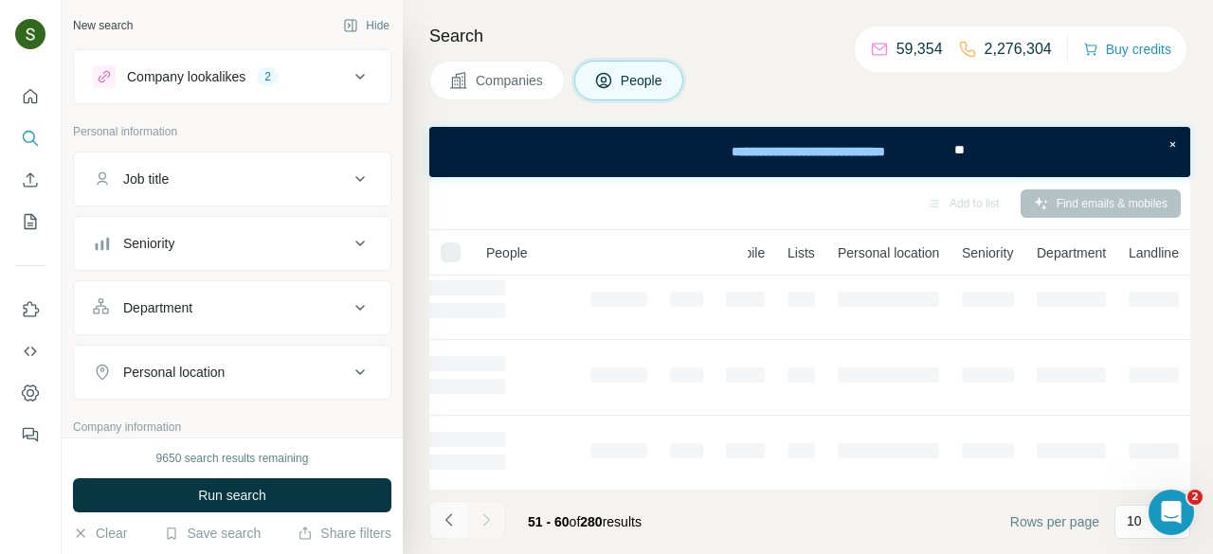
click at [449, 514] on icon "Navigate to previous page" at bounding box center [449, 520] width 19 height 19
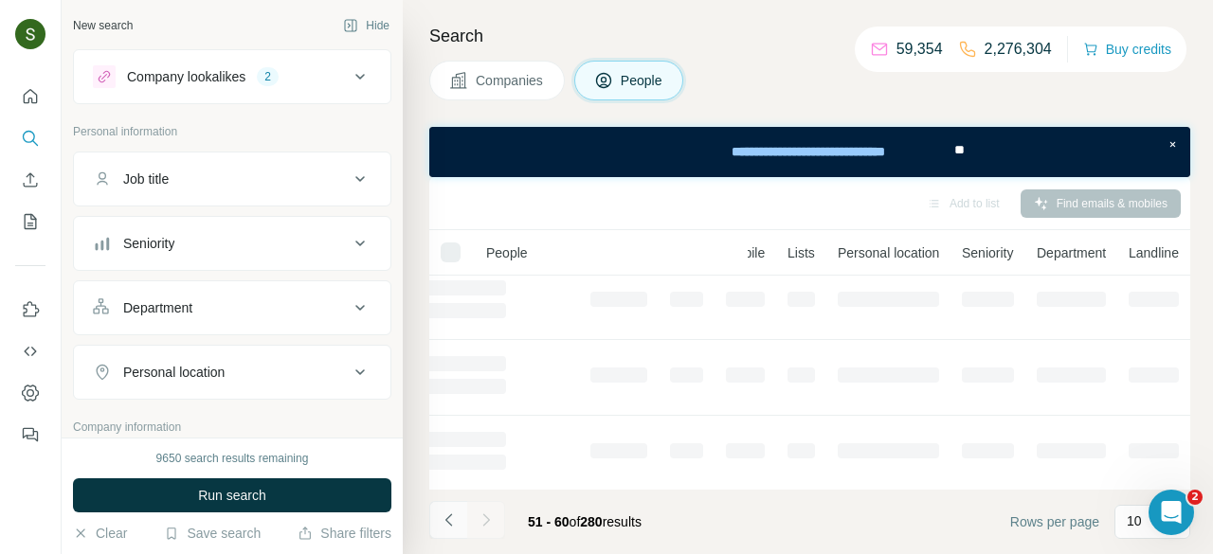
click at [449, 514] on div at bounding box center [448, 520] width 38 height 38
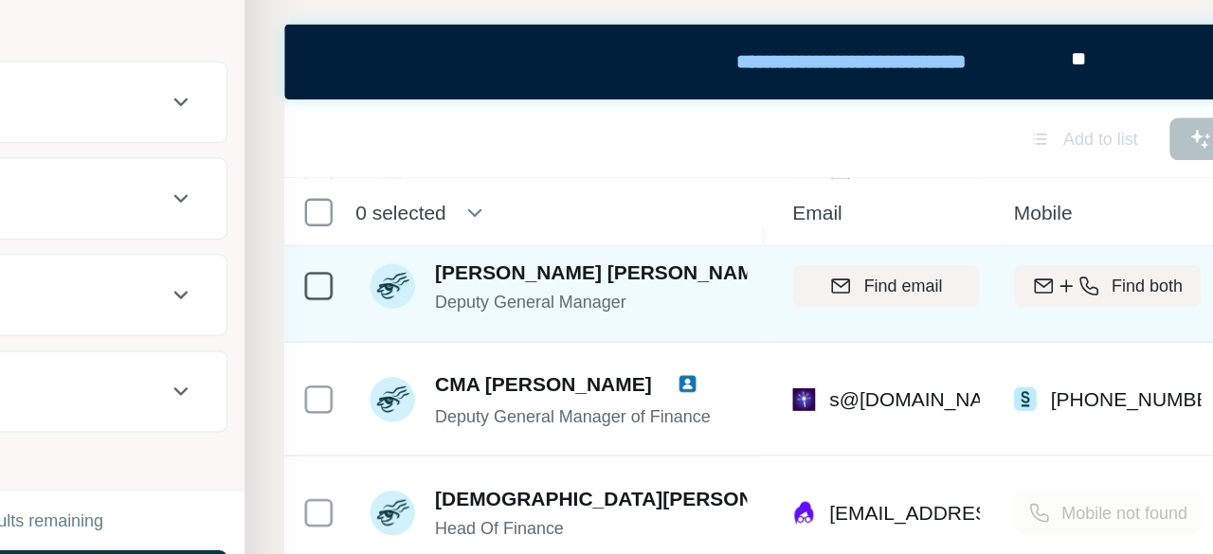
scroll to position [542, 205]
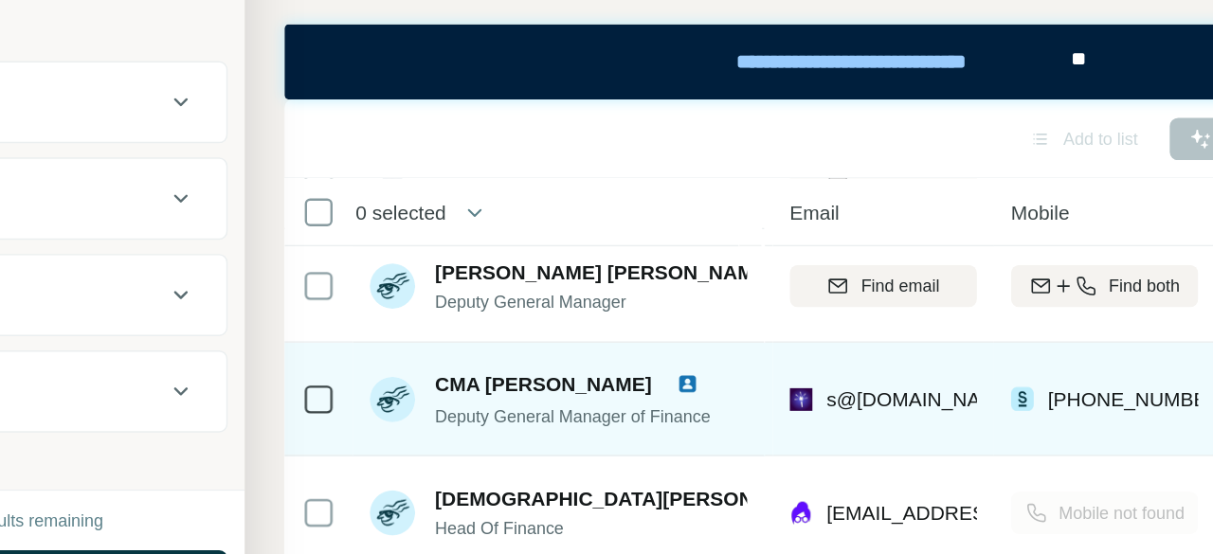
click at [706, 364] on img at bounding box center [698, 367] width 15 height 15
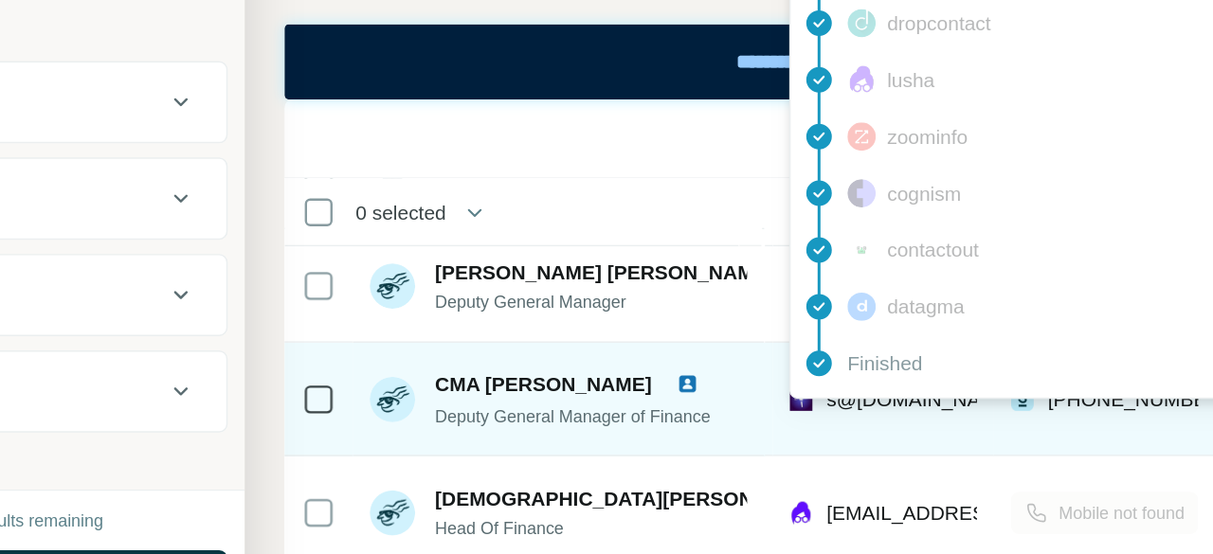
click at [809, 379] on span "s@[DOMAIN_NAME]" at bounding box center [854, 378] width 126 height 15
copy span "s@[DOMAIN_NAME]"
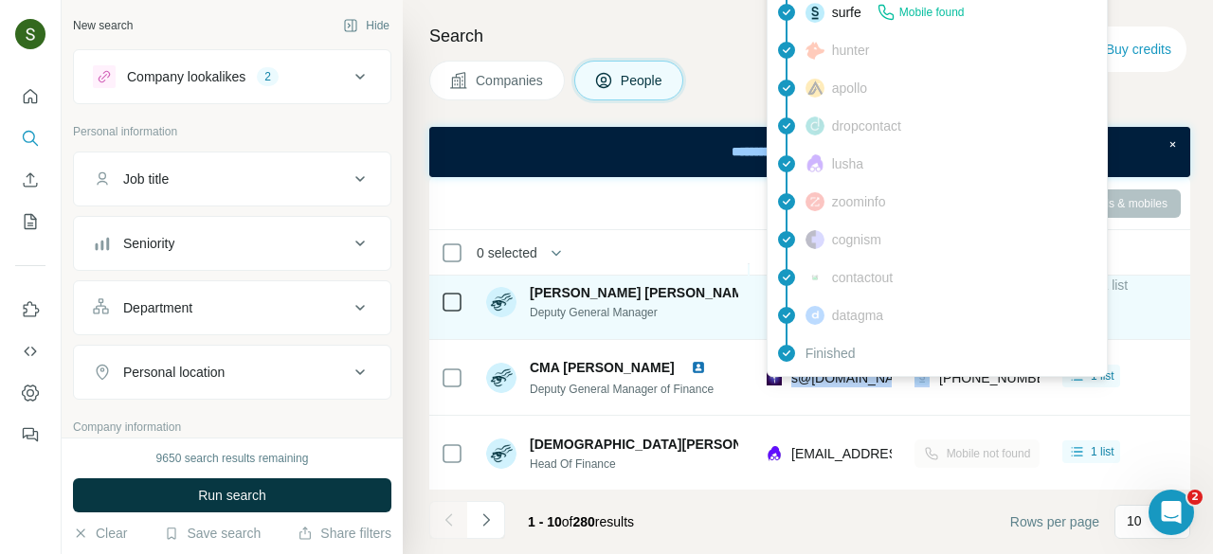
click at [786, 285] on div at bounding box center [790, 292] width 8 height 15
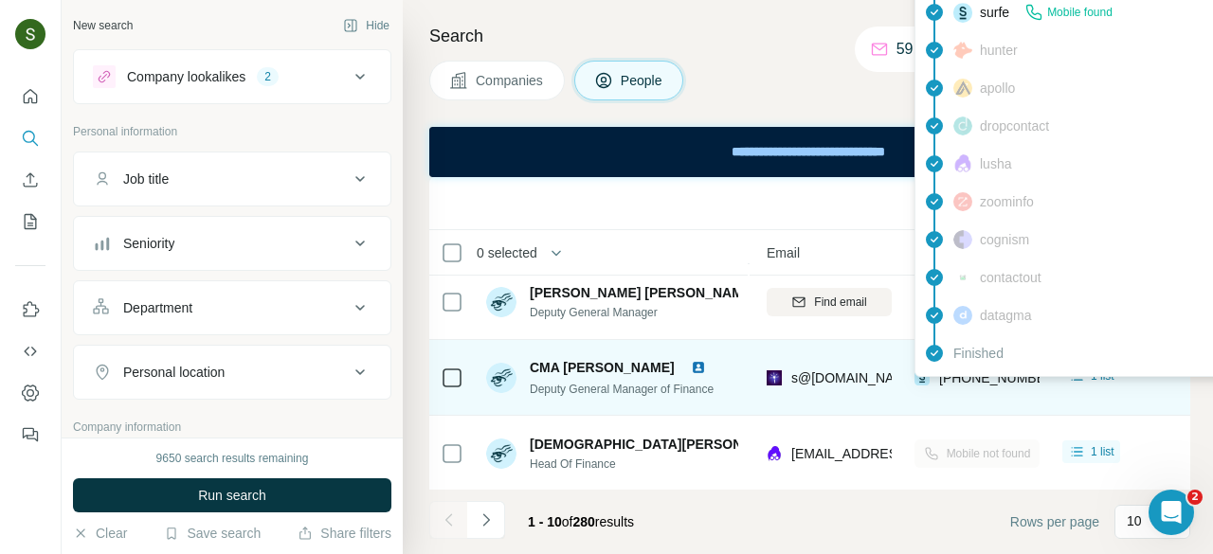
click at [957, 377] on span "[PHONE_NUMBER]" at bounding box center [998, 378] width 119 height 15
copy tr "[PHONE_NUMBER]"
click at [748, 395] on td "CMA [PERSON_NAME] Deputy General Manager of Finance" at bounding box center [612, 378] width 275 height 76
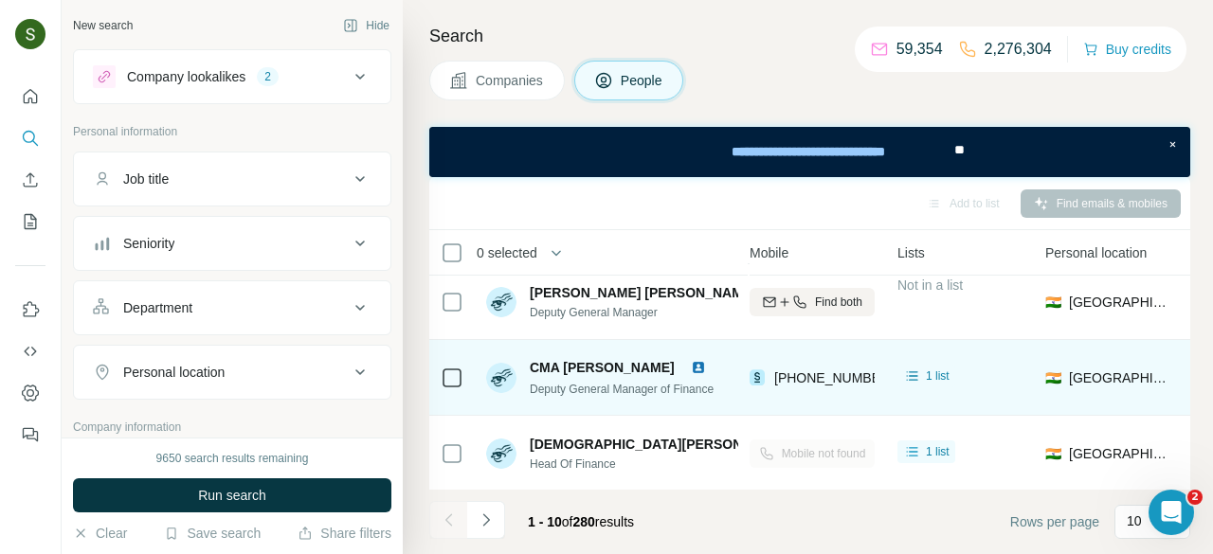
scroll to position [542, 374]
